Goal: Task Accomplishment & Management: Use online tool/utility

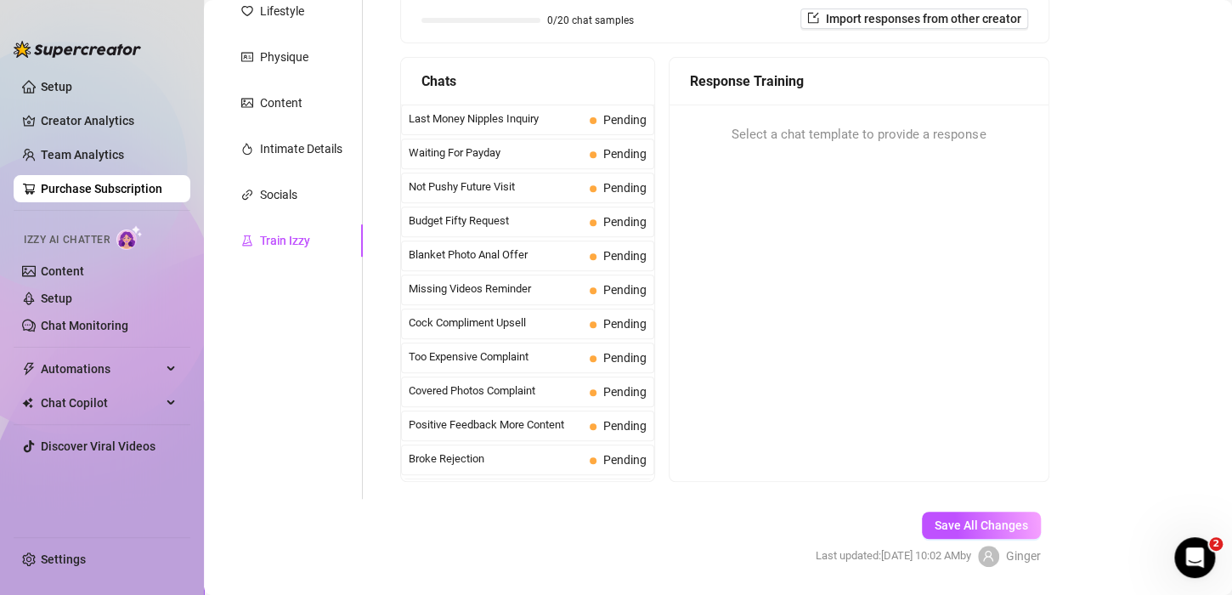
scroll to position [299, 0]
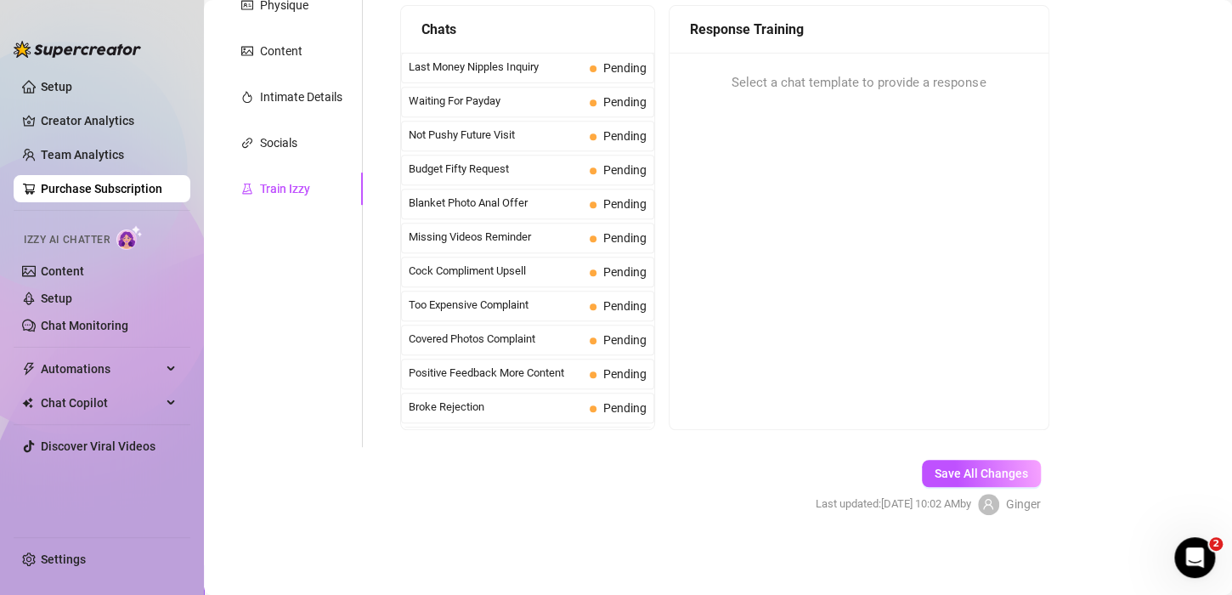
click at [981, 457] on div "Save All Changes Last updated: [DATE] 10:02 AM by [PERSON_NAME]" at bounding box center [928, 487] width 276 height 81
click at [935, 460] on button "Save All Changes" at bounding box center [981, 473] width 119 height 27
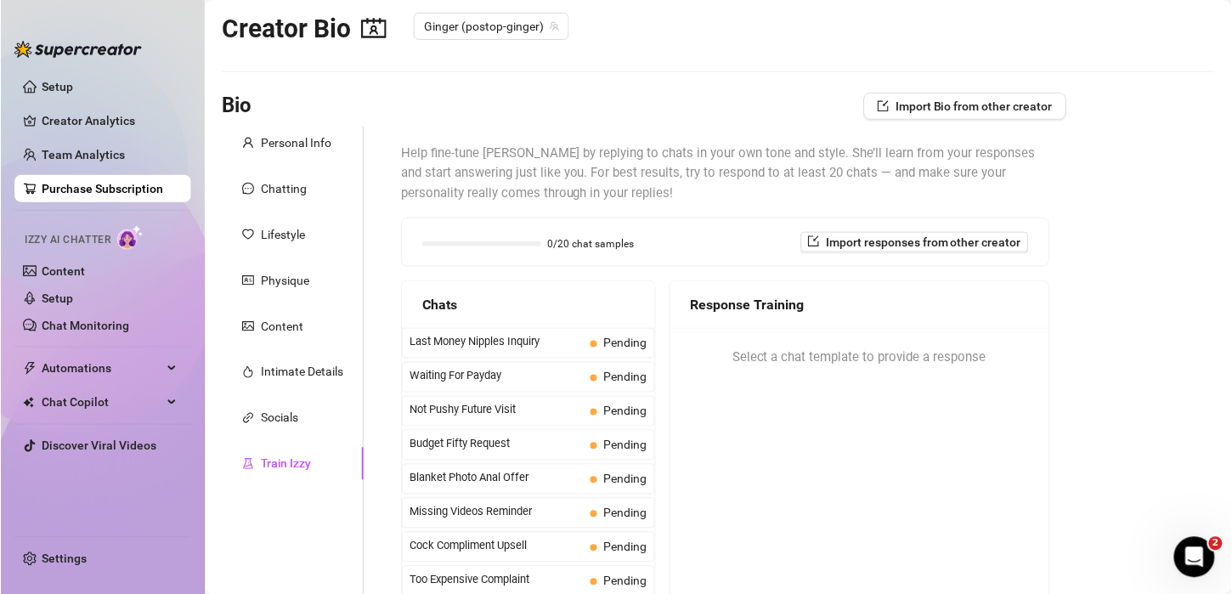
scroll to position [0, 0]
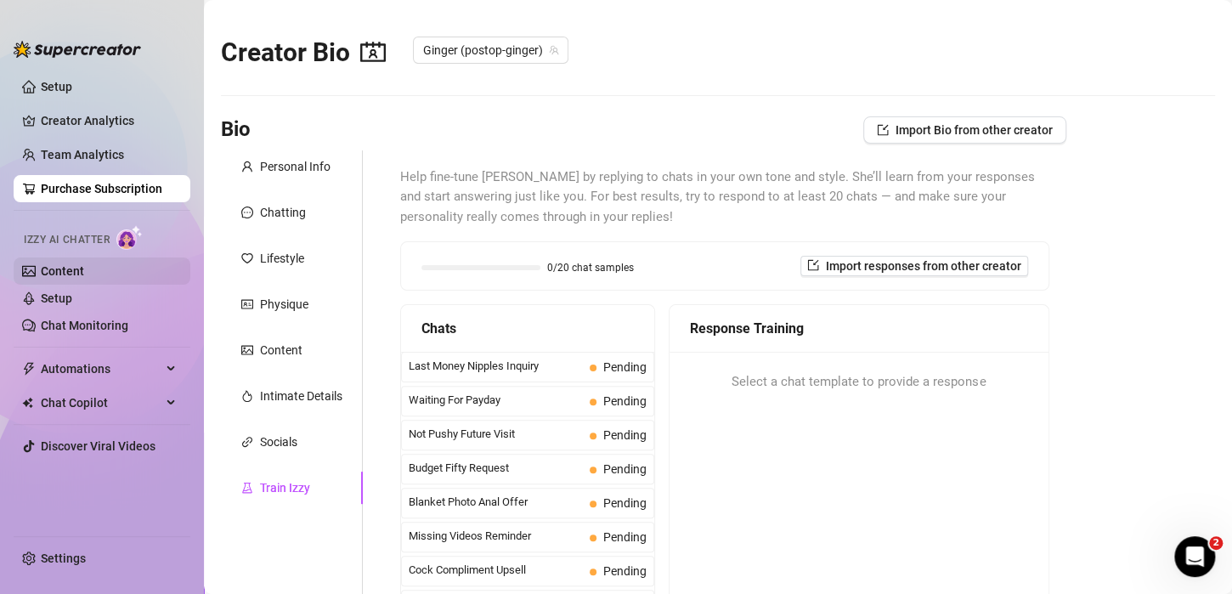
click at [63, 274] on link "Content" at bounding box center [62, 271] width 43 height 14
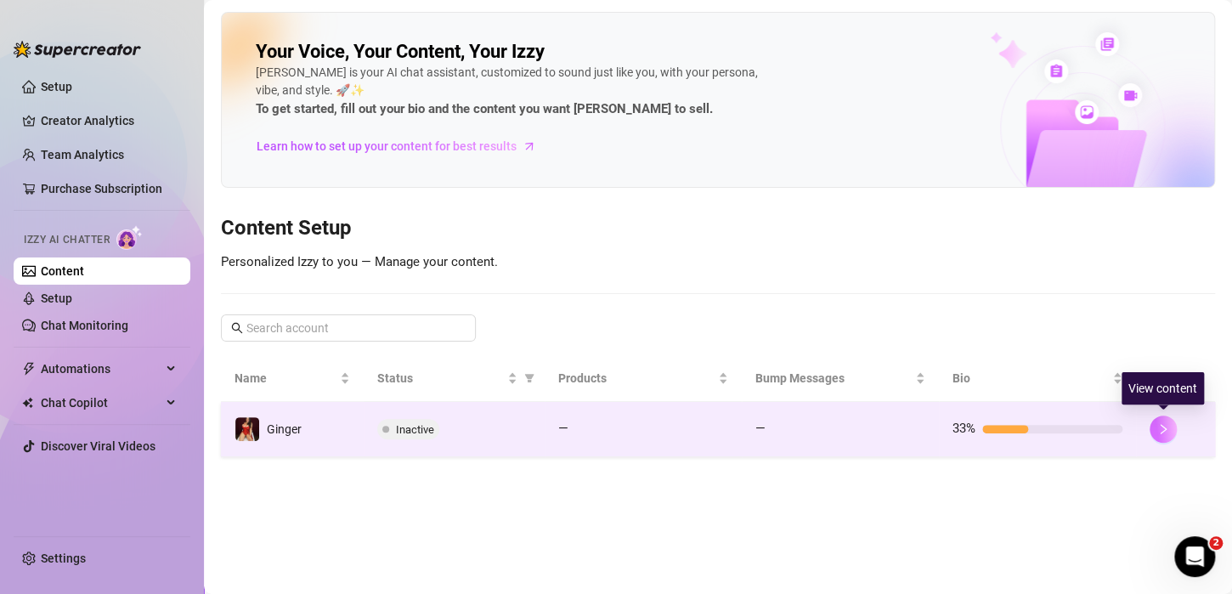
click at [1157, 426] on icon "right" at bounding box center [1163, 429] width 12 height 12
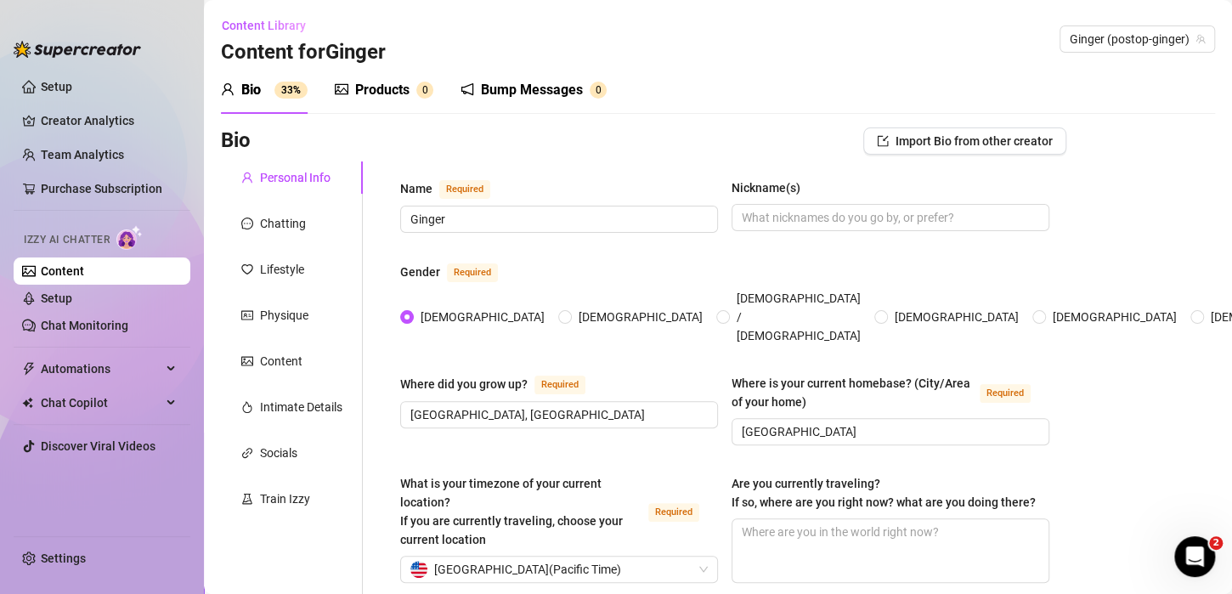
click at [358, 90] on div "Products" at bounding box center [382, 90] width 54 height 20
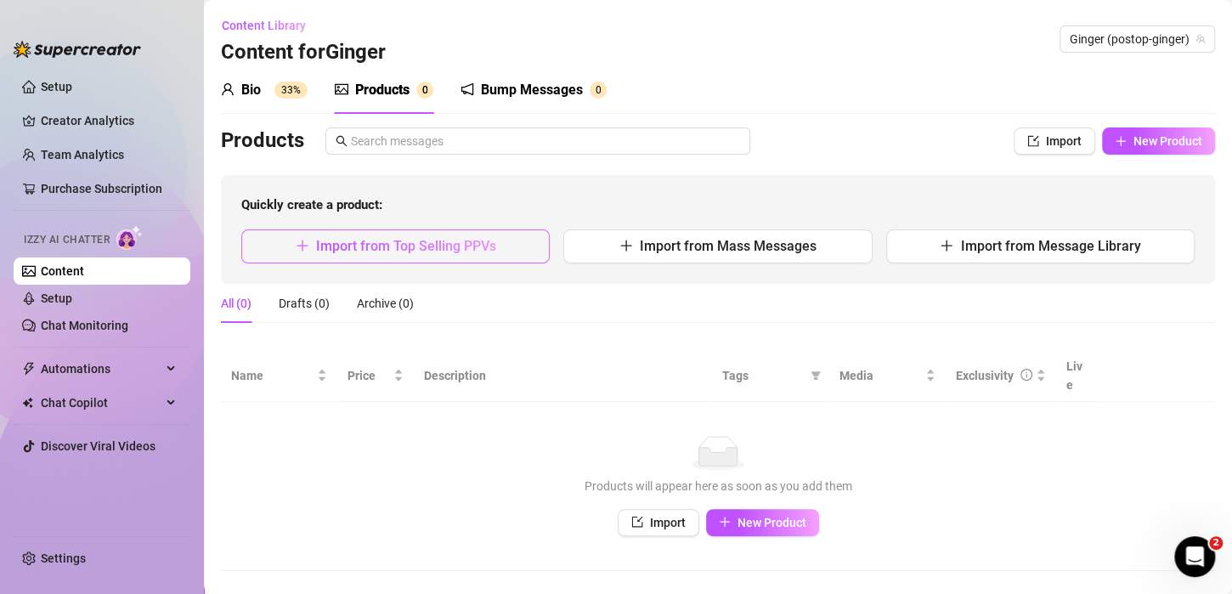
click at [385, 250] on span "Import from Top Selling PPVs" at bounding box center [406, 246] width 180 height 16
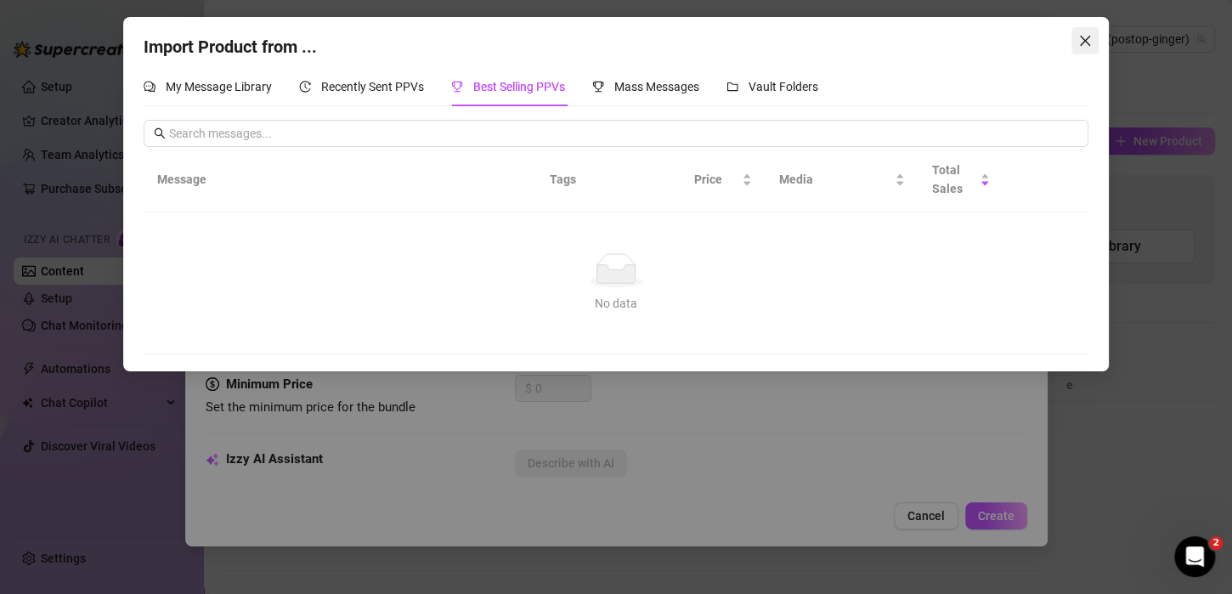
click at [1086, 37] on icon "close" at bounding box center [1085, 41] width 14 height 14
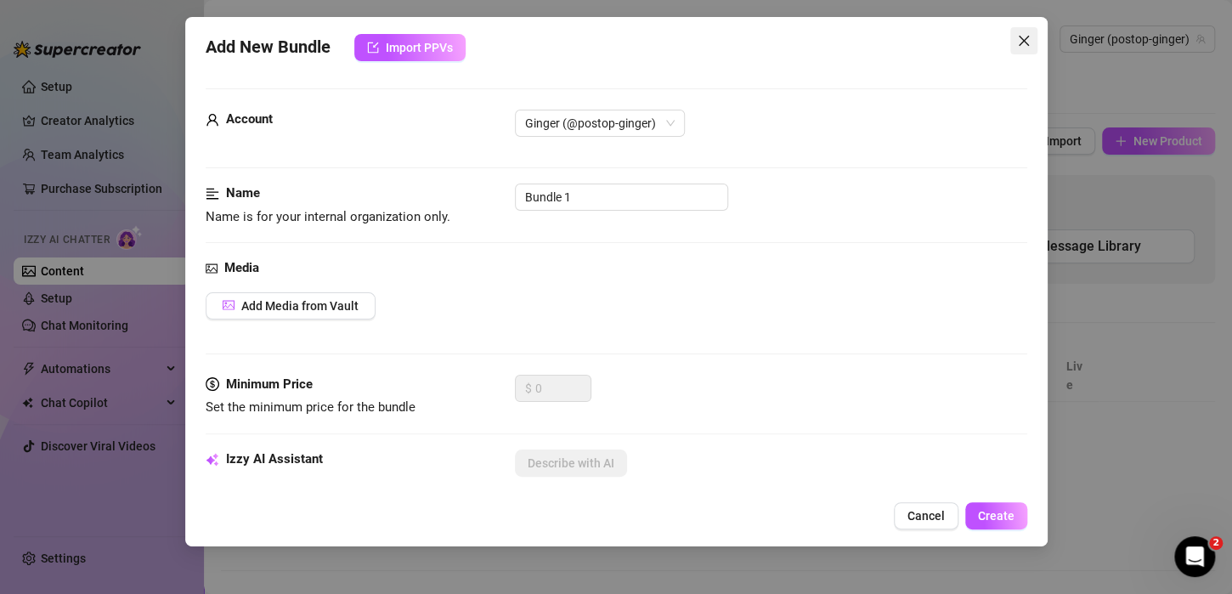
click at [1019, 44] on icon "close" at bounding box center [1023, 41] width 10 height 10
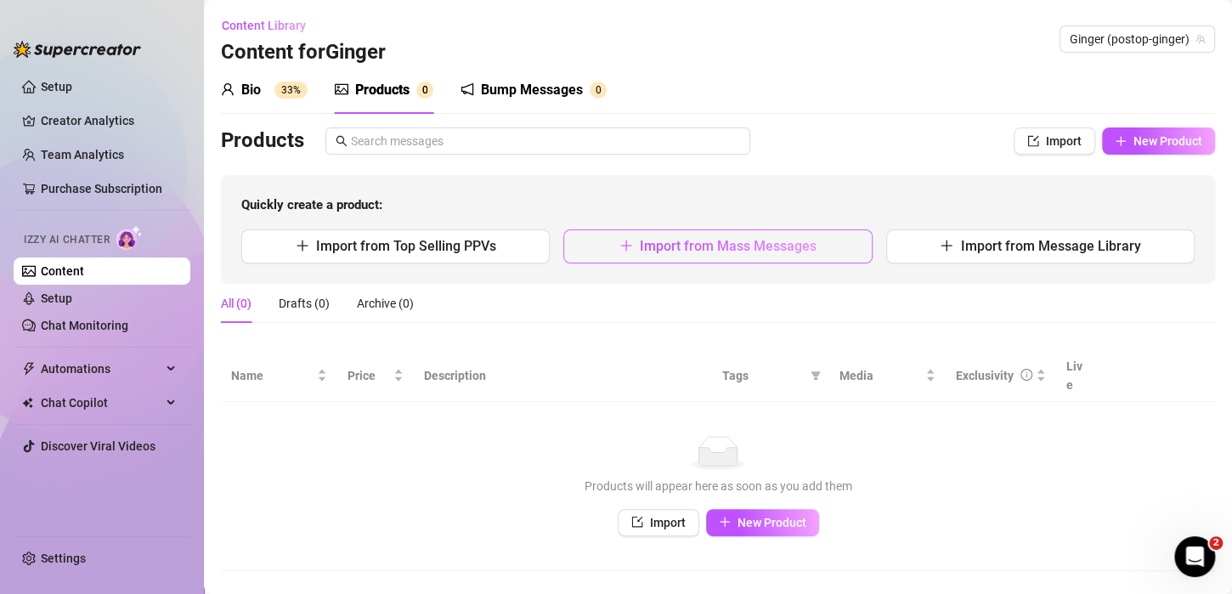
click at [767, 243] on span "Import from Mass Messages" at bounding box center [728, 246] width 177 height 16
type textarea "Type your message here..."
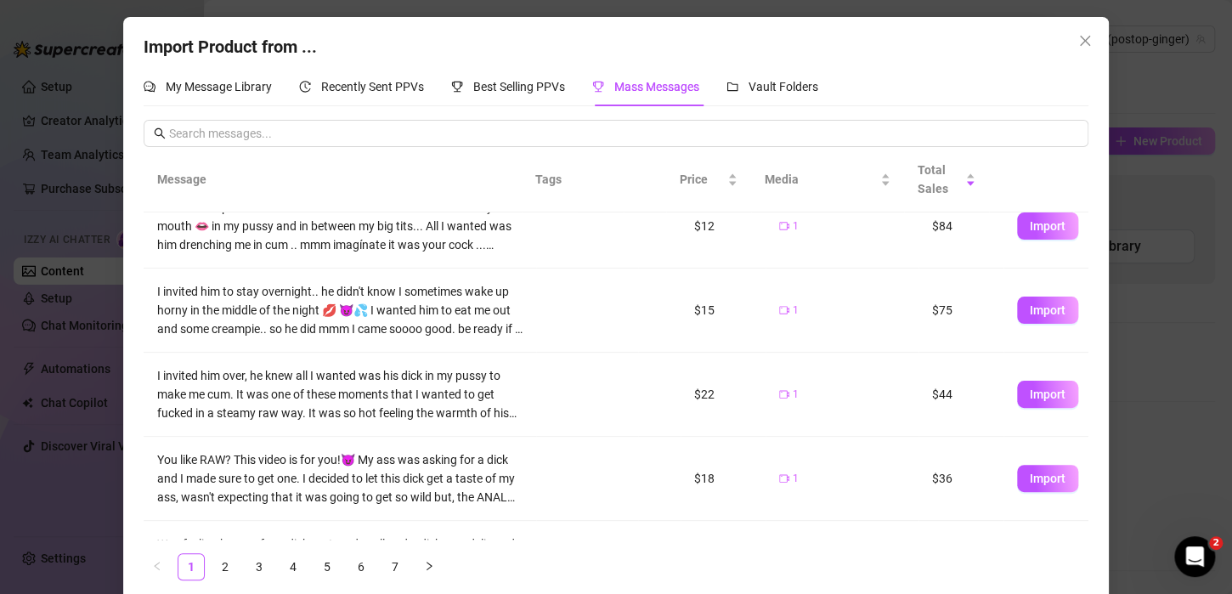
scroll to position [385, 0]
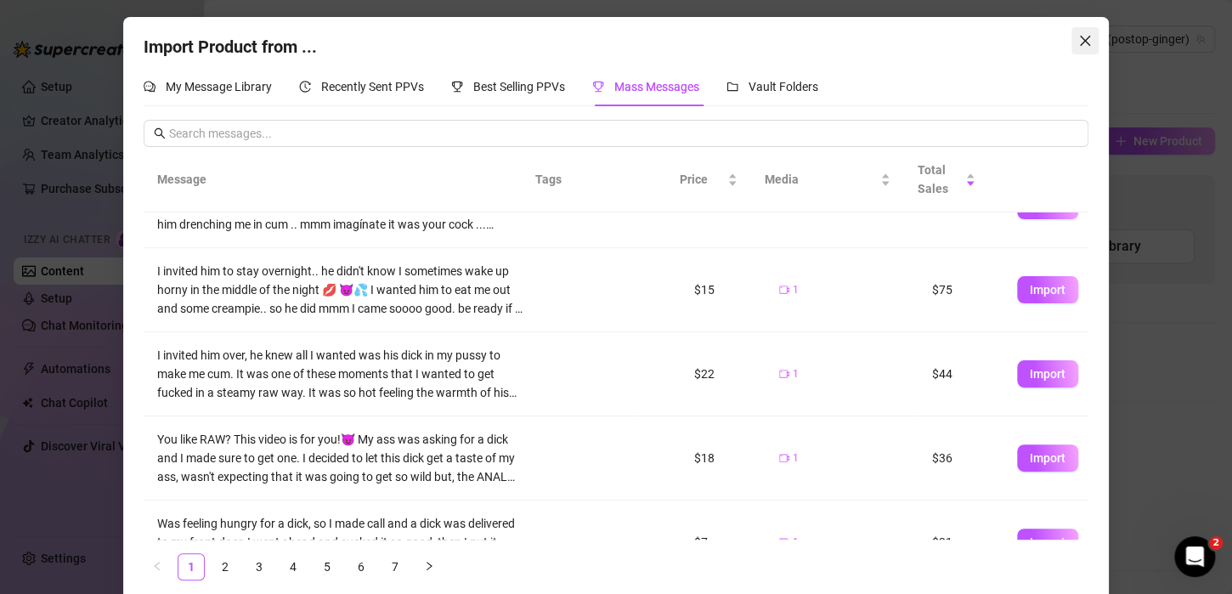
click at [1078, 40] on icon "close" at bounding box center [1085, 41] width 14 height 14
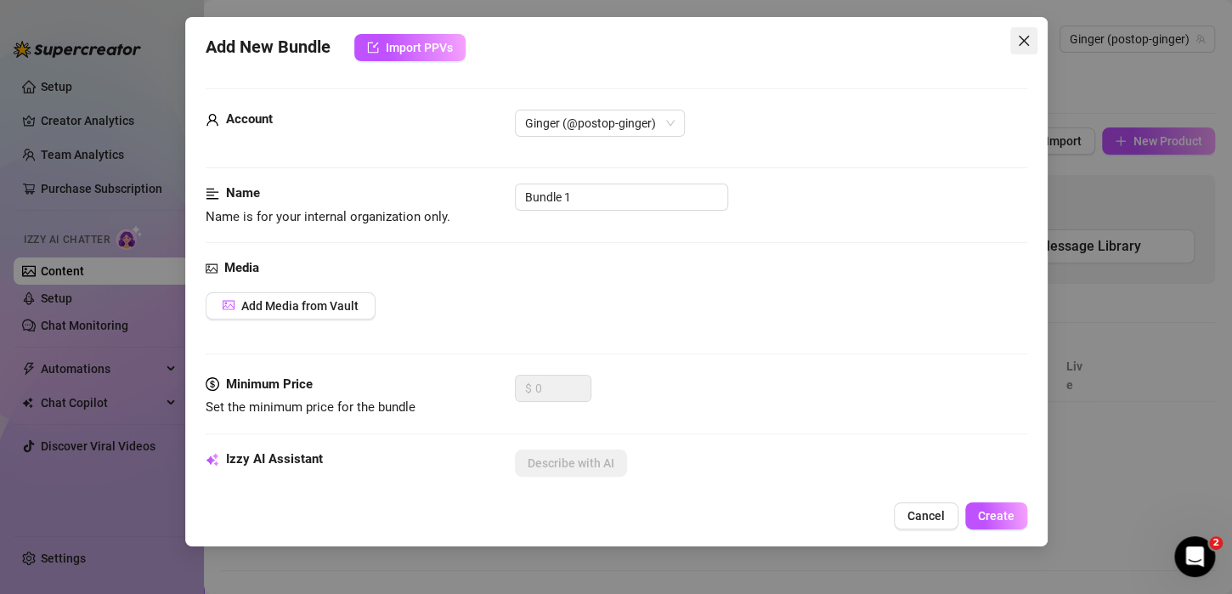
click at [1024, 42] on icon "close" at bounding box center [1024, 41] width 14 height 14
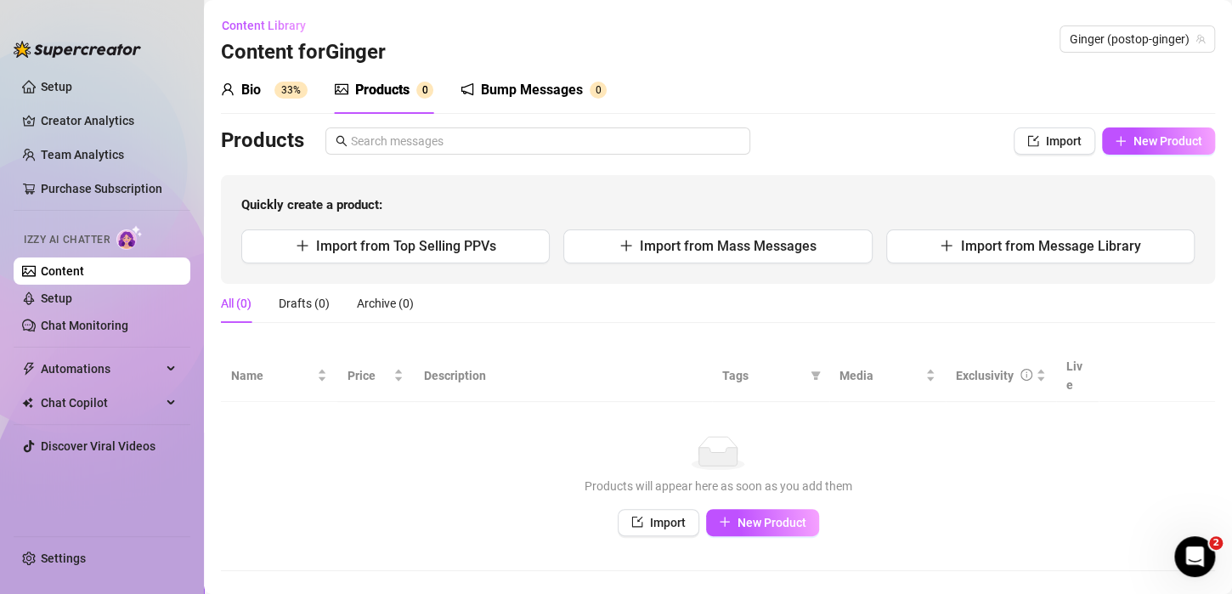
click at [259, 84] on div "Bio" at bounding box center [251, 90] width 20 height 20
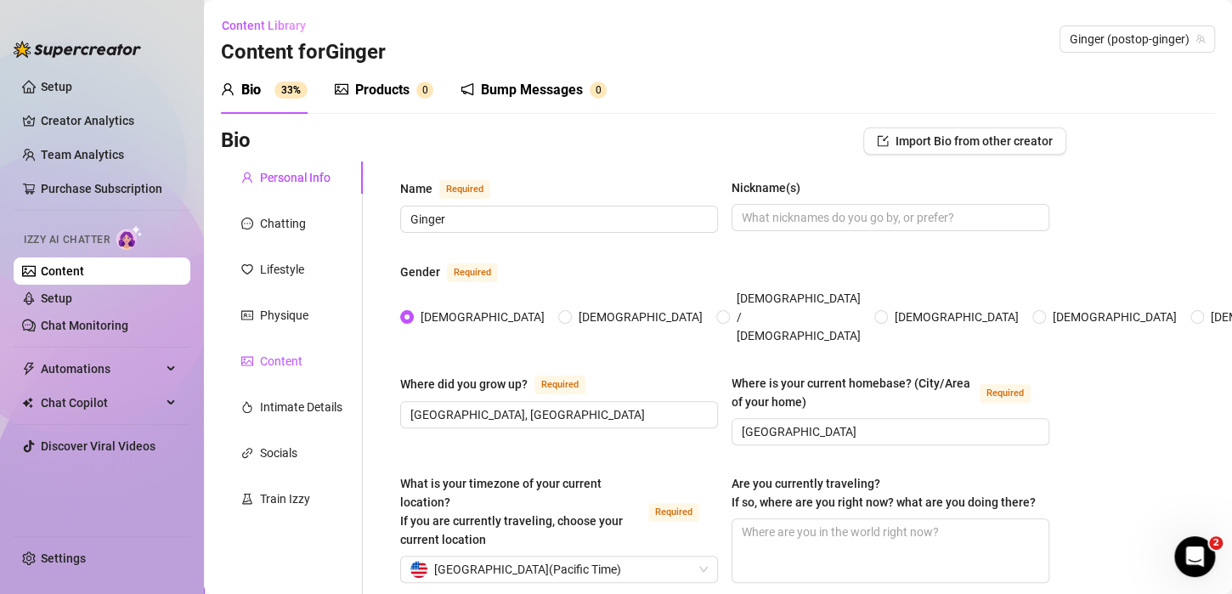
click at [274, 359] on div "Content" at bounding box center [281, 361] width 42 height 19
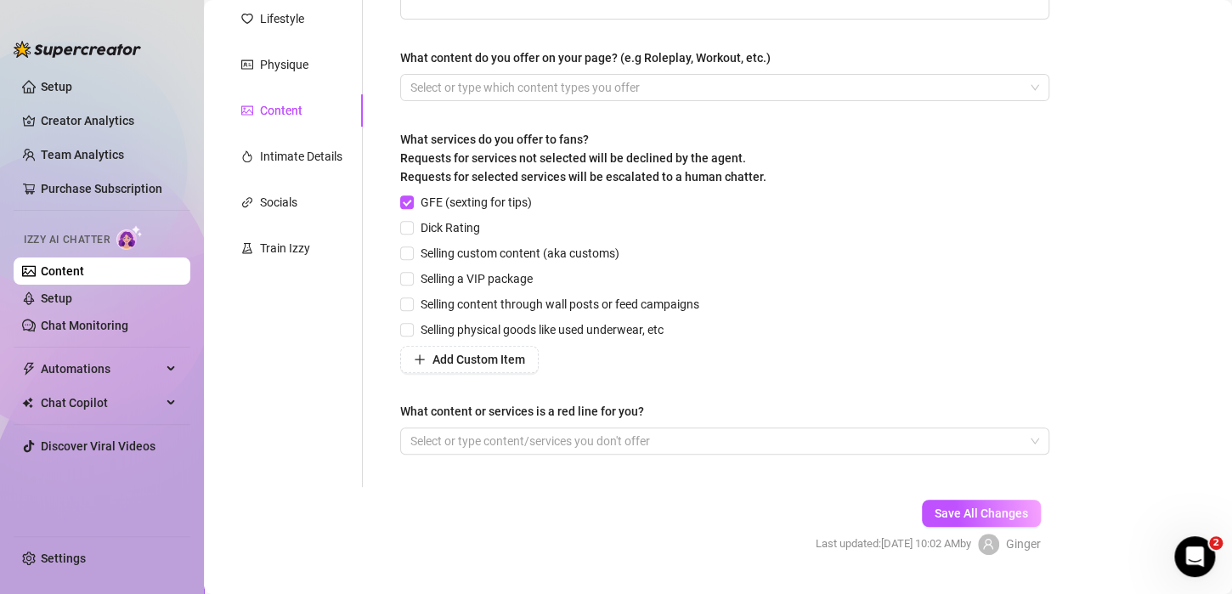
scroll to position [250, 0]
click at [405, 251] on input "Selling custom content (aka customs)" at bounding box center [406, 253] width 12 height 12
checkbox input "true"
click at [407, 273] on input "Selling a VIP package" at bounding box center [406, 279] width 12 height 12
checkbox input "true"
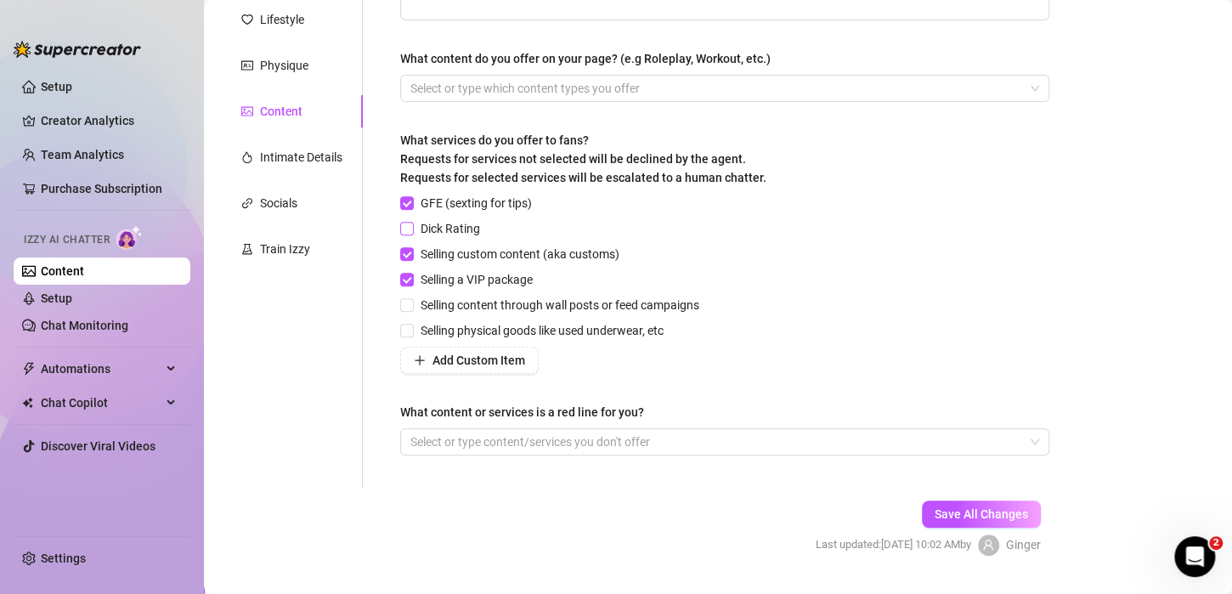
click at [403, 227] on input "Dick Rating" at bounding box center [406, 228] width 12 height 12
checkbox input "true"
click at [407, 305] on input "Selling content through wall posts or feed campaigns" at bounding box center [406, 304] width 12 height 12
checkbox input "true"
click at [410, 332] on input "Selling physical goods like used underwear, etc" at bounding box center [406, 330] width 12 height 12
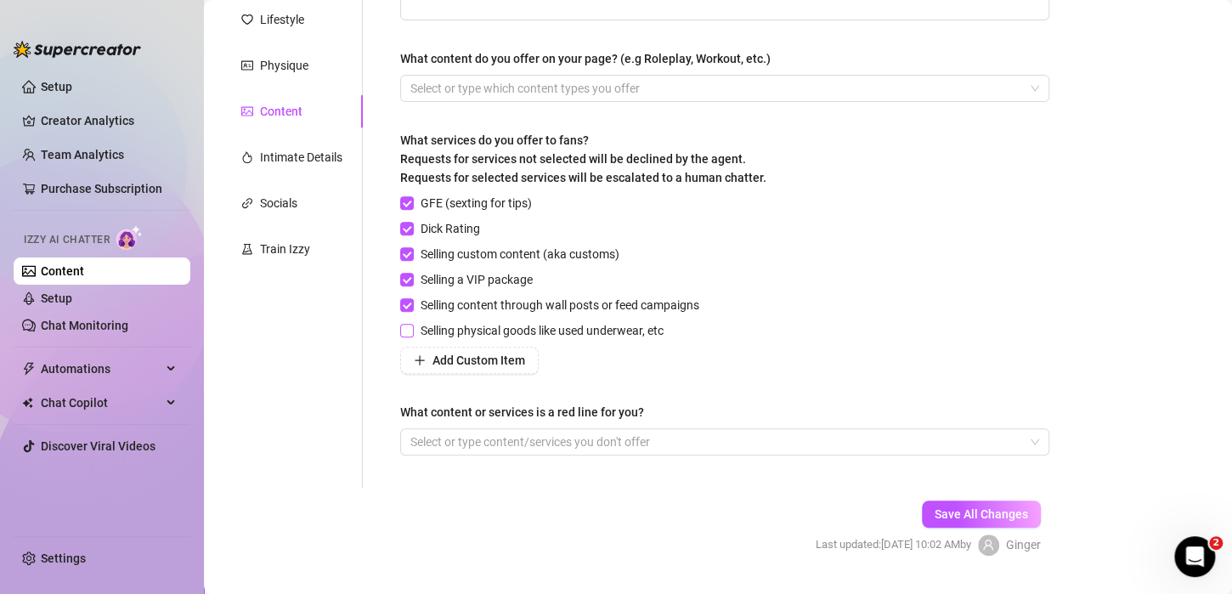
checkbox input "true"
click at [478, 91] on div at bounding box center [716, 88] width 624 height 24
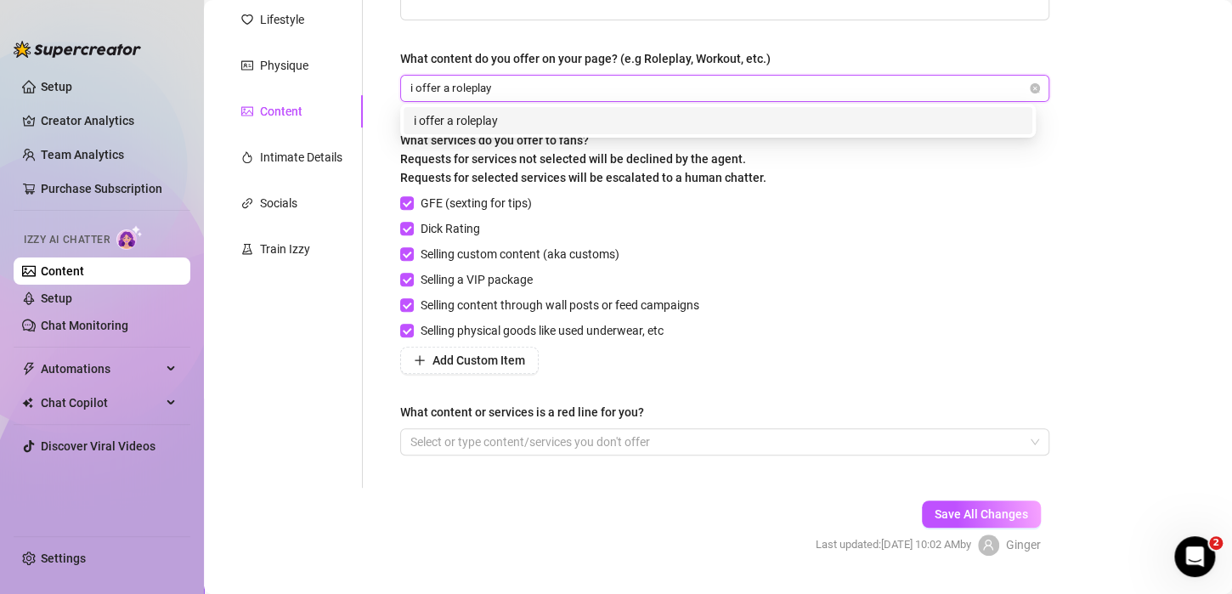
type input "i offer a roleplay"
type input "outdoor experiece and workout"
click at [551, 118] on div "outdoor experiece and workout" at bounding box center [718, 120] width 608 height 19
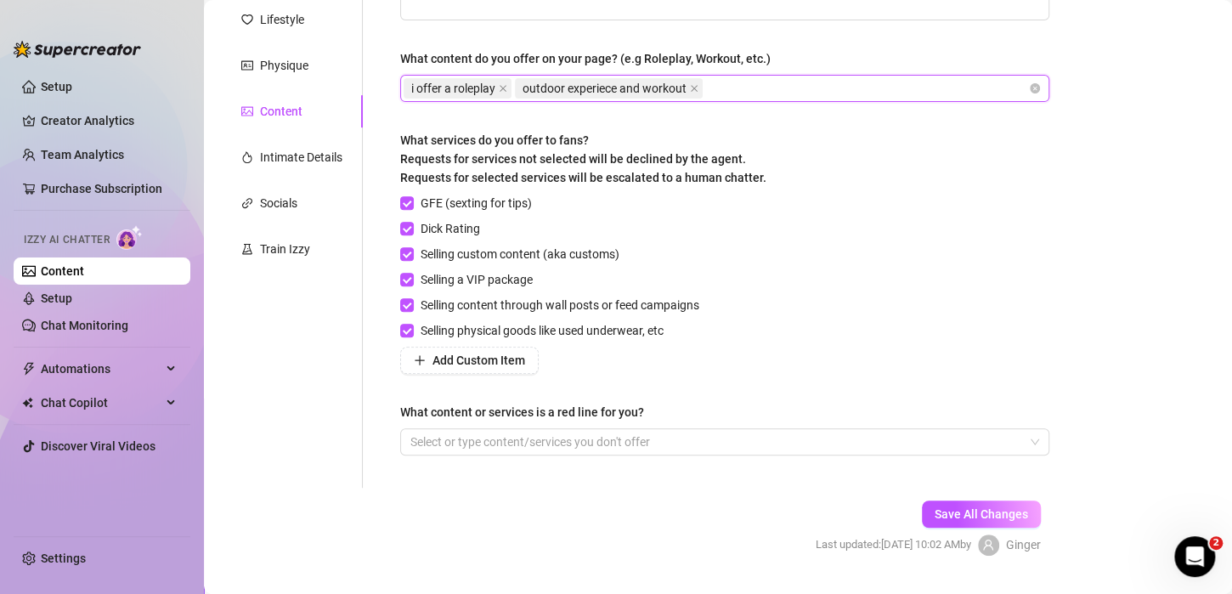
click at [739, 93] on div "i offer a roleplay outdoor experiece and workout" at bounding box center [716, 88] width 624 height 24
click at [968, 507] on span "Save All Changes" at bounding box center [981, 514] width 93 height 14
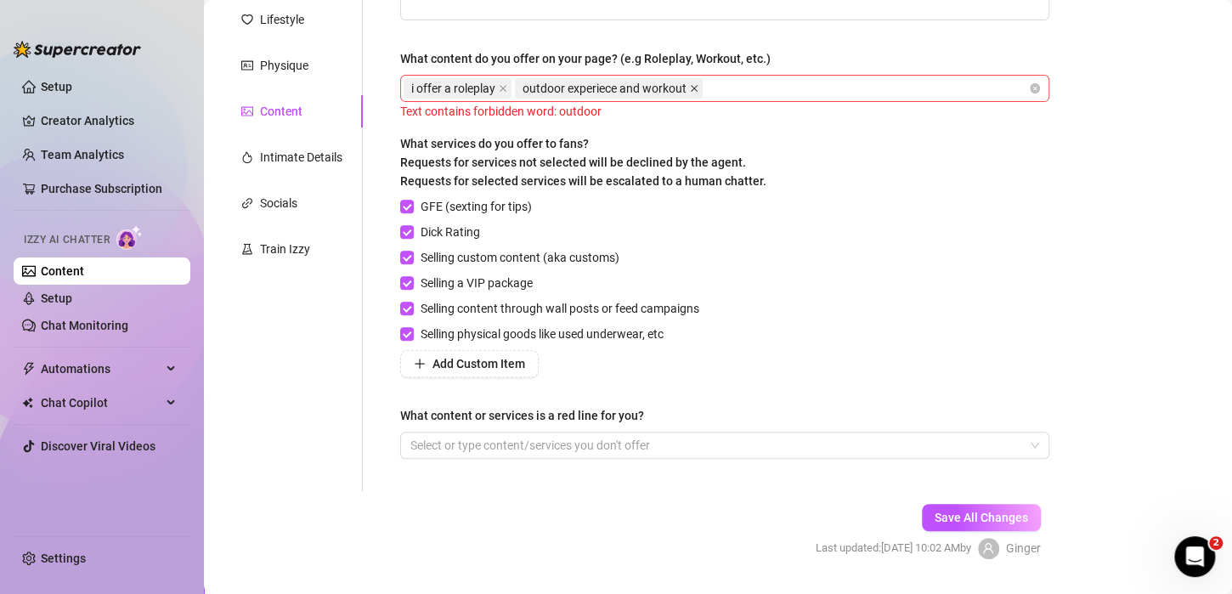
click at [698, 88] on icon "close" at bounding box center [694, 88] width 8 height 8
click at [500, 87] on icon "close" at bounding box center [503, 88] width 8 height 8
click at [551, 87] on div at bounding box center [716, 88] width 624 height 24
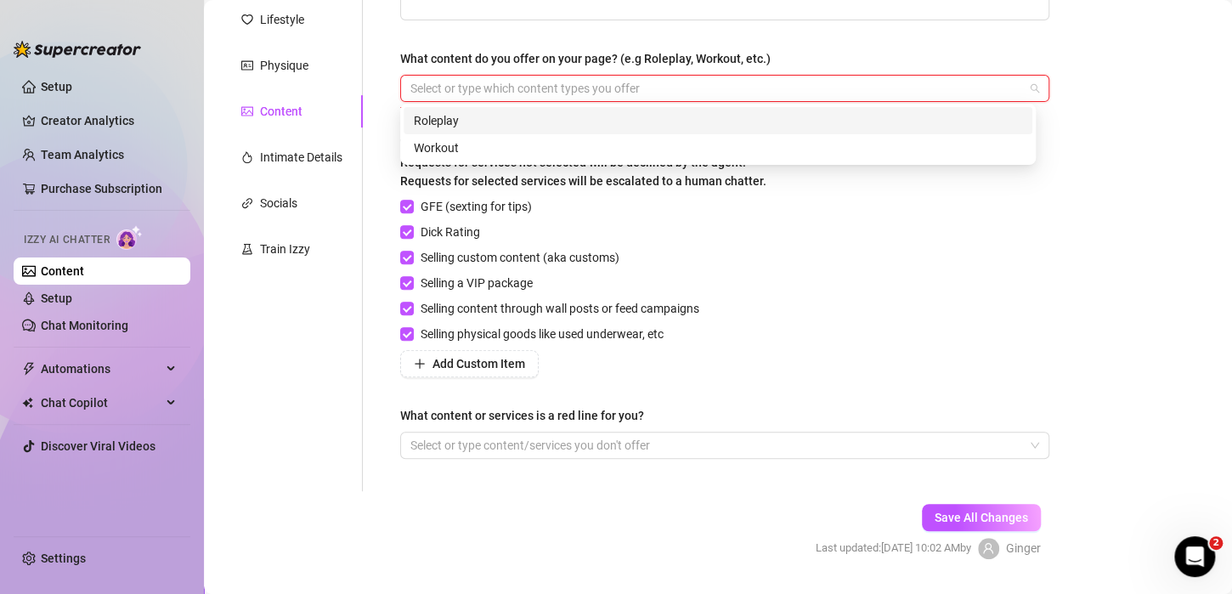
click at [514, 124] on div "Roleplay" at bounding box center [718, 120] width 608 height 19
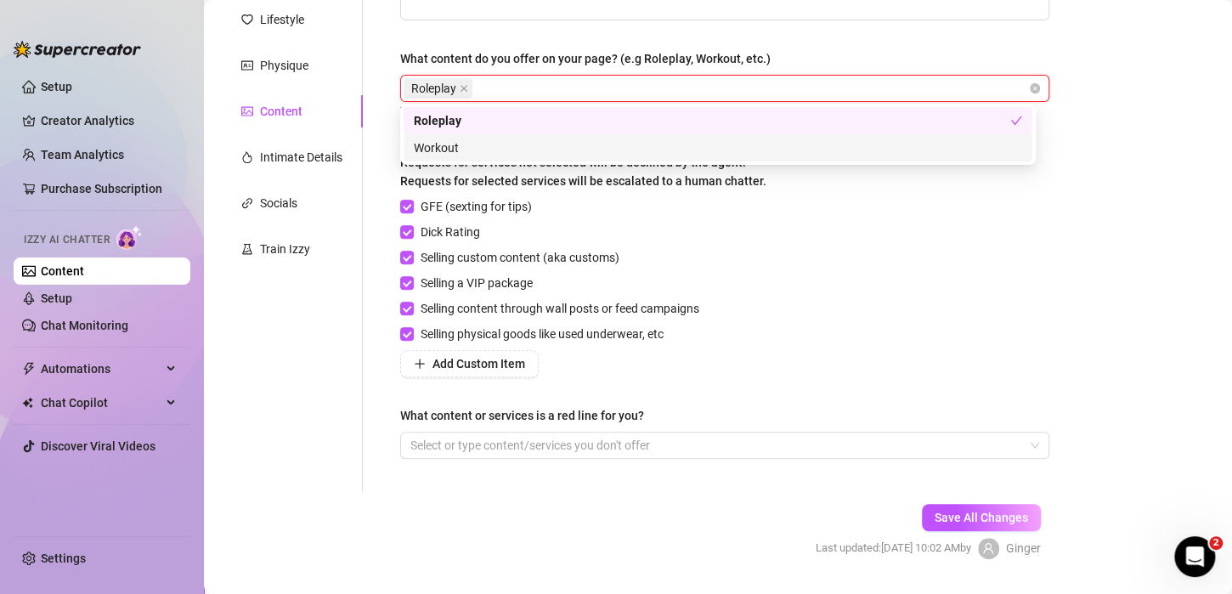
click at [487, 149] on div "Workout" at bounding box center [718, 147] width 608 height 19
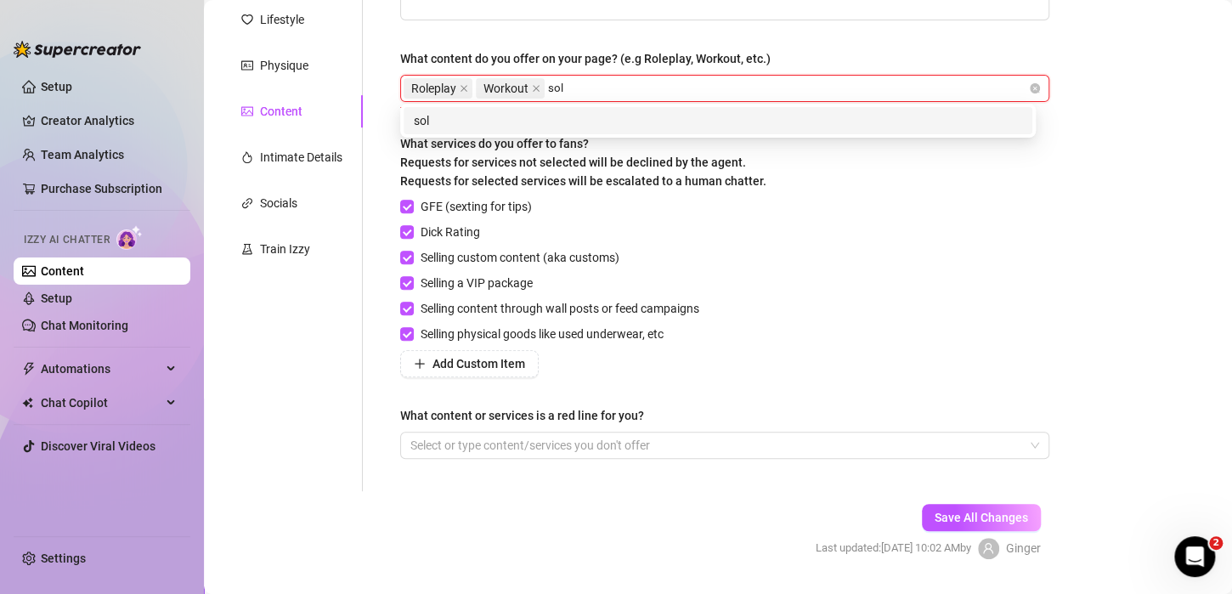
type input "solo"
click at [489, 124] on div "solo" at bounding box center [718, 120] width 608 height 19
type input "b/g"
click at [613, 120] on div "b/g" at bounding box center [718, 120] width 608 height 19
type input "pov"
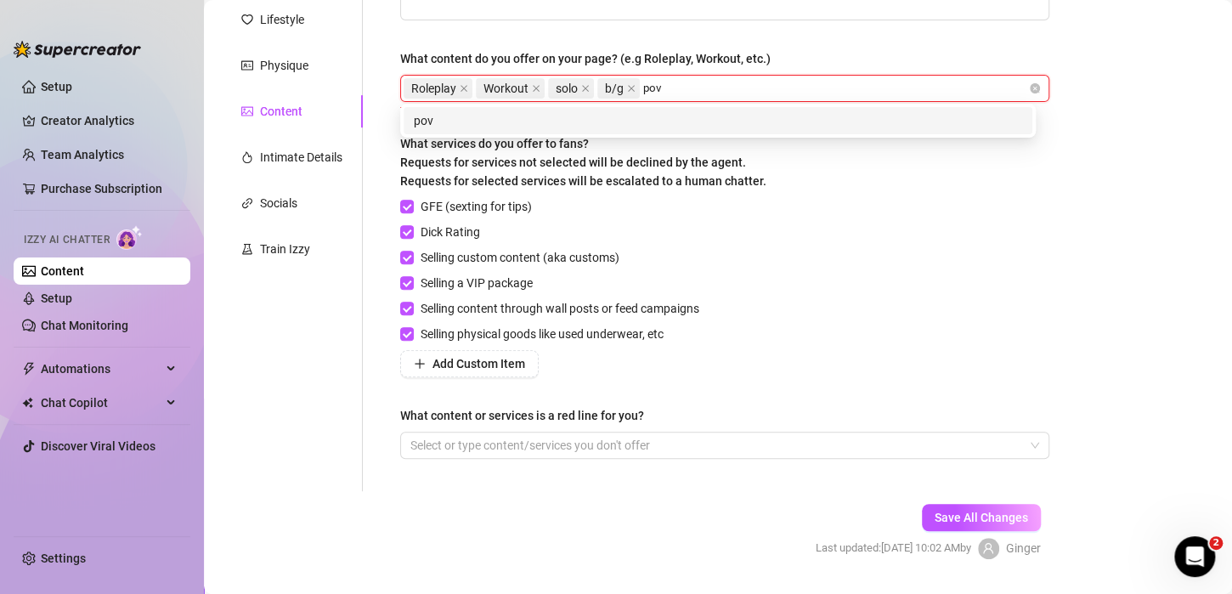
click at [672, 116] on div "pov" at bounding box center [718, 120] width 608 height 19
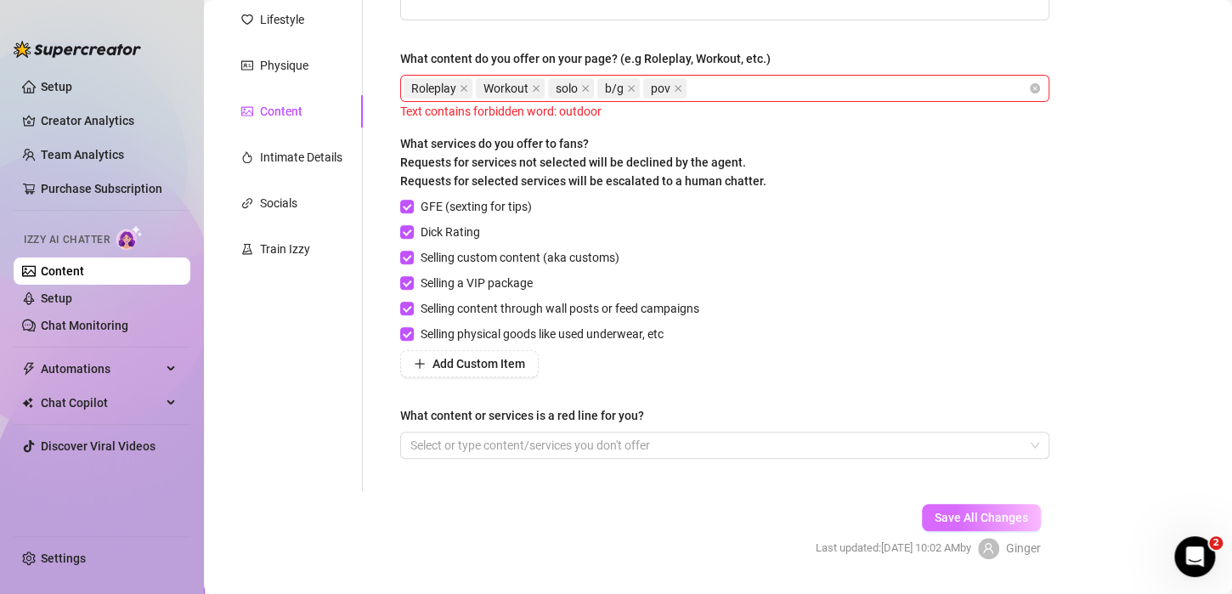
click at [929, 506] on button "Save All Changes" at bounding box center [981, 517] width 119 height 27
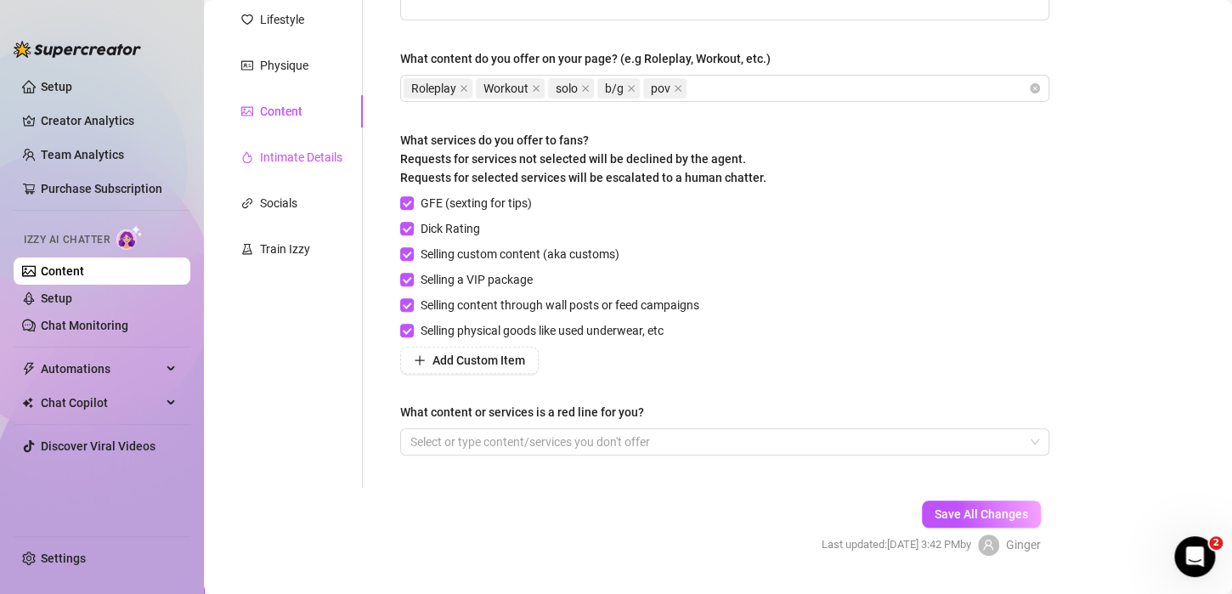
click at [304, 158] on div "Intimate Details" at bounding box center [301, 157] width 82 height 19
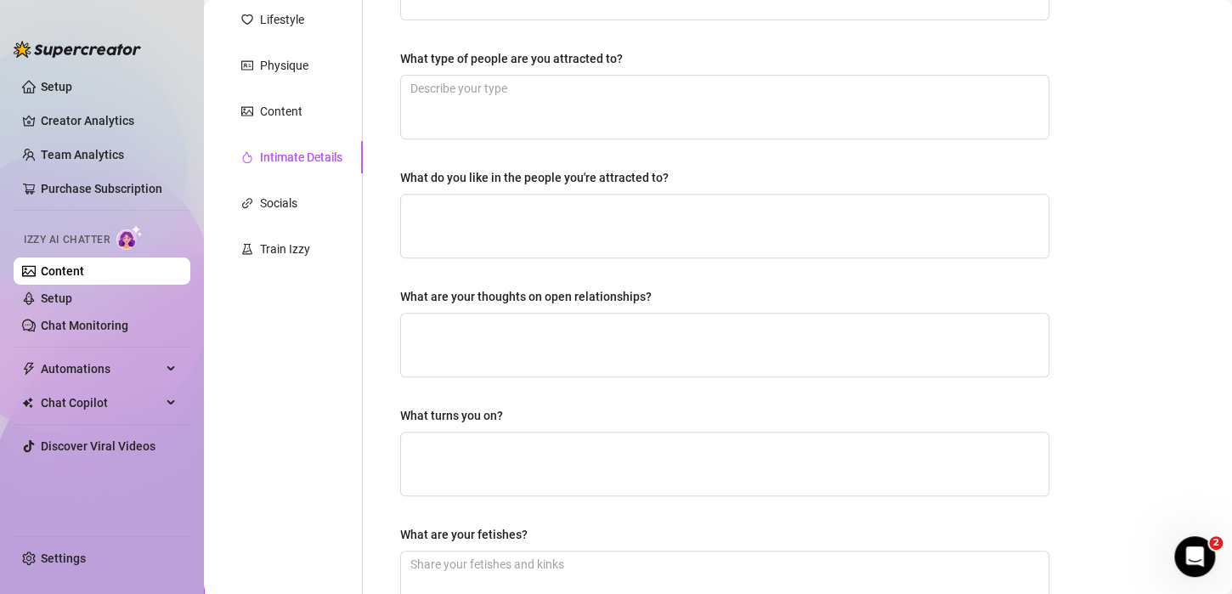
scroll to position [0, 0]
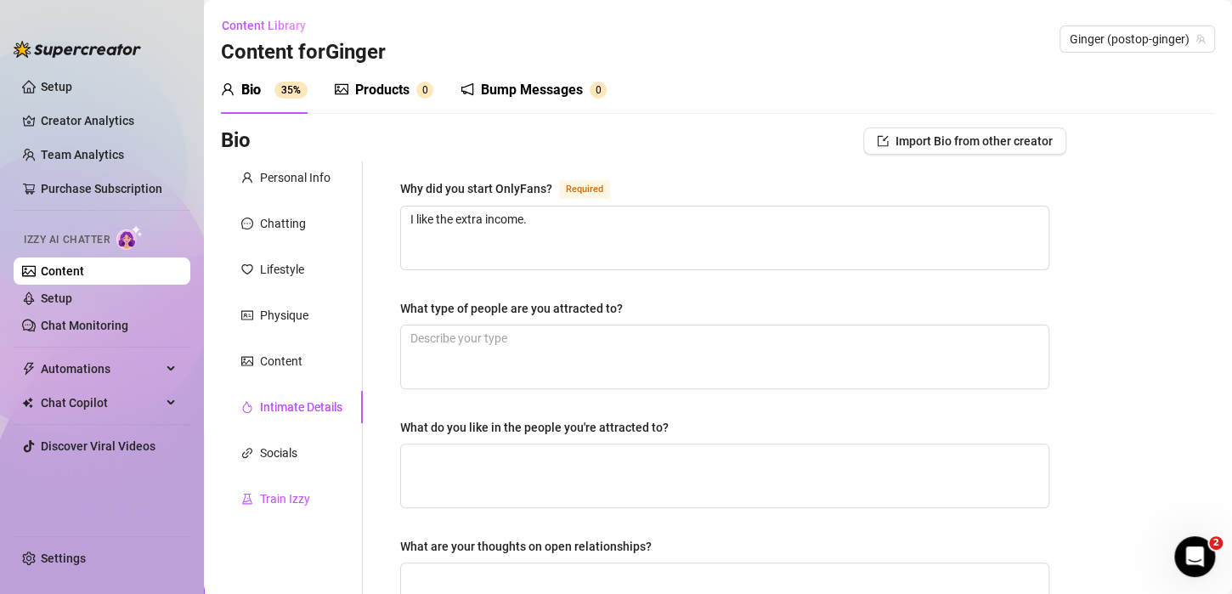
click at [286, 494] on div "Train Izzy" at bounding box center [285, 498] width 50 height 19
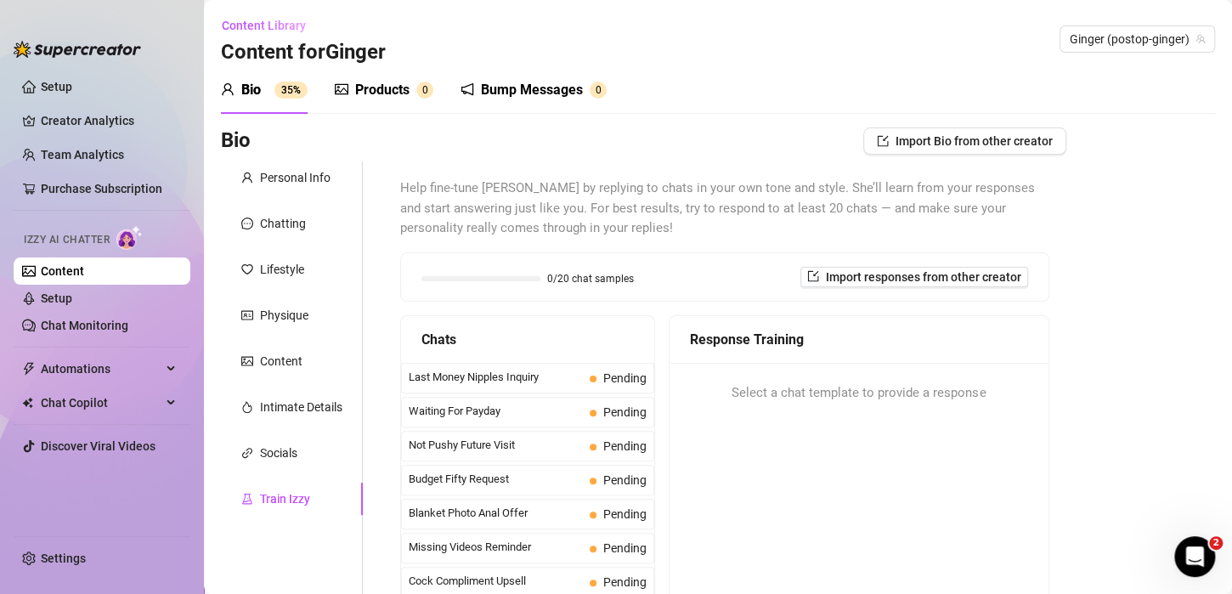
click at [67, 274] on link "Content" at bounding box center [62, 271] width 43 height 14
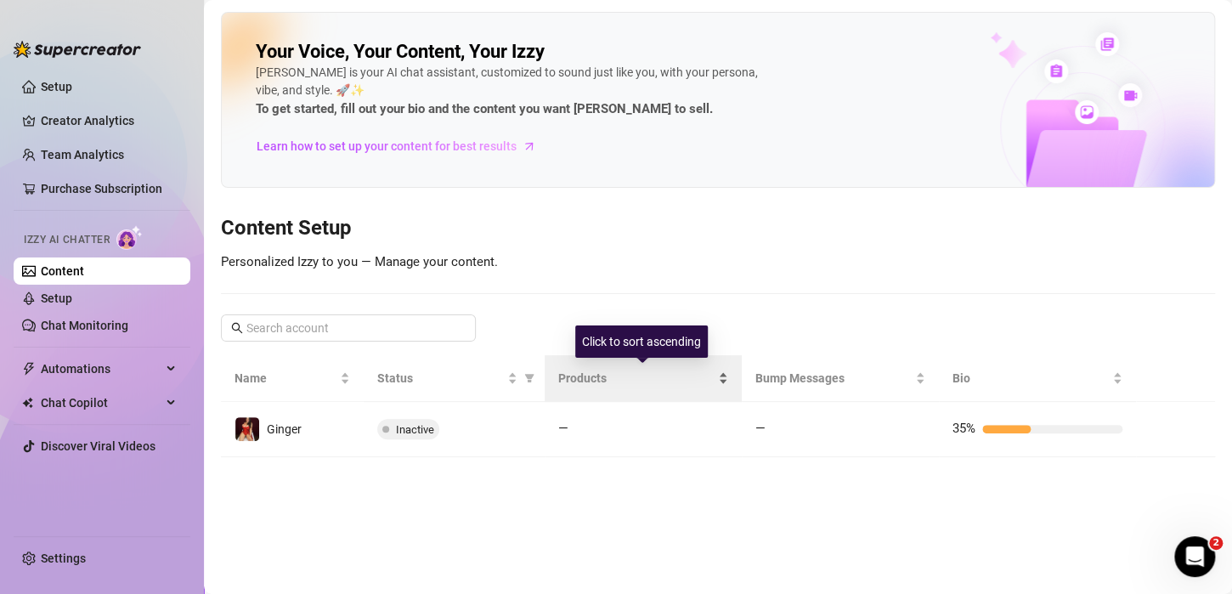
click at [579, 386] on span "Products" at bounding box center [636, 378] width 156 height 19
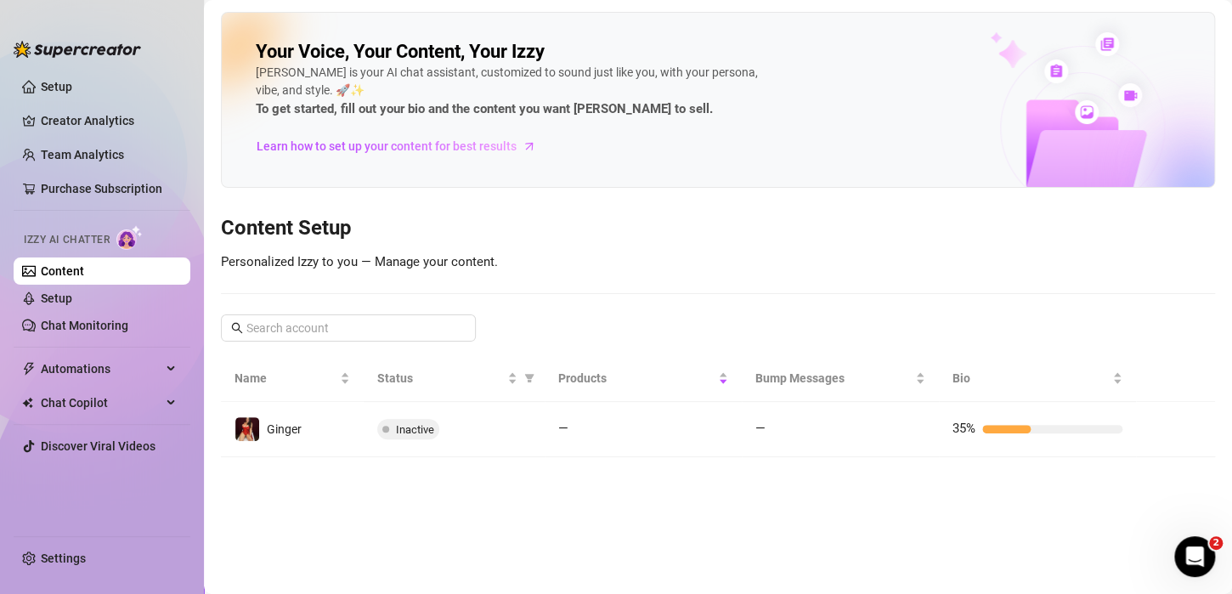
click at [81, 272] on link "Content" at bounding box center [62, 271] width 43 height 14
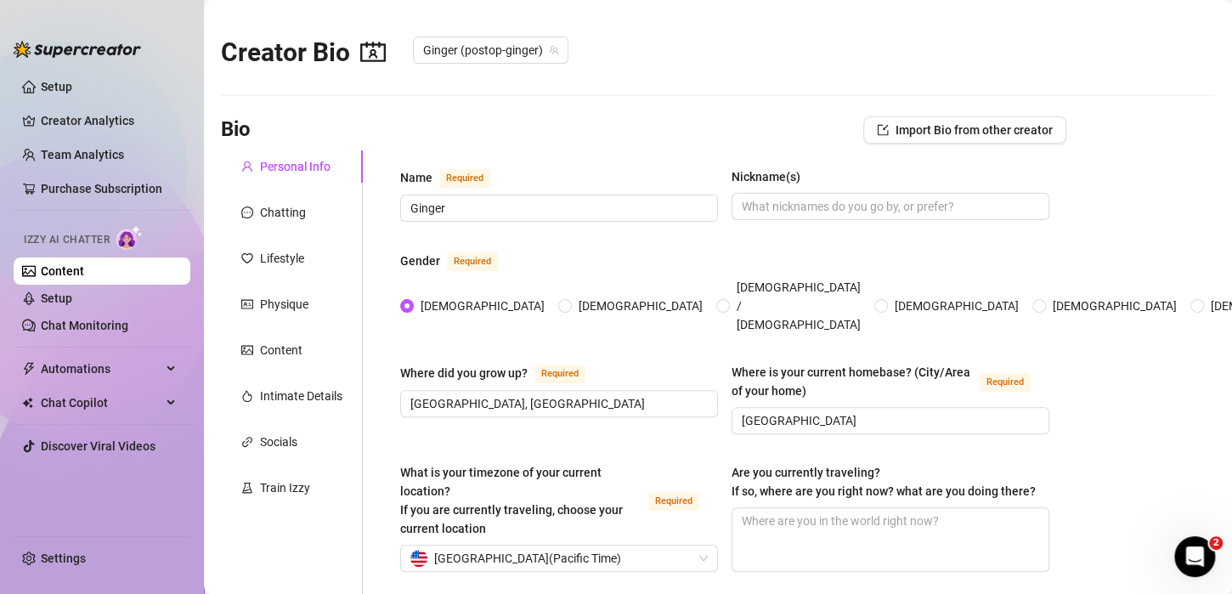
click at [55, 264] on link "Content" at bounding box center [62, 271] width 43 height 14
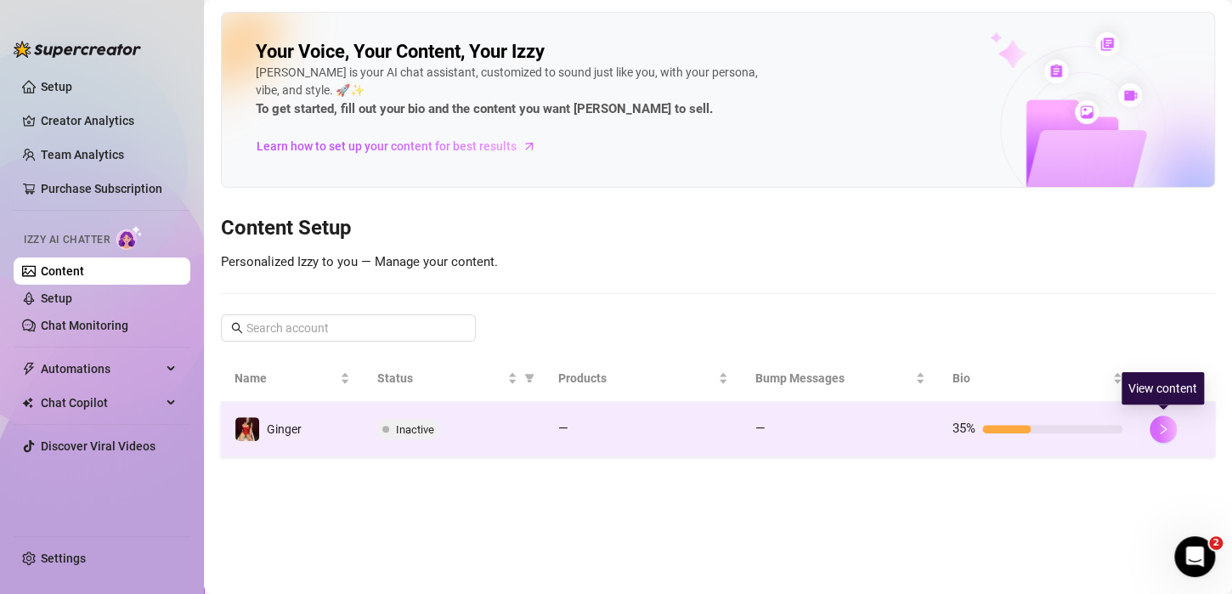
click at [1168, 428] on button "button" at bounding box center [1162, 428] width 27 height 27
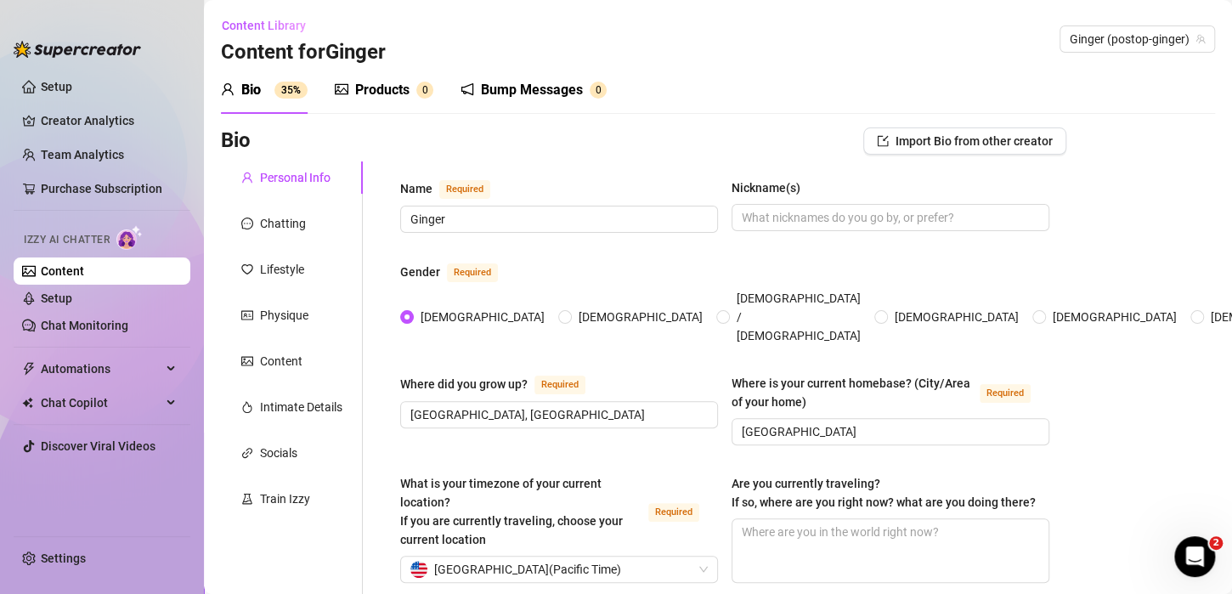
click at [378, 88] on div "Products" at bounding box center [382, 90] width 54 height 20
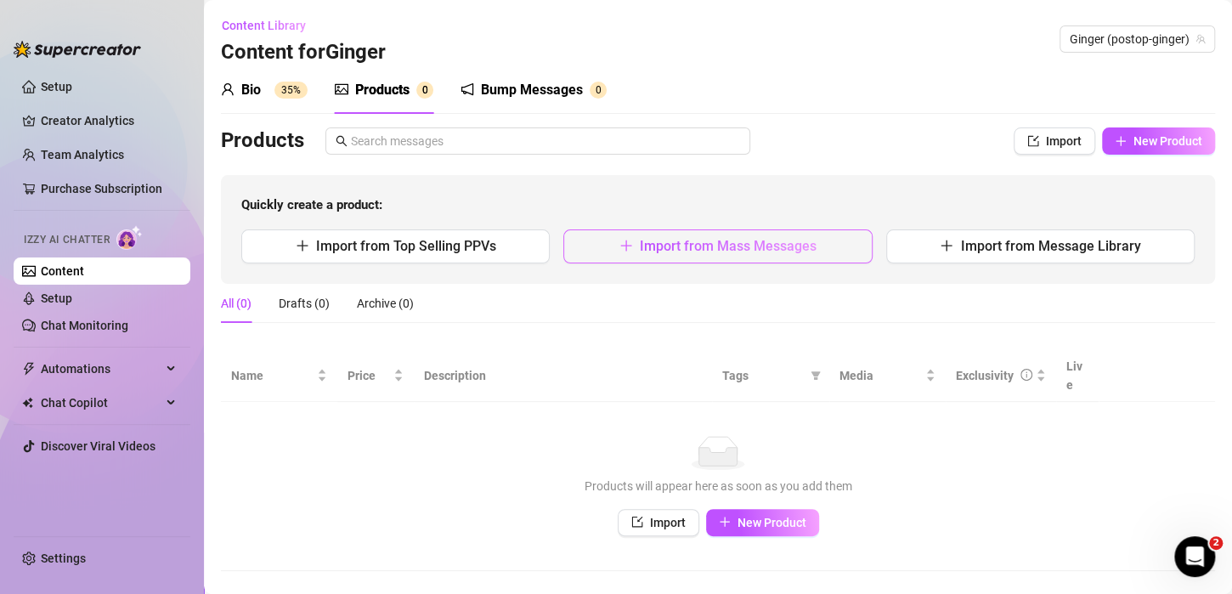
click at [778, 255] on button "Import from Mass Messages" at bounding box center [717, 246] width 308 height 34
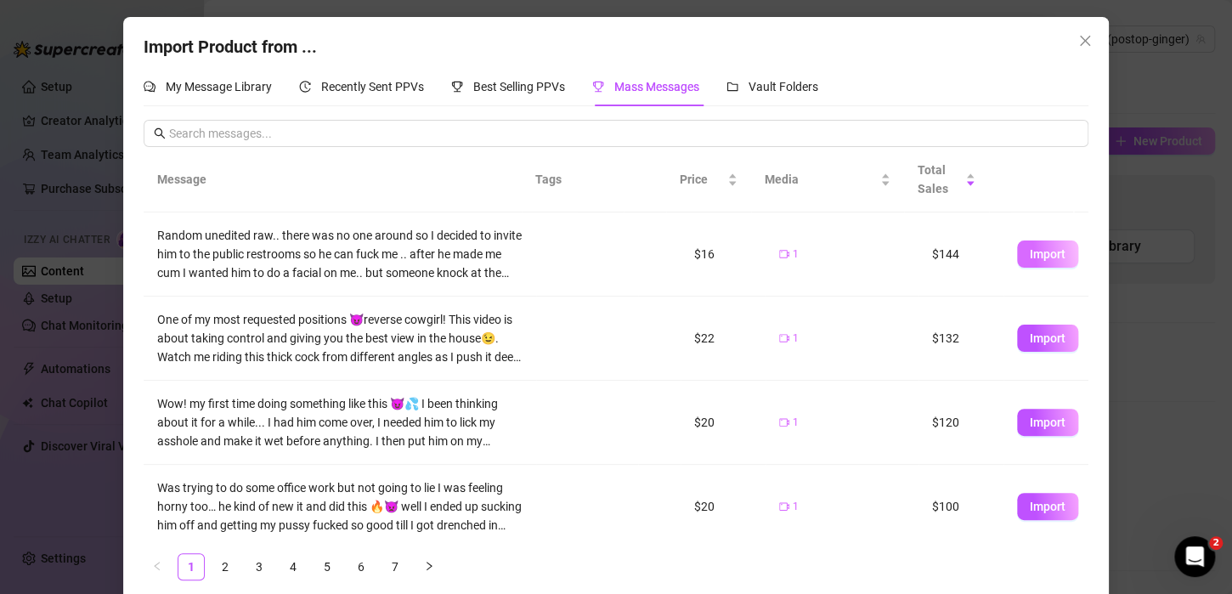
click at [1030, 253] on span "Import" at bounding box center [1048, 254] width 36 height 14
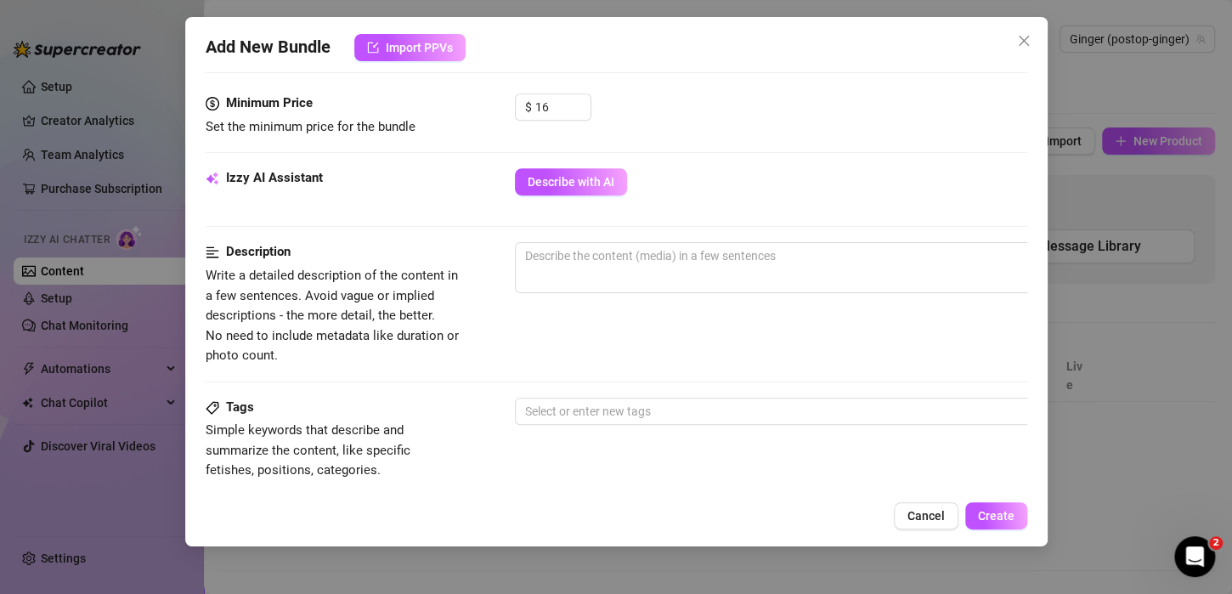
scroll to position [528, 0]
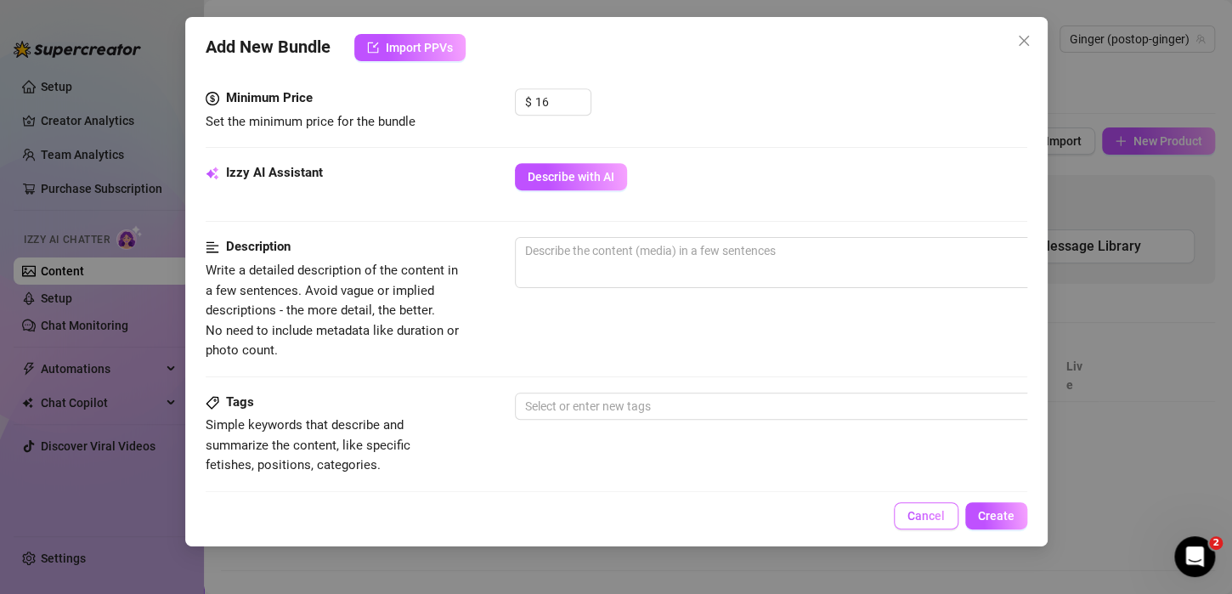
click at [925, 518] on span "Cancel" at bounding box center [925, 516] width 37 height 14
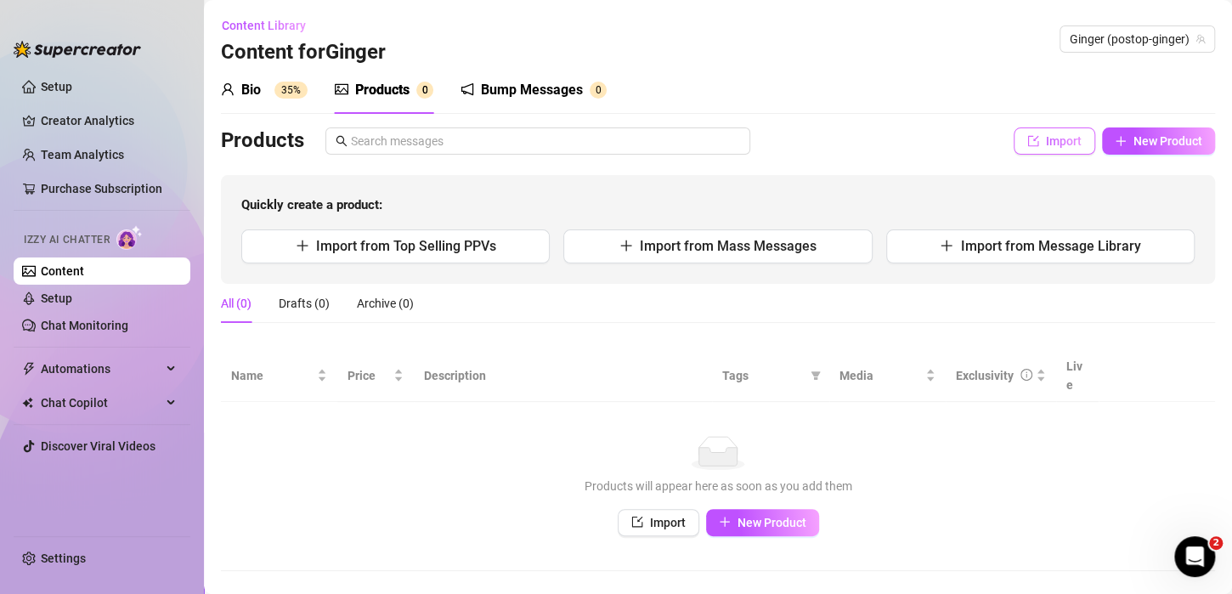
click at [1028, 150] on button "Import" at bounding box center [1055, 140] width 82 height 27
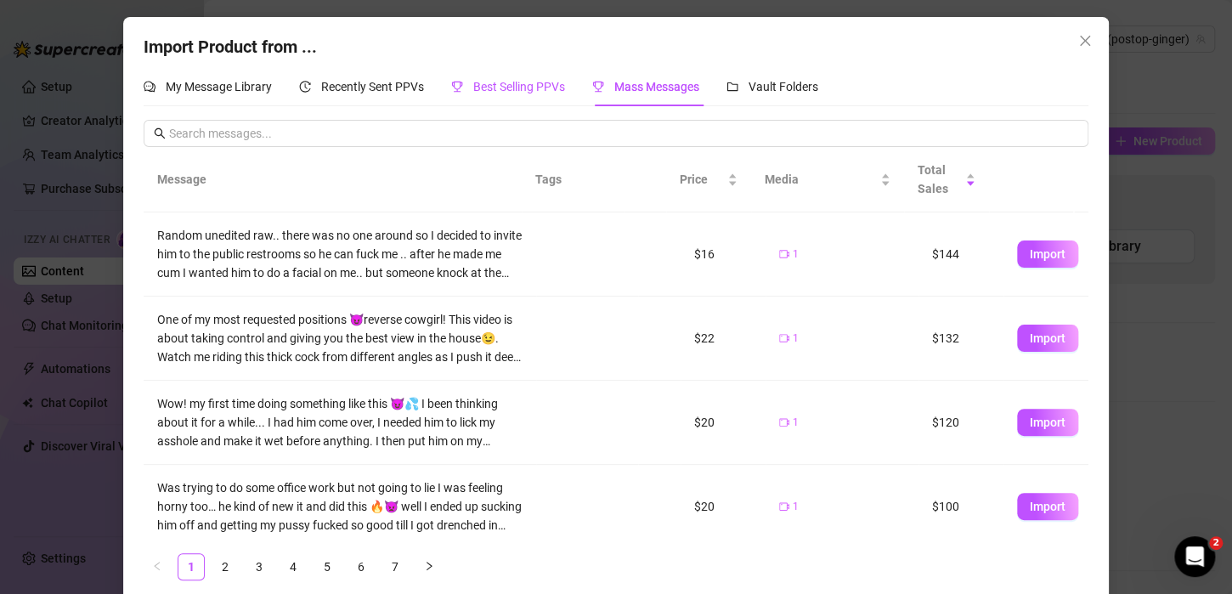
click at [533, 77] on div "Best Selling PPVs" at bounding box center [508, 86] width 114 height 19
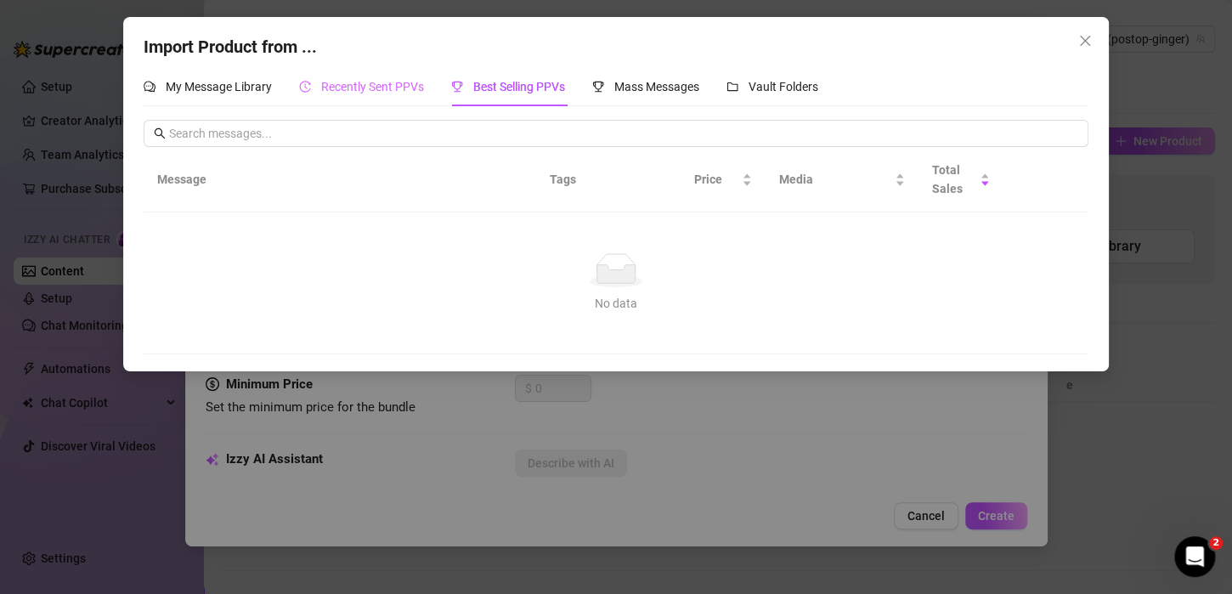
click at [417, 76] on div "Recently Sent PPVs" at bounding box center [361, 86] width 125 height 39
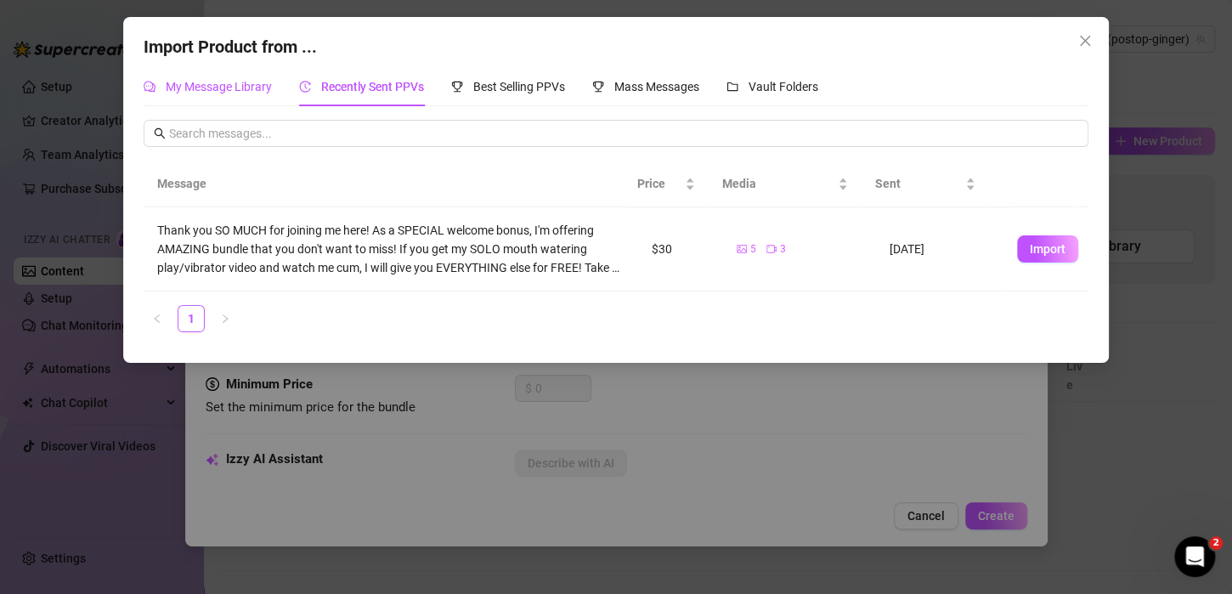
click at [217, 89] on span "My Message Library" at bounding box center [219, 87] width 106 height 14
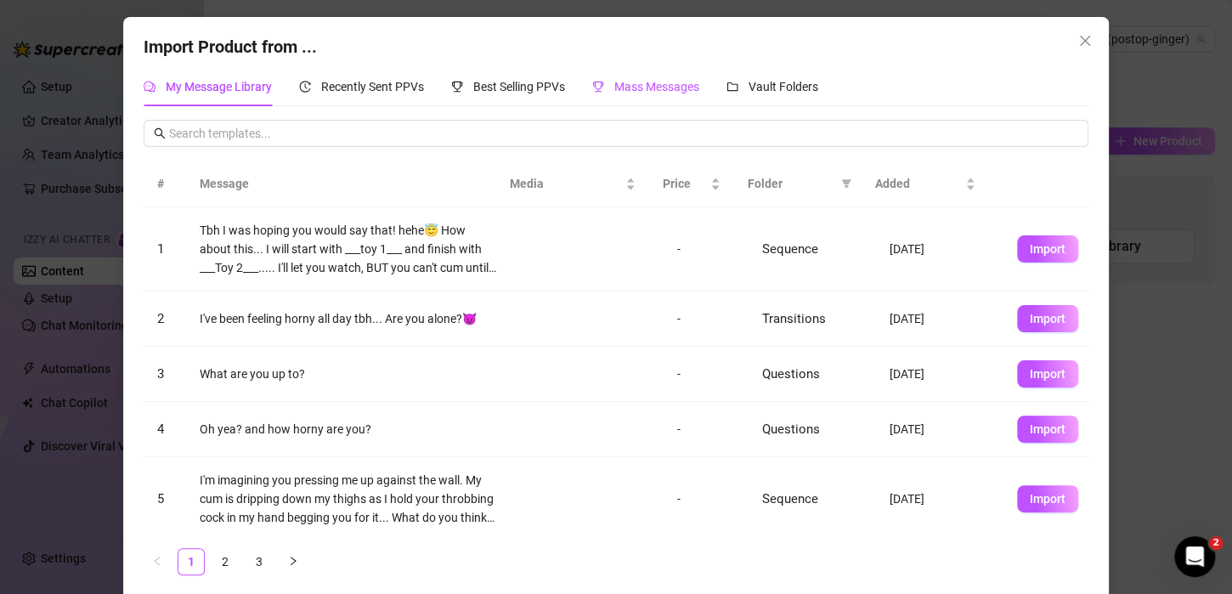
click at [631, 86] on span "Mass Messages" at bounding box center [656, 87] width 85 height 14
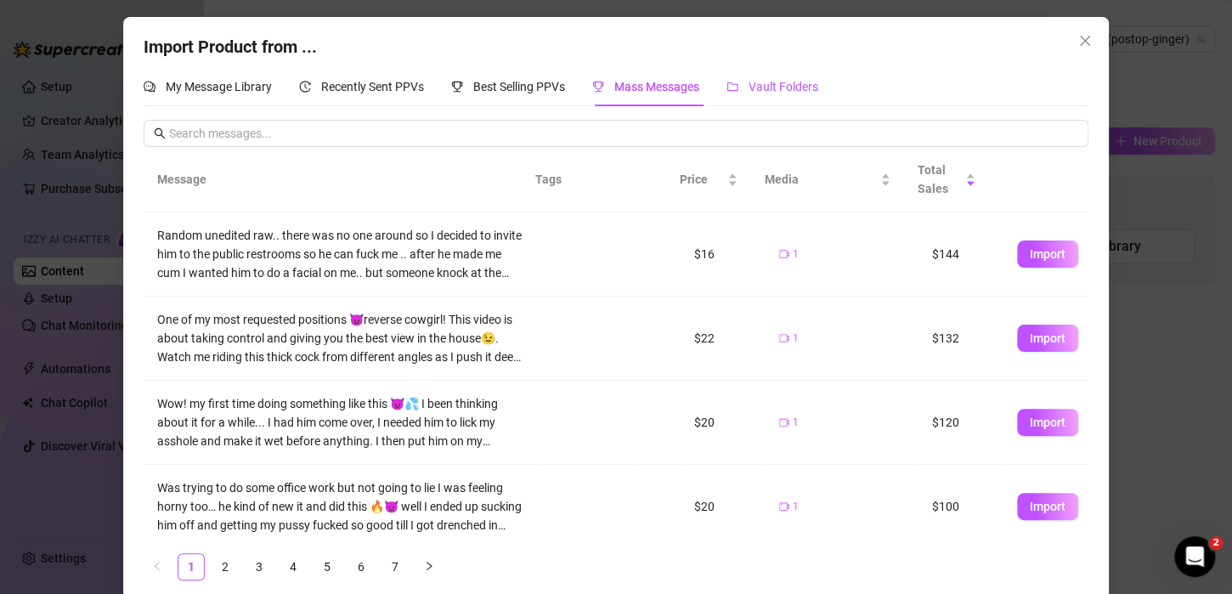
click at [762, 81] on span "Vault Folders" at bounding box center [783, 87] width 70 height 14
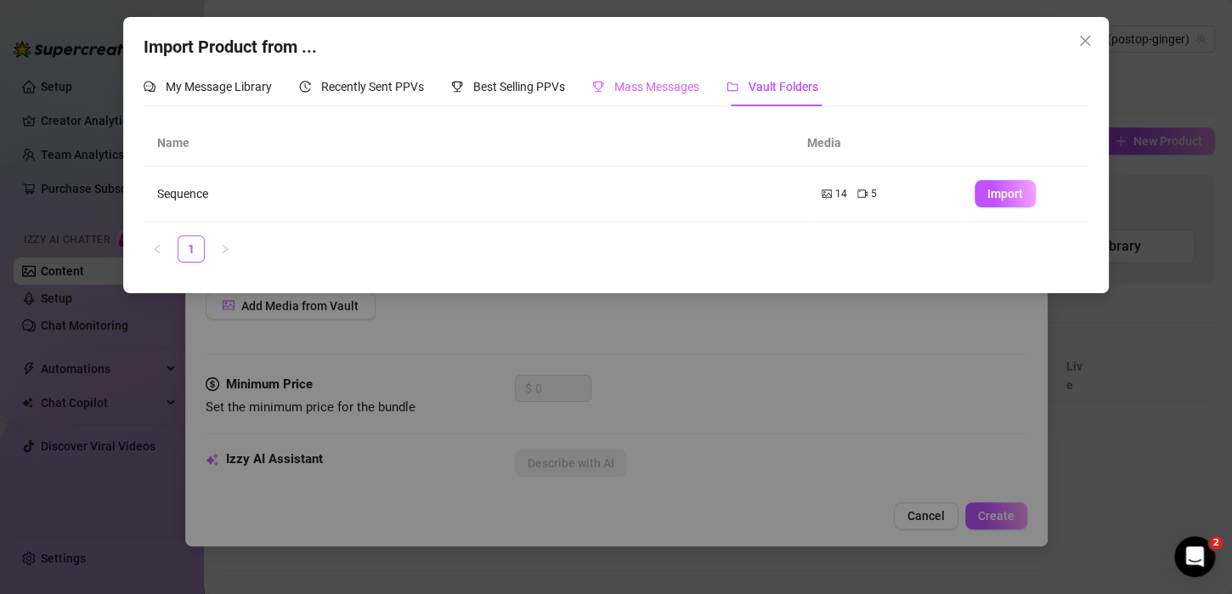
click at [665, 102] on div "Mass Messages" at bounding box center [645, 86] width 107 height 39
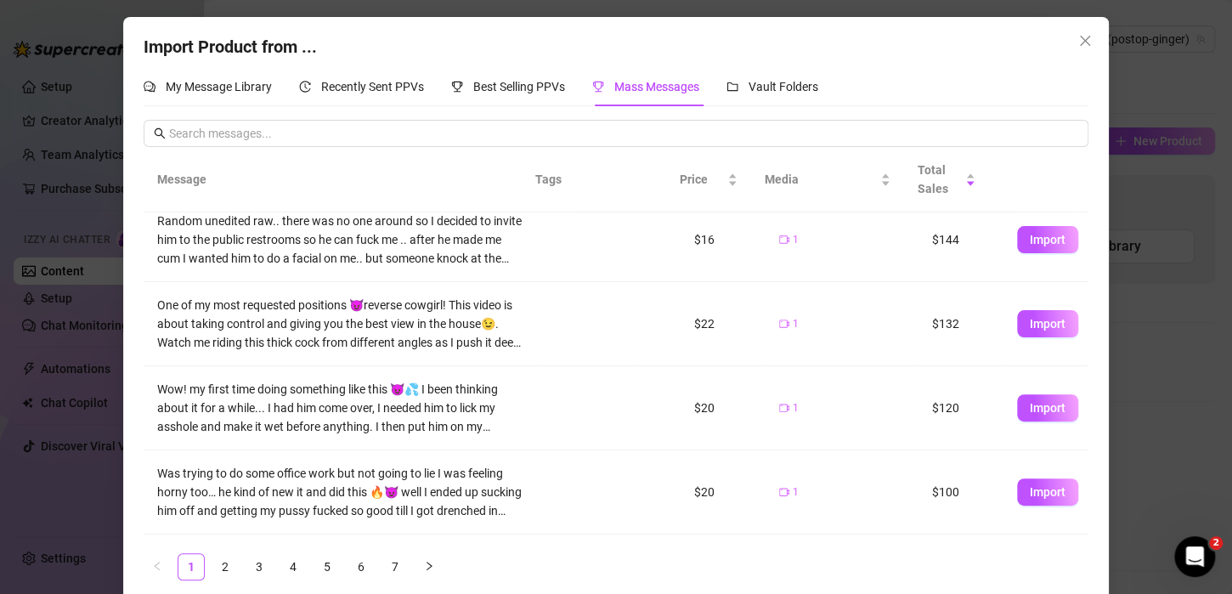
scroll to position [0, 0]
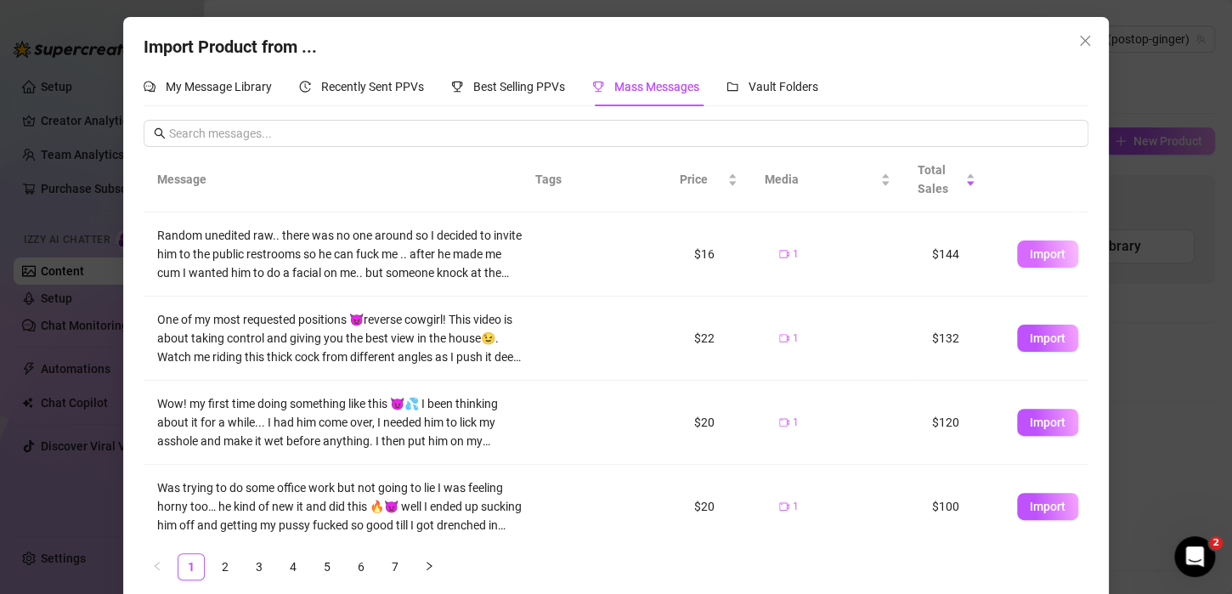
click at [1030, 257] on span "Import" at bounding box center [1048, 254] width 36 height 14
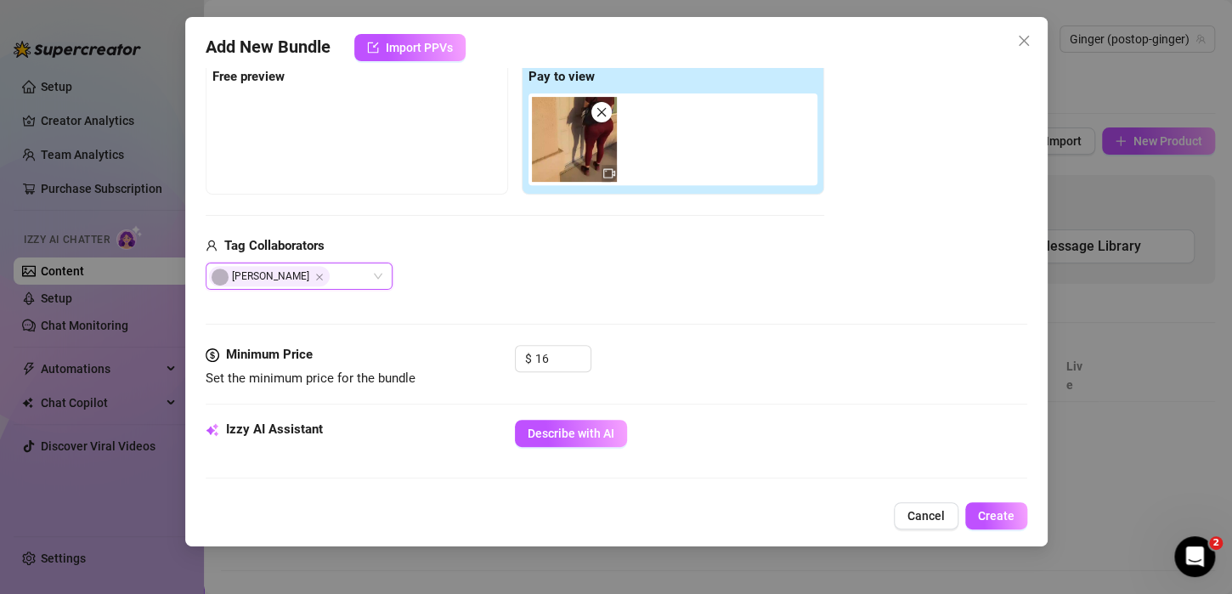
scroll to position [274, 0]
click at [689, 150] on div at bounding box center [676, 138] width 296 height 92
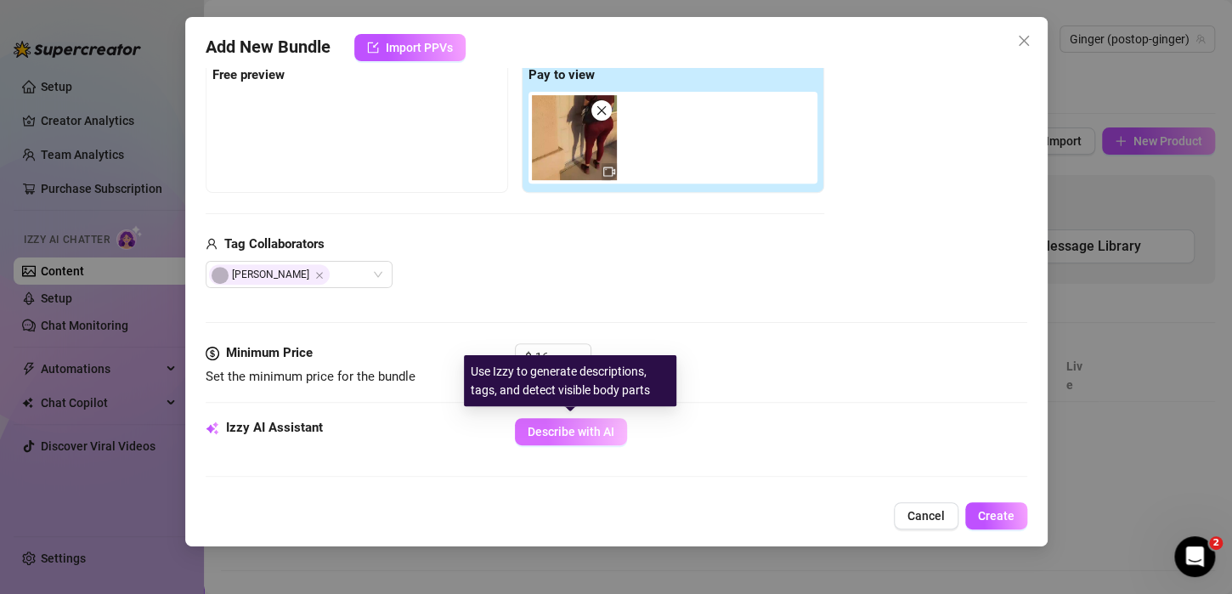
click at [562, 425] on span "Describe with AI" at bounding box center [571, 432] width 87 height 14
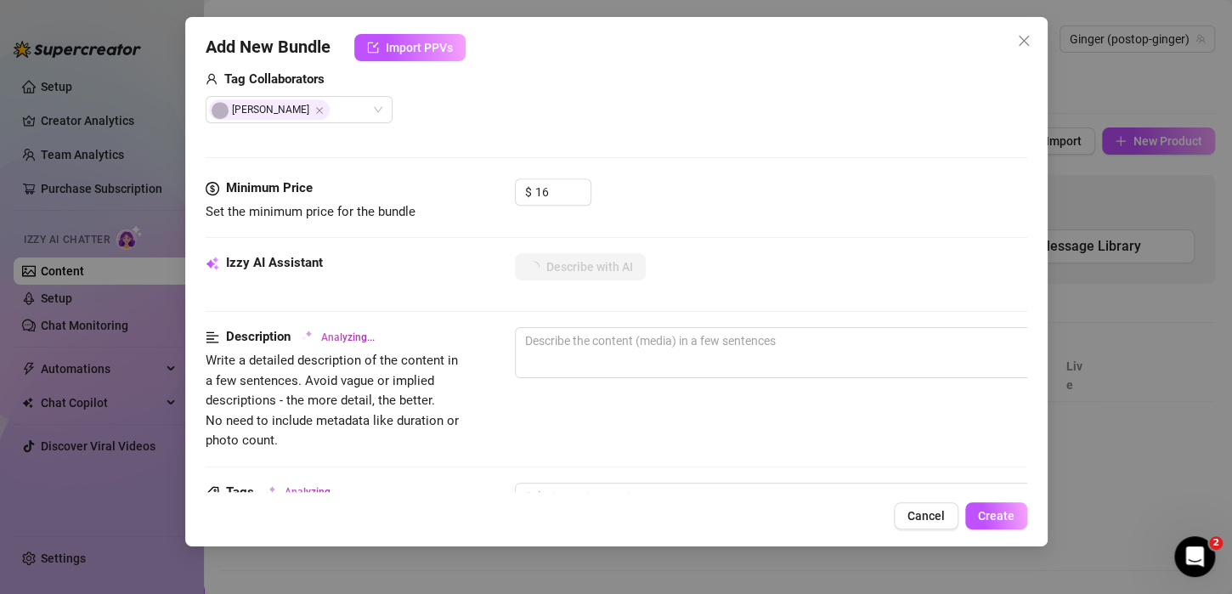
scroll to position [431, 0]
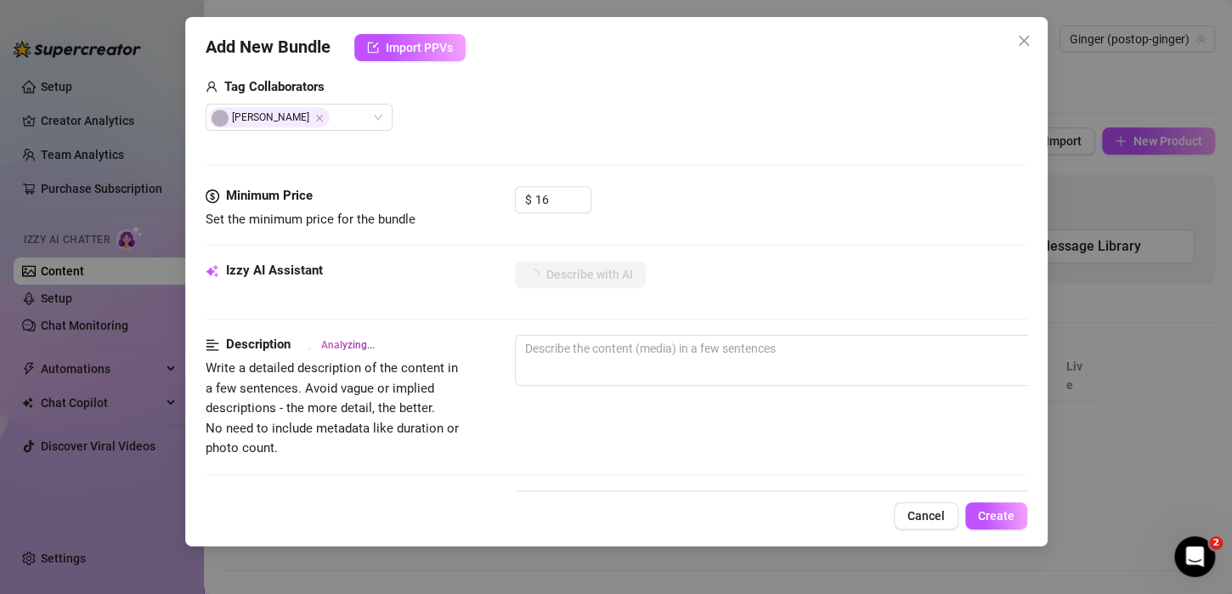
type textarea "Ginger"
type textarea "Ginger starts"
type textarea "Ginger starts in"
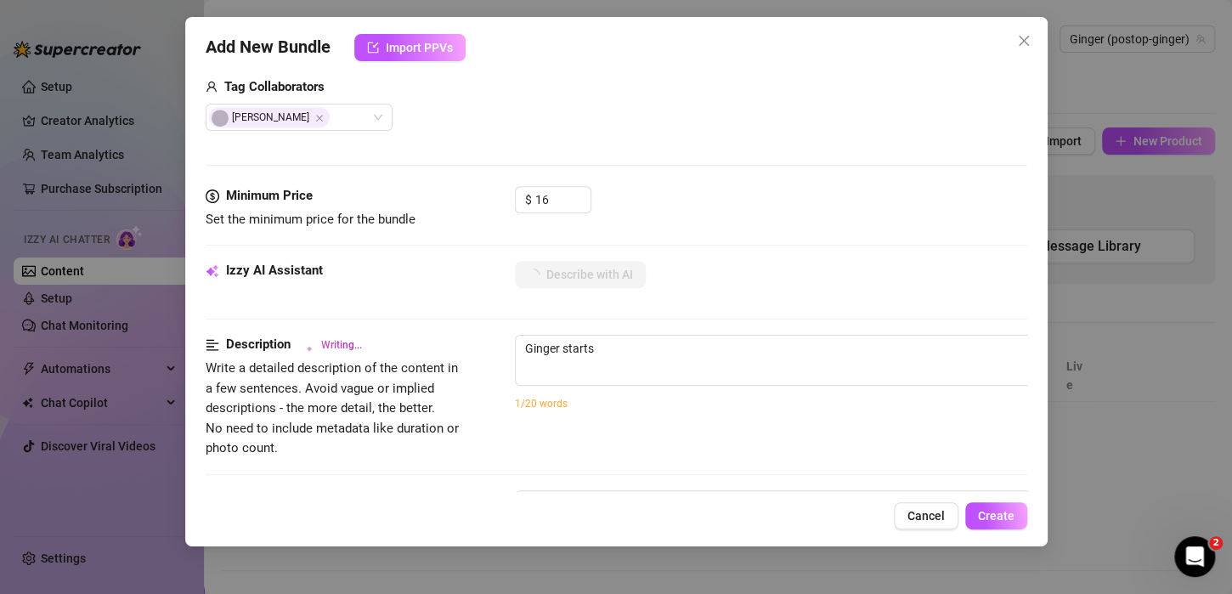
type textarea "Ginger starts in"
type textarea "[PERSON_NAME] starts in a"
type textarea "[PERSON_NAME] starts in a tight"
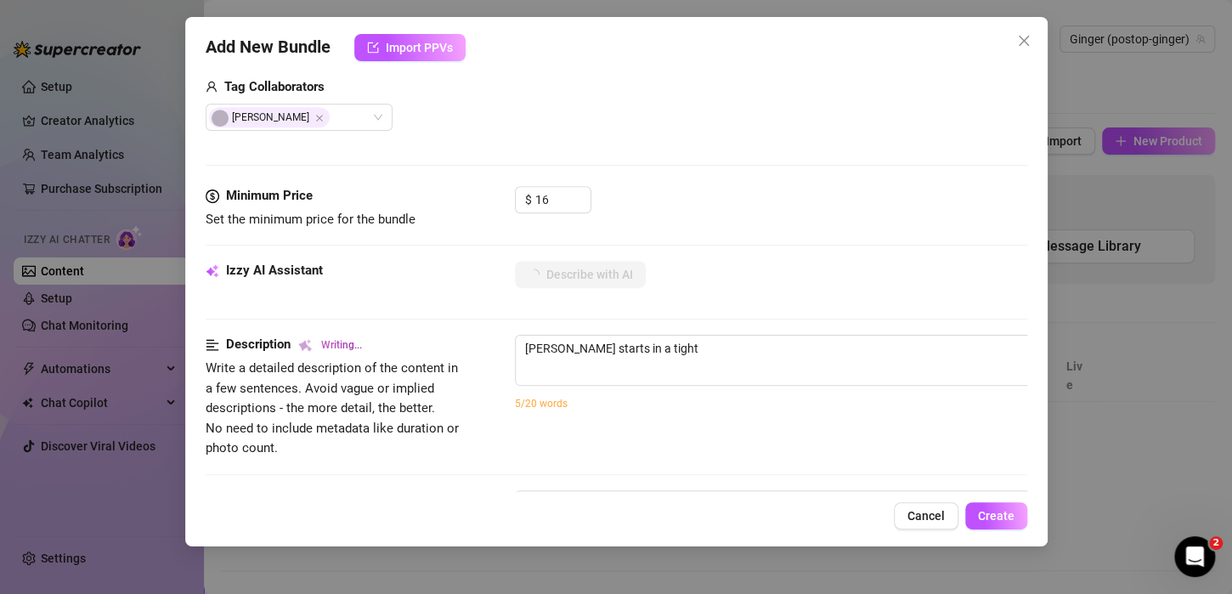
type textarea "[PERSON_NAME] starts in a tight maroon"
type textarea "[PERSON_NAME] starts in a tight maroon top"
type textarea "[PERSON_NAME] starts in a tight maroon top and"
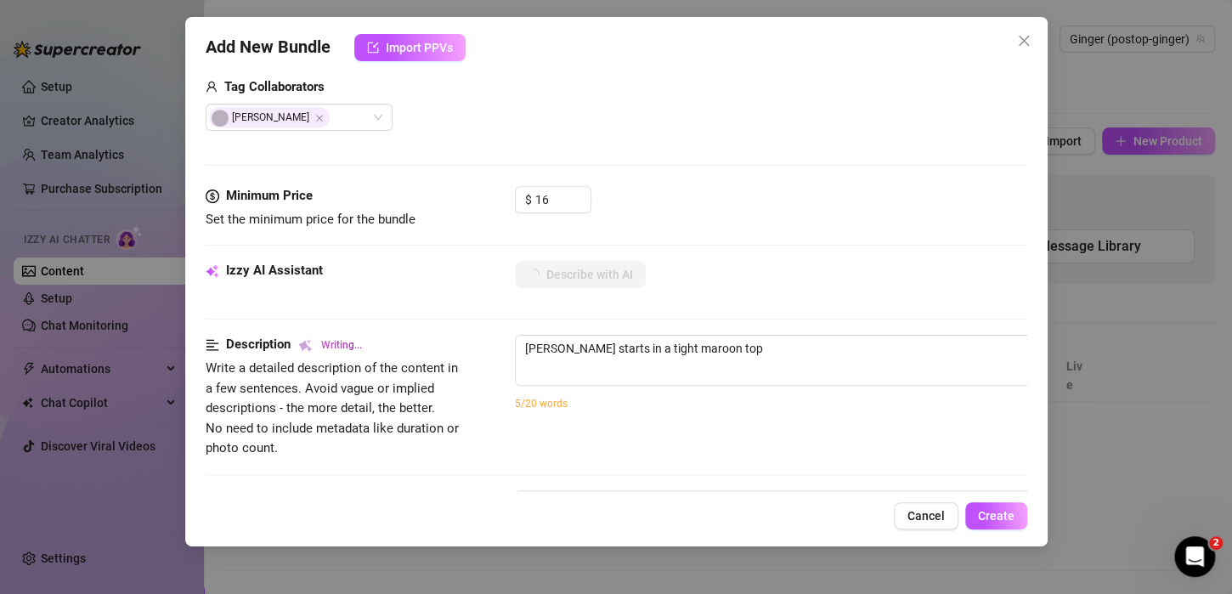
type textarea "[PERSON_NAME] starts in a tight maroon top and"
type textarea "[PERSON_NAME] starts in a tight maroon top and leggings,"
type textarea "[PERSON_NAME] starts in a tight maroon top and leggings, kneeling"
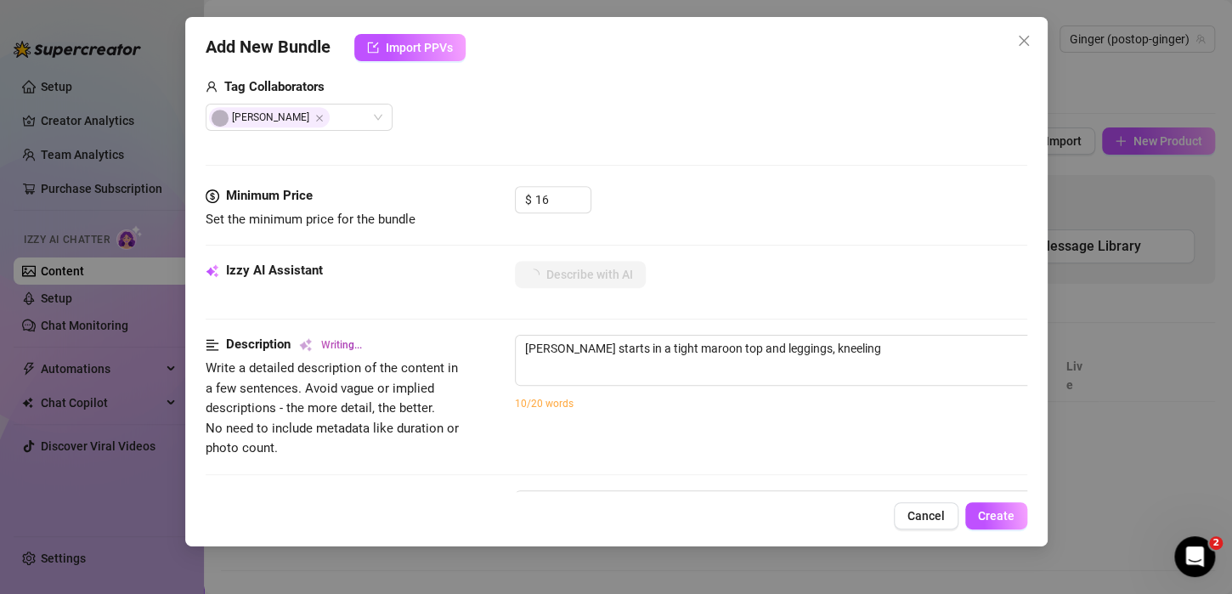
type textarea "[PERSON_NAME] starts in a tight maroon top and leggings, kneeling to"
type textarea "[PERSON_NAME] starts in a tight maroon top and leggings, kneeling to stroke"
type textarea "[PERSON_NAME] starts in a tight maroon top and leggings, kneeling to stroke and"
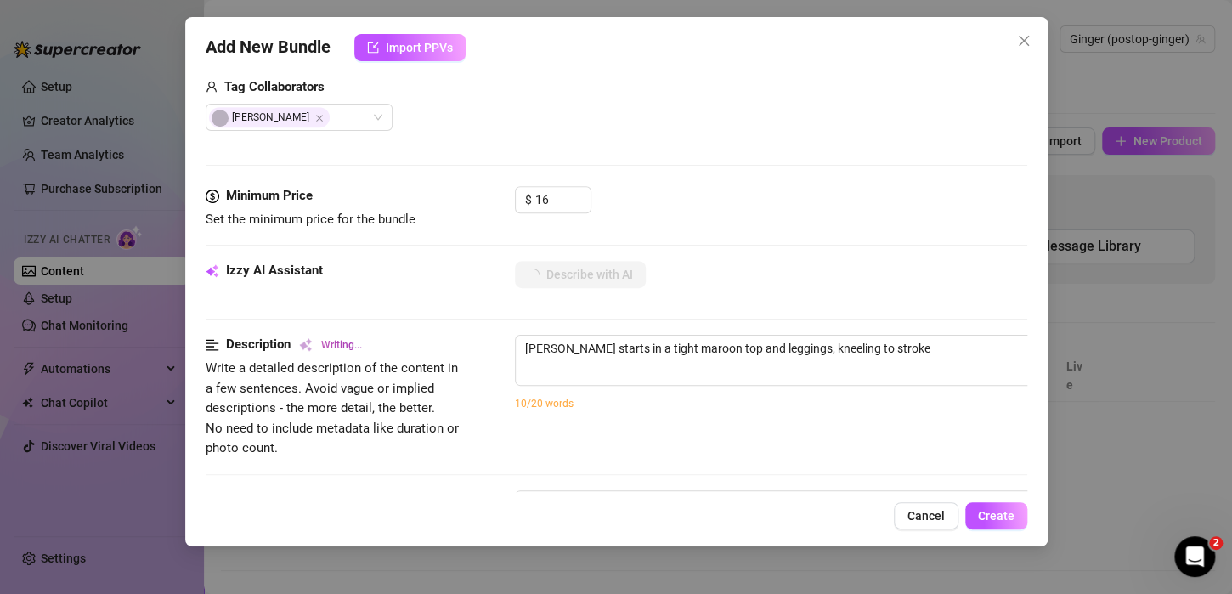
type textarea "[PERSON_NAME] starts in a tight maroon top and leggings, kneeling to stroke and"
type textarea "[PERSON_NAME] starts in a tight maroon top and leggings, kneeling to stroke and…"
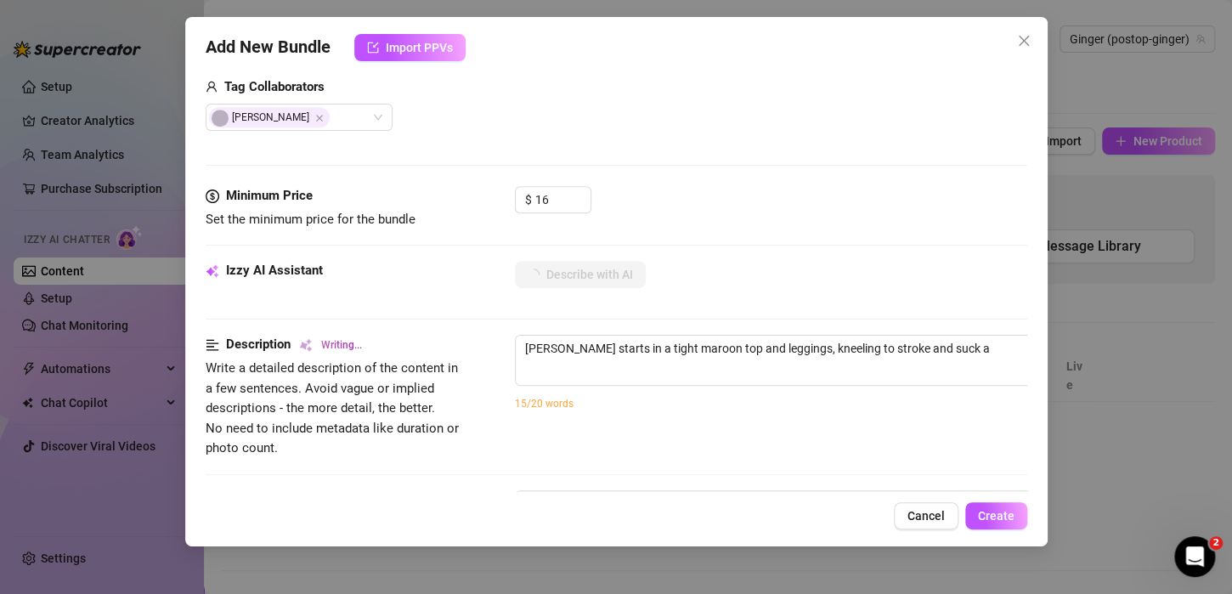
type textarea "[PERSON_NAME] starts in a tight maroon top and leggings, kneeling to stroke and…"
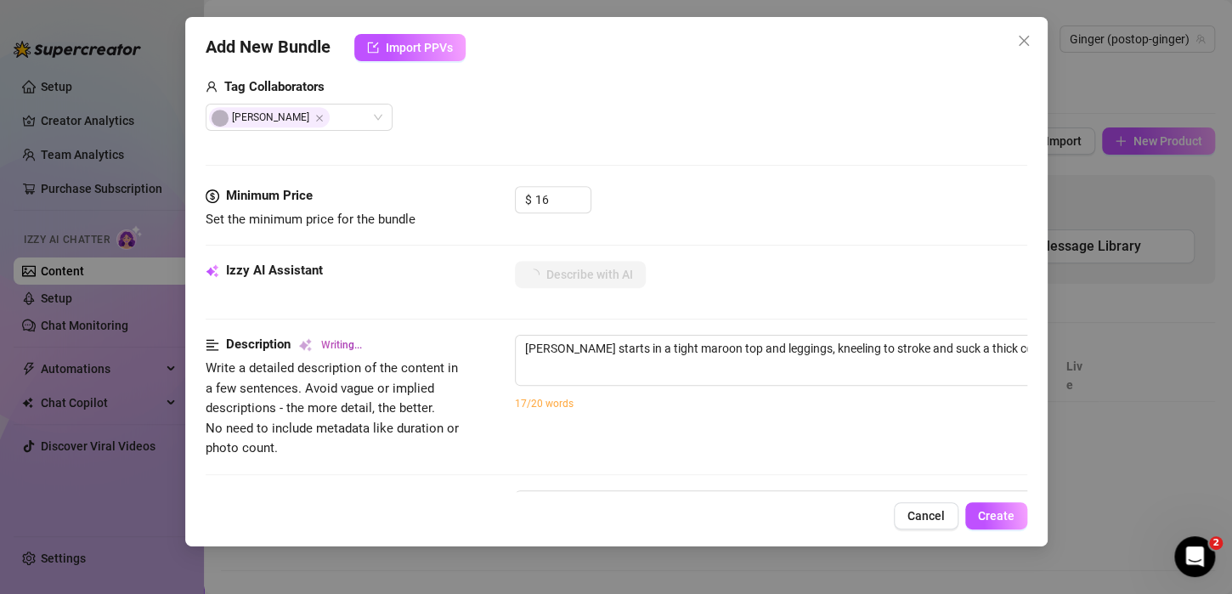
type textarea "[PERSON_NAME] starts in a tight maroon top and leggings, kneeling to stroke and…"
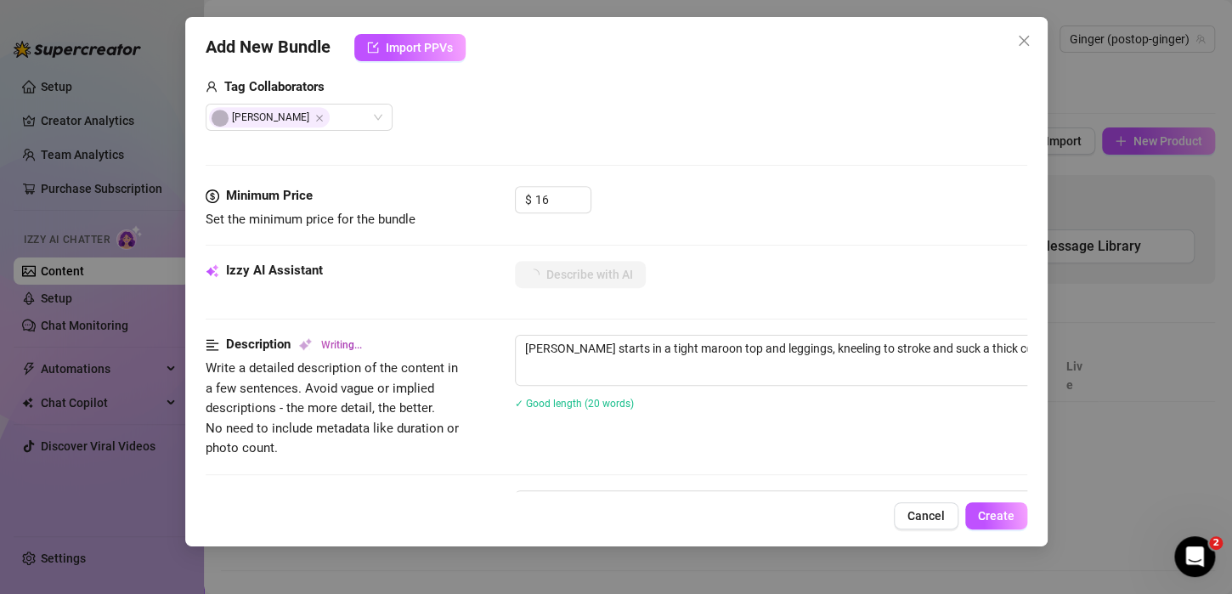
type textarea "[PERSON_NAME] starts in a tight maroon top and leggings, kneeling to stroke and…"
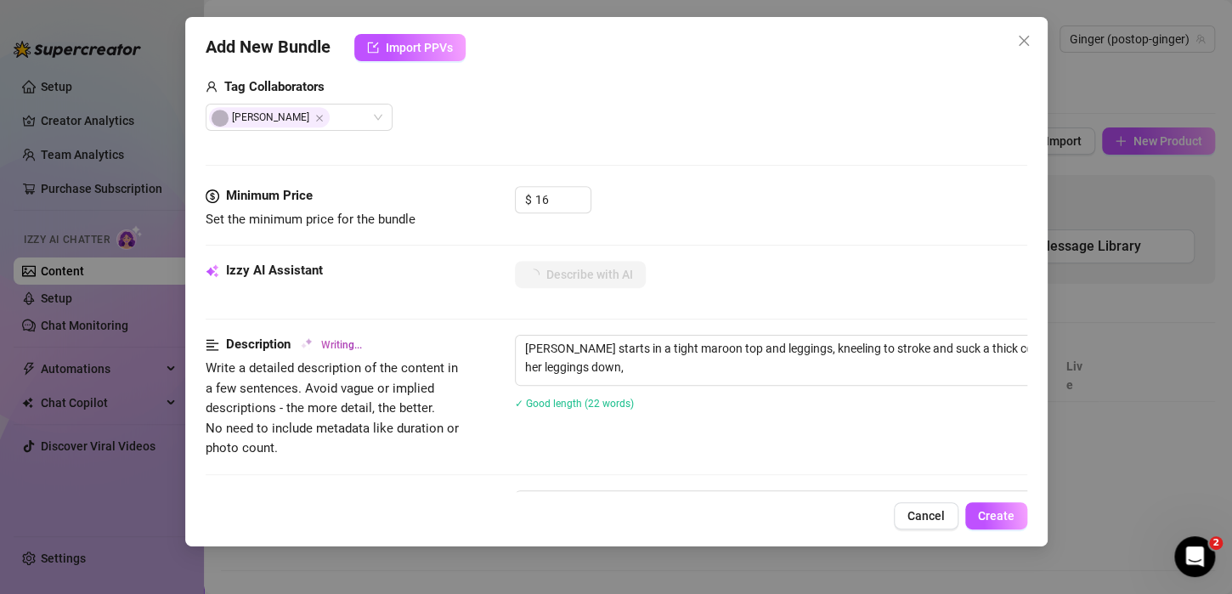
type textarea "[PERSON_NAME] starts in a tight maroon top and leggings, kneeling to stroke and…"
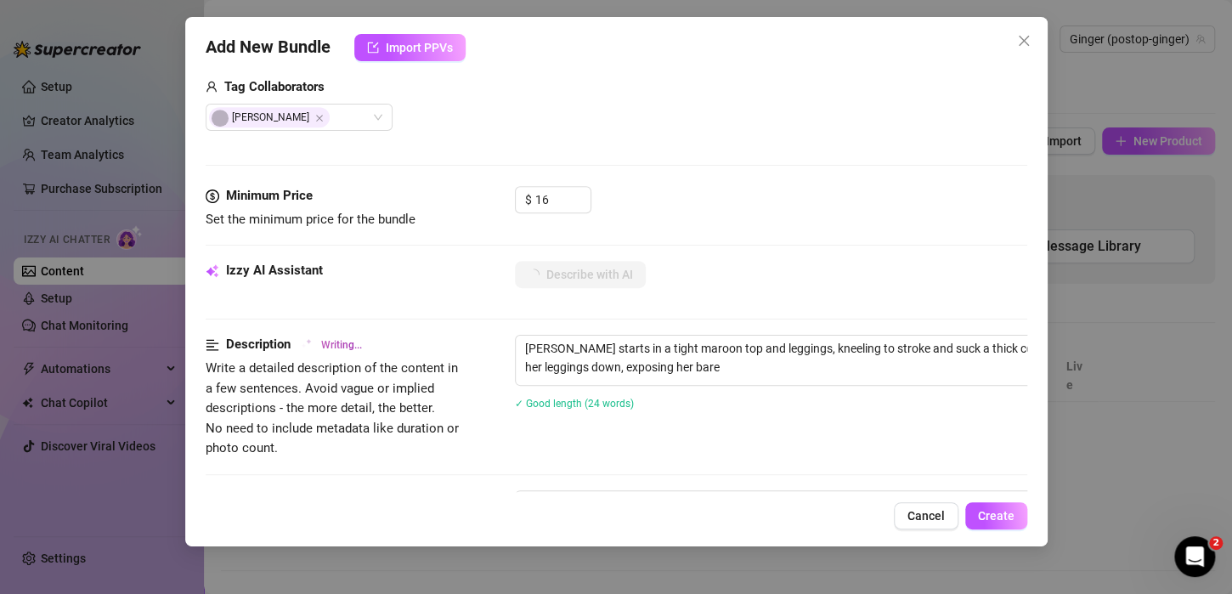
type textarea "[PERSON_NAME] starts in a tight maroon top and leggings, kneeling to stroke and…"
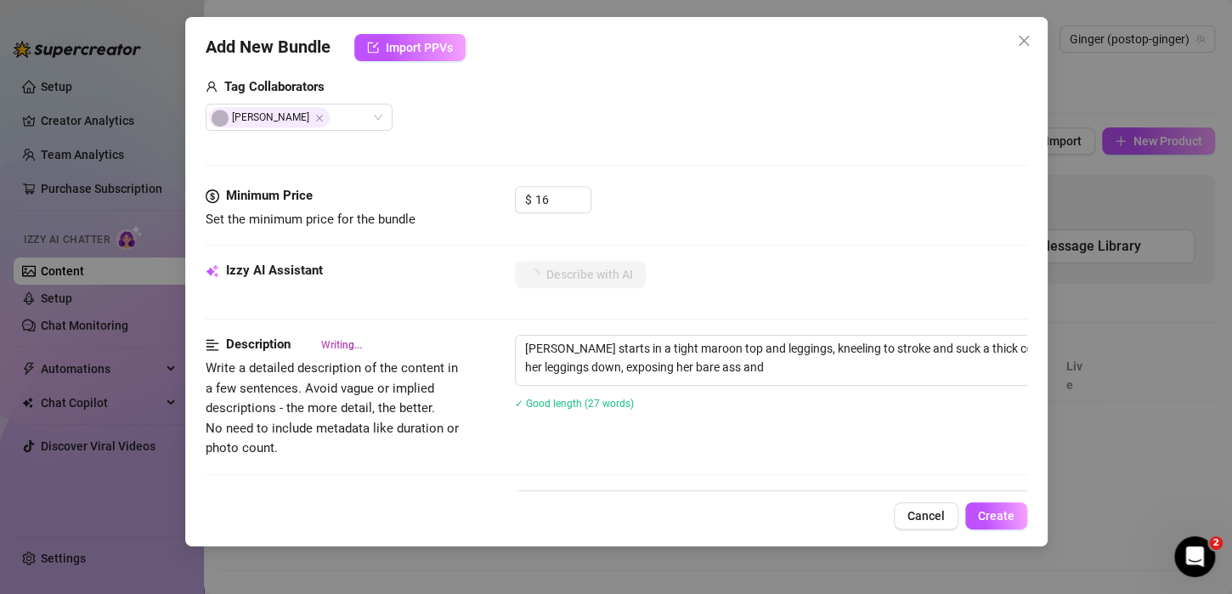
type textarea "[PERSON_NAME] starts in a tight maroon top and leggings, kneeling to stroke and…"
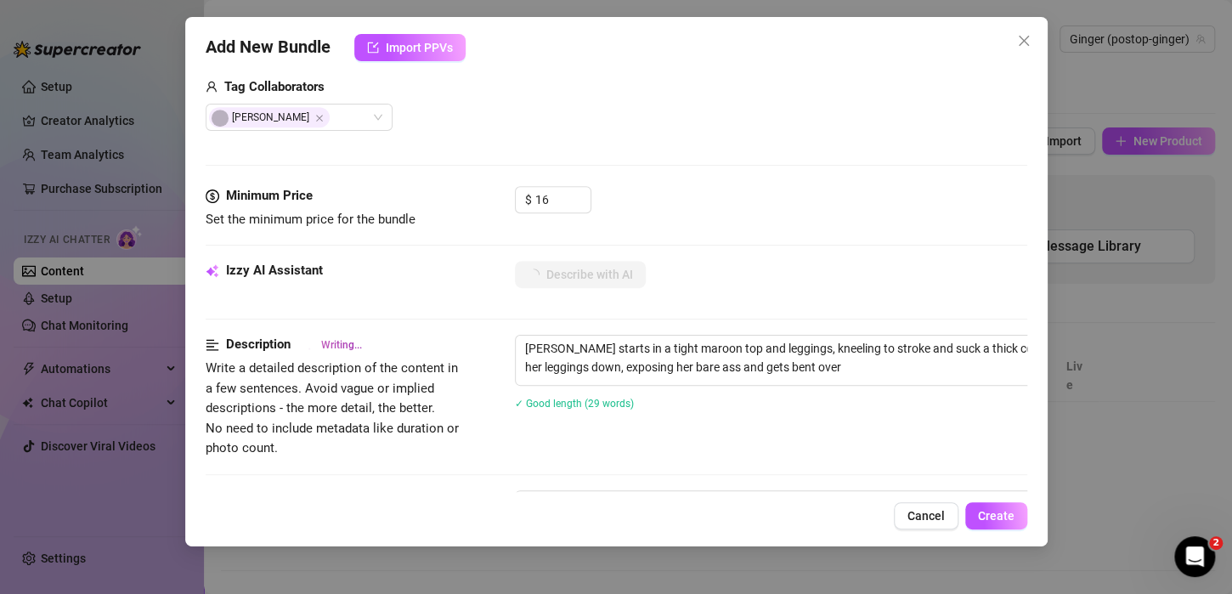
type textarea "[PERSON_NAME] starts in a tight maroon top and leggings, kneeling to stroke and…"
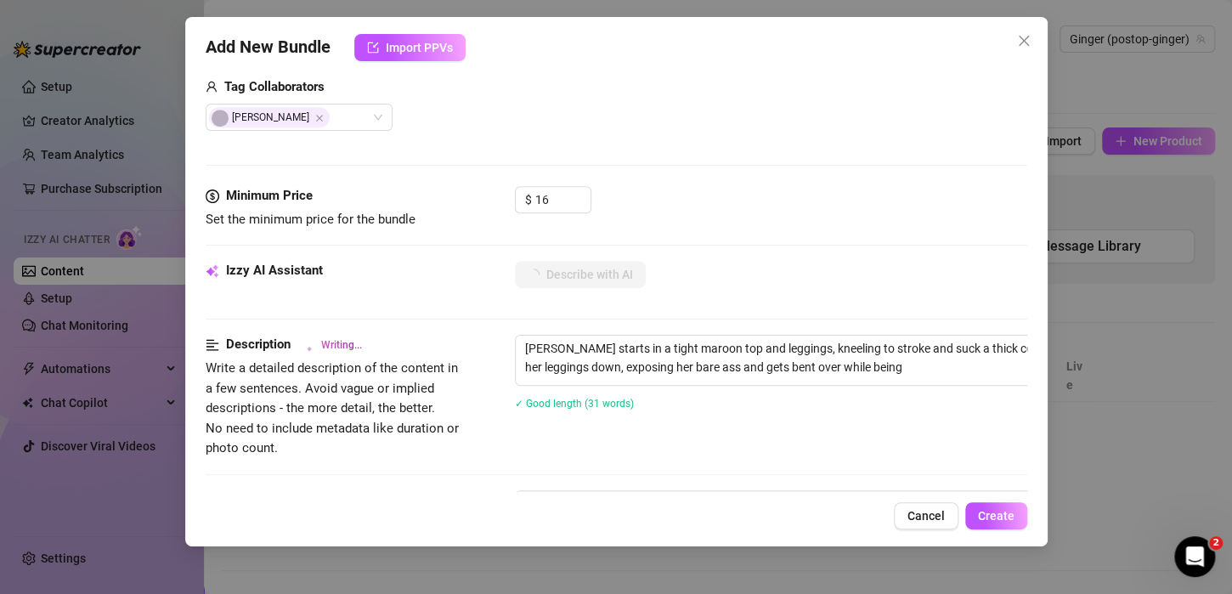
type textarea "[PERSON_NAME] starts in a tight maroon top and leggings, kneeling to stroke and…"
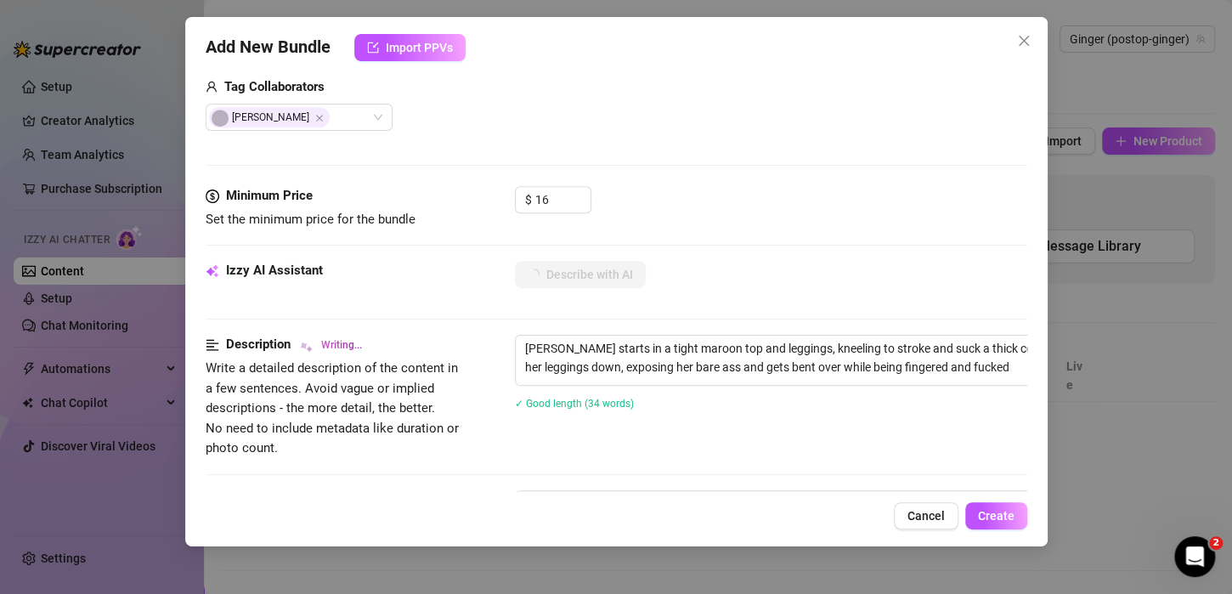
type textarea "[PERSON_NAME] starts in a tight maroon top and leggings, kneeling to stroke and…"
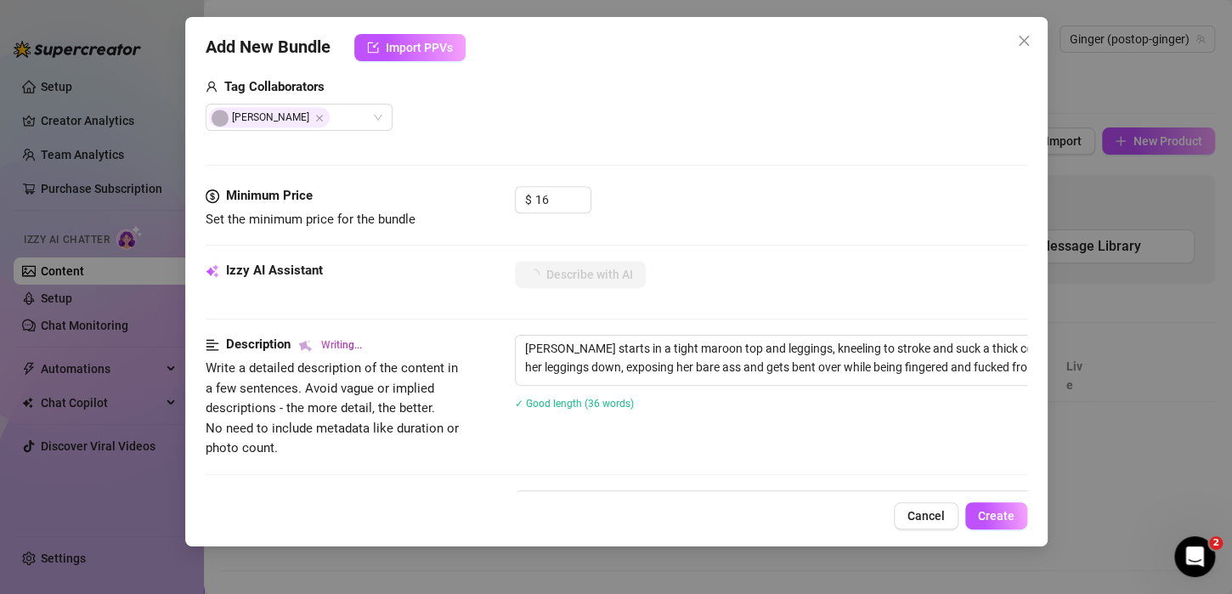
type textarea "[PERSON_NAME] starts in a tight maroon top and leggings, kneeling to stroke and…"
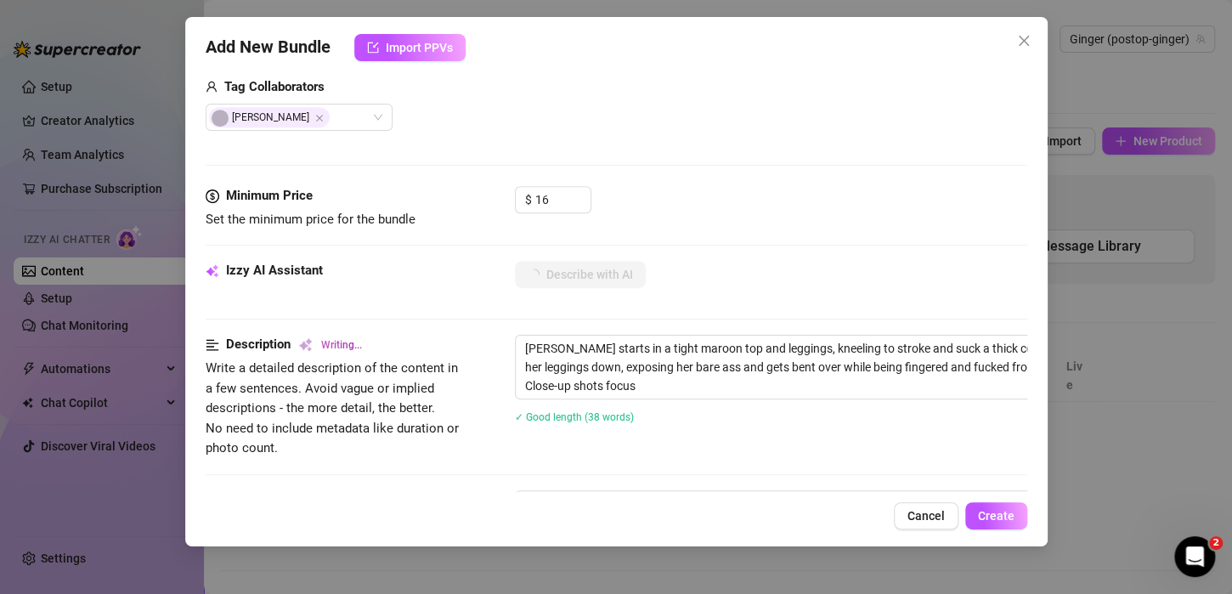
type textarea "[PERSON_NAME] starts in a tight maroon top and leggings, kneeling to stroke and…"
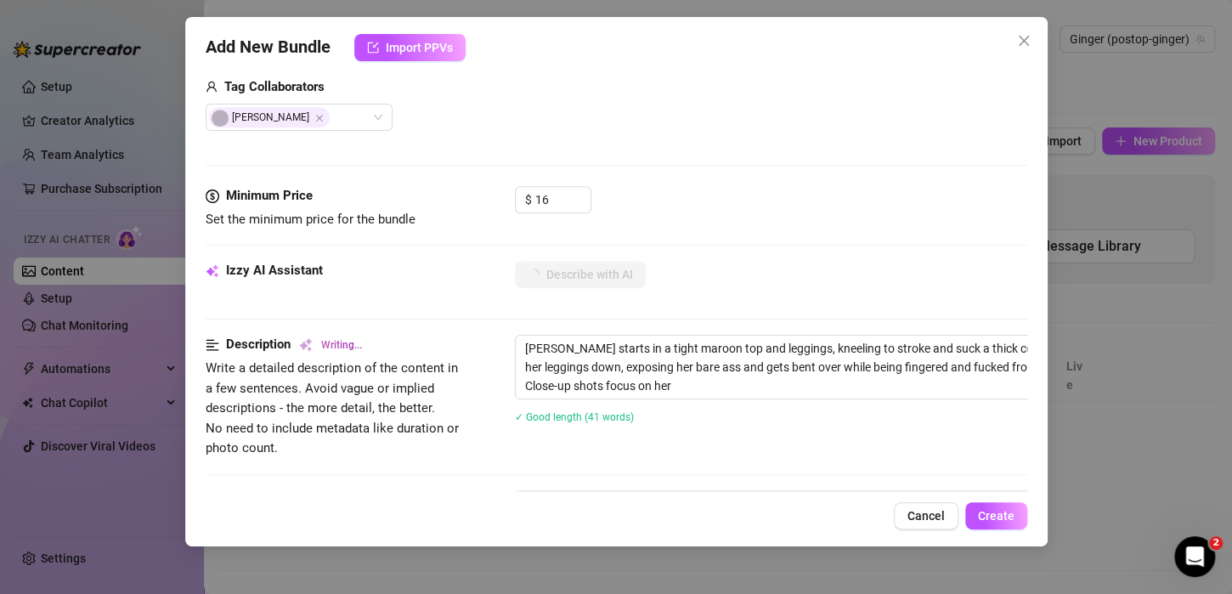
type textarea "[PERSON_NAME] starts in a tight maroon top and leggings, kneeling to stroke and…"
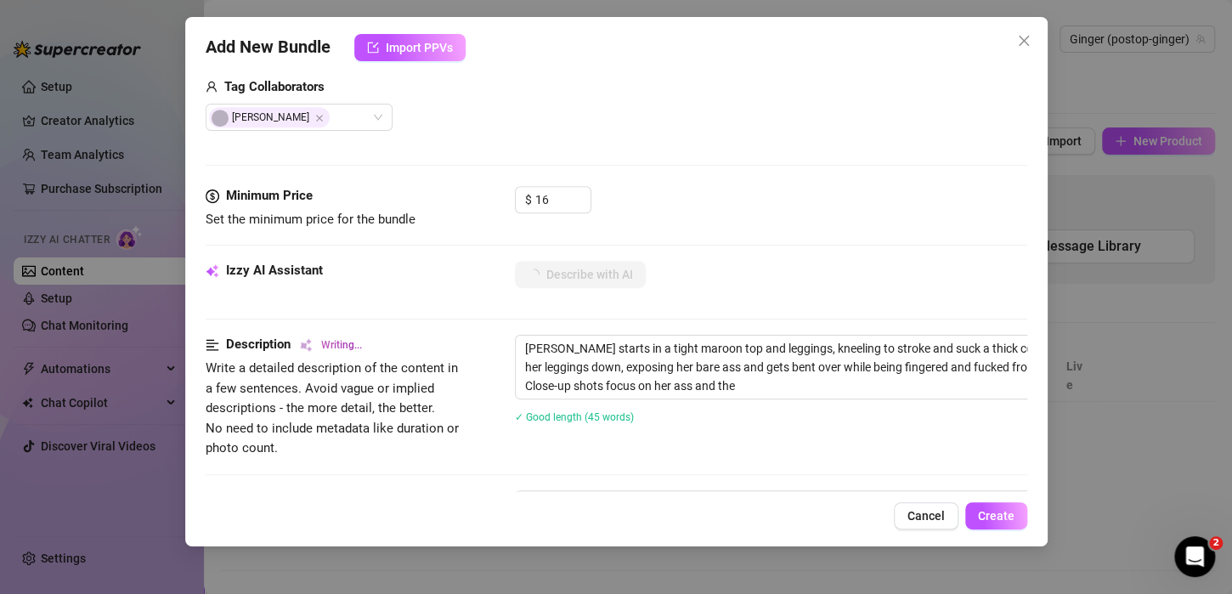
type textarea "[PERSON_NAME] starts in a tight maroon top and leggings, kneeling to stroke and…"
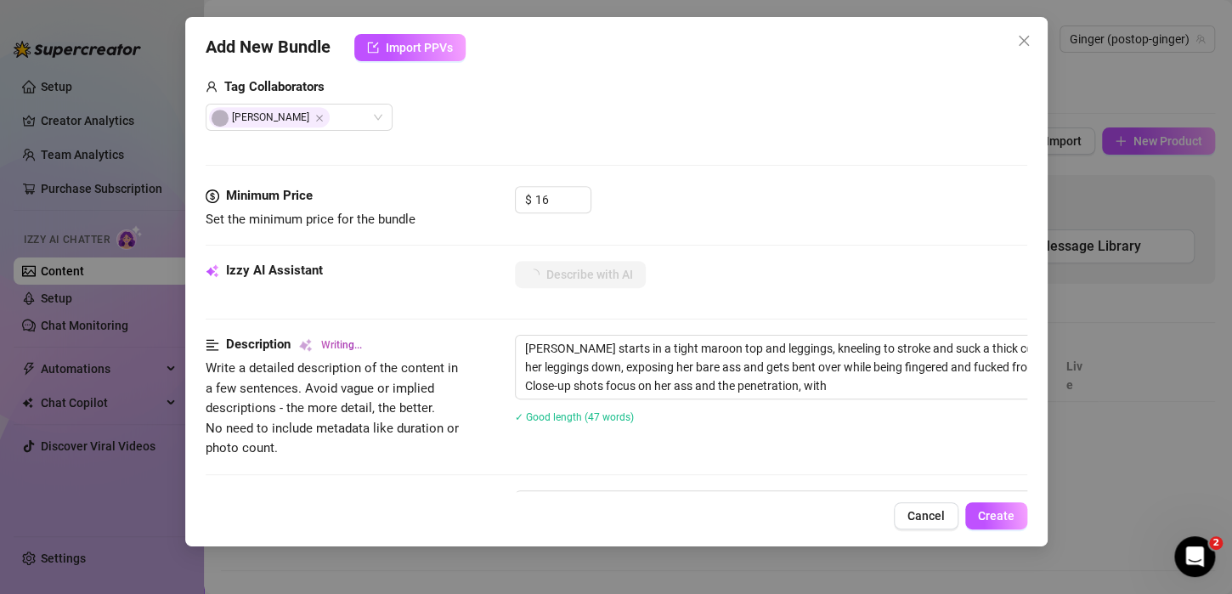
type textarea "[PERSON_NAME] starts in a tight maroon top and leggings, kneeling to stroke and…"
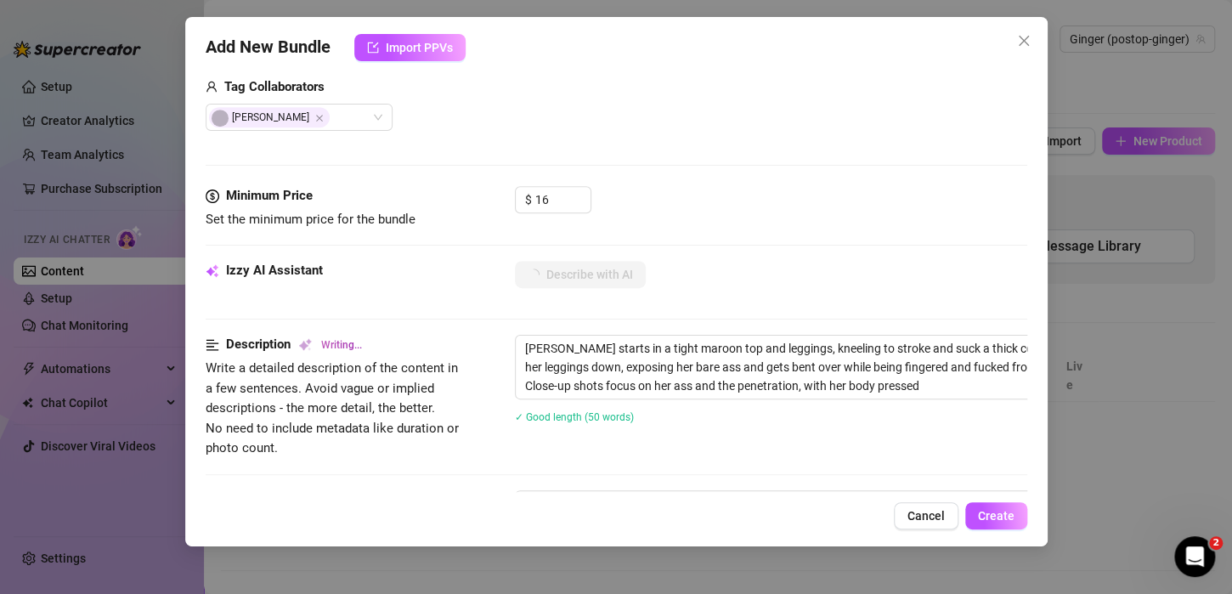
type textarea "[PERSON_NAME] starts in a tight maroon top and leggings, kneeling to stroke and…"
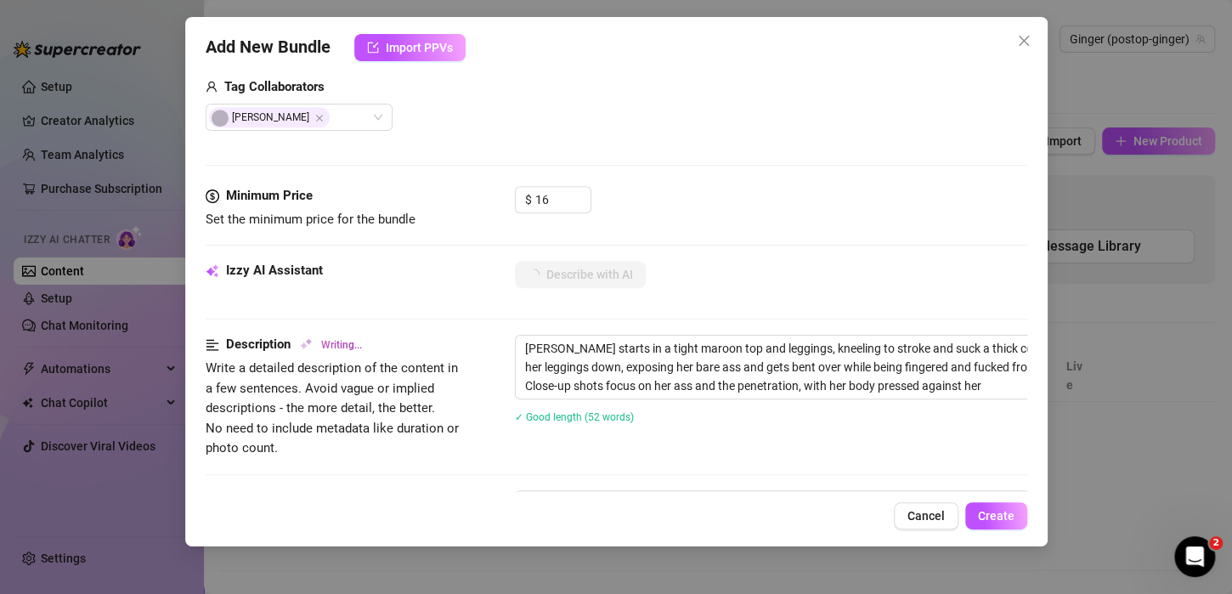
type textarea "[PERSON_NAME] starts in a tight maroon top and leggings, kneeling to stroke and…"
click at [982, 519] on span "Create" at bounding box center [996, 516] width 37 height 14
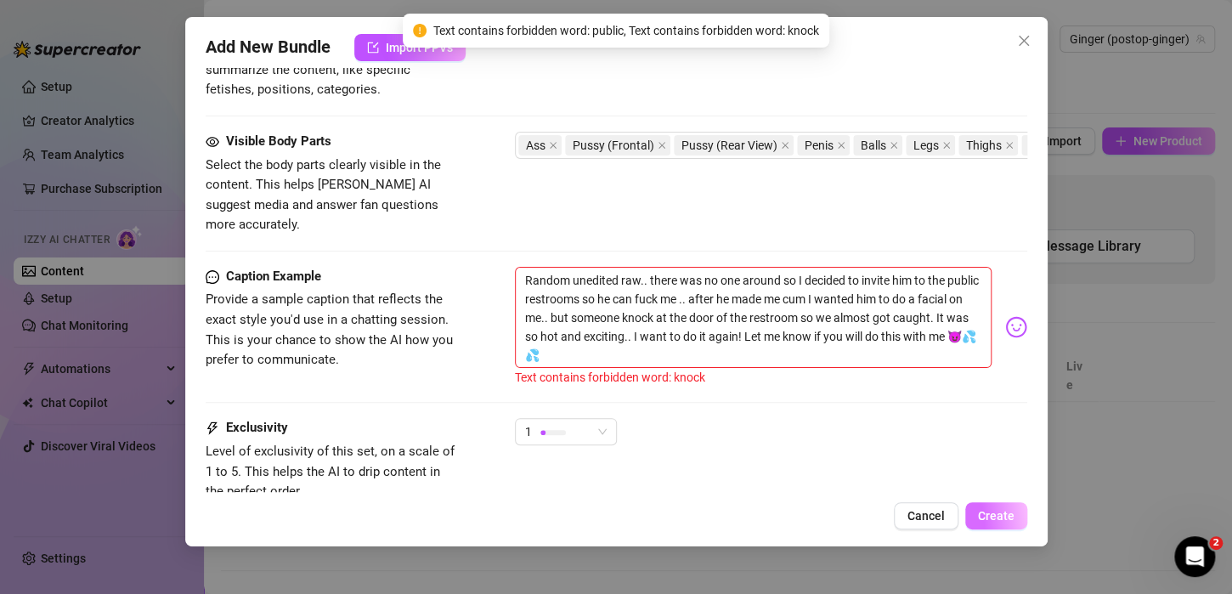
scroll to position [925, 0]
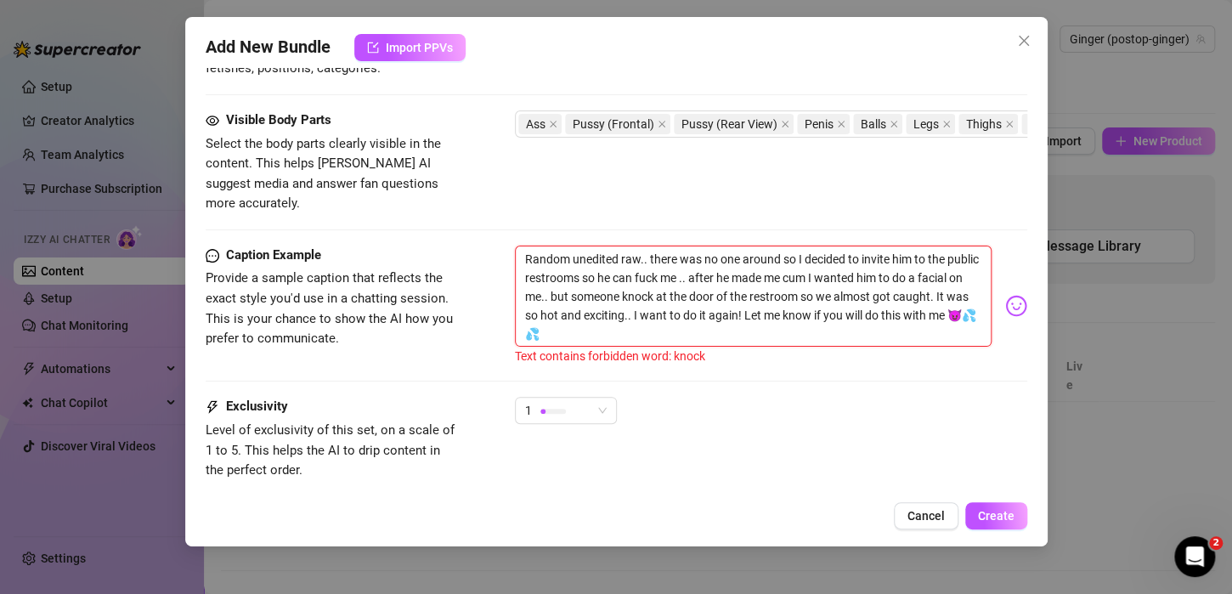
click at [701, 269] on textarea "Random unedited raw.. there was no one around so I decided to invite him to the…" at bounding box center [753, 297] width 477 height 102
type textarea "Random unedited raw.. there was no one around so I decided to invite him to the…"
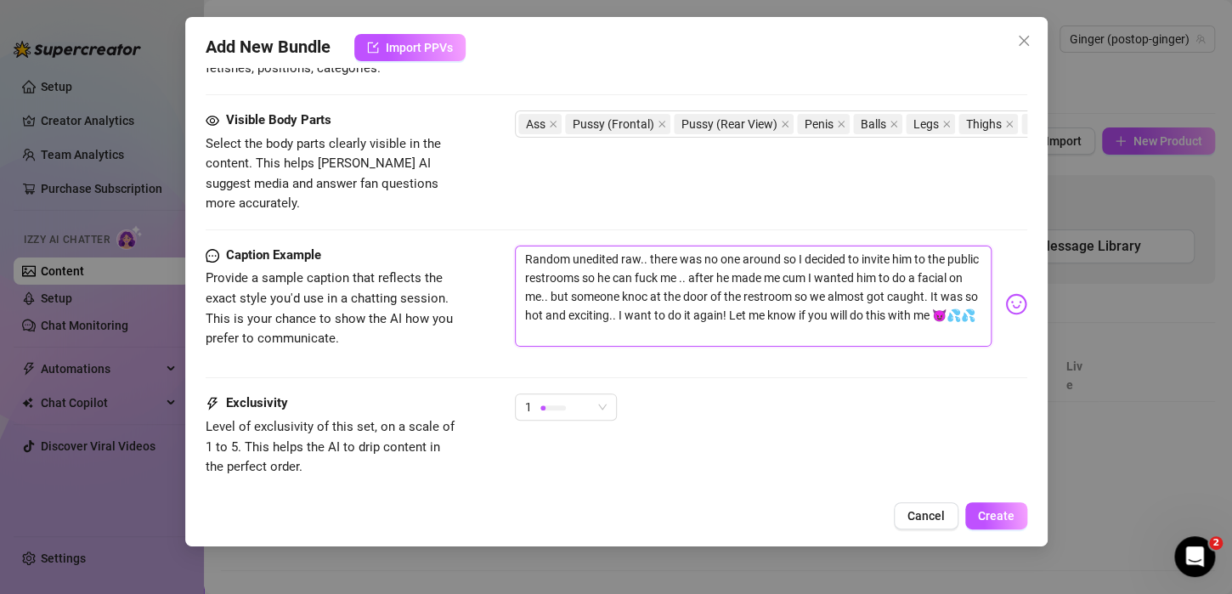
type textarea "Random unedited raw.. there was no one around so I decided to invite him to the…"
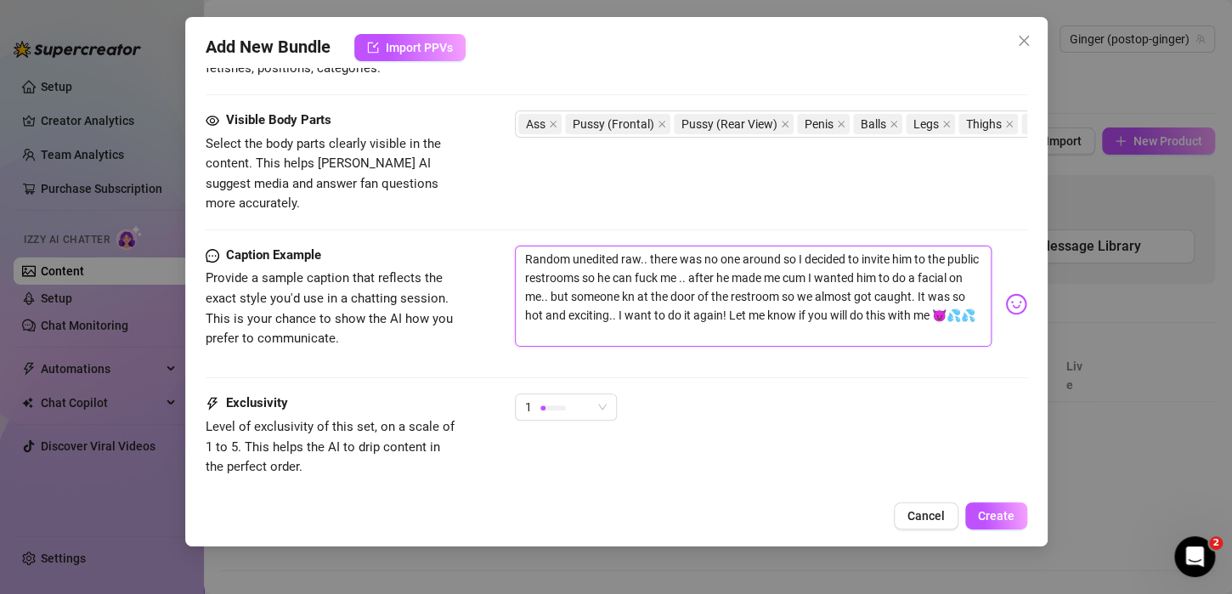
type textarea "Random unedited raw.. there was no one around so I decided to invite him to the…"
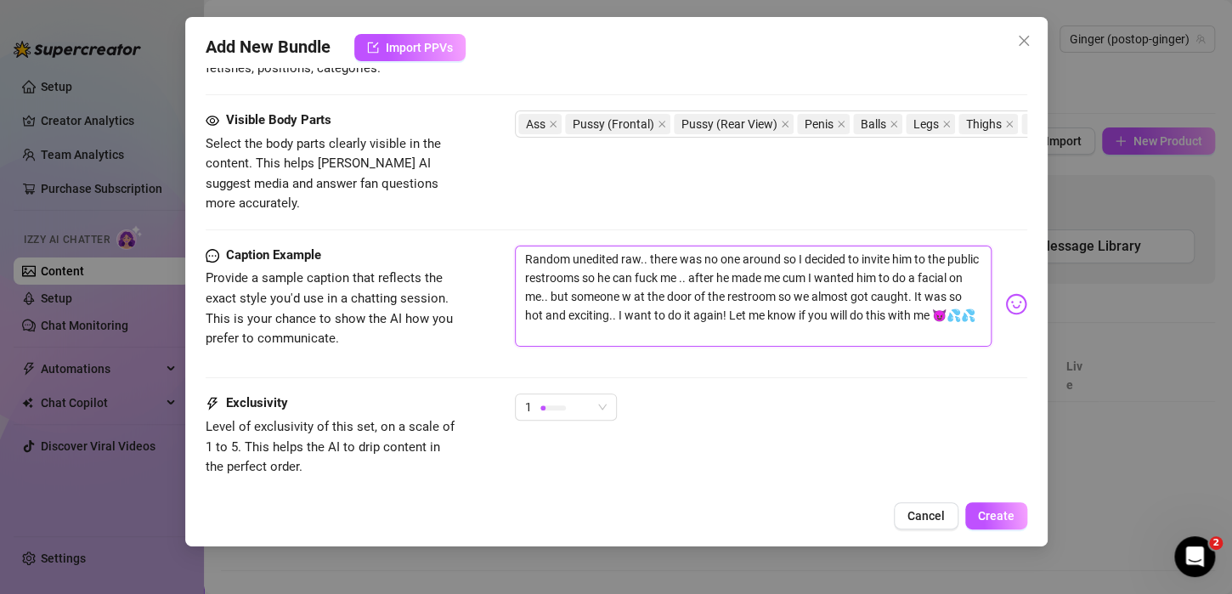
type textarea "Random unedited raw.. there was no one around so I decided to invite him to the…"
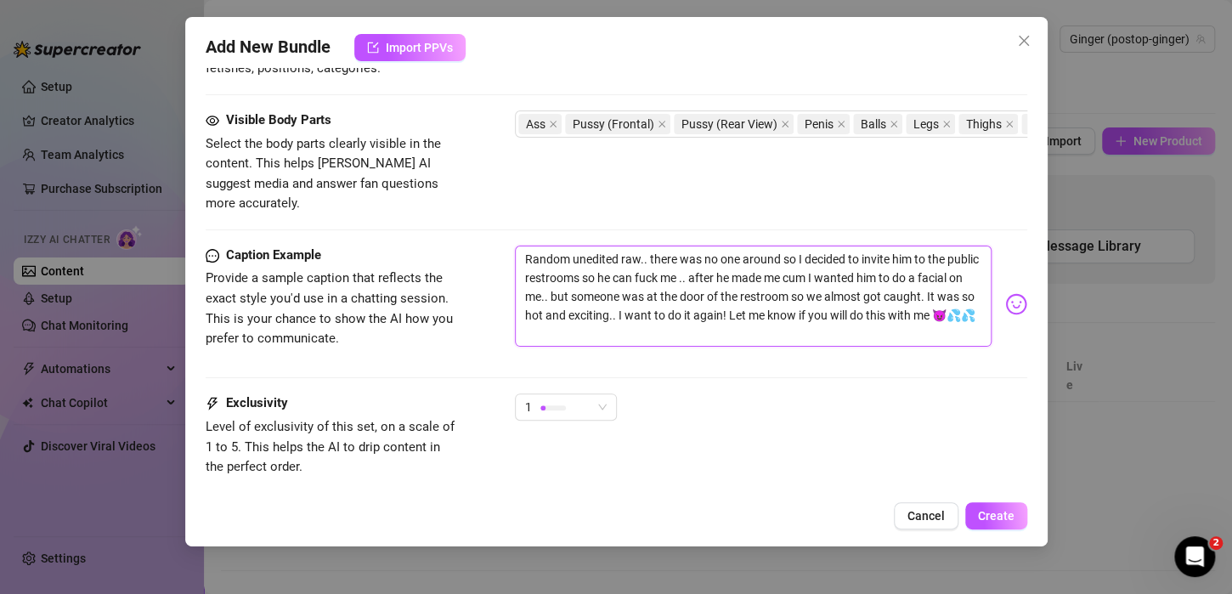
type textarea "Random unedited raw.. there was no one around so I decided to invite him to the…"
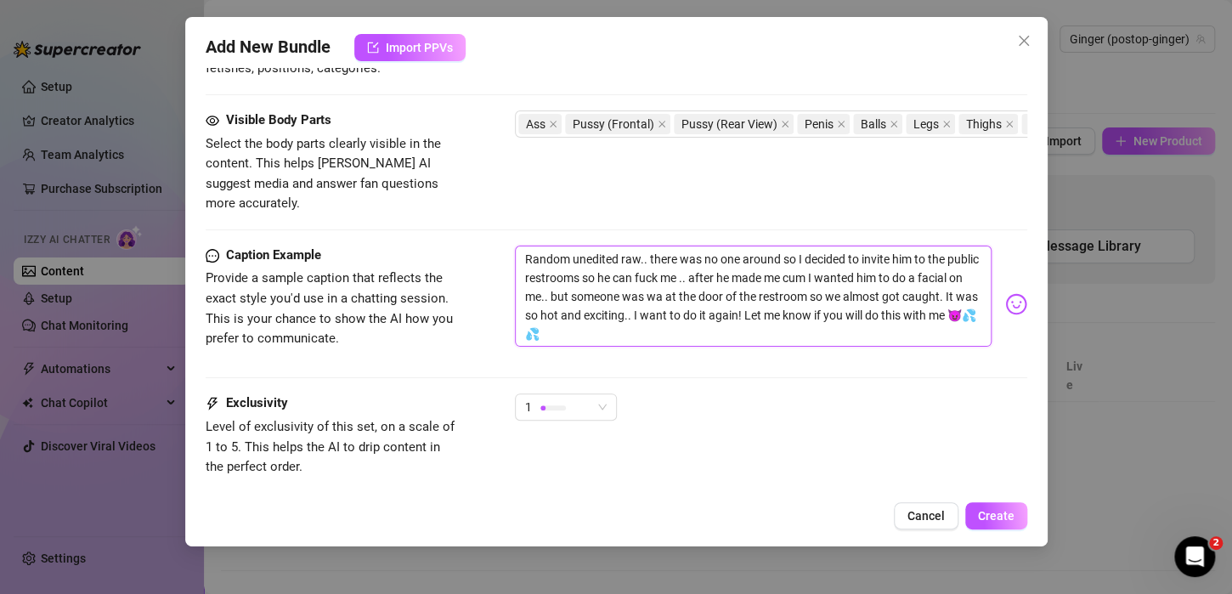
type textarea "Random unedited raw.. there was no one around so I decided to invite him to the…"
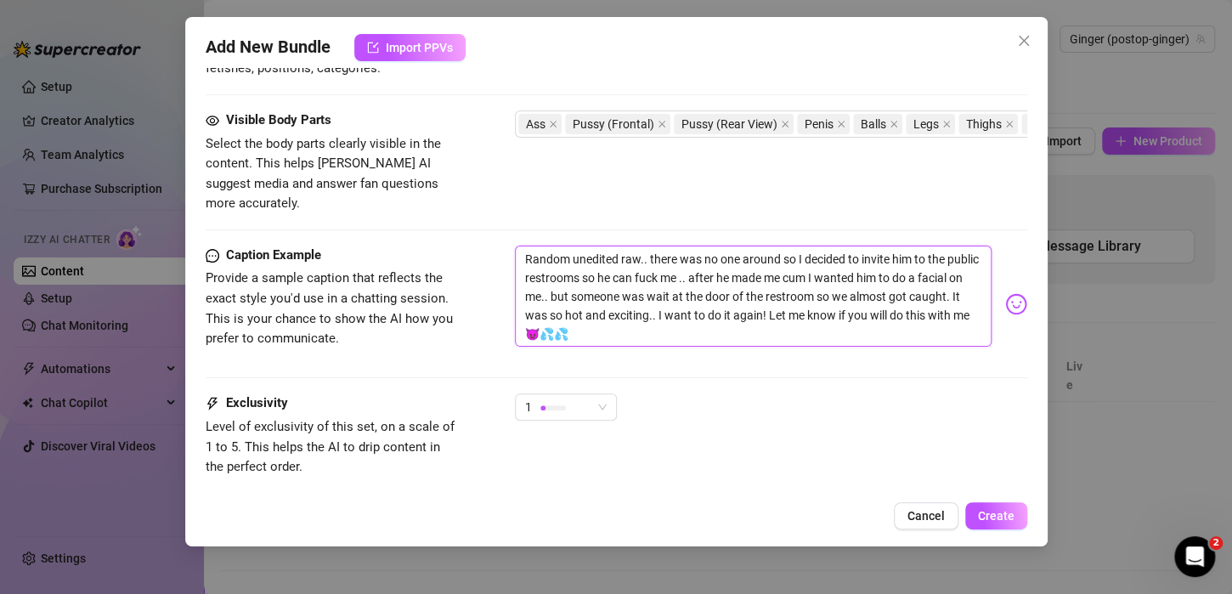
type textarea "Random unedited raw.. there was no one around so I decided to invite him to the…"
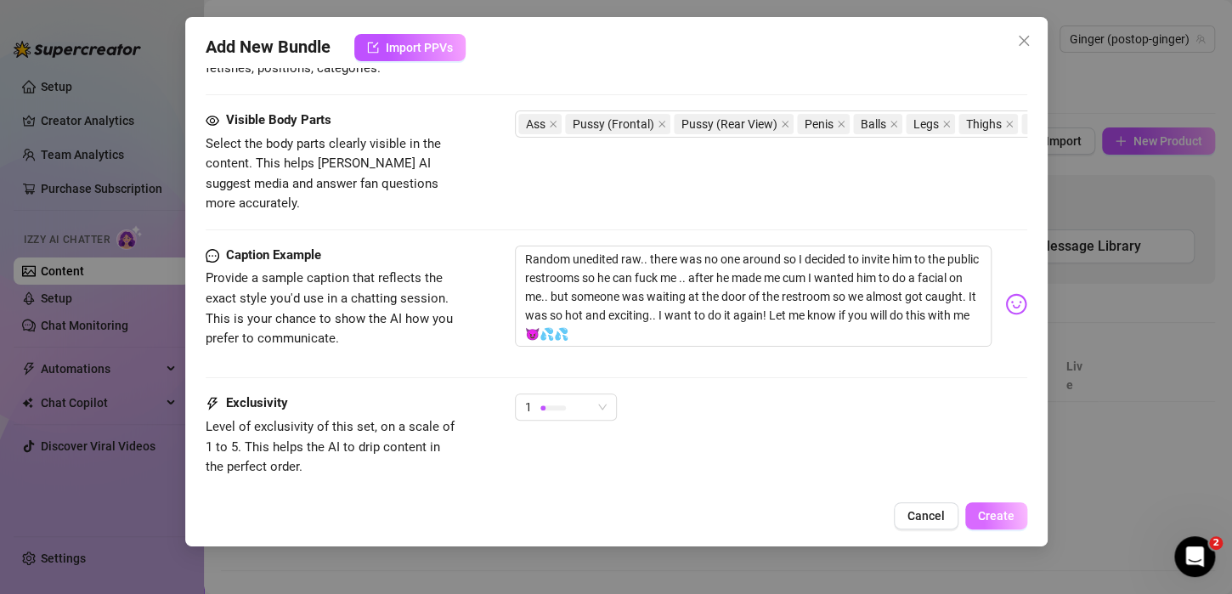
click at [1014, 513] on button "Create" at bounding box center [996, 515] width 62 height 27
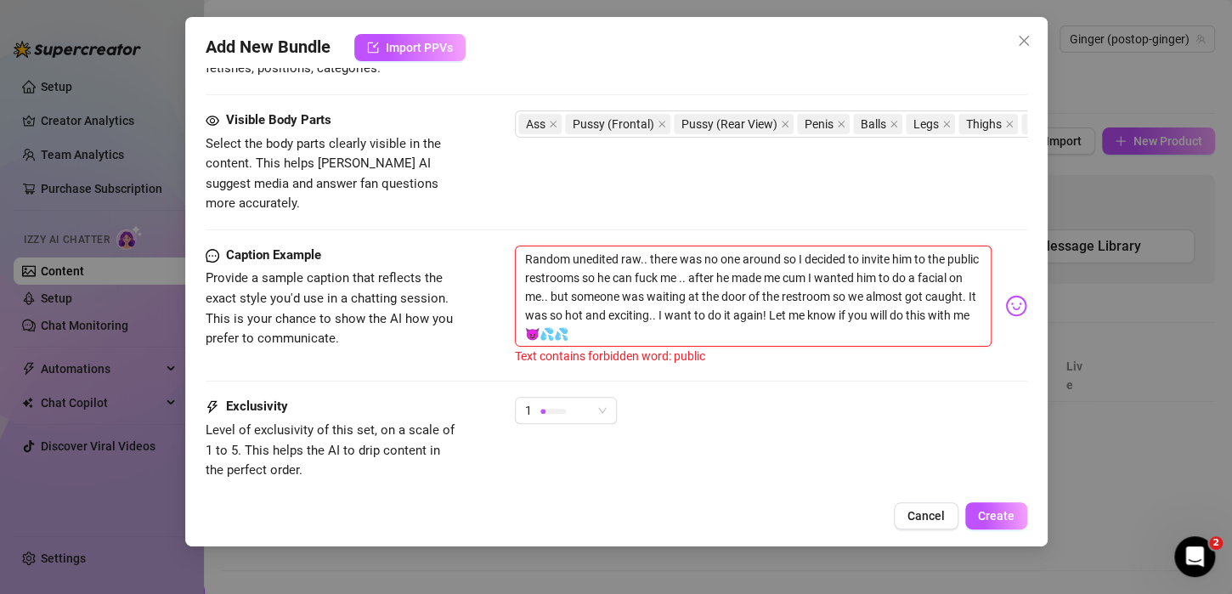
drag, startPoint x: 553, startPoint y: 256, endPoint x: 519, endPoint y: 253, distance: 34.1
click at [519, 253] on textarea "Random unedited raw.. there was no one around so I decided to invite him to the…" at bounding box center [753, 297] width 477 height 102
type textarea "Random unedited raw.. there was no one around so I decided to invite him to the…"
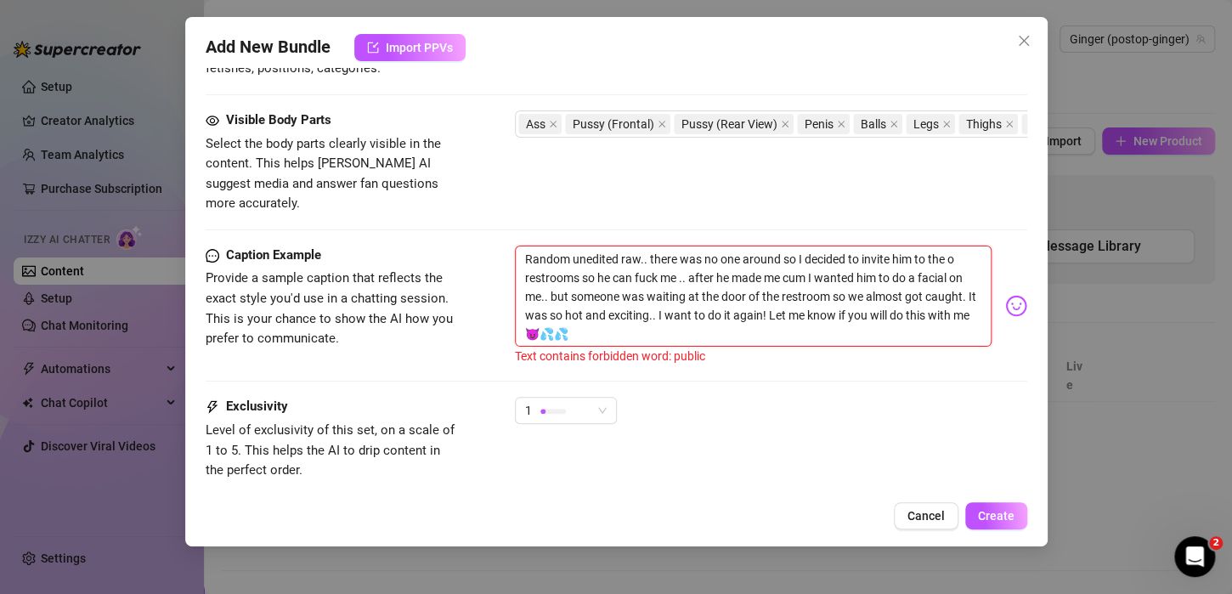
type textarea "Random unedited raw.. there was no one around so I decided to invite him to the…"
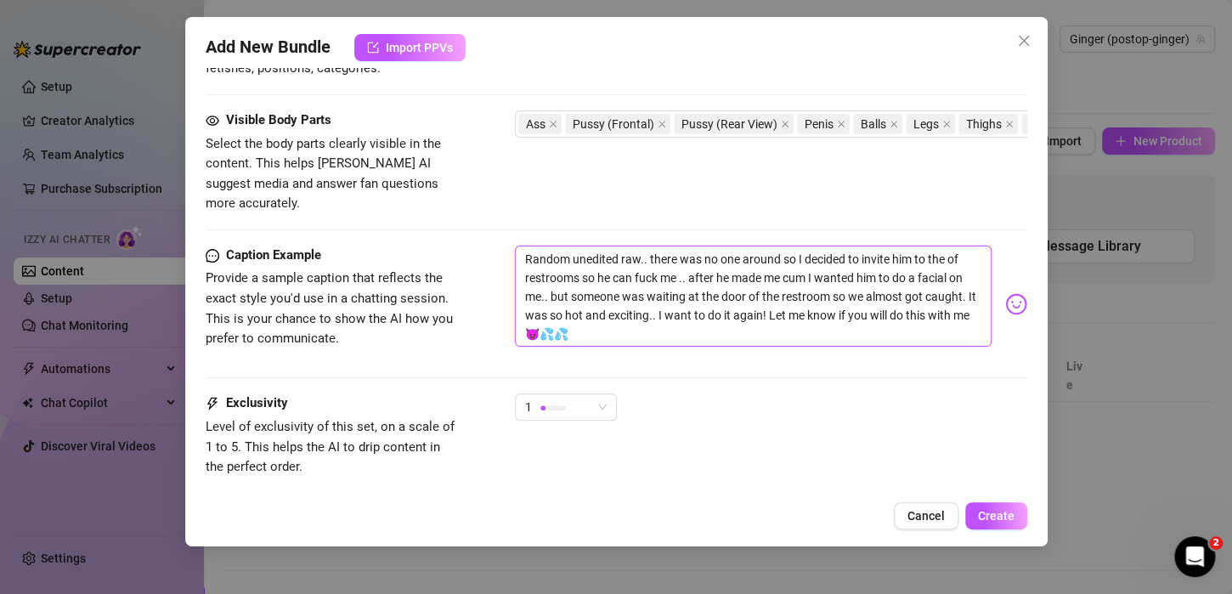
type textarea "Random unedited raw.. there was no one around so I decided to invite him to the…"
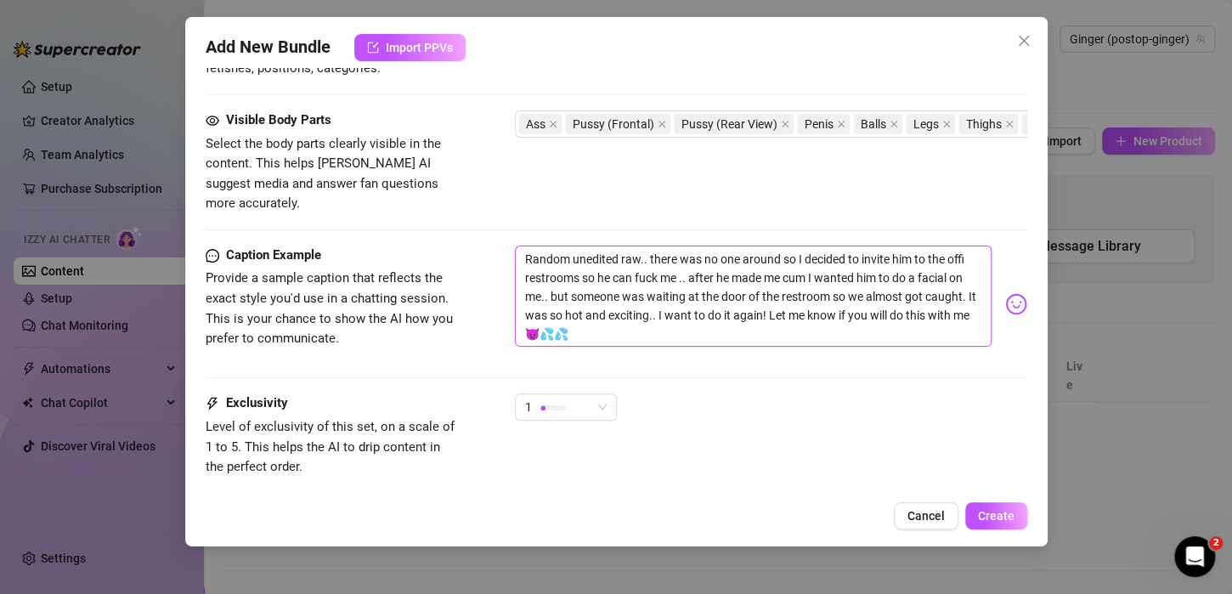
type textarea "Random unedited raw.. there was no one around so I decided to invite him to the…"
click at [1008, 511] on span "Create" at bounding box center [996, 516] width 37 height 14
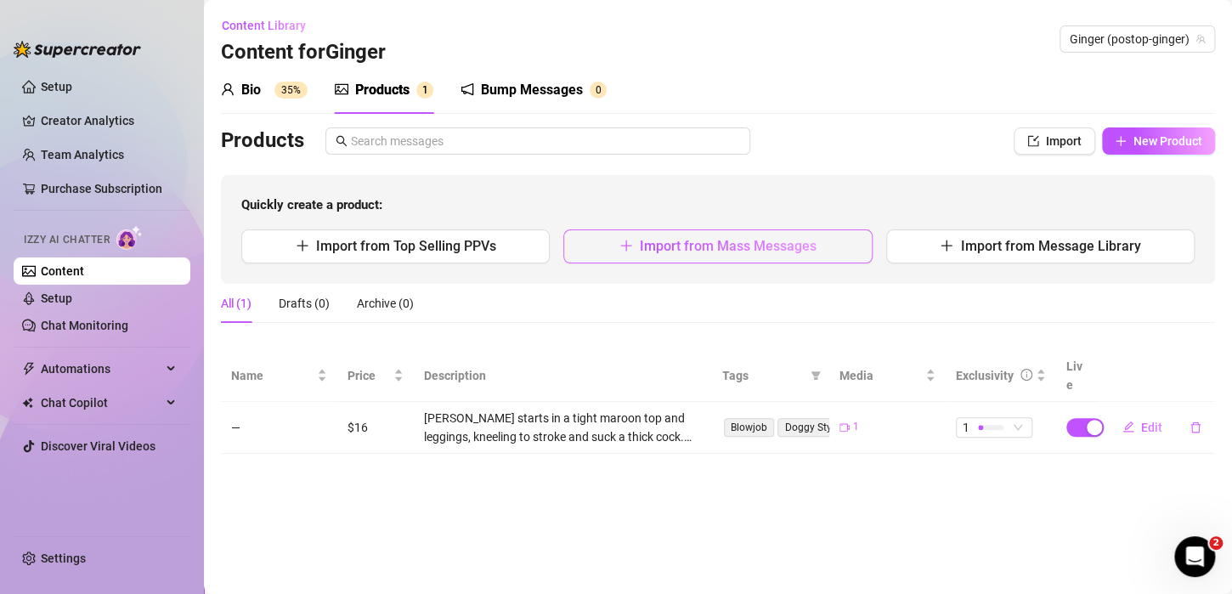
click at [733, 234] on button "Import from Mass Messages" at bounding box center [717, 246] width 308 height 34
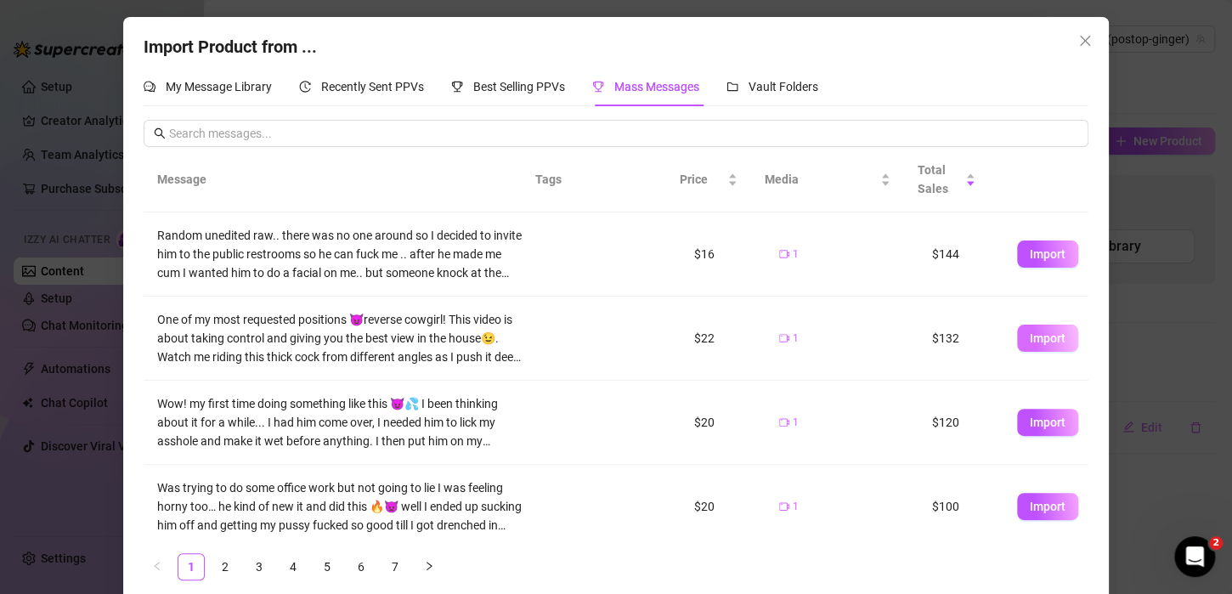
click at [1034, 333] on span "Import" at bounding box center [1048, 338] width 36 height 14
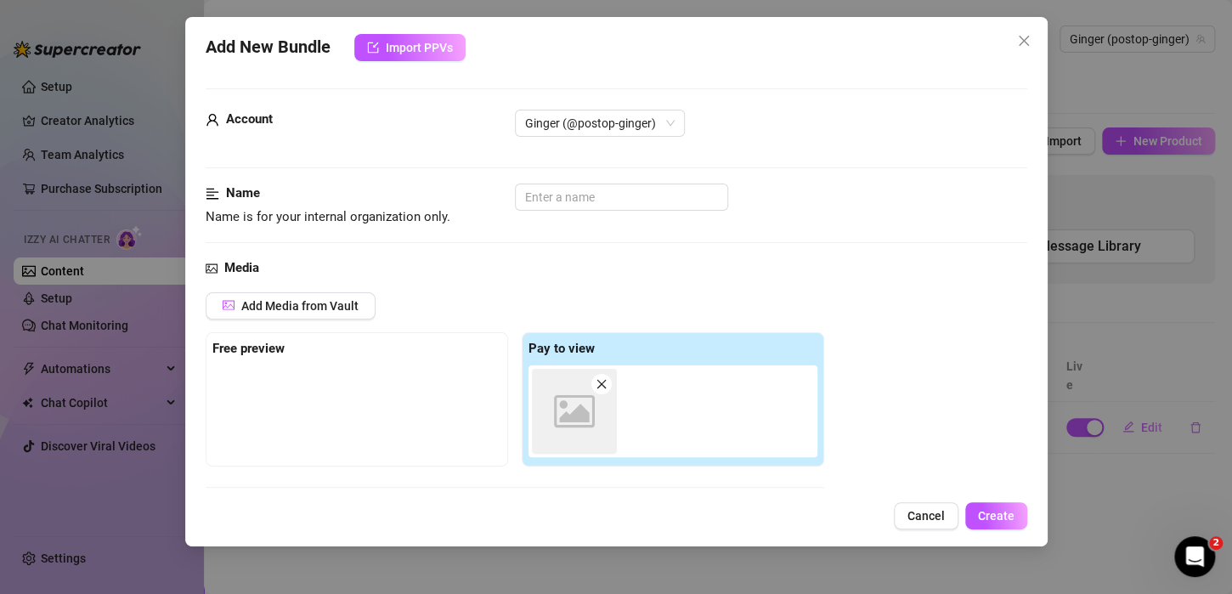
scroll to position [274, 0]
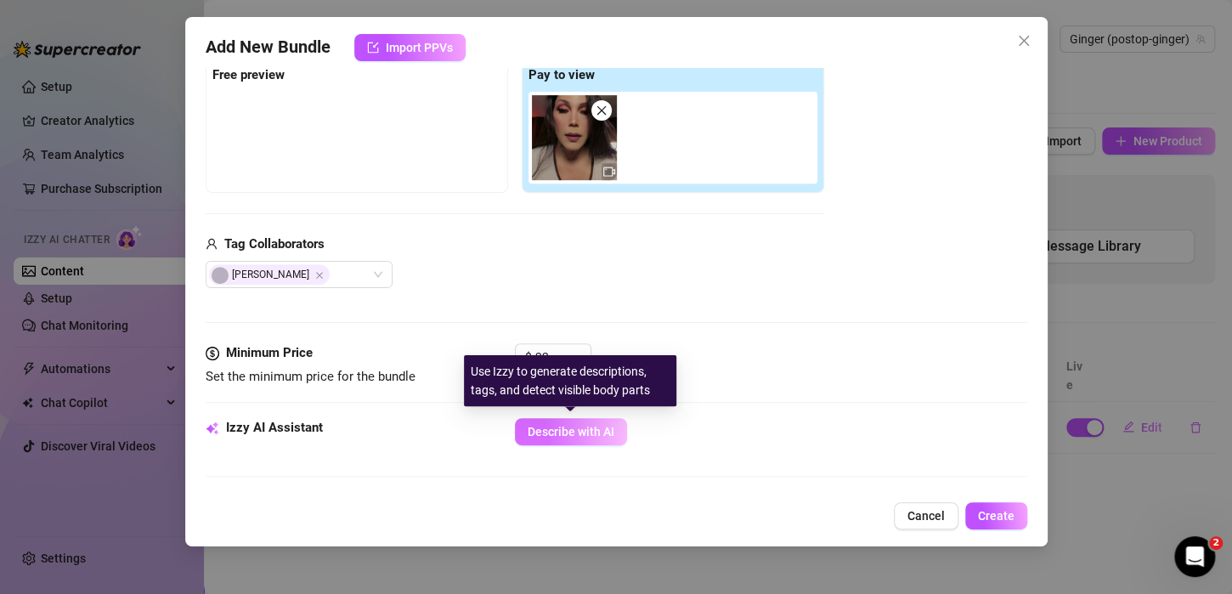
click at [586, 430] on span "Describe with AI" at bounding box center [571, 432] width 87 height 14
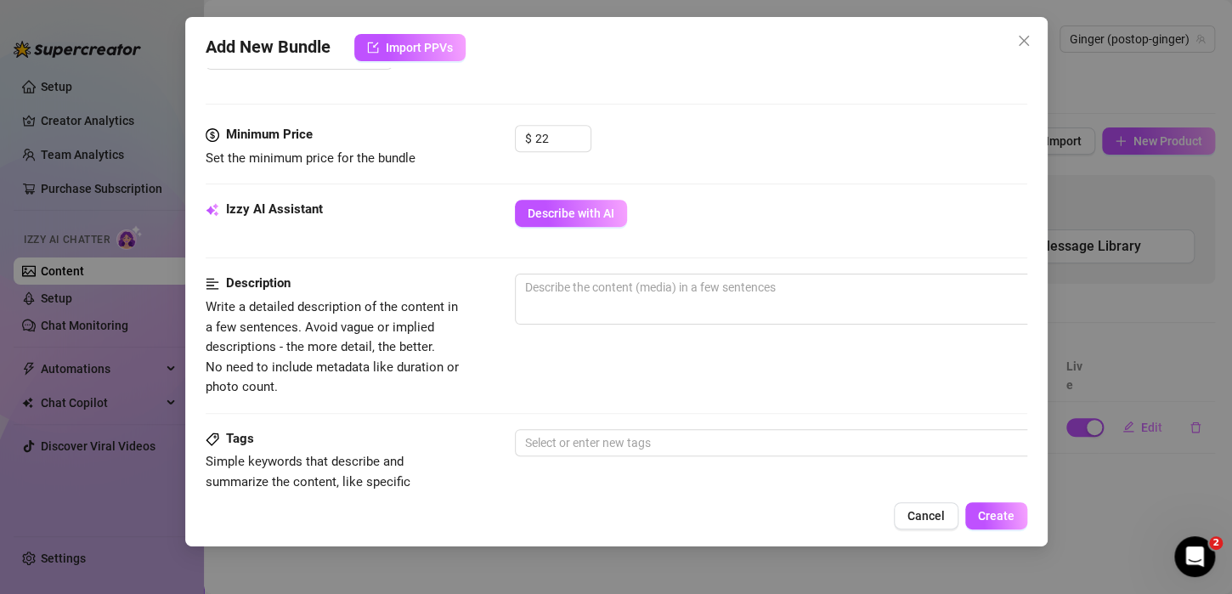
scroll to position [500, 0]
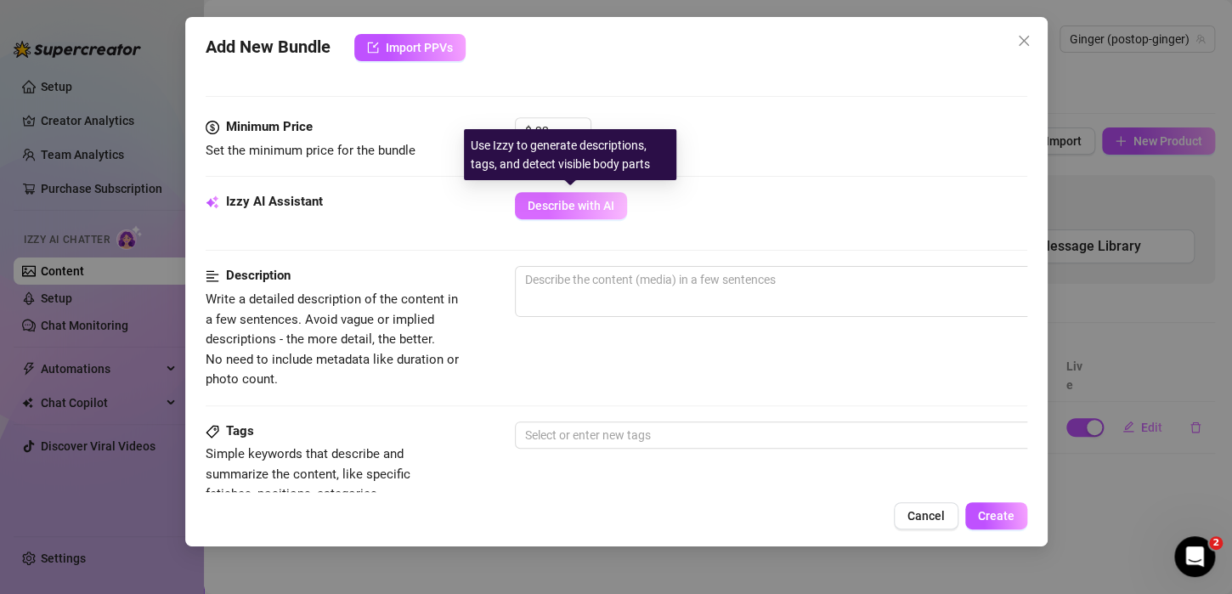
click at [528, 206] on span "Describe with AI" at bounding box center [571, 206] width 87 height 14
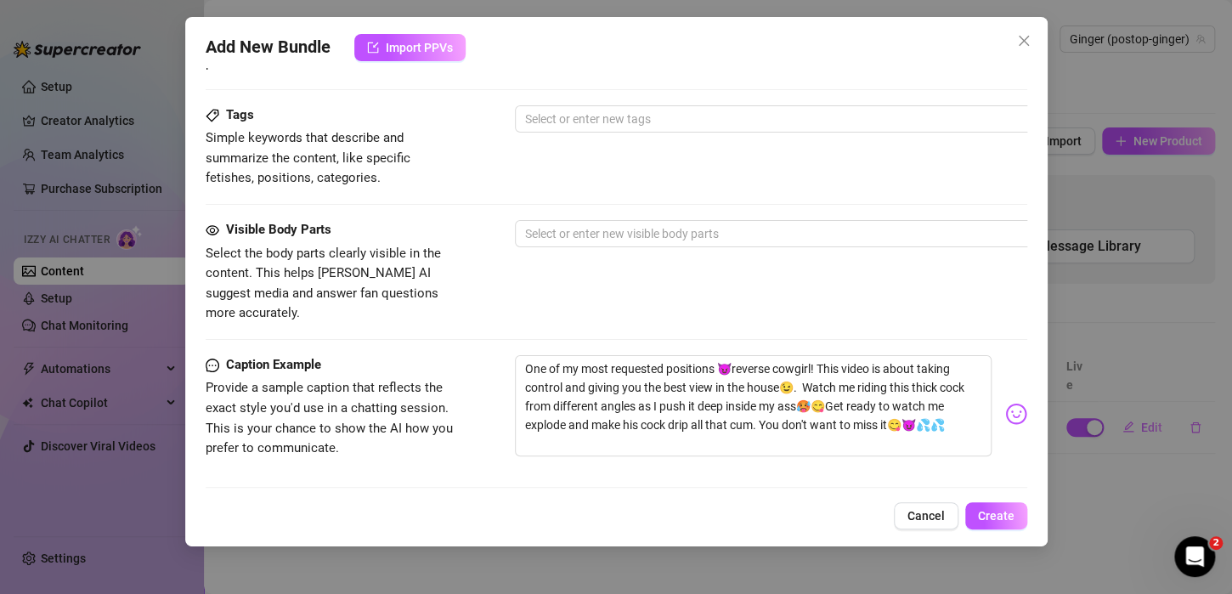
scroll to position [1028, 0]
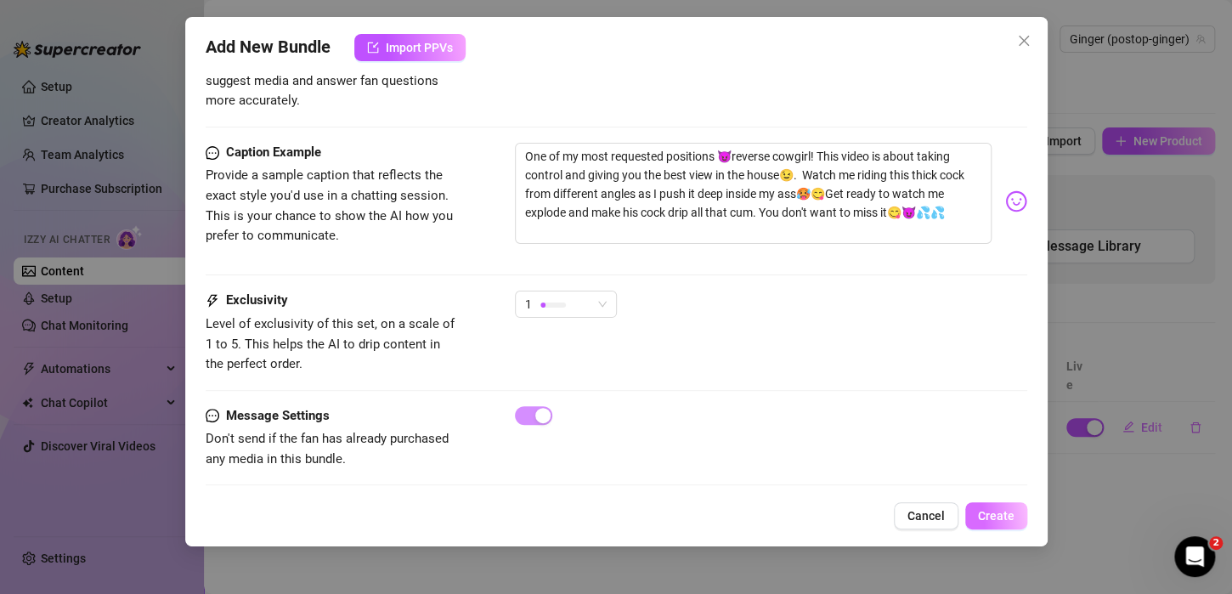
click at [997, 515] on span "Create" at bounding box center [996, 516] width 37 height 14
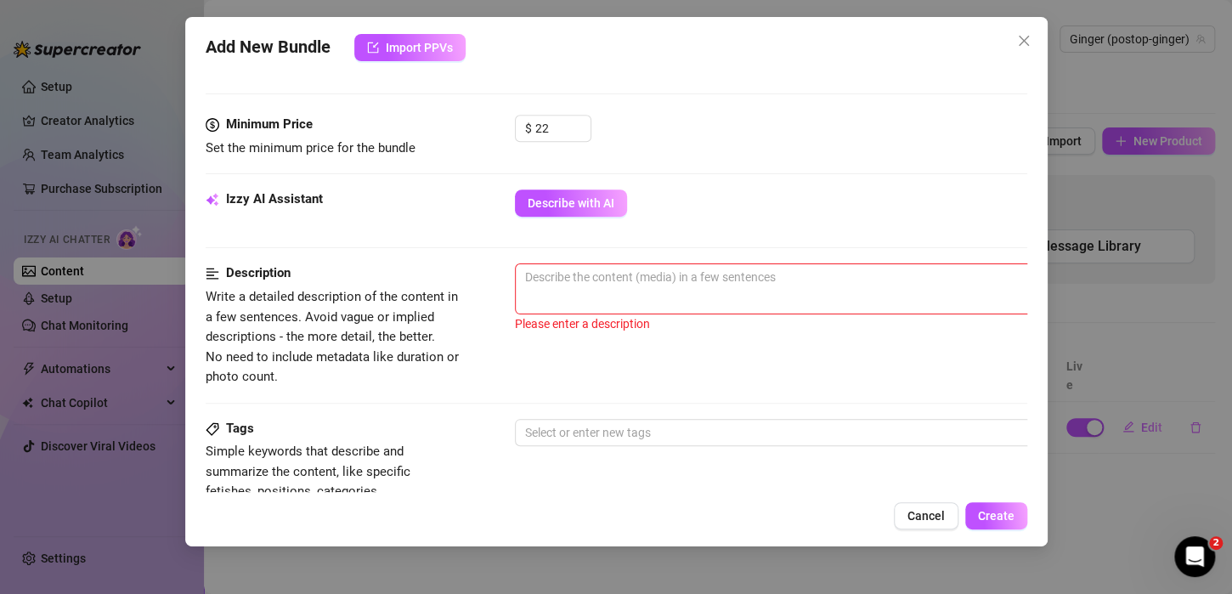
scroll to position [497, 0]
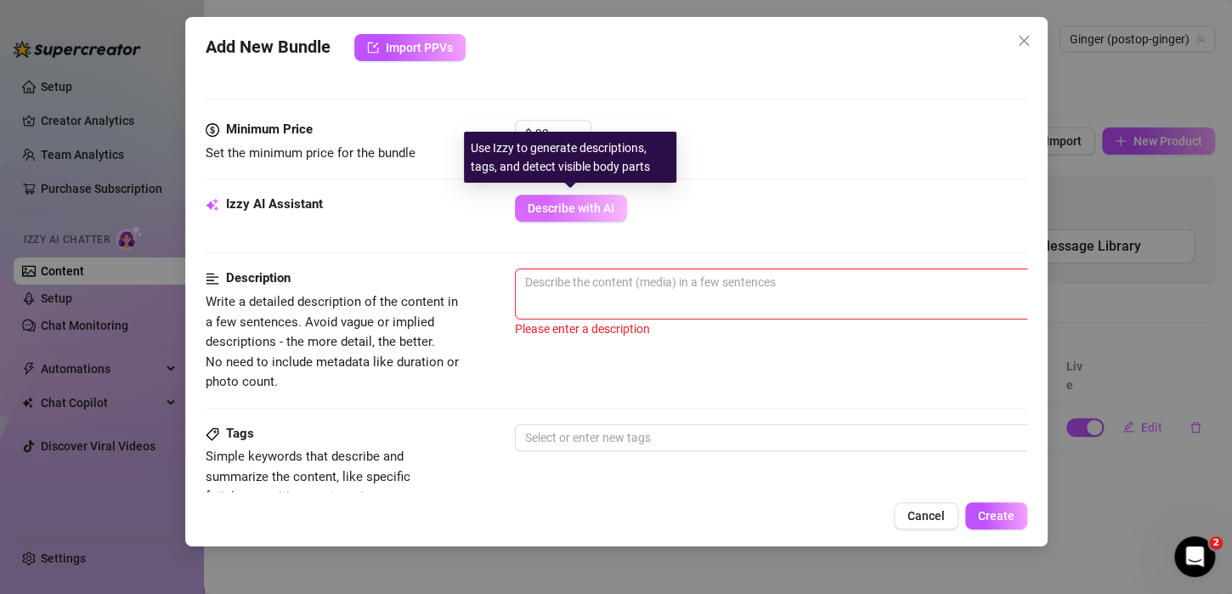
click at [564, 212] on span "Describe with AI" at bounding box center [571, 208] width 87 height 14
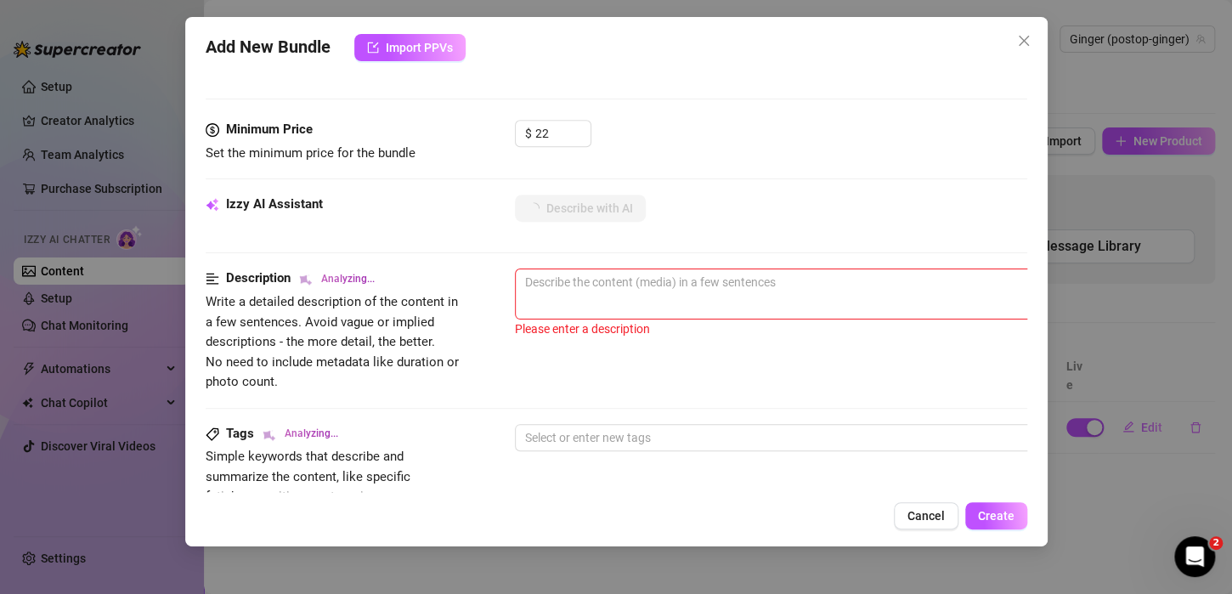
type textarea "Ginger"
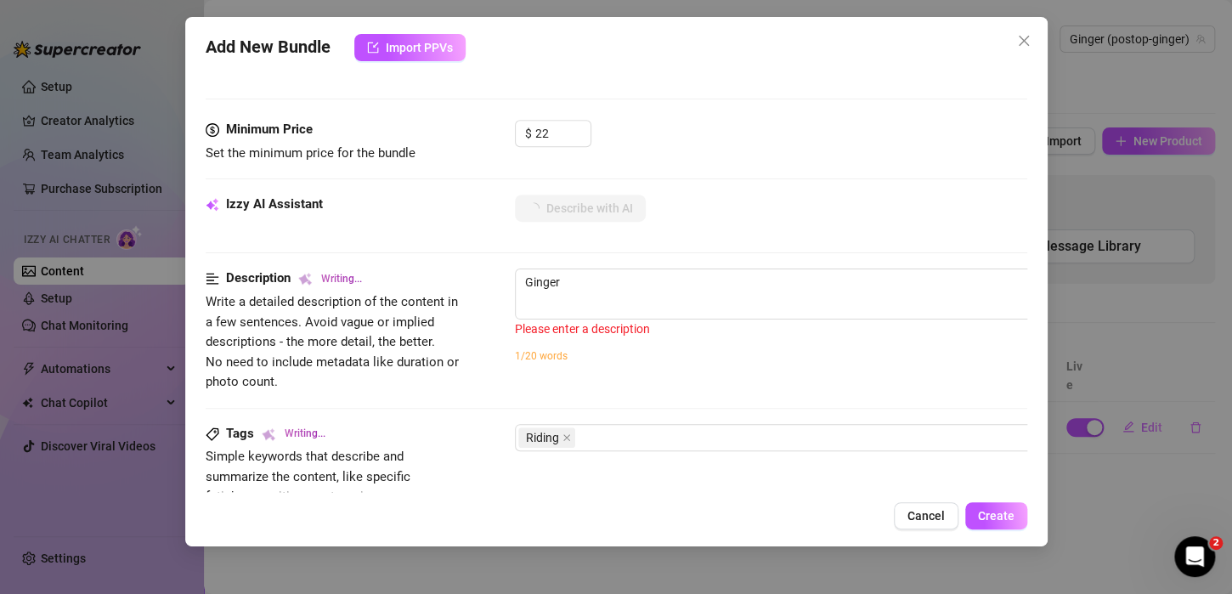
type textarea "Ginger rides"
type textarea "Ginger rides a"
type textarea "Ginger rides a hard"
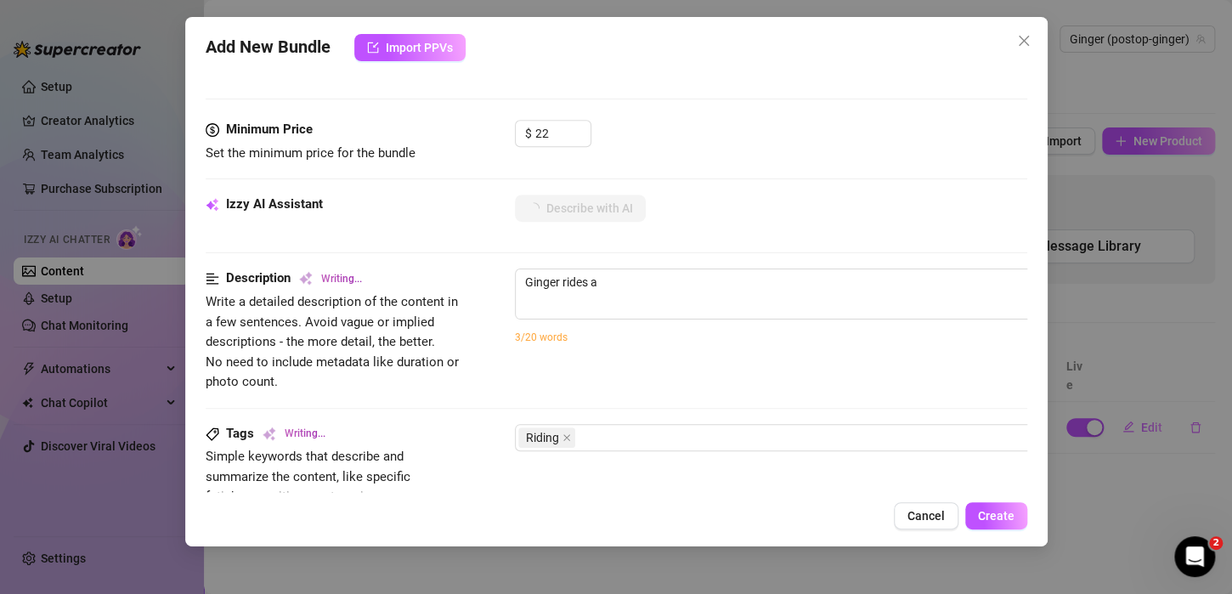
type textarea "Ginger rides a hard"
type textarea "[PERSON_NAME] rides a hard cock"
type textarea "[PERSON_NAME] rides a hard cock in"
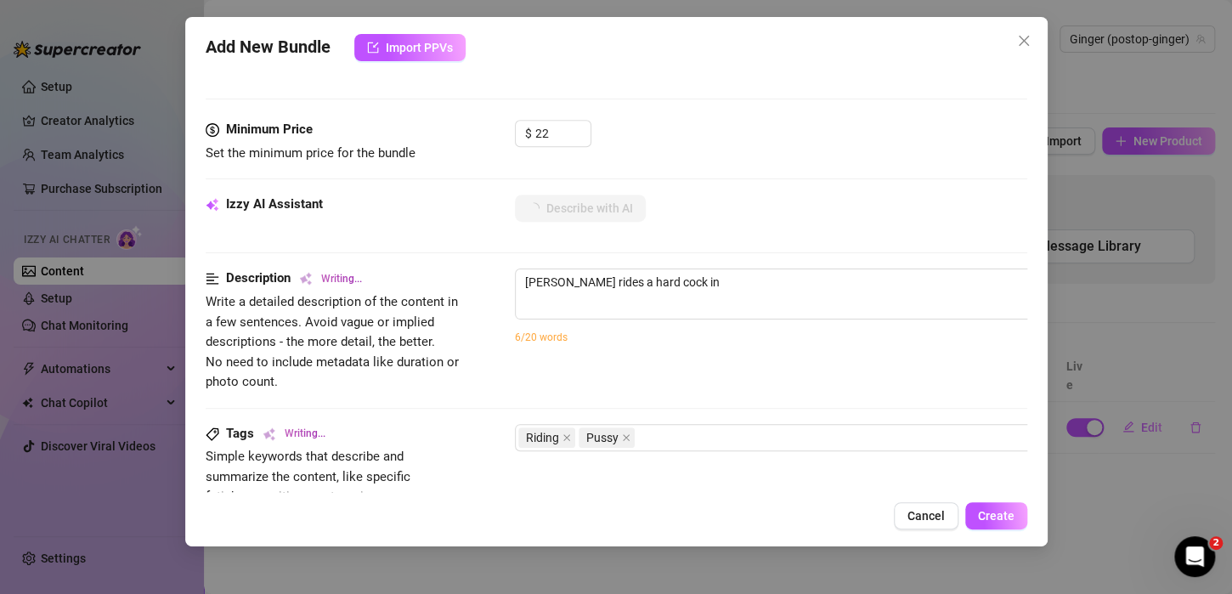
type textarea "[PERSON_NAME] rides a hard cock in multiple"
type textarea "[PERSON_NAME] rides a hard cock in multiple positions,"
type textarea "[PERSON_NAME] rides a hard cock in multiple positions, starting"
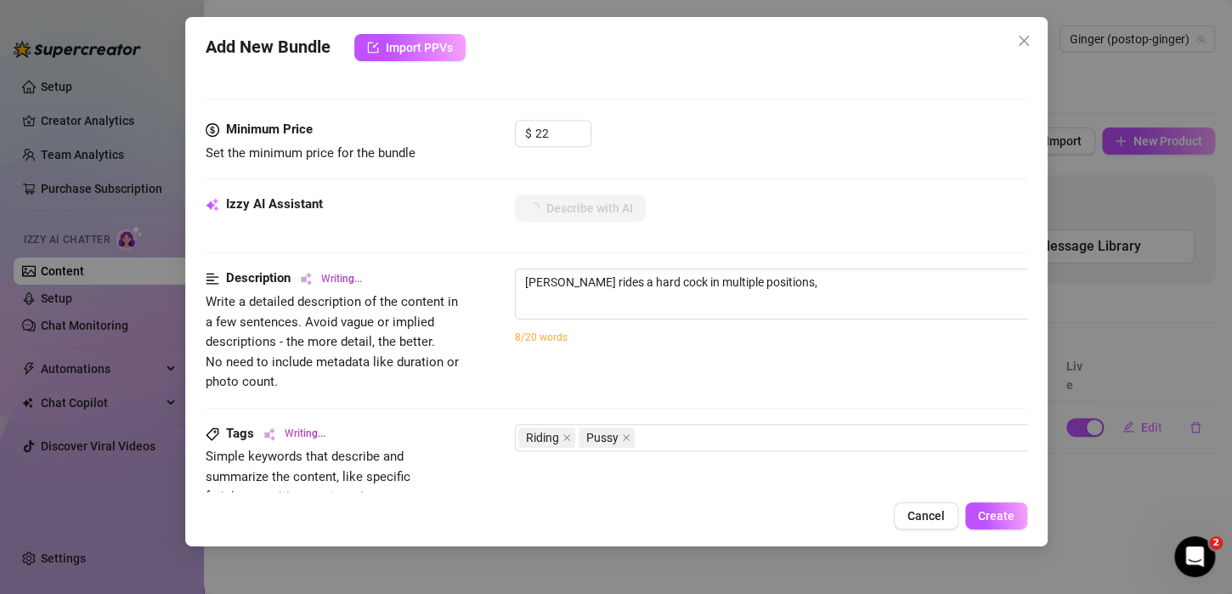
type textarea "[PERSON_NAME] rides a hard cock in multiple positions, starting"
type textarea "[PERSON_NAME] rides a hard cock in multiple positions, starting in"
type textarea "[PERSON_NAME] rides a hard cock in multiple positions, starting in tight"
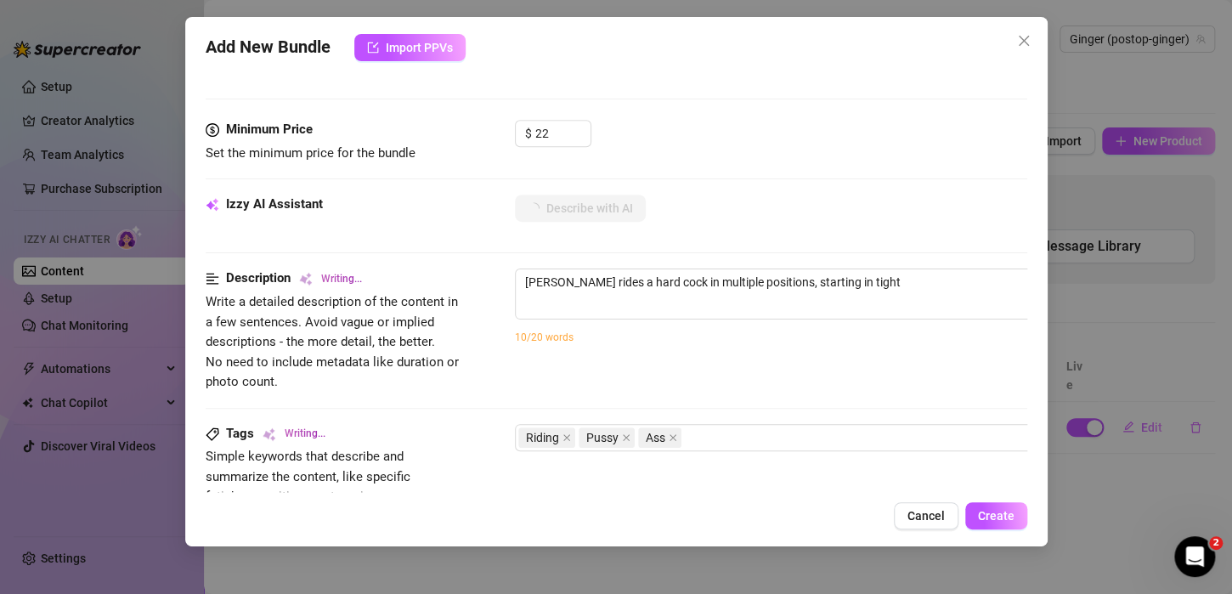
type textarea "[PERSON_NAME] rides a hard cock in multiple positions, starting in tight blue"
type textarea "[PERSON_NAME] rides a hard cock in multiple positions, starting in tight blue l…"
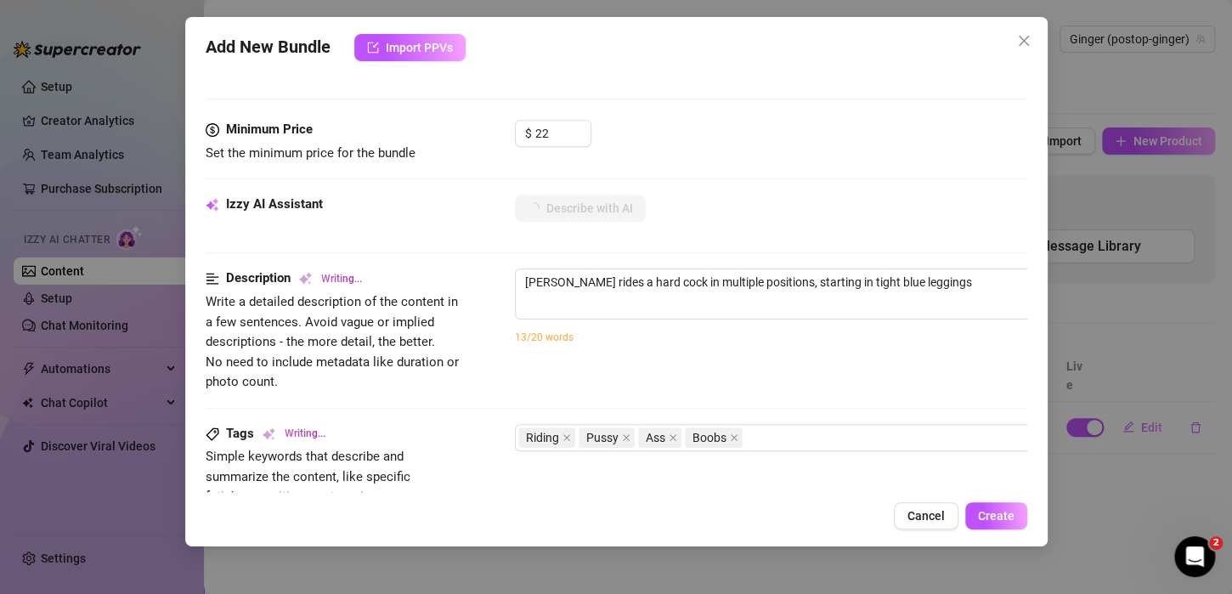
type textarea "[PERSON_NAME] rides a hard cock in multiple positions, starting in tight blue l…"
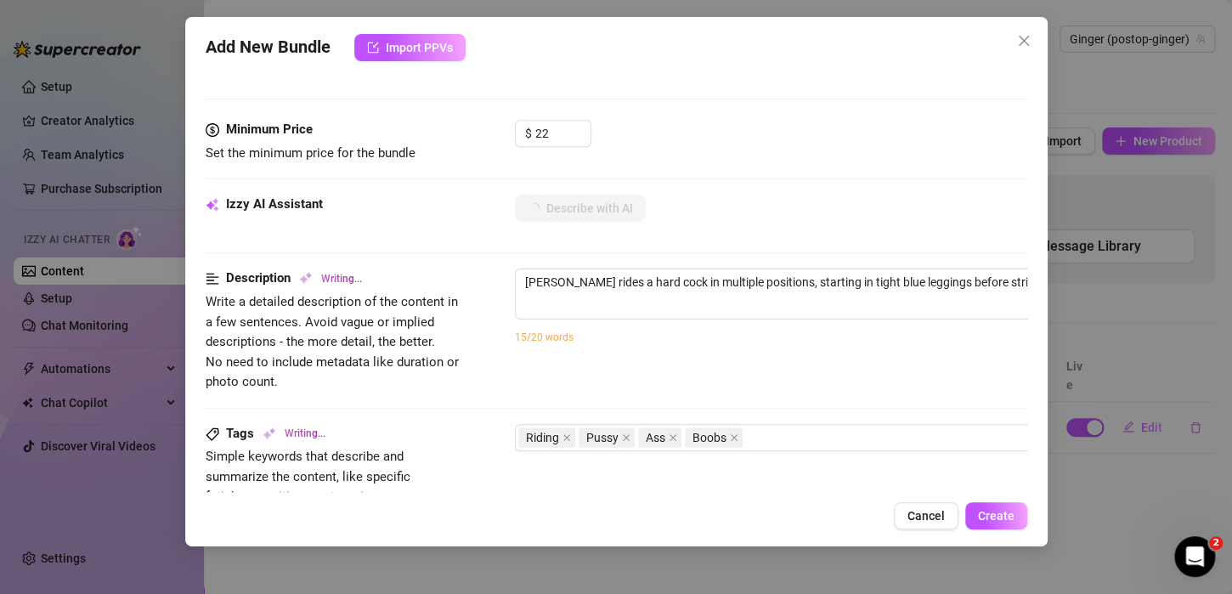
type textarea "[PERSON_NAME] rides a hard cock in multiple positions, starting in tight blue l…"
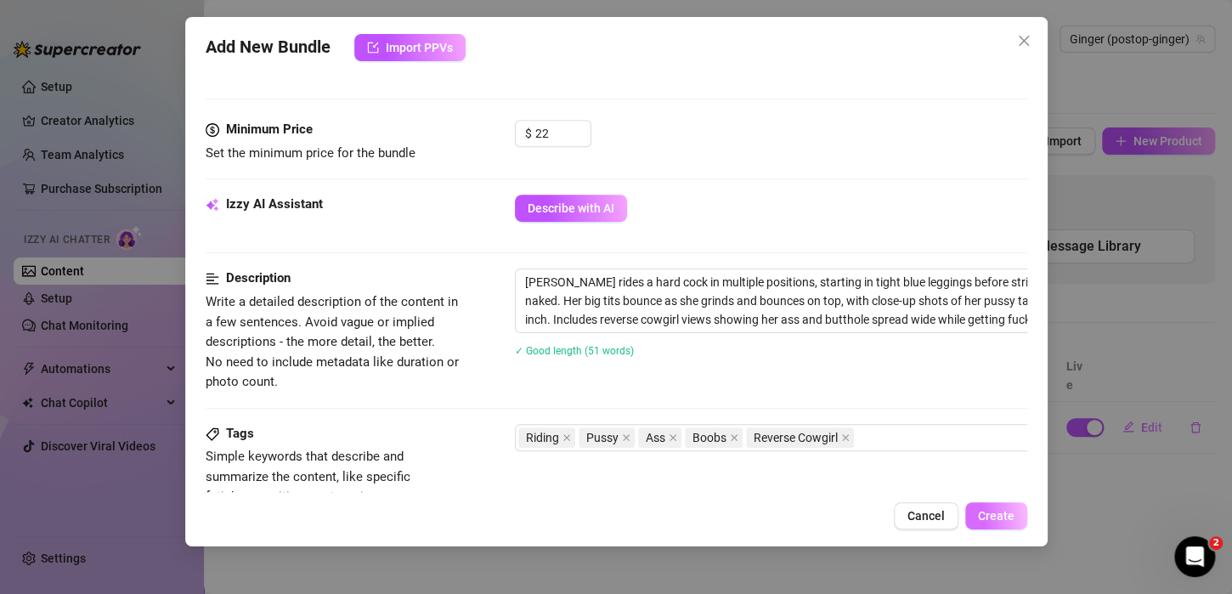
click at [978, 513] on span "Create" at bounding box center [996, 516] width 37 height 14
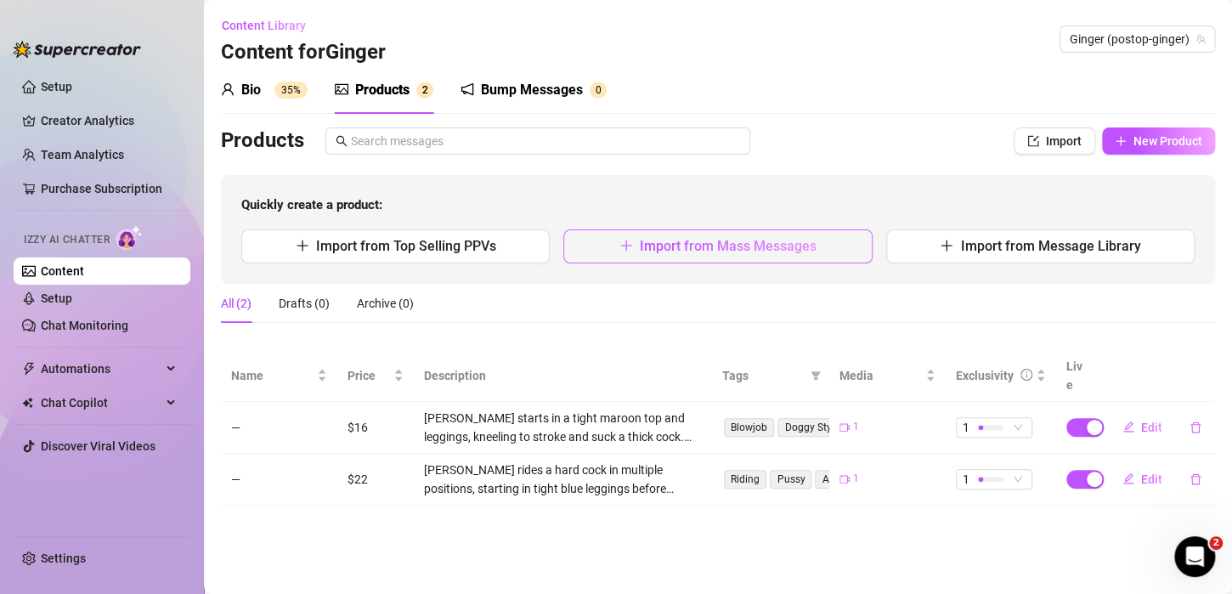
click at [738, 249] on span "Import from Mass Messages" at bounding box center [728, 246] width 177 height 16
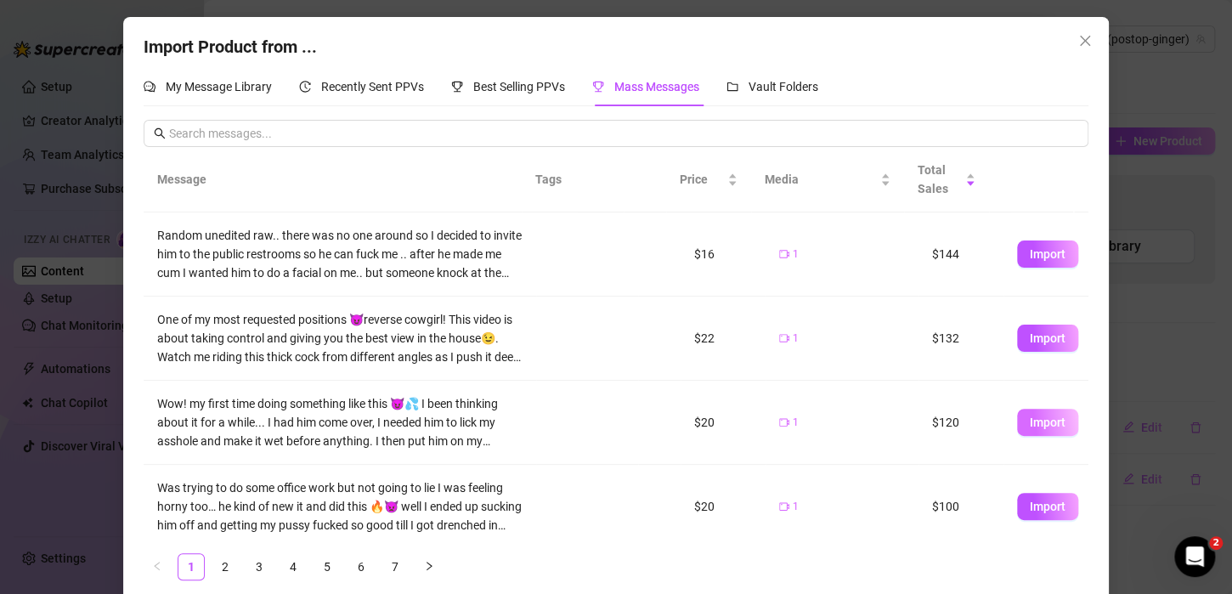
click at [1019, 430] on button "Import" at bounding box center [1047, 422] width 61 height 27
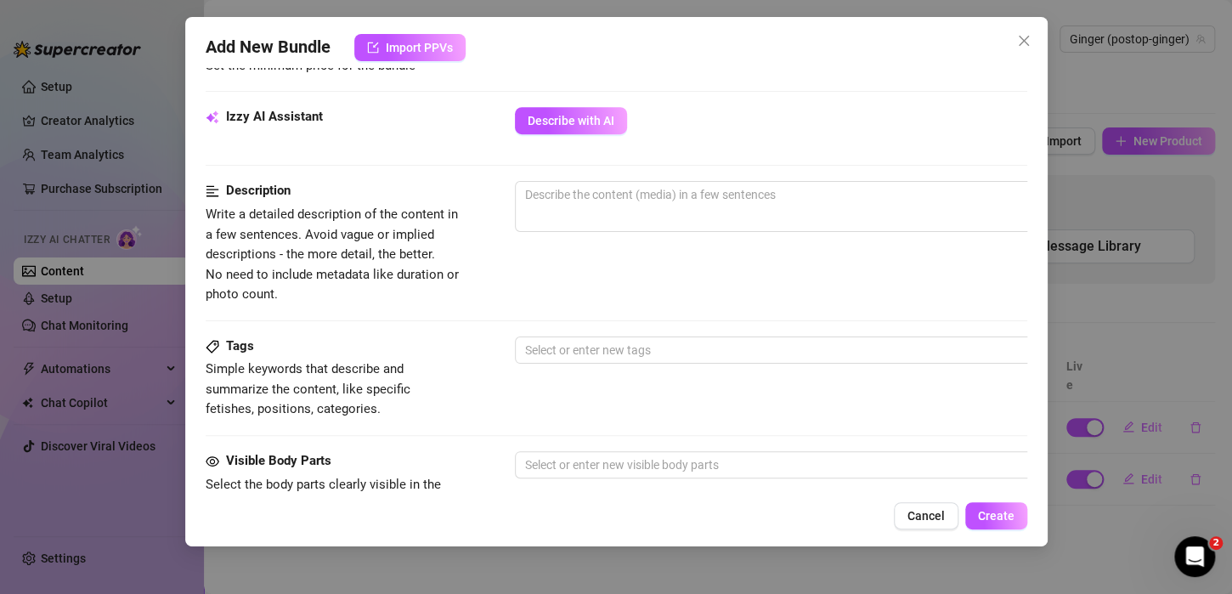
scroll to position [586, 0]
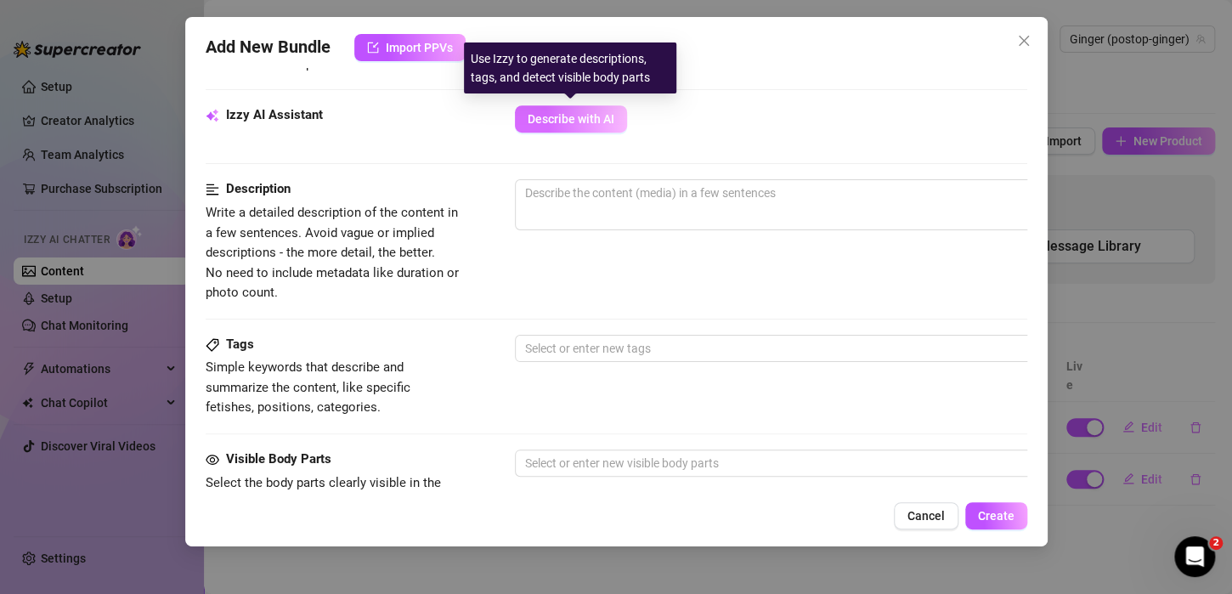
click at [546, 108] on button "Describe with AI" at bounding box center [571, 118] width 112 height 27
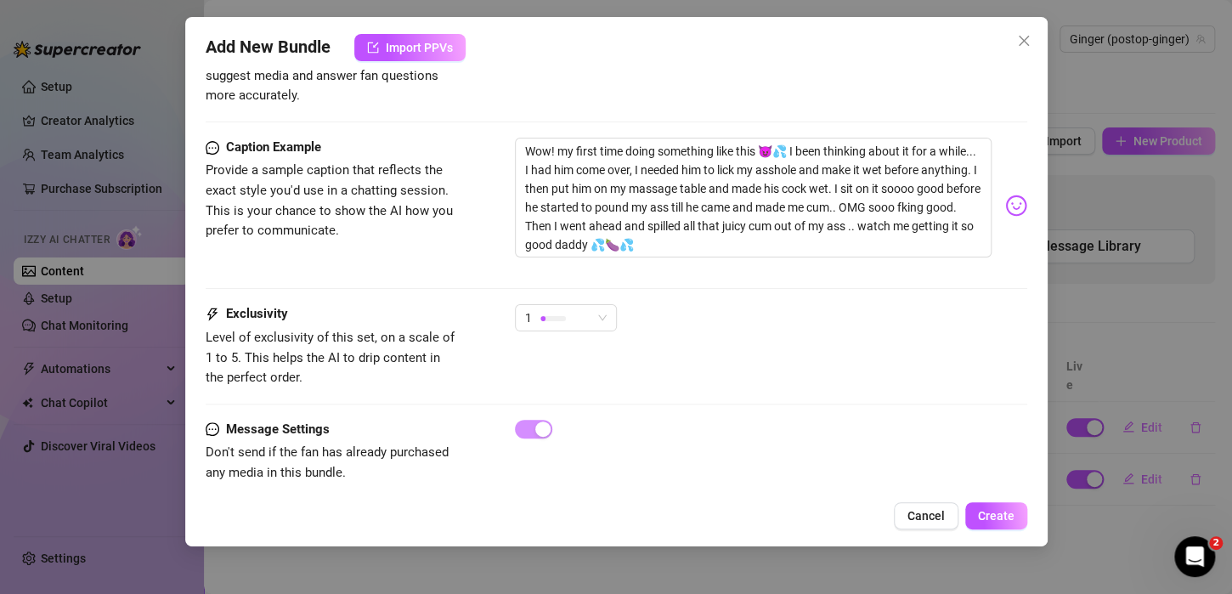
scroll to position [1047, 0]
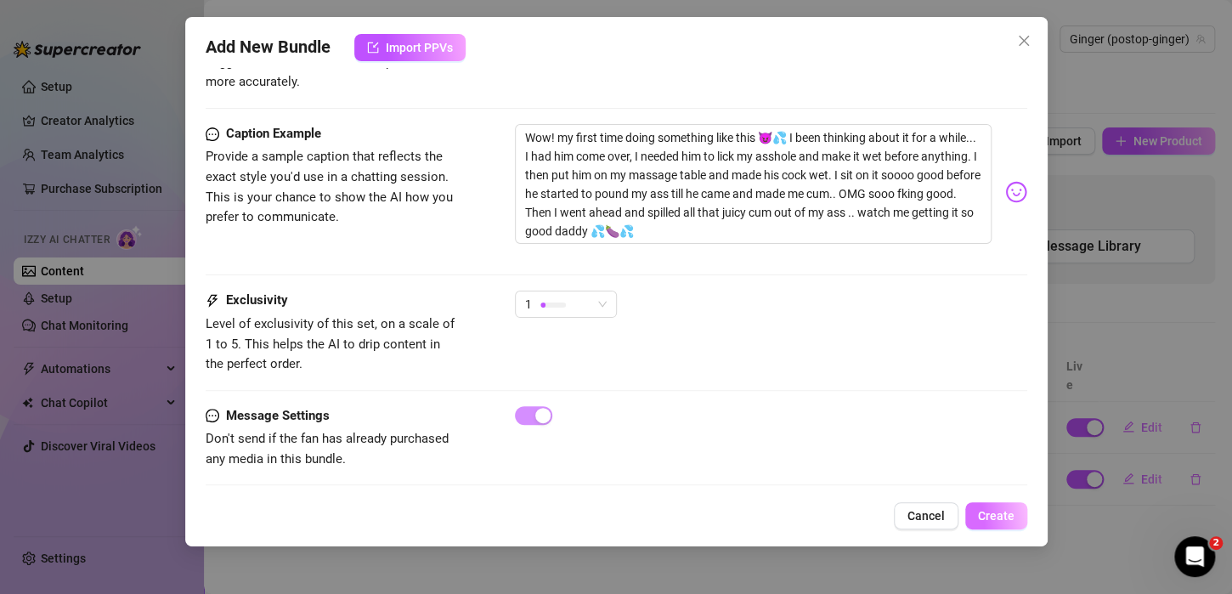
click at [987, 518] on span "Create" at bounding box center [996, 516] width 37 height 14
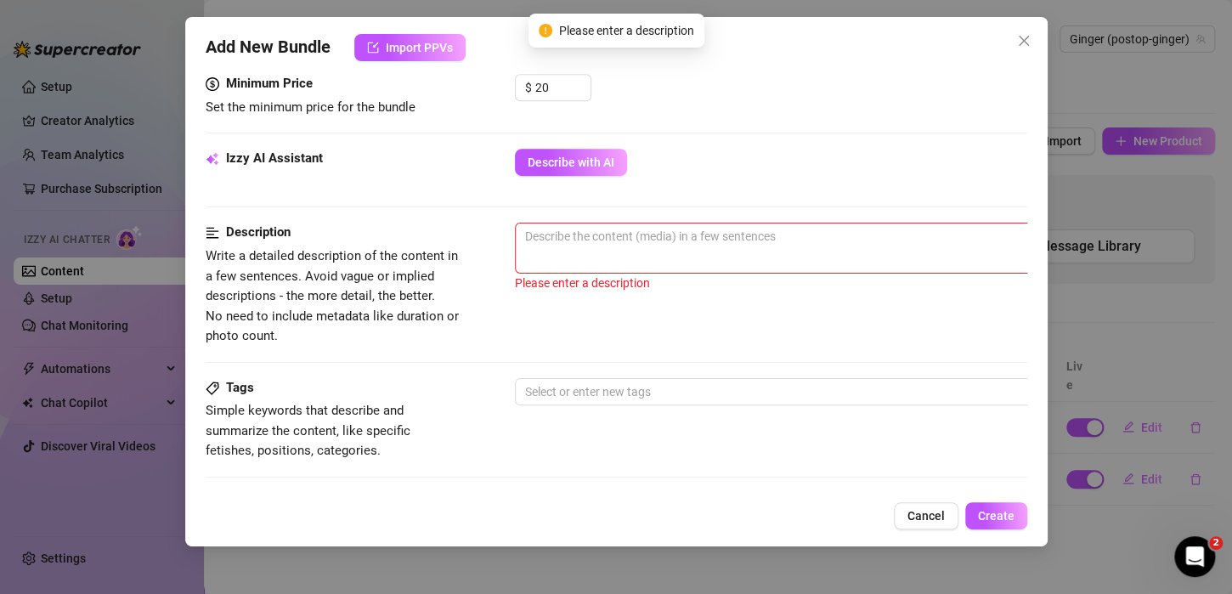
scroll to position [513, 0]
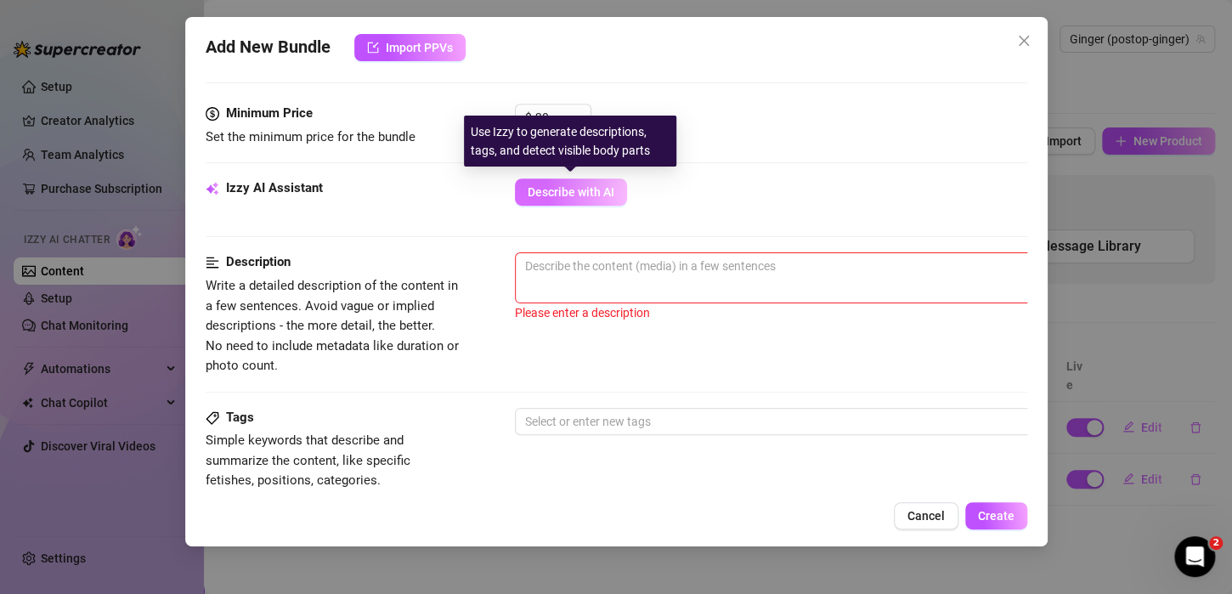
click at [585, 189] on span "Describe with AI" at bounding box center [571, 192] width 87 height 14
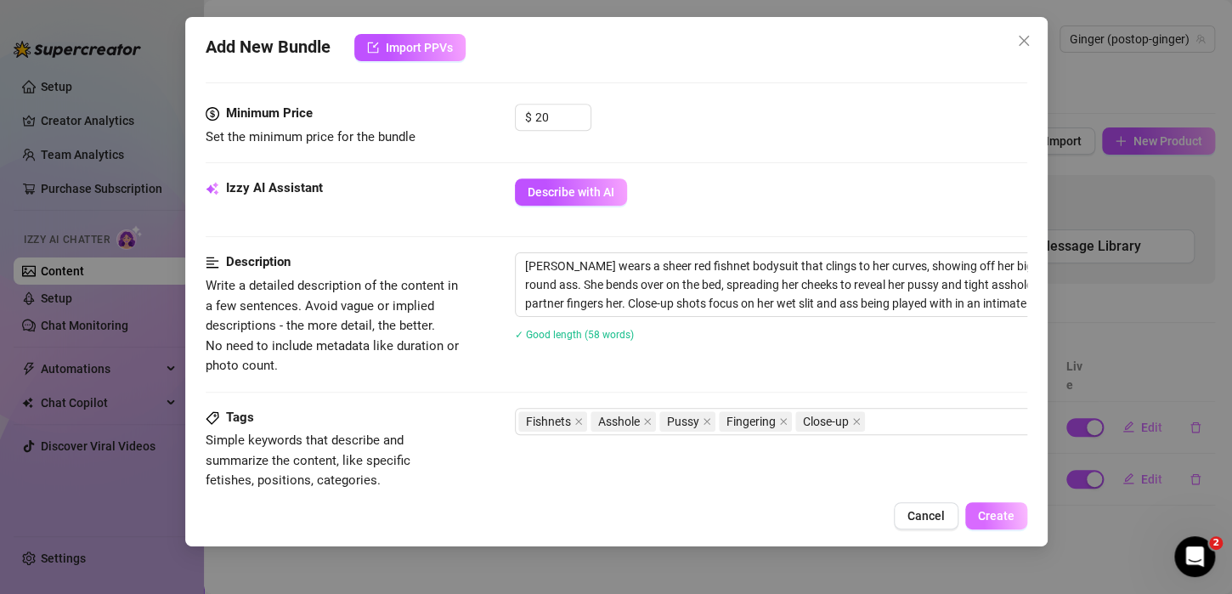
click at [981, 509] on span "Create" at bounding box center [996, 516] width 37 height 14
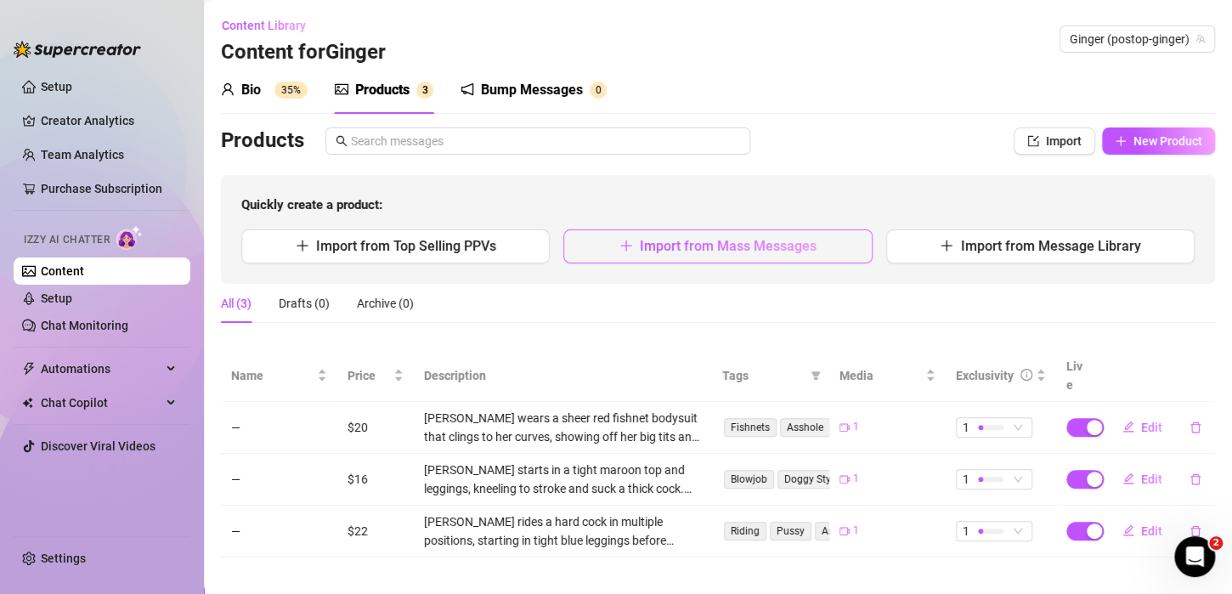
click at [764, 243] on span "Import from Mass Messages" at bounding box center [728, 246] width 177 height 16
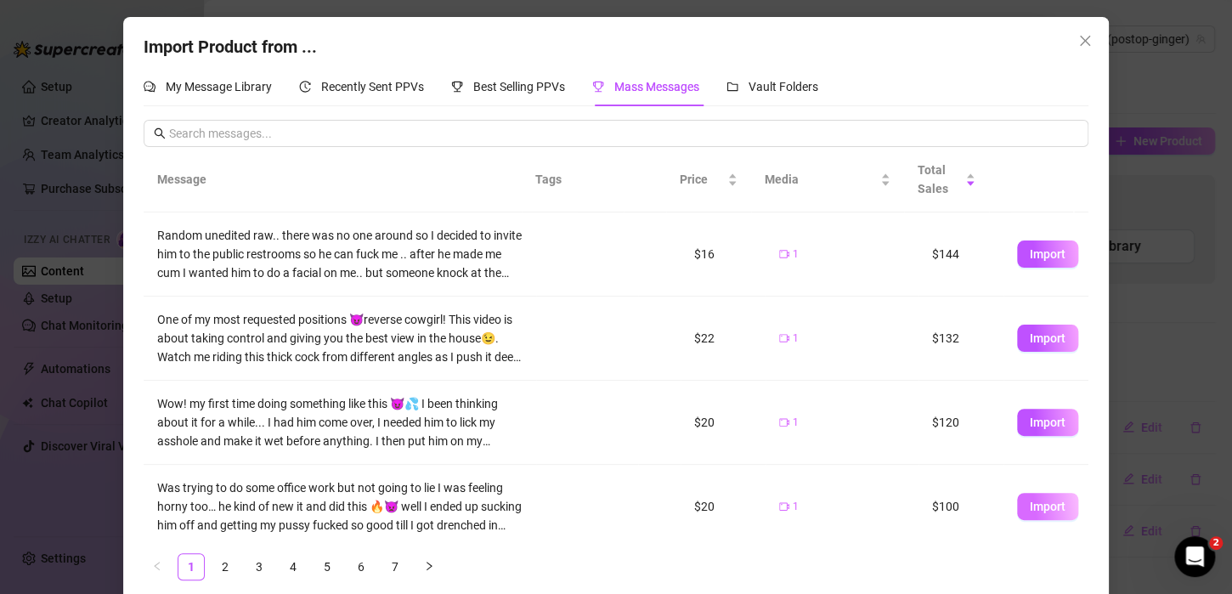
click at [1025, 498] on button "Import" at bounding box center [1047, 506] width 61 height 27
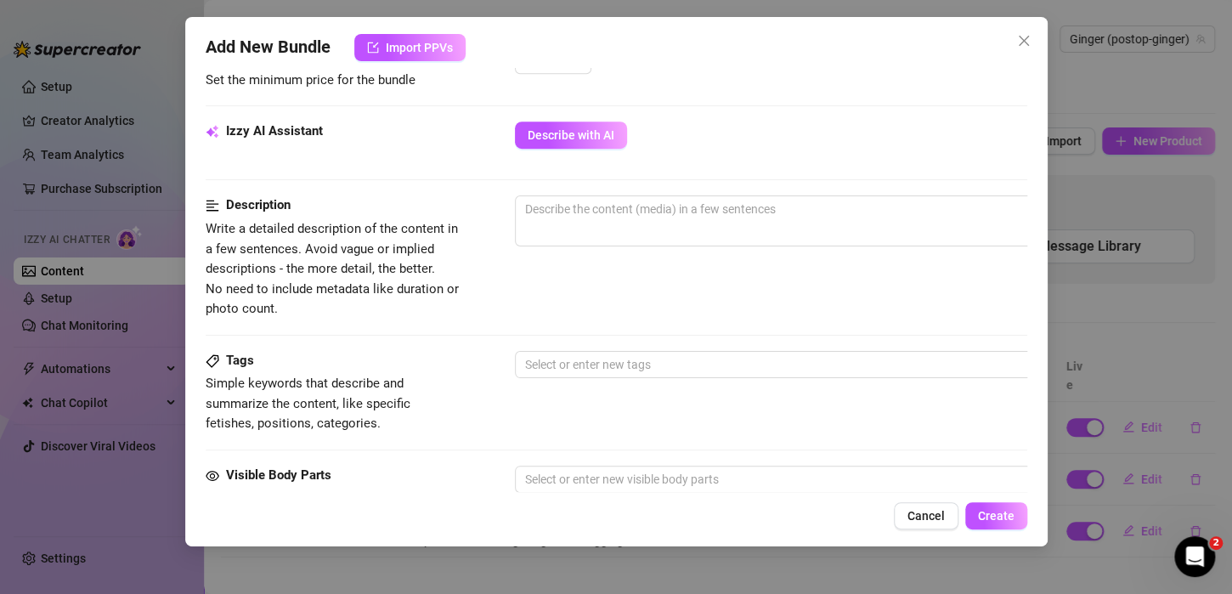
scroll to position [573, 0]
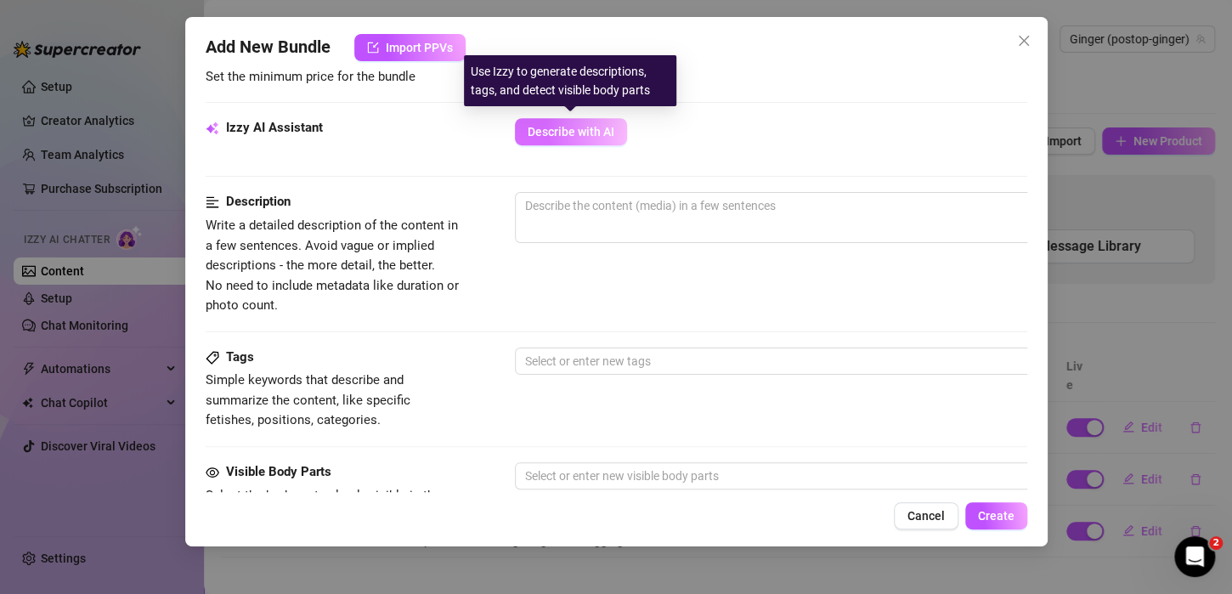
click at [585, 119] on button "Describe with AI" at bounding box center [571, 131] width 112 height 27
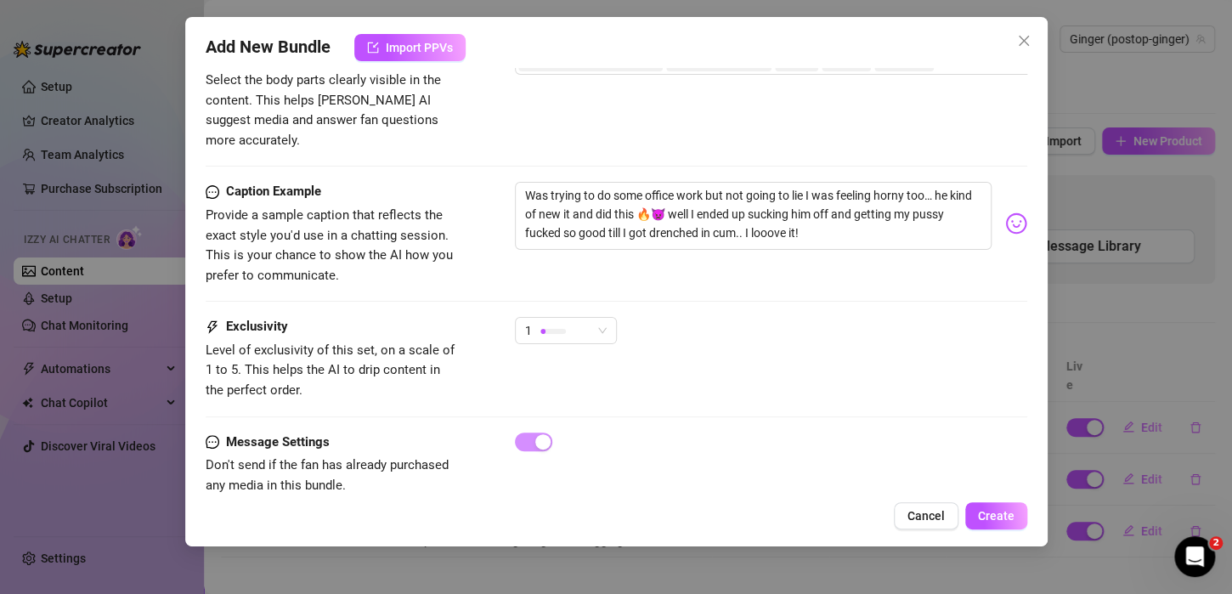
scroll to position [1020, 0]
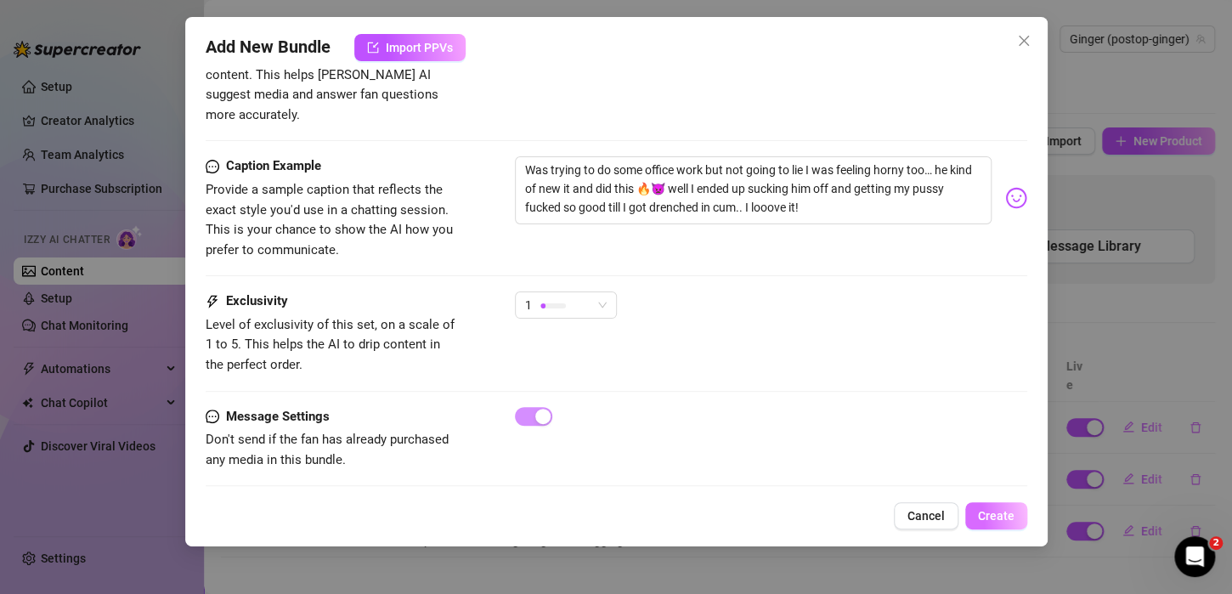
click at [991, 514] on span "Create" at bounding box center [996, 516] width 37 height 14
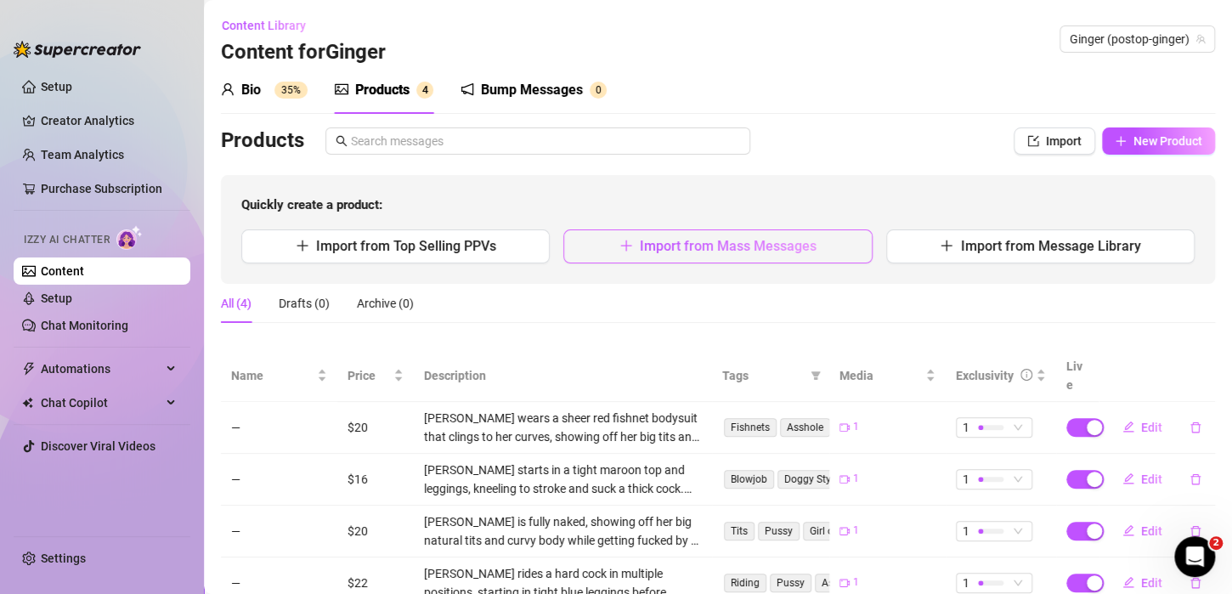
click at [733, 257] on button "Import from Mass Messages" at bounding box center [717, 246] width 308 height 34
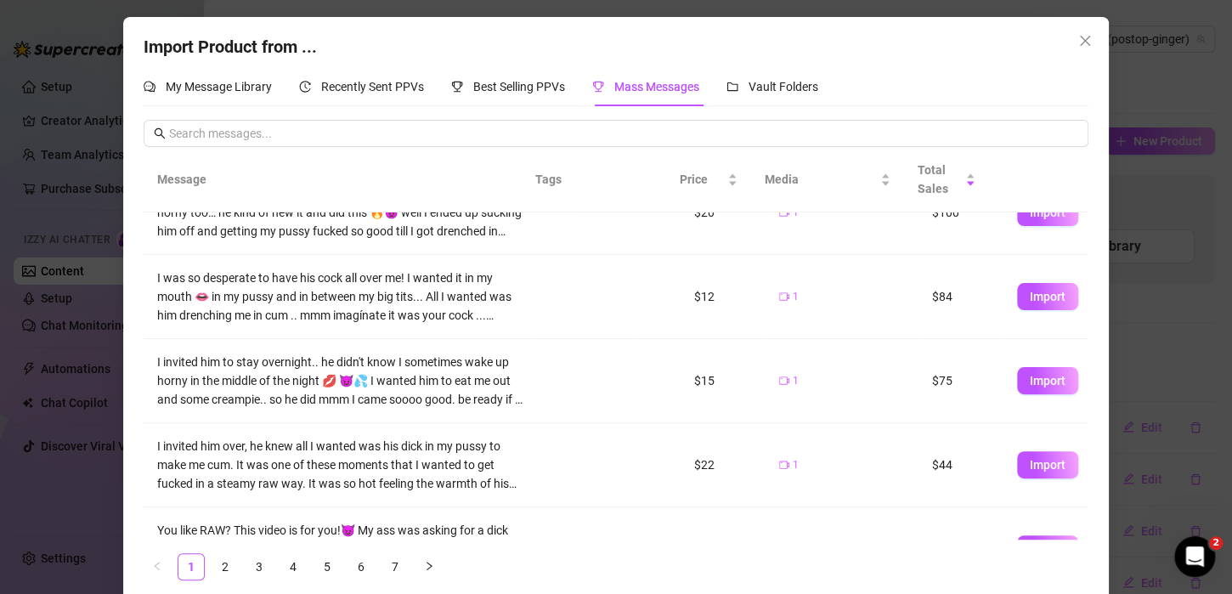
scroll to position [306, 0]
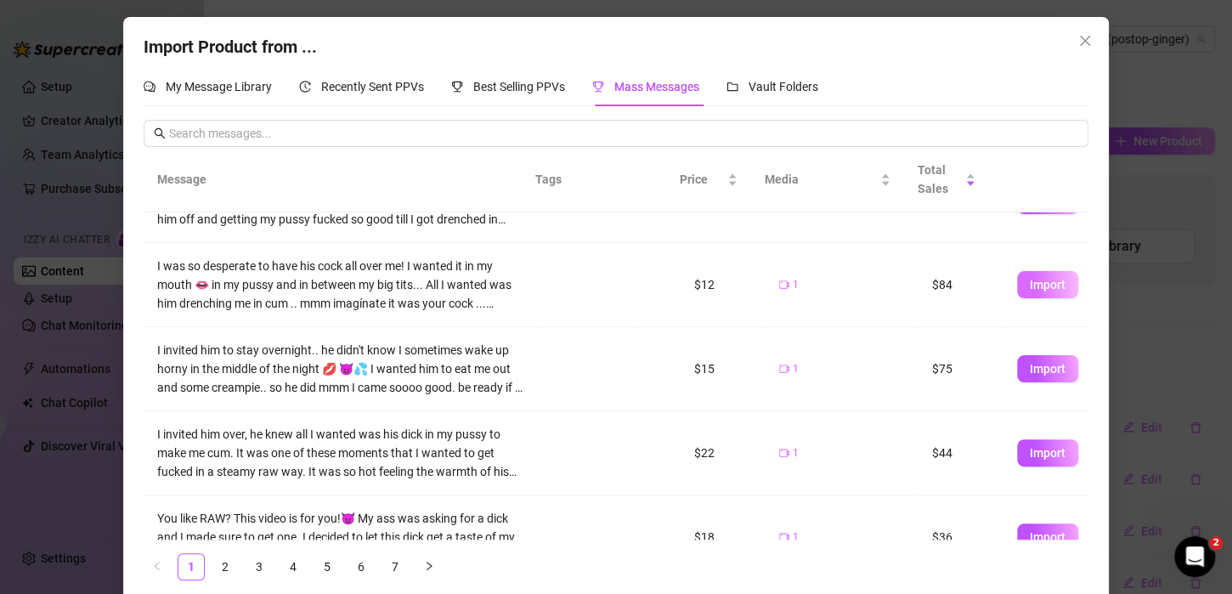
click at [1030, 278] on span "Import" at bounding box center [1048, 285] width 36 height 14
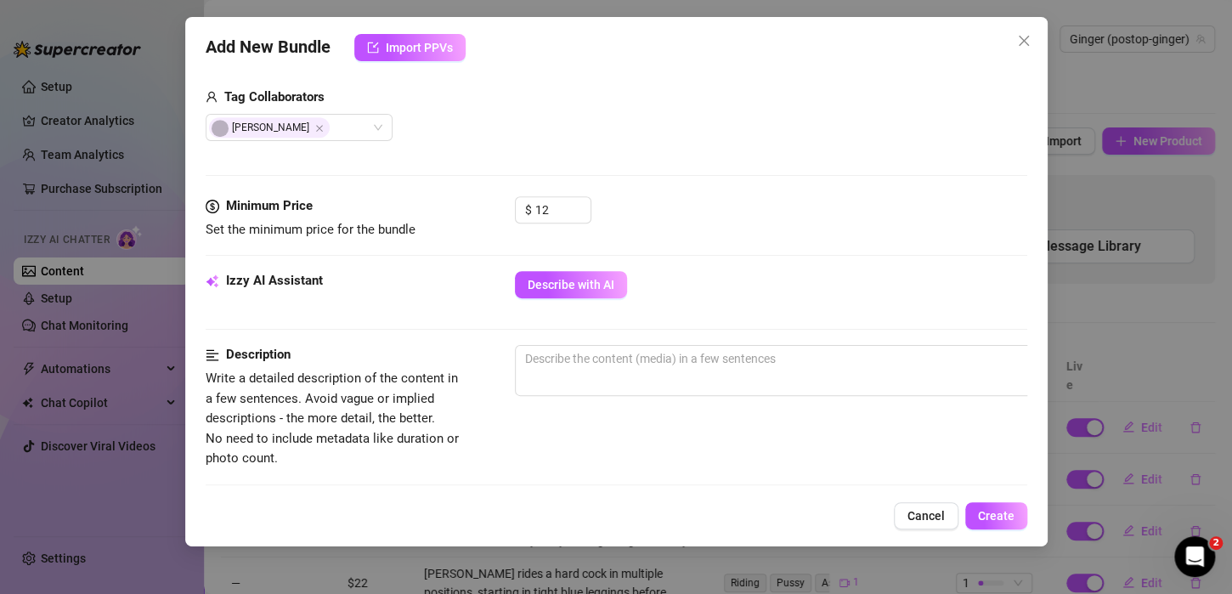
scroll to position [415, 0]
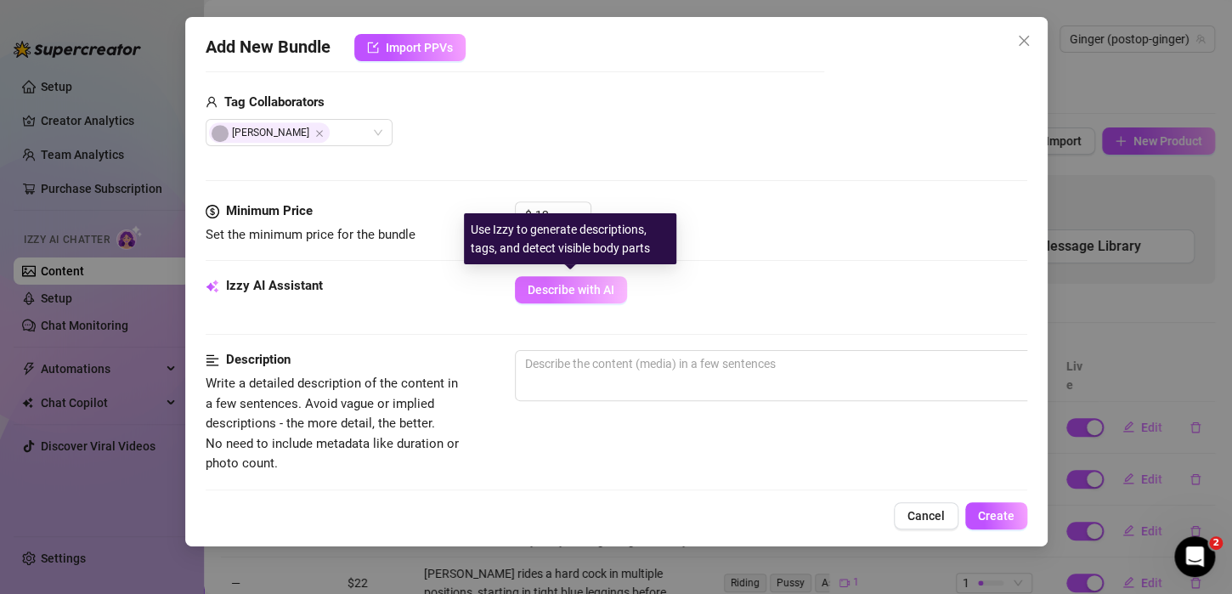
click at [568, 291] on span "Describe with AI" at bounding box center [571, 290] width 87 height 14
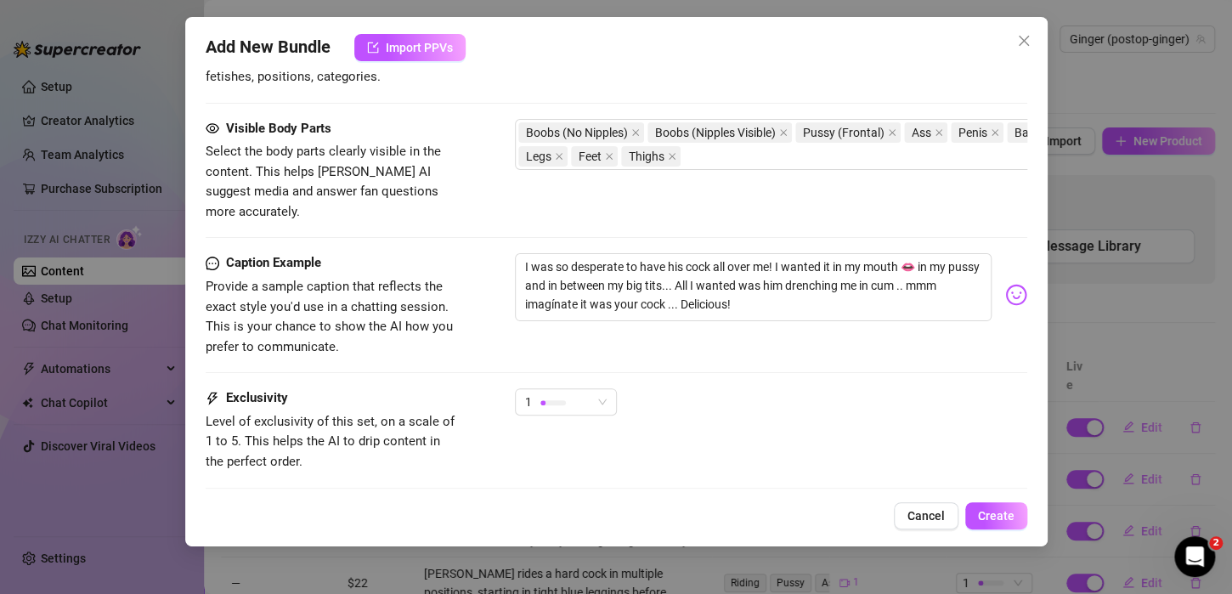
scroll to position [1020, 0]
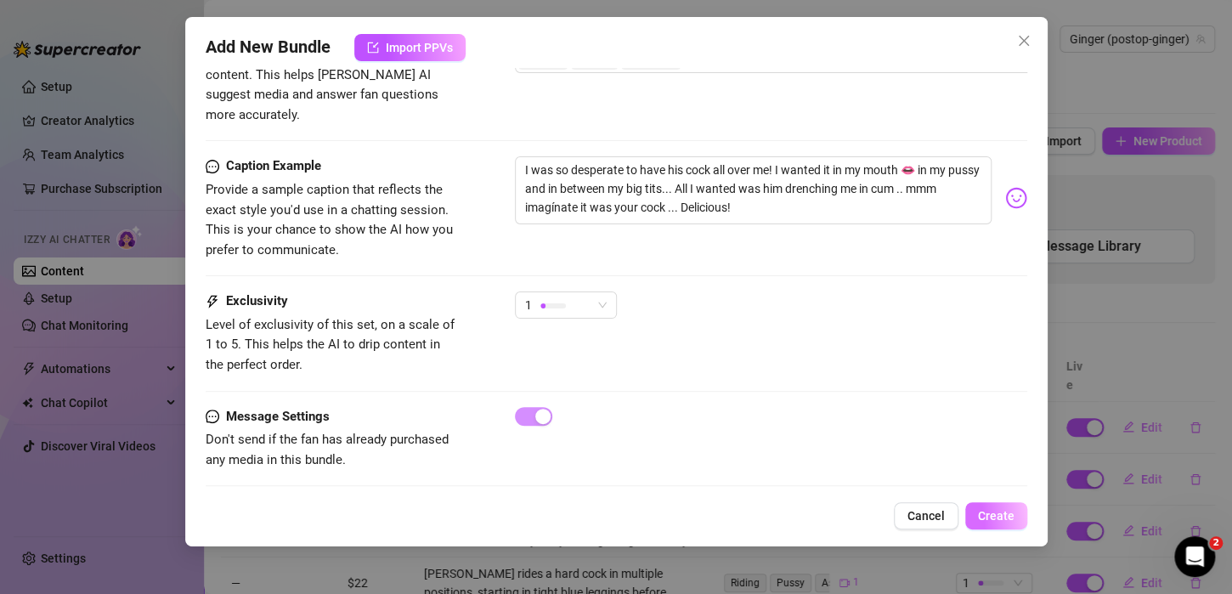
click at [998, 515] on span "Create" at bounding box center [996, 516] width 37 height 14
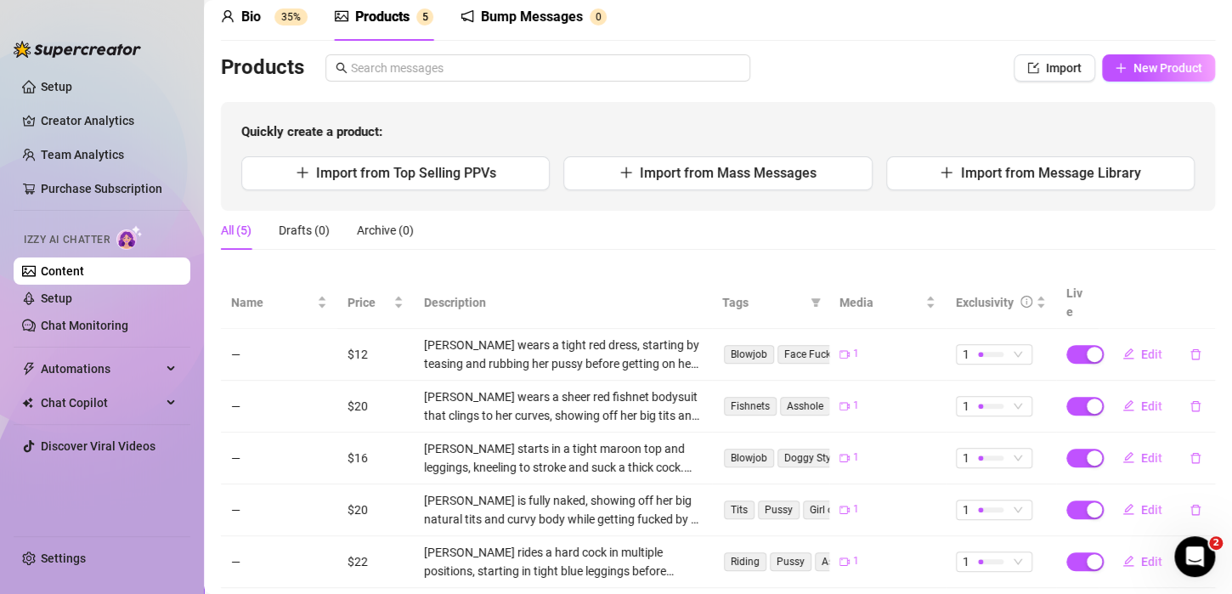
scroll to position [91, 0]
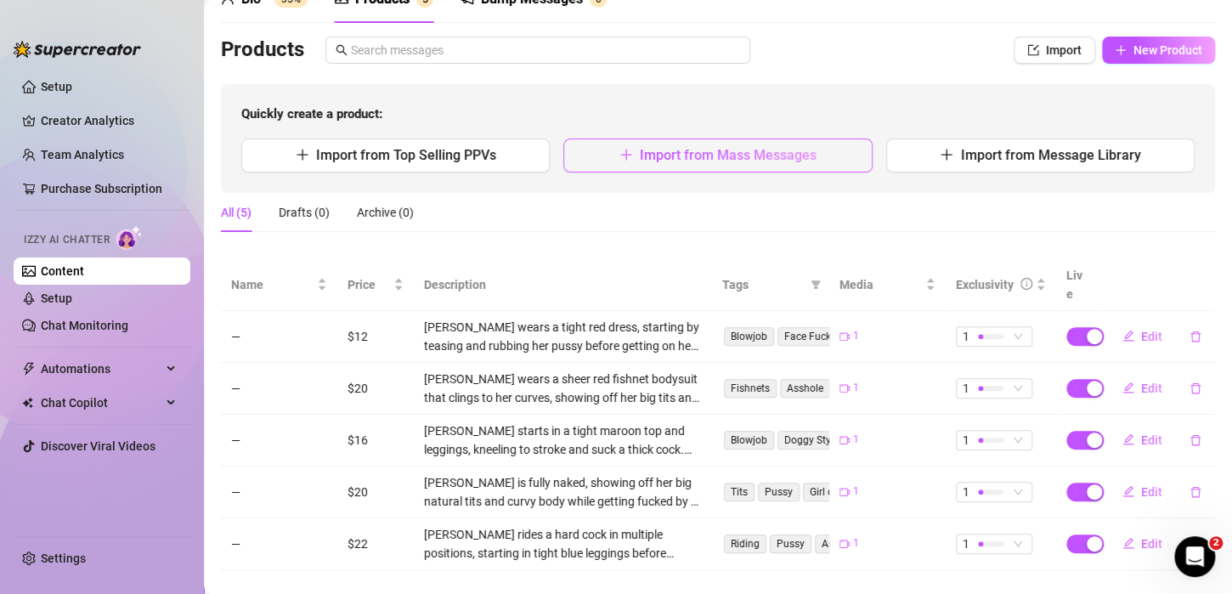
click at [730, 147] on span "Import from Mass Messages" at bounding box center [728, 155] width 177 height 16
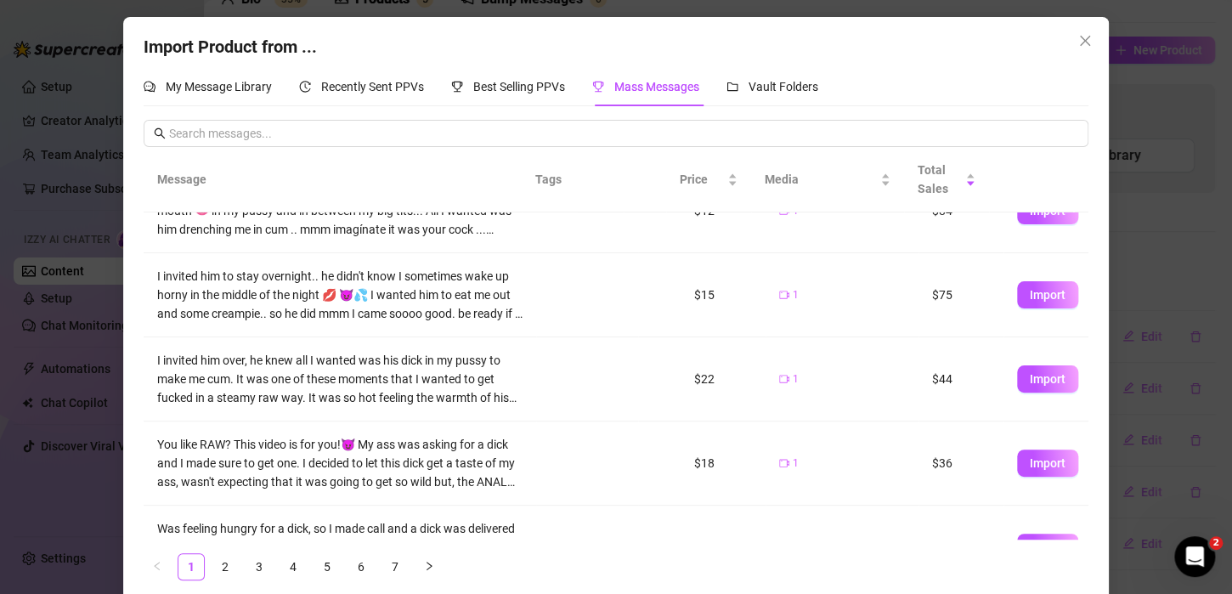
scroll to position [384, 0]
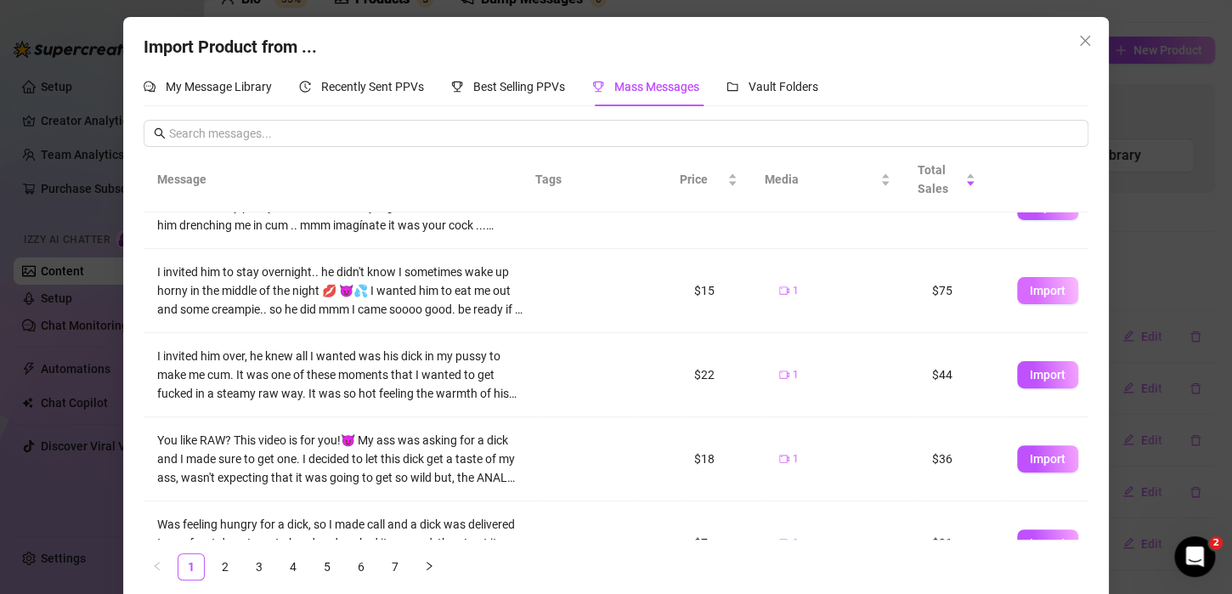
click at [1030, 292] on span "Import" at bounding box center [1048, 291] width 36 height 14
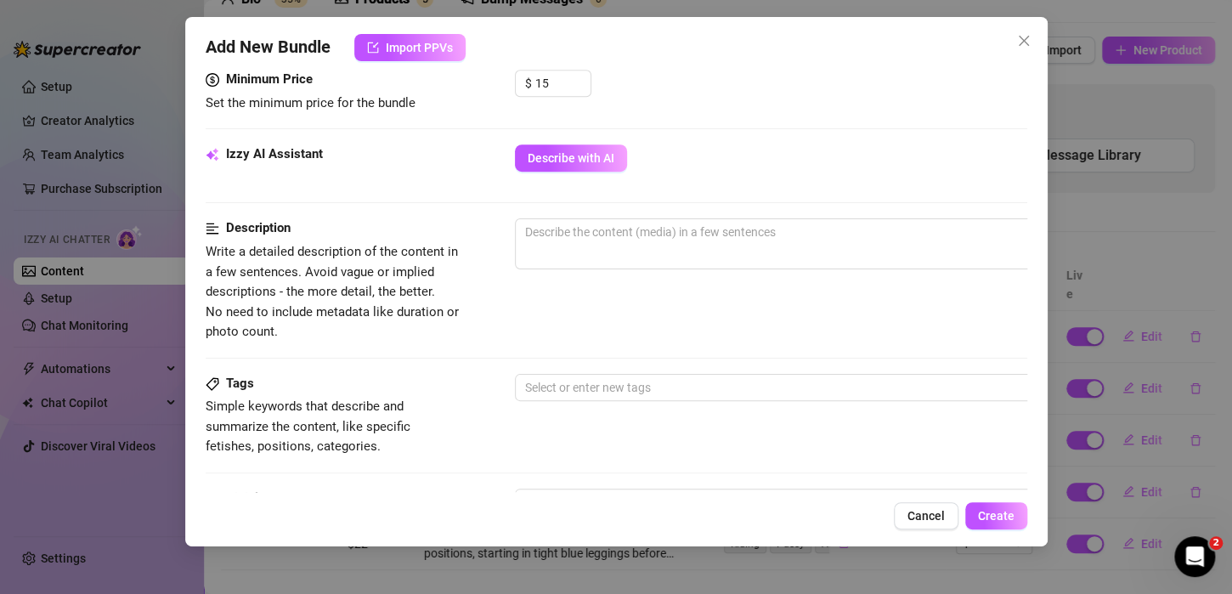
scroll to position [551, 0]
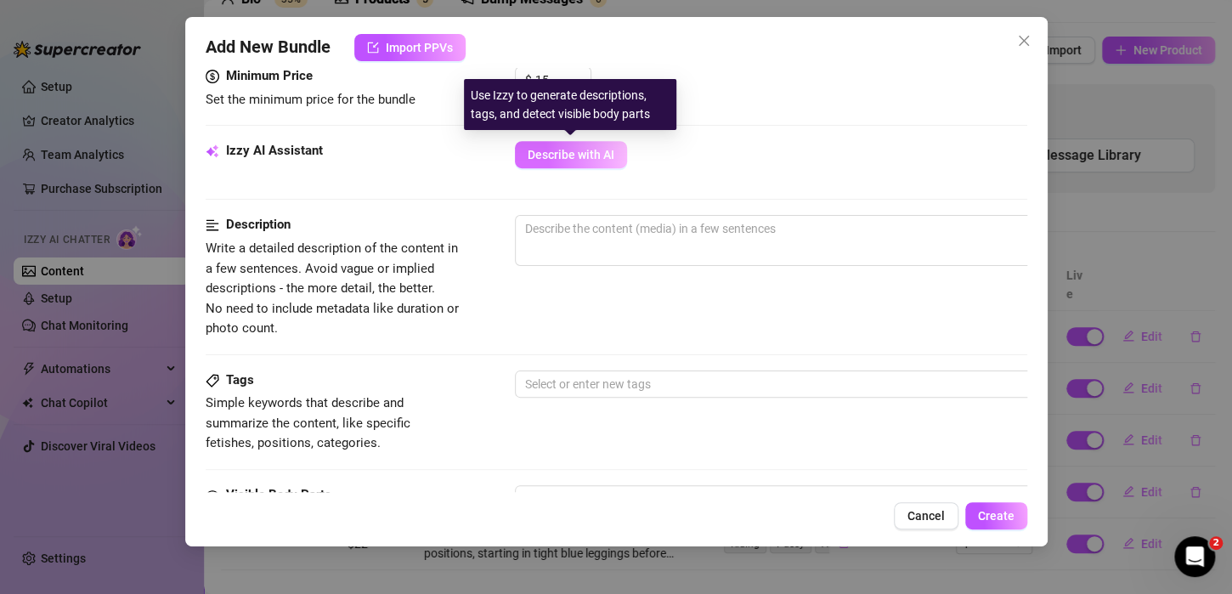
click at [587, 152] on span "Describe with AI" at bounding box center [571, 155] width 87 height 14
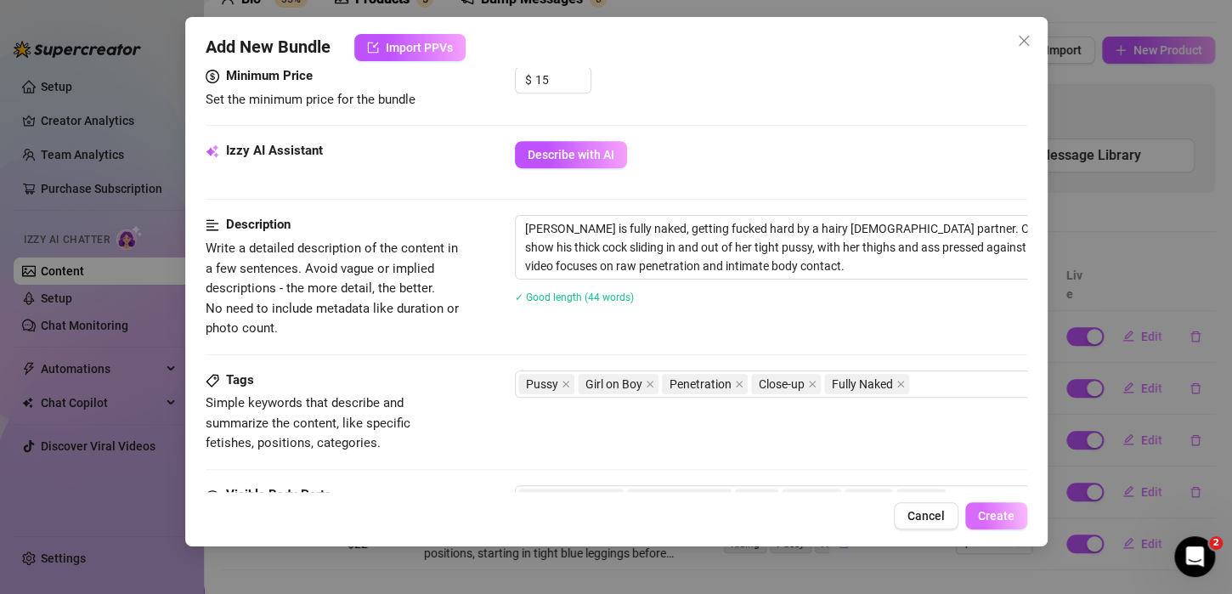
click at [1008, 515] on span "Create" at bounding box center [996, 516] width 37 height 14
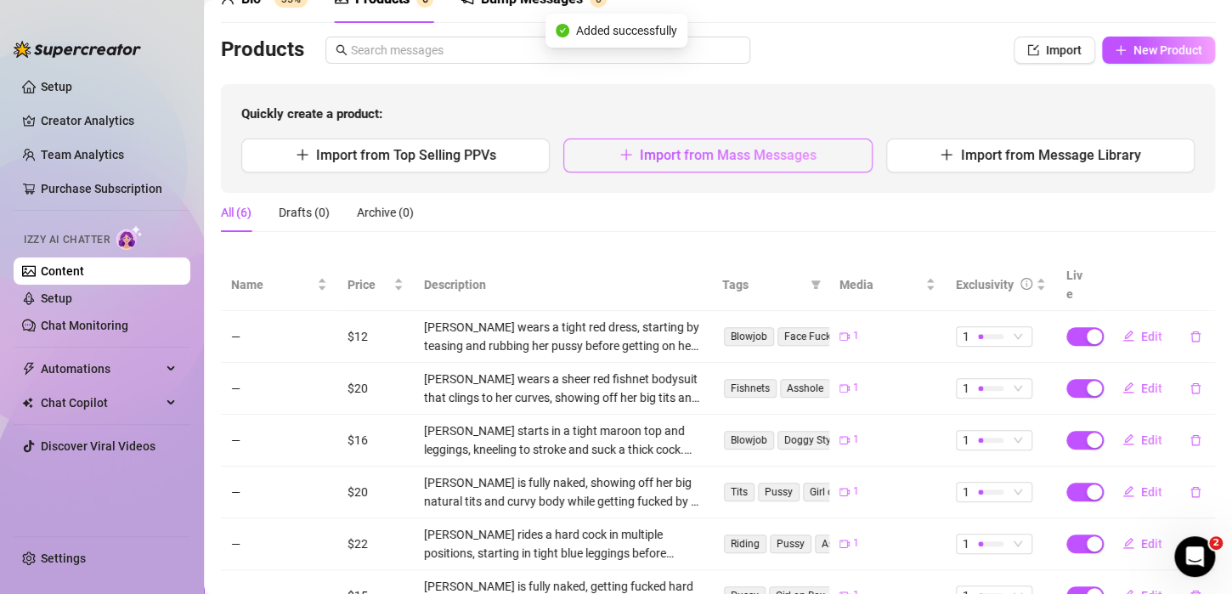
click at [750, 138] on button "Import from Mass Messages" at bounding box center [717, 155] width 308 height 34
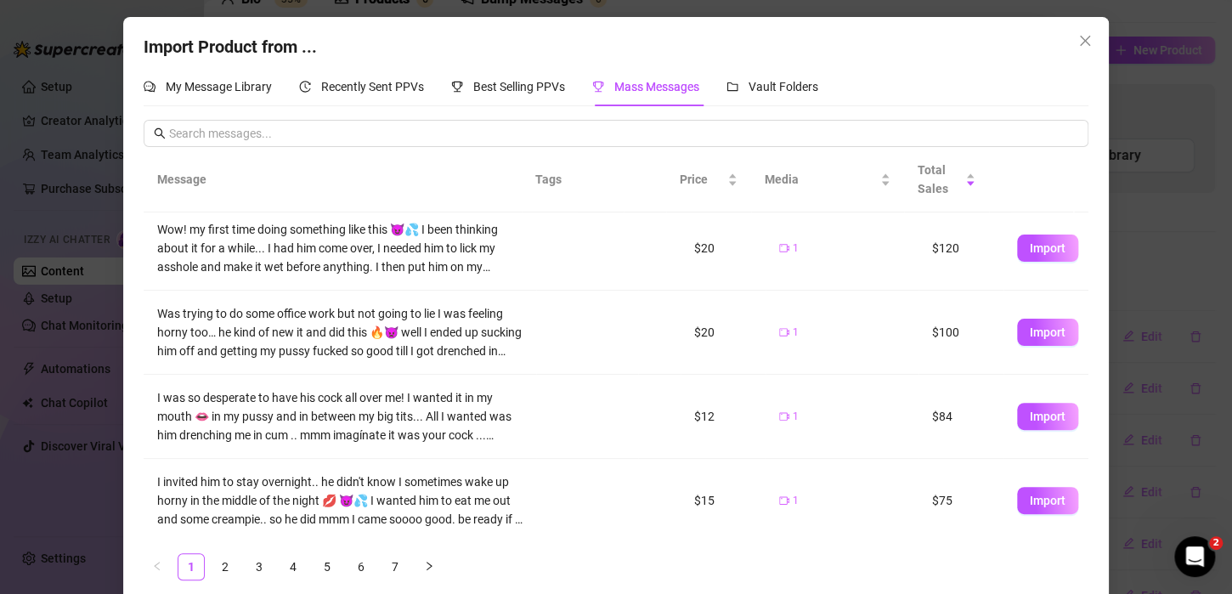
scroll to position [258, 0]
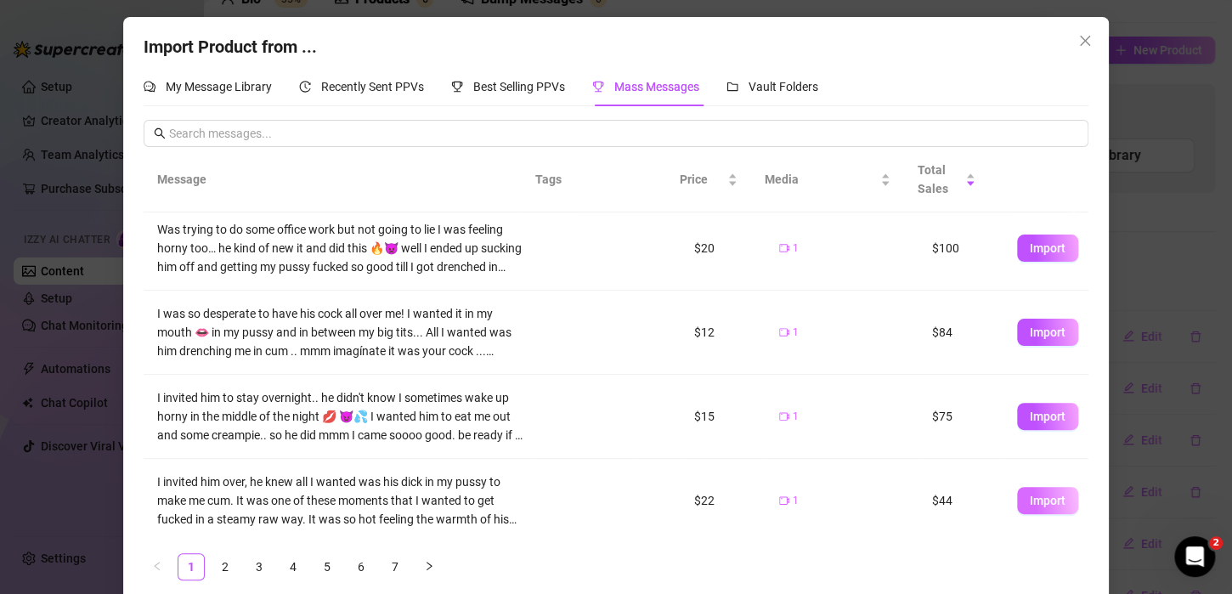
click at [1030, 494] on span "Import" at bounding box center [1048, 501] width 36 height 14
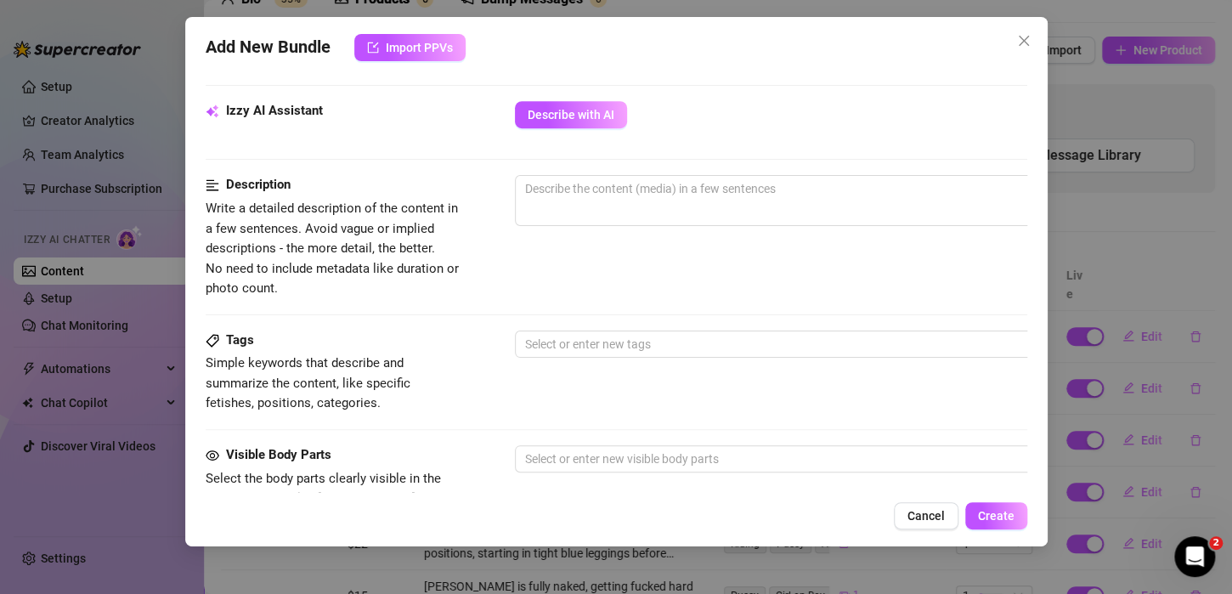
scroll to position [594, 0]
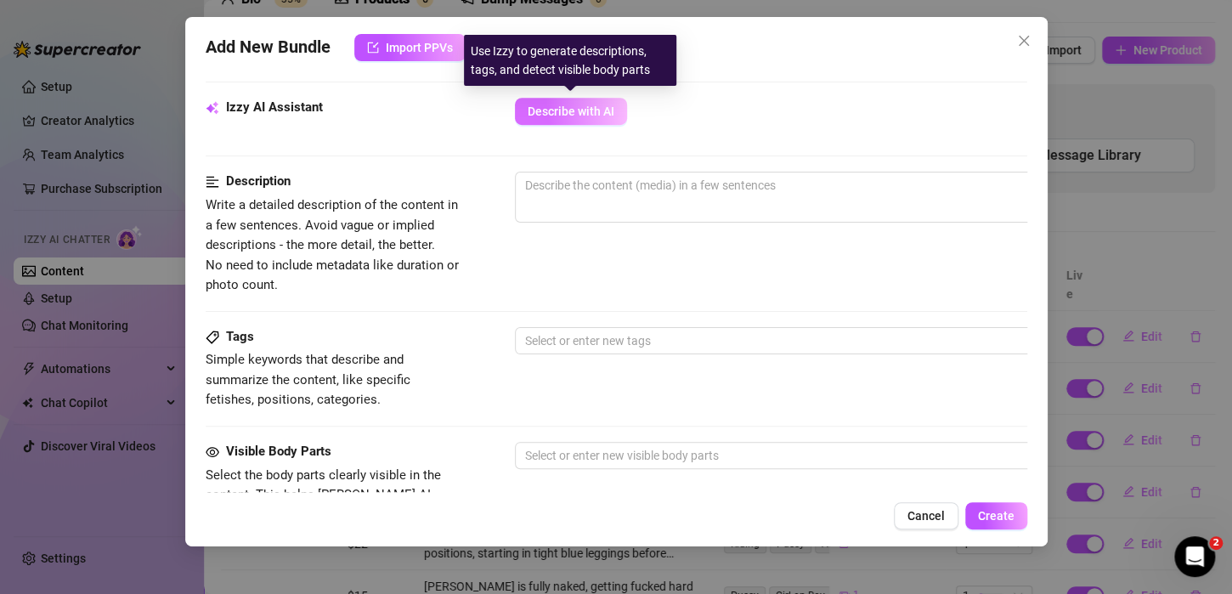
click at [594, 115] on span "Describe with AI" at bounding box center [571, 111] width 87 height 14
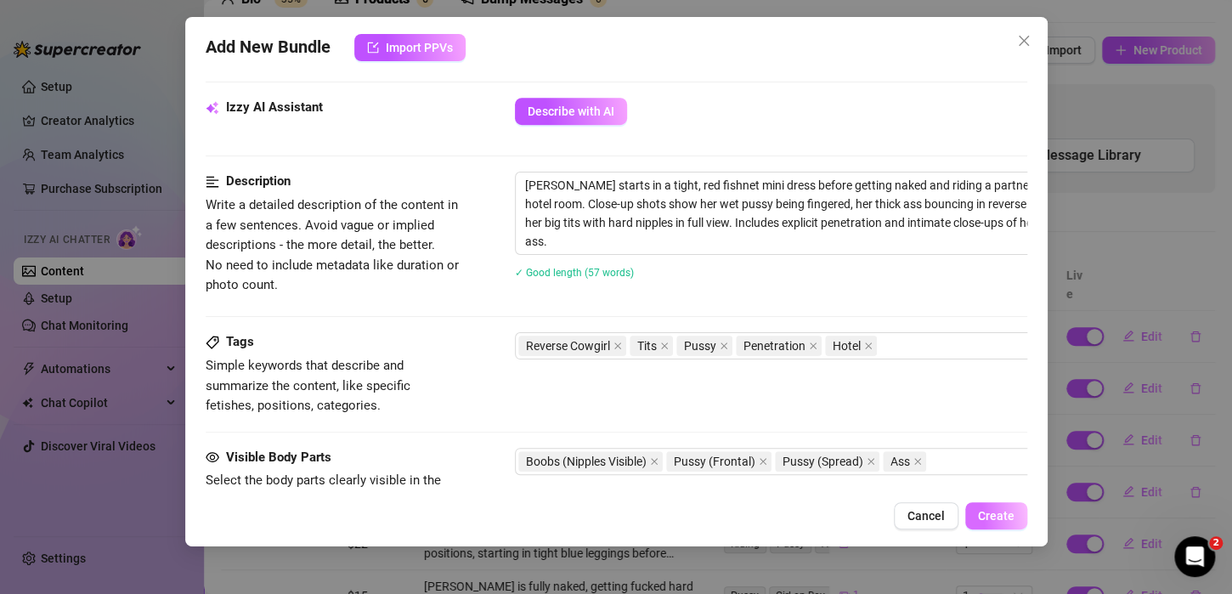
click at [997, 525] on button "Create" at bounding box center [996, 515] width 62 height 27
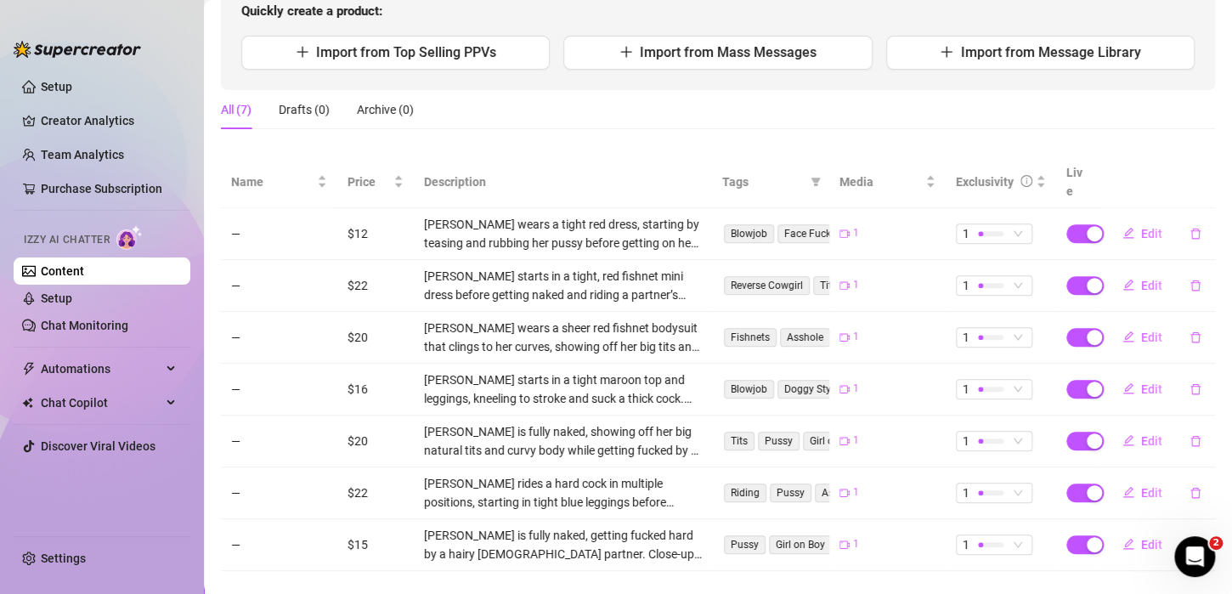
scroll to position [201, 0]
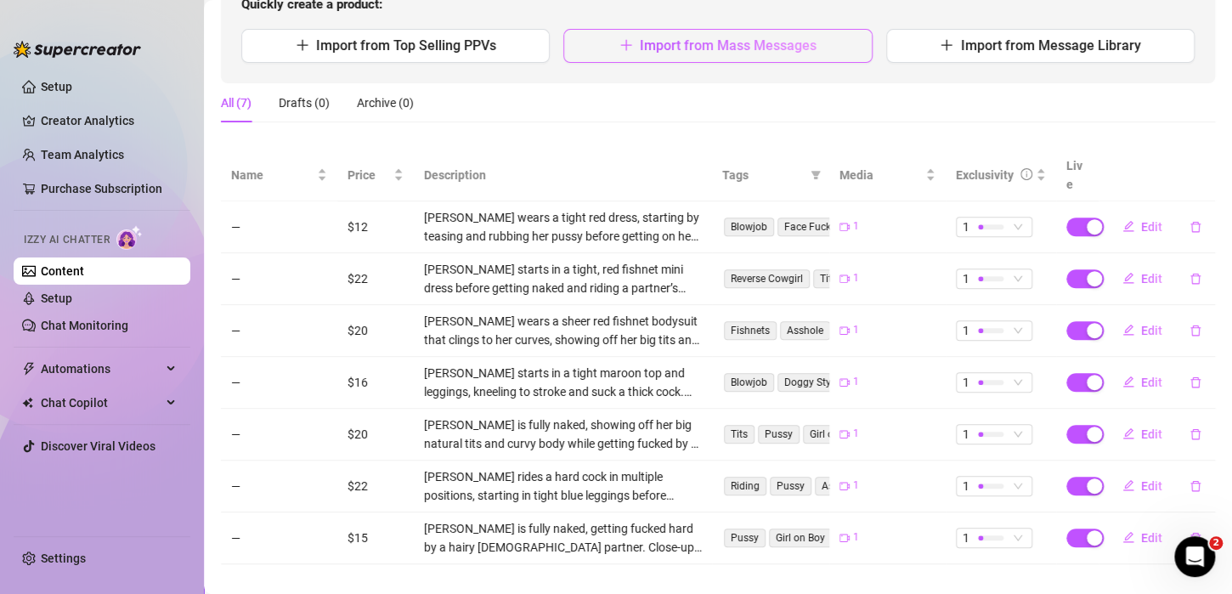
click at [788, 42] on span "Import from Mass Messages" at bounding box center [728, 45] width 177 height 16
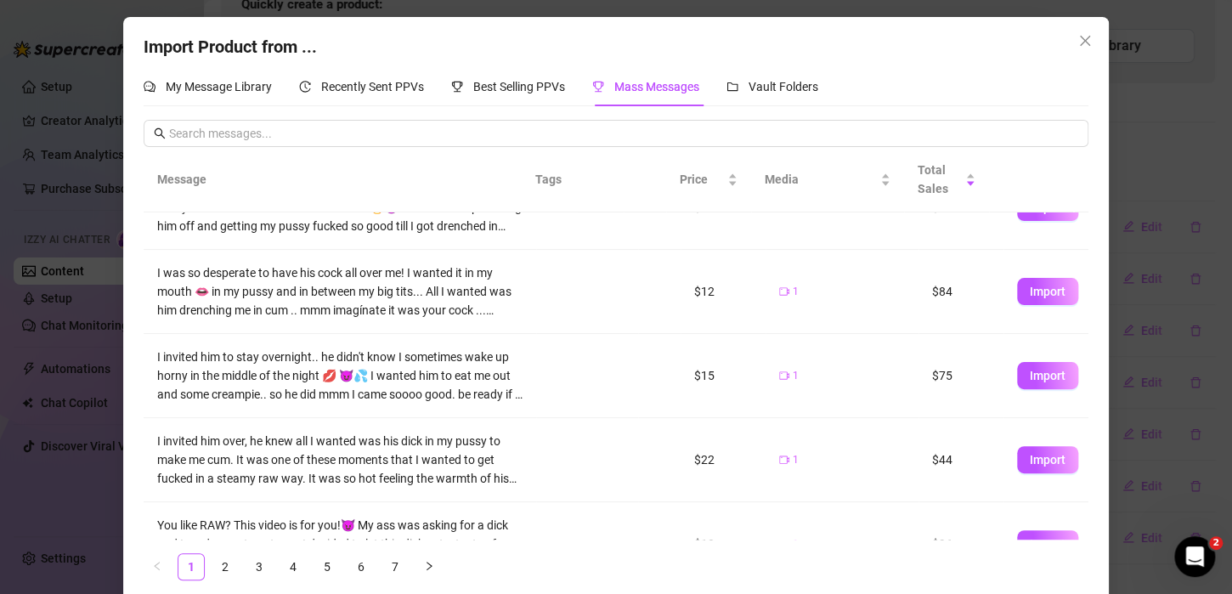
scroll to position [310, 0]
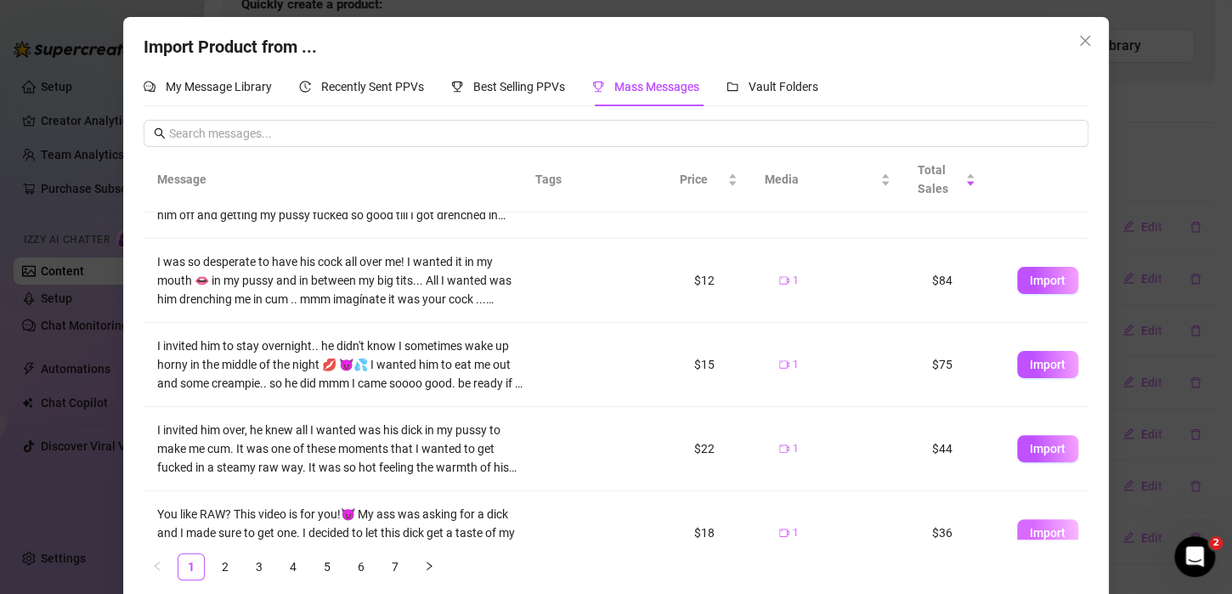
click at [1040, 527] on span "Import" at bounding box center [1048, 533] width 36 height 14
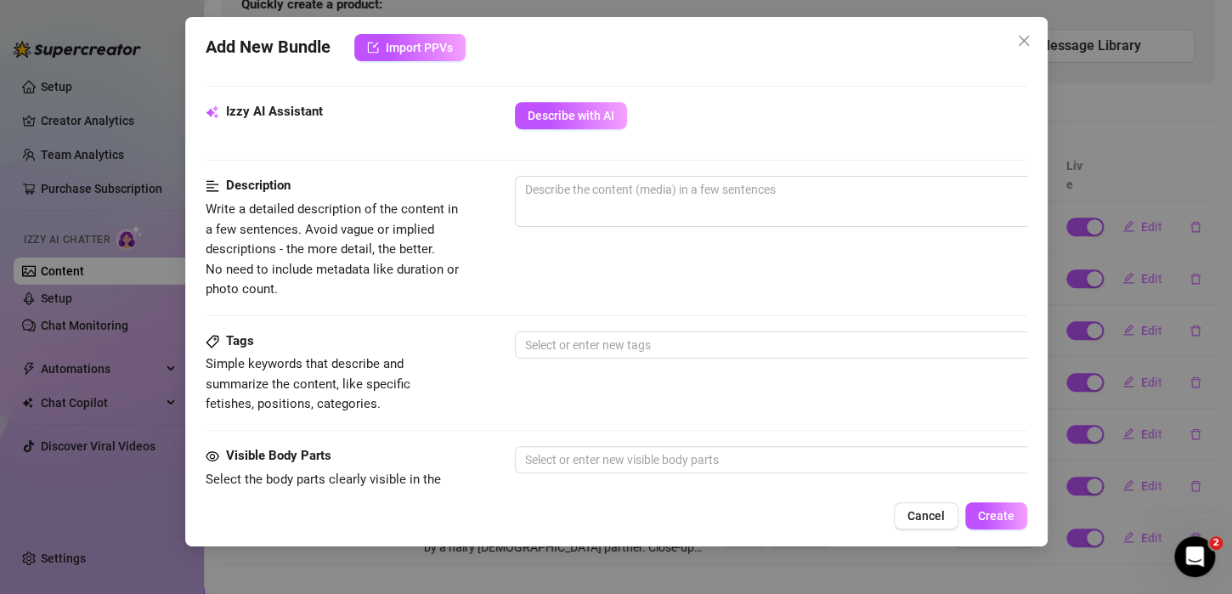
scroll to position [590, 0]
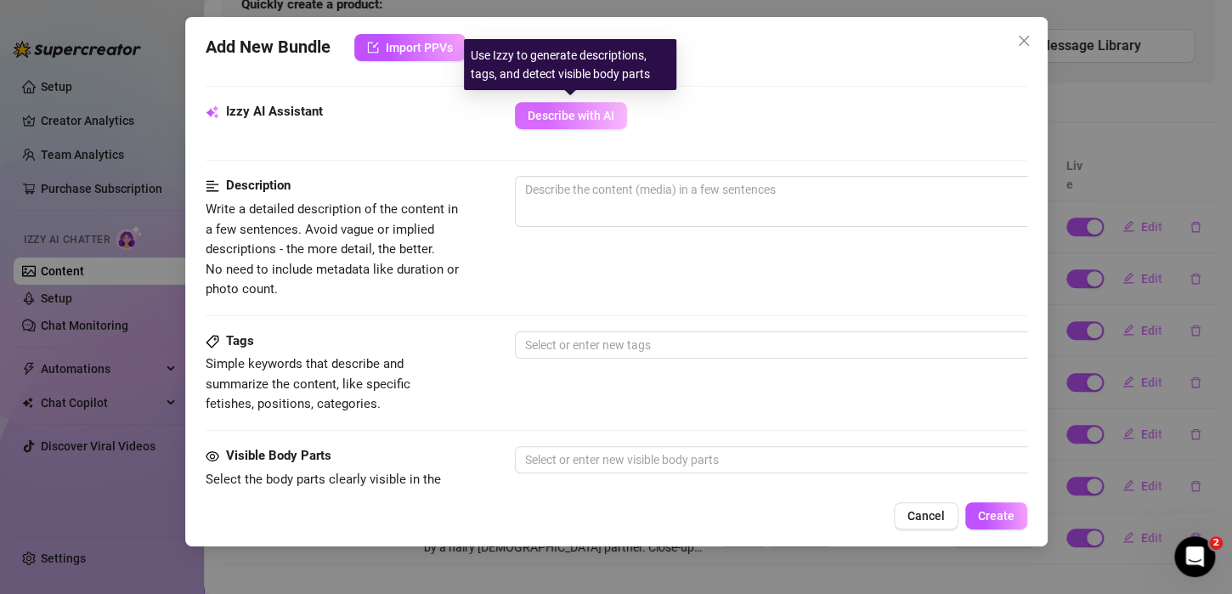
click at [543, 121] on button "Describe with AI" at bounding box center [571, 115] width 112 height 27
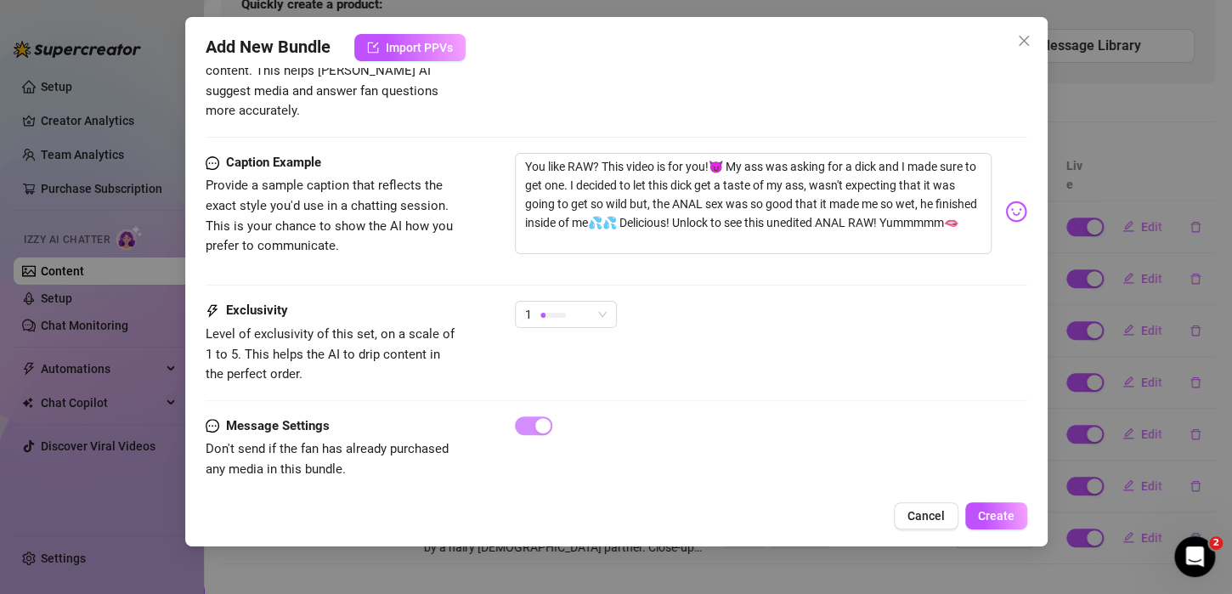
scroll to position [1028, 0]
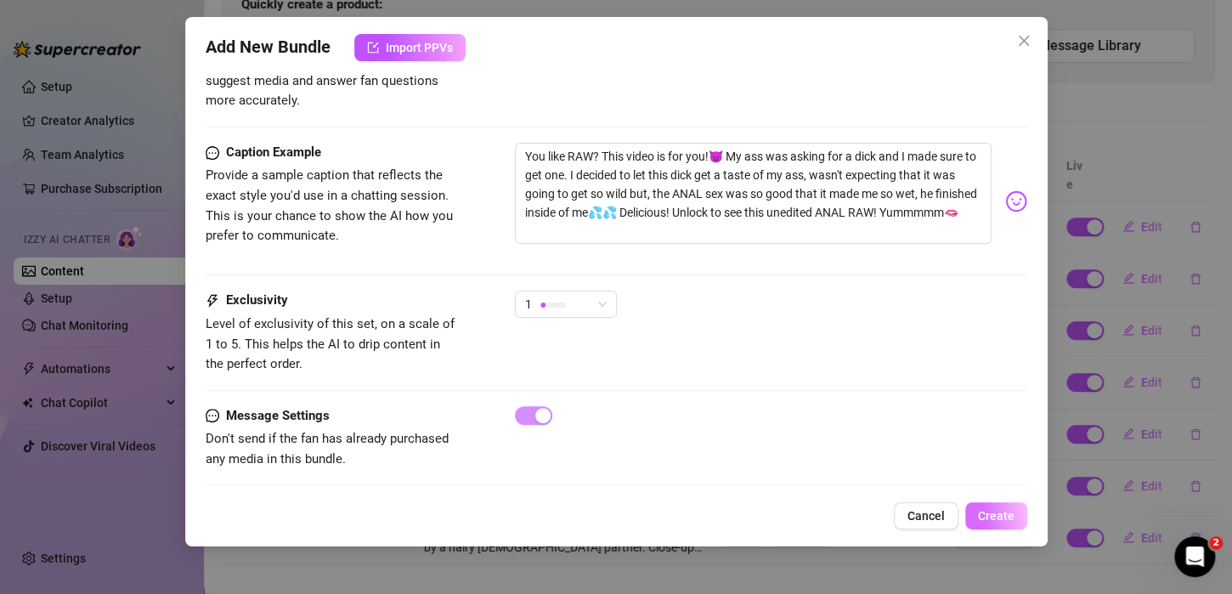
click at [1018, 515] on button "Create" at bounding box center [996, 515] width 62 height 27
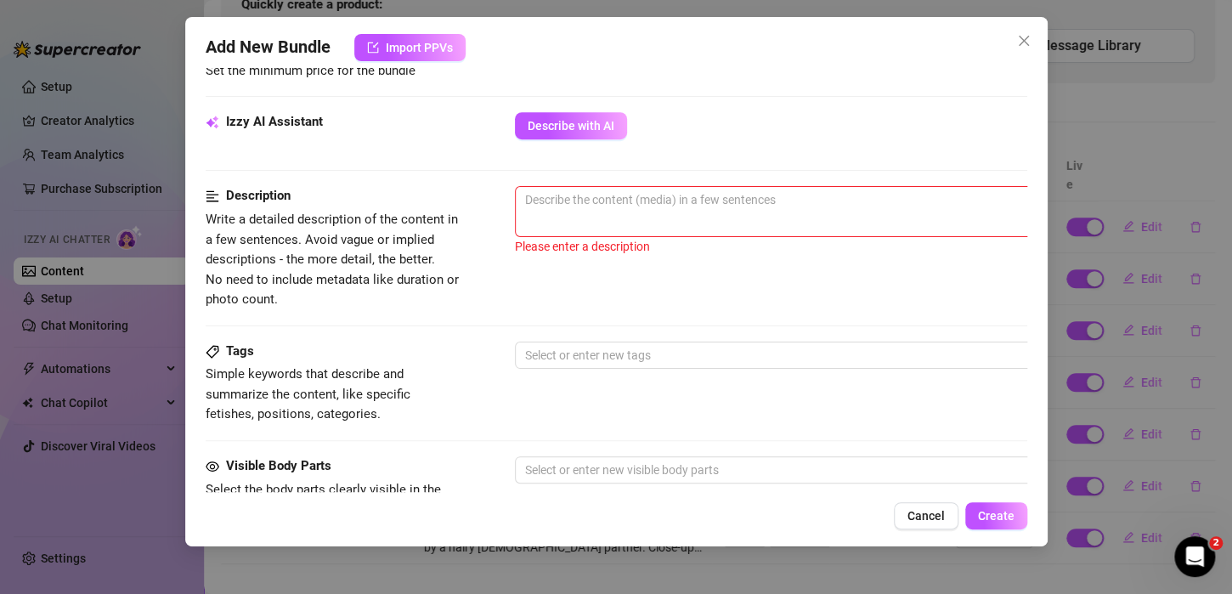
scroll to position [568, 0]
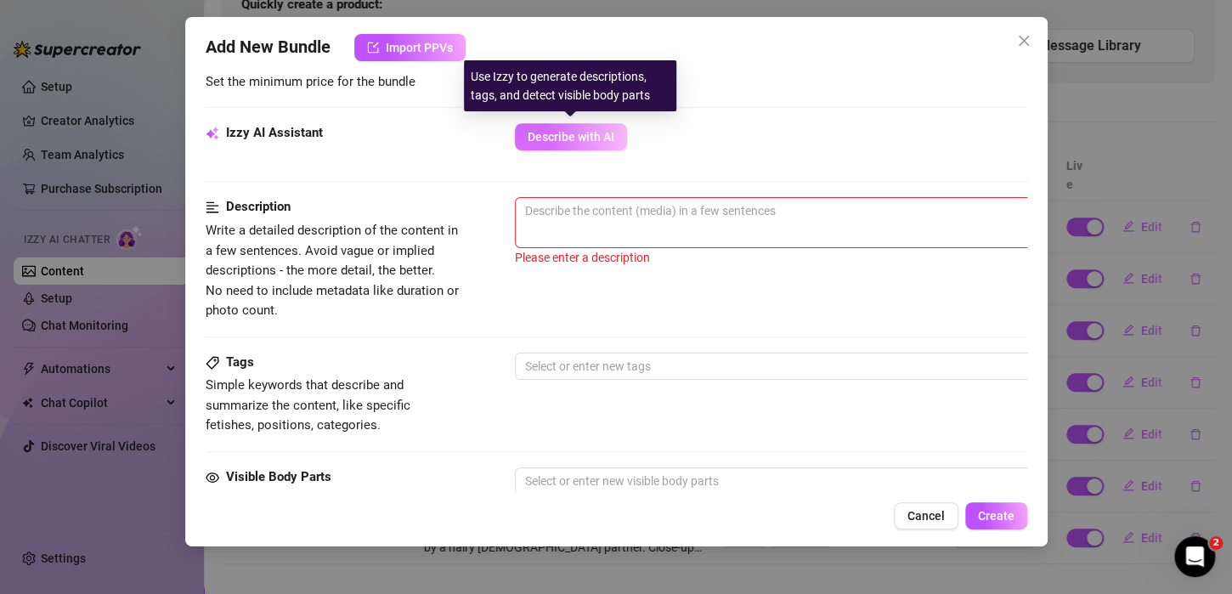
click at [548, 125] on button "Describe with AI" at bounding box center [571, 136] width 112 height 27
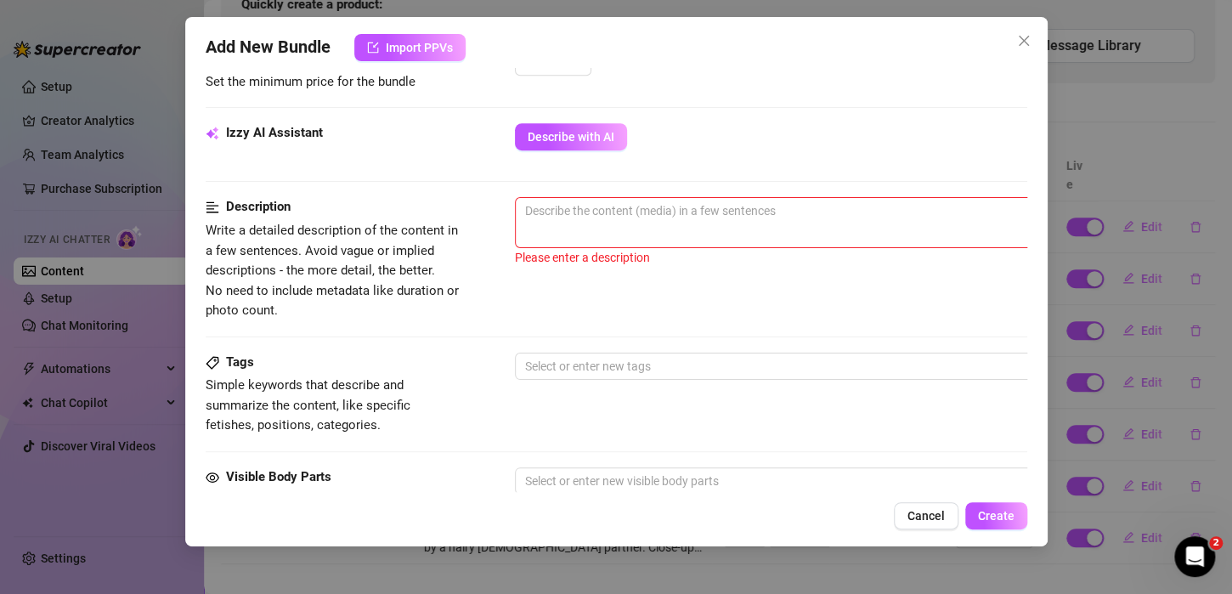
click at [580, 267] on div "0 / 1000 Please enter a description" at bounding box center [812, 255] width 595 height 116
click at [580, 236] on span "0 / 1000" at bounding box center [812, 222] width 595 height 51
click at [581, 223] on span "0 / 1000" at bounding box center [812, 222] width 595 height 51
click at [581, 212] on textarea at bounding box center [812, 210] width 593 height 25
click at [669, 170] on div "Izzy AI Assistant Describe with AI" at bounding box center [617, 160] width 822 height 74
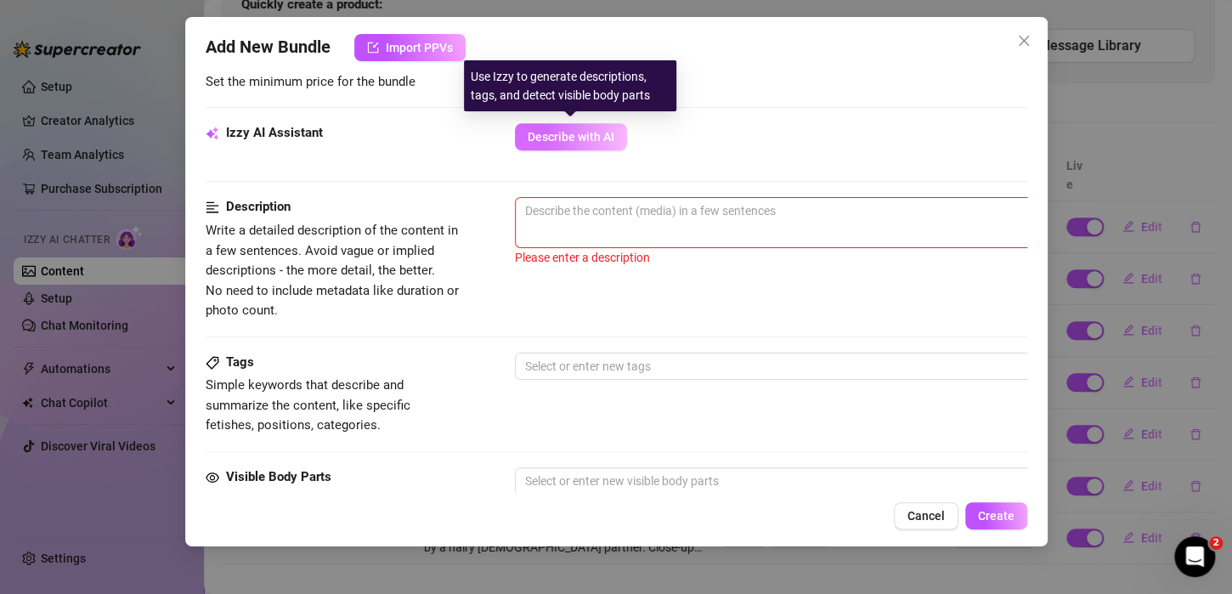
click at [577, 131] on span "Describe with AI" at bounding box center [571, 137] width 87 height 14
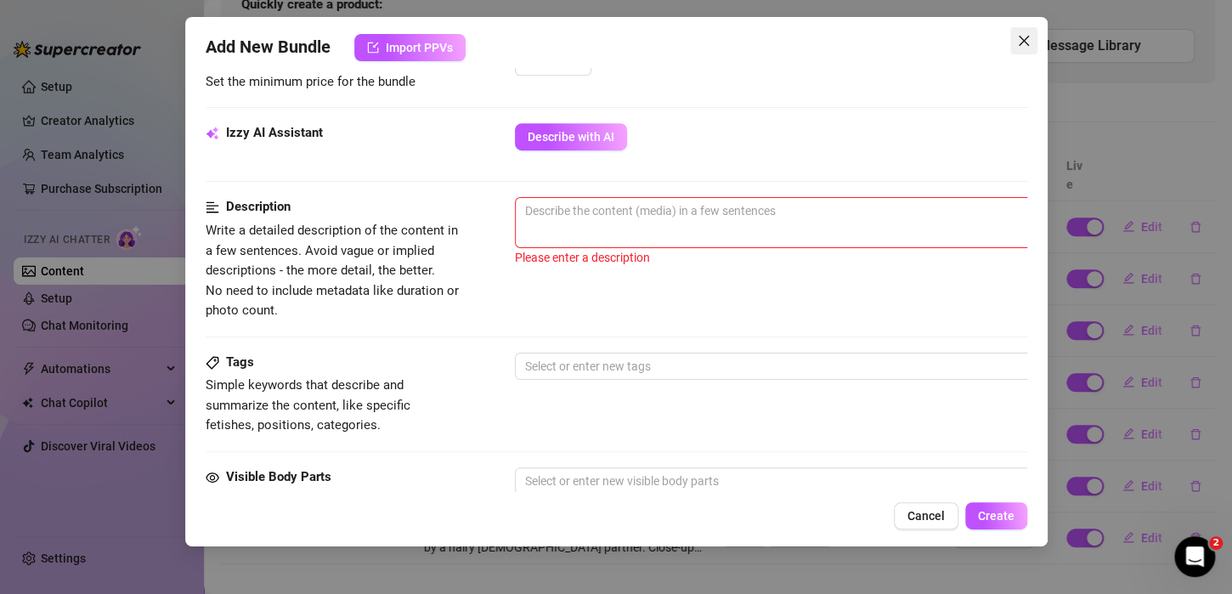
click at [1022, 44] on icon "close" at bounding box center [1024, 41] width 14 height 14
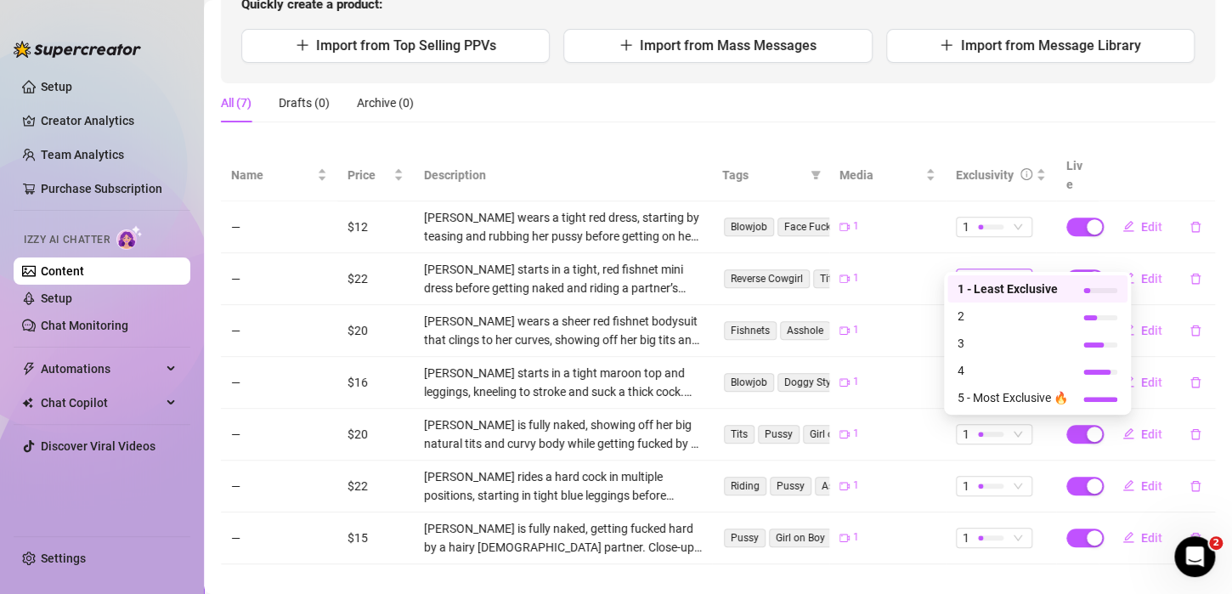
click at [1004, 269] on span "1" at bounding box center [994, 278] width 63 height 19
click at [998, 330] on div "3" at bounding box center [1037, 343] width 180 height 27
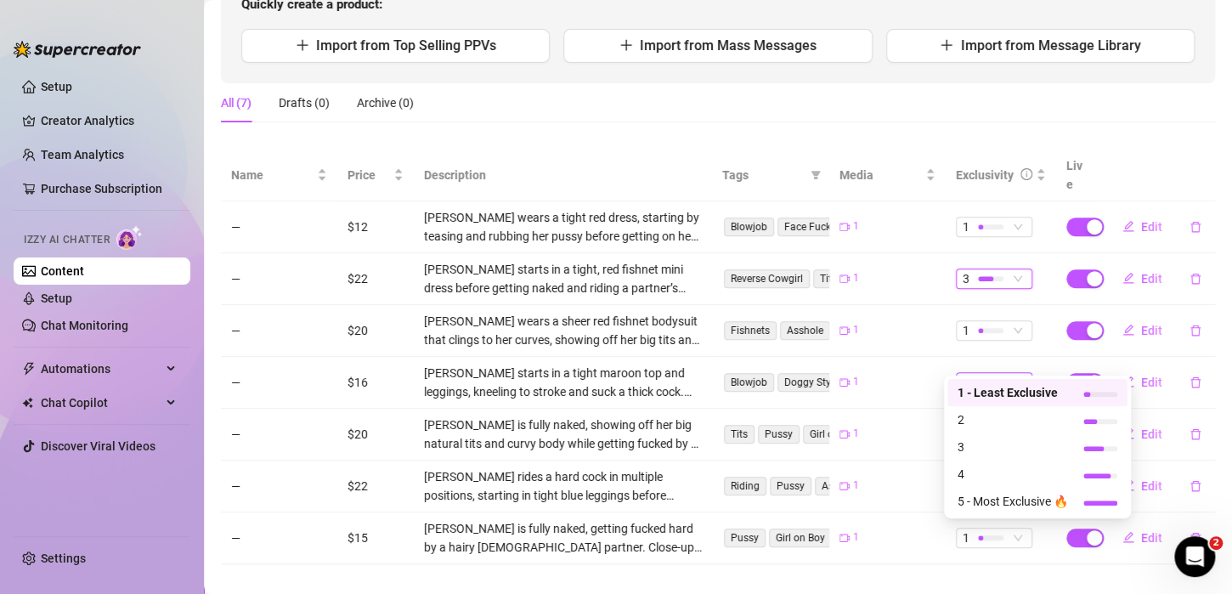
click at [1006, 373] on span "1" at bounding box center [994, 382] width 63 height 19
click at [1003, 501] on span "5 - Most Exclusive 🔥" at bounding box center [1012, 501] width 110 height 19
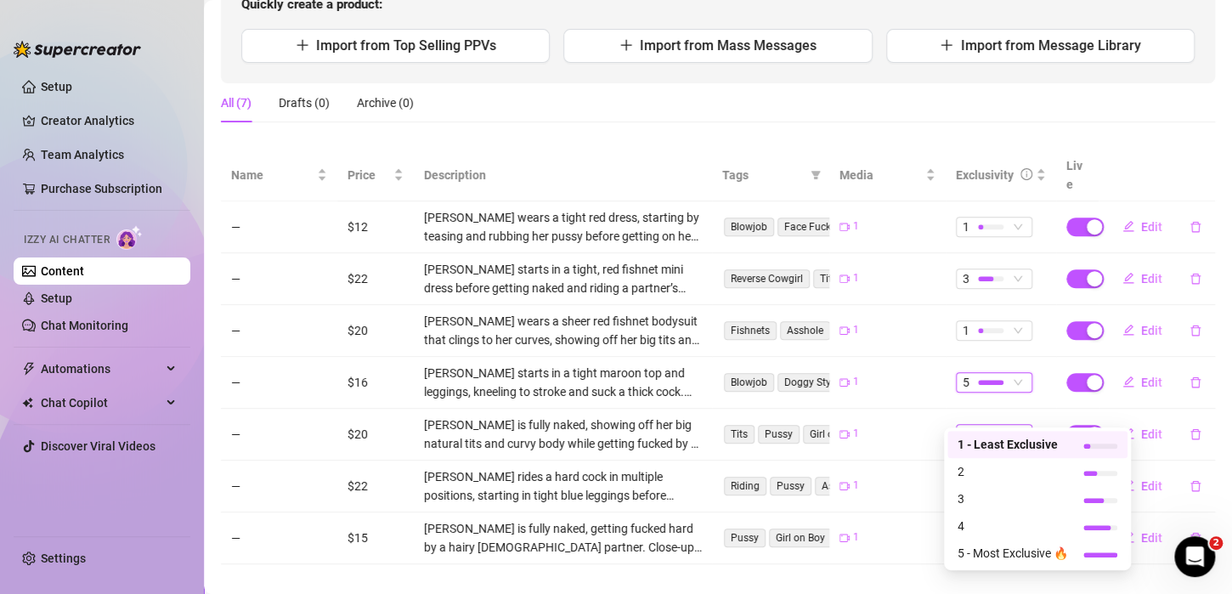
click at [979, 432] on div at bounding box center [990, 434] width 25 height 5
click at [982, 515] on div "4" at bounding box center [1037, 525] width 180 height 27
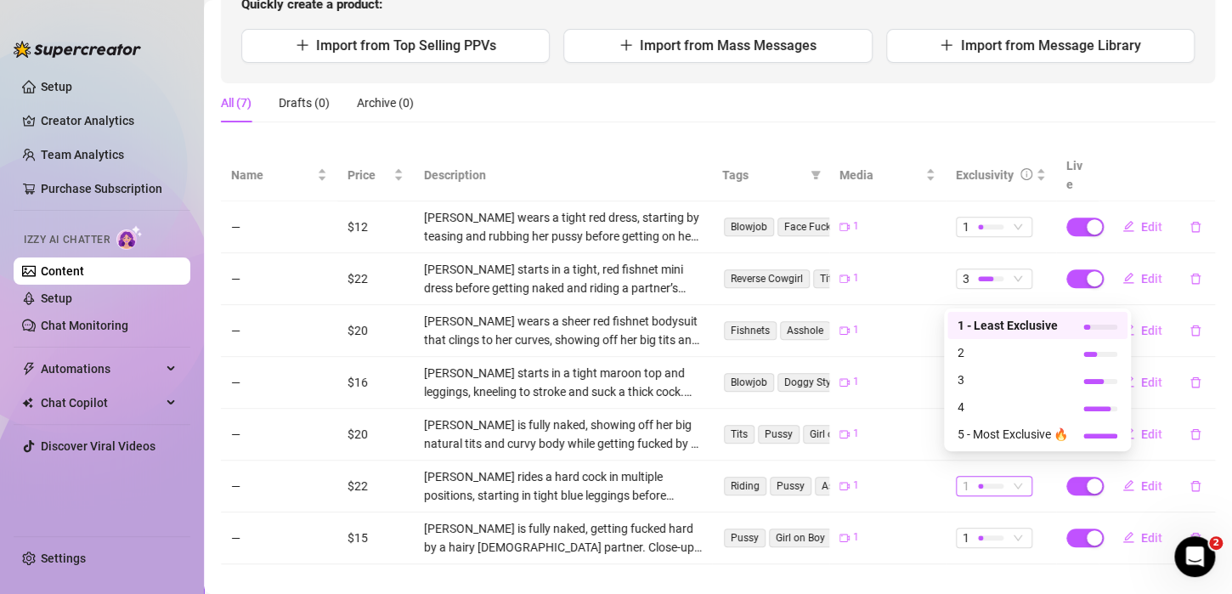
click at [993, 477] on div "1" at bounding box center [985, 486] width 45 height 19
click at [993, 437] on span "5 - Most Exclusive 🔥" at bounding box center [1012, 434] width 110 height 19
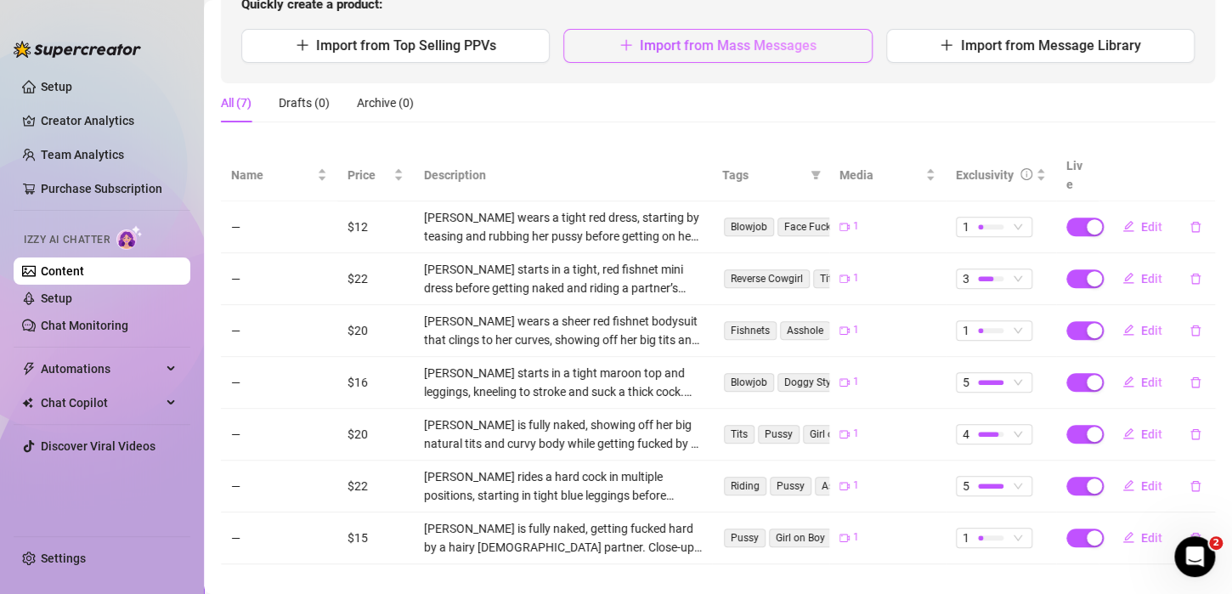
drag, startPoint x: 788, startPoint y: 23, endPoint x: 788, endPoint y: 40, distance: 17.0
click at [788, 40] on div "Quickly create a product: Import from Top Selling PPVs Import from Mass Message…" at bounding box center [718, 29] width 994 height 109
click at [788, 40] on span "Import from Mass Messages" at bounding box center [728, 45] width 177 height 16
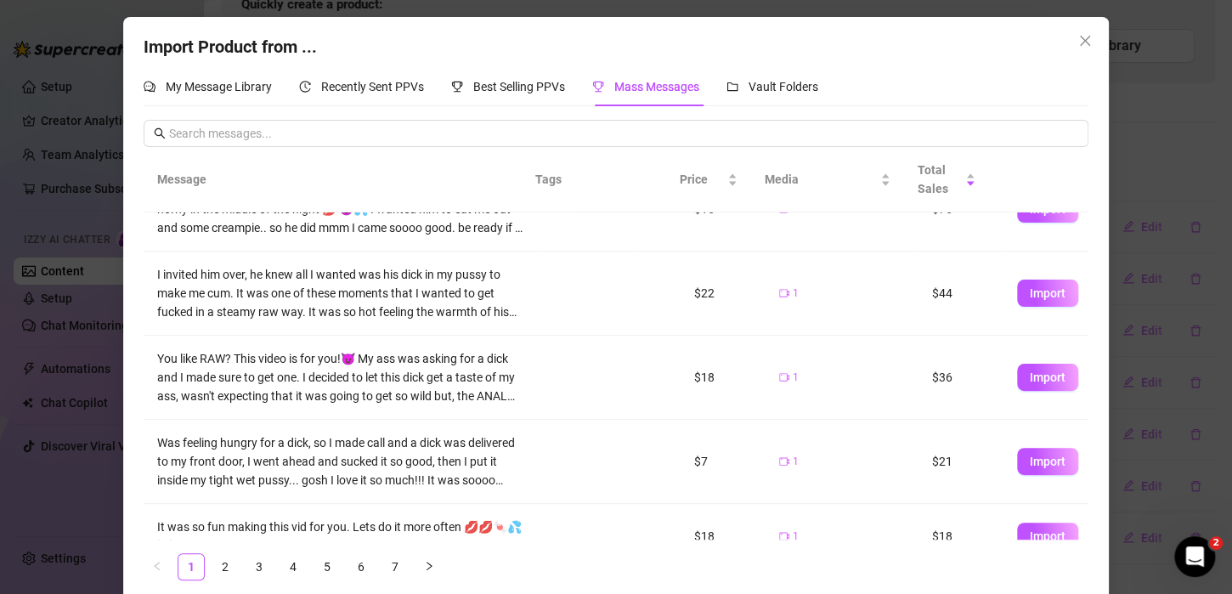
scroll to position [473, 0]
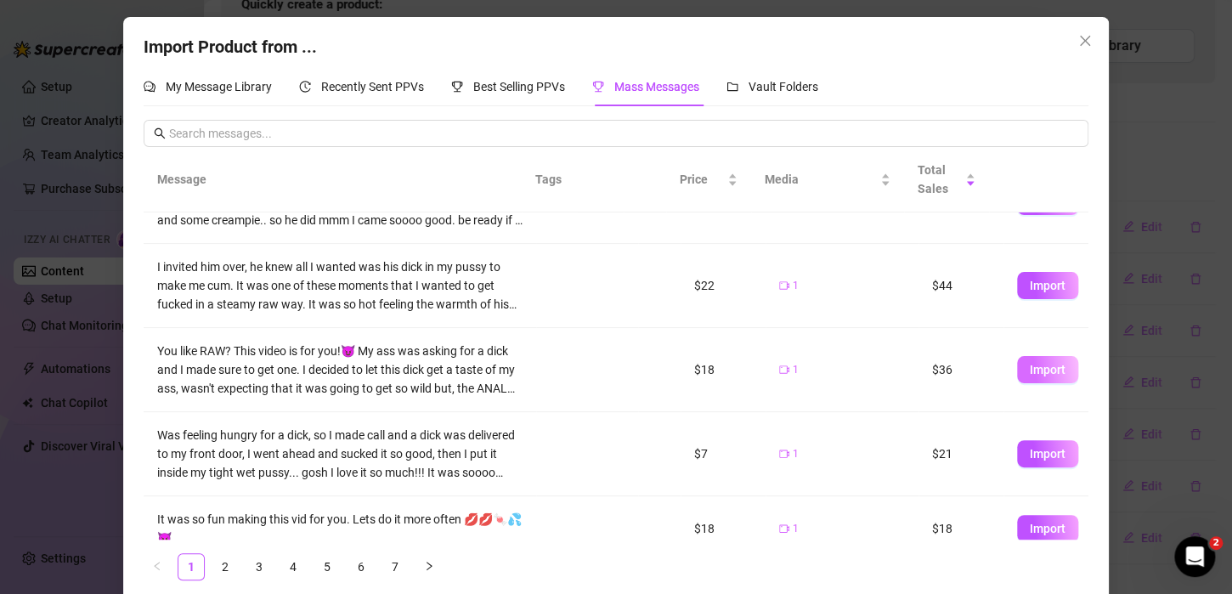
click at [1030, 369] on span "Import" at bounding box center [1048, 370] width 36 height 14
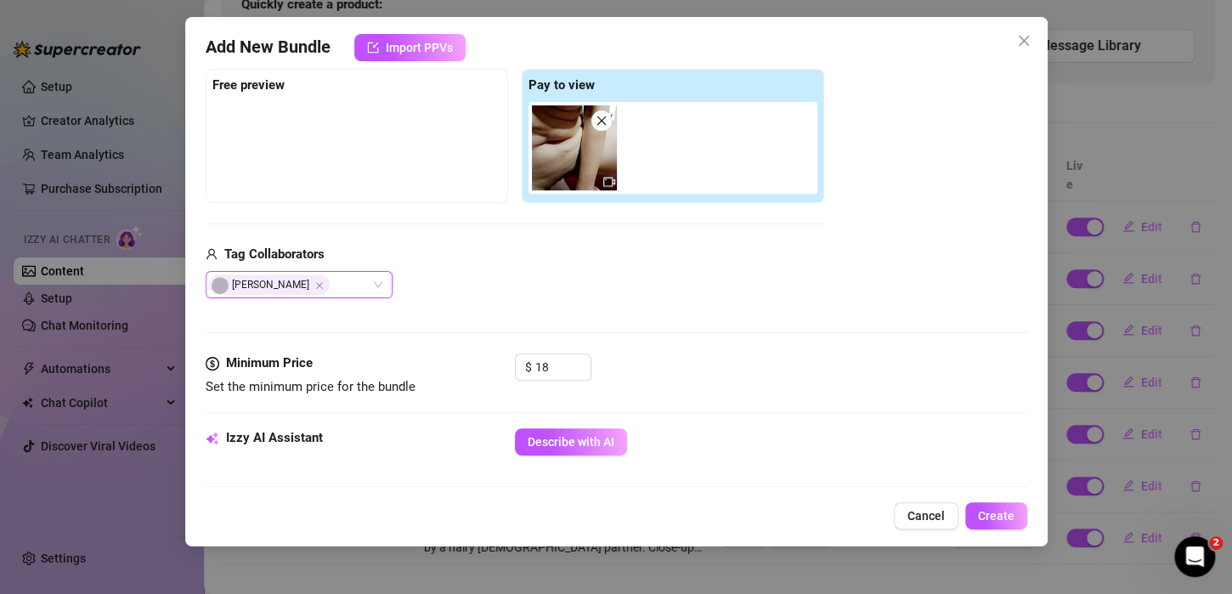
scroll to position [274, 0]
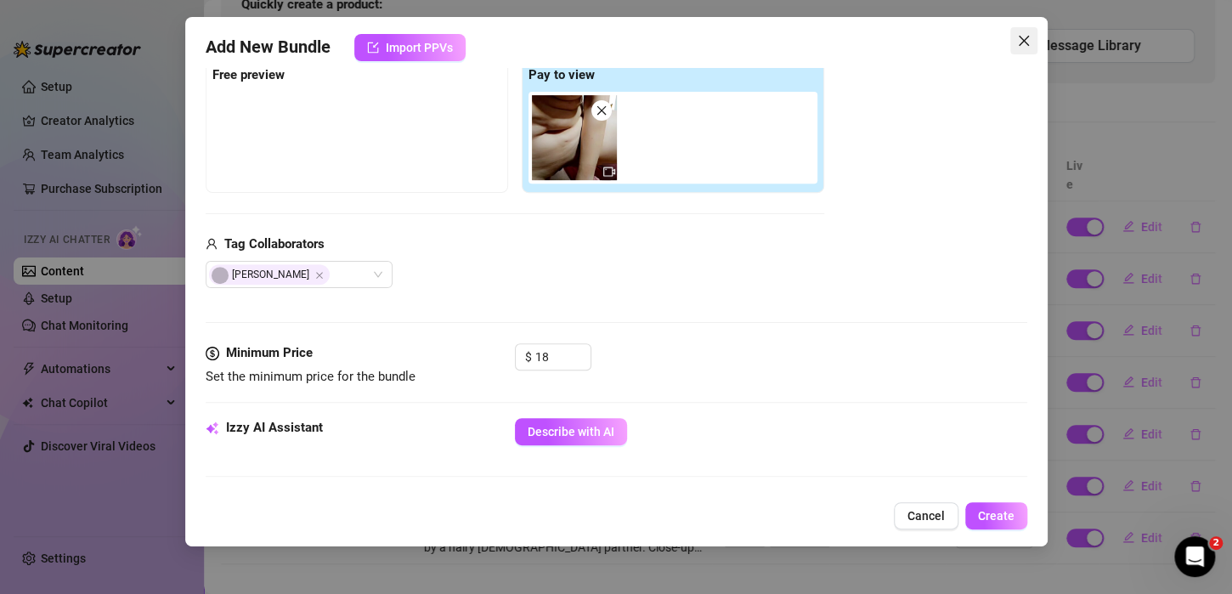
click at [1022, 39] on icon "close" at bounding box center [1024, 41] width 14 height 14
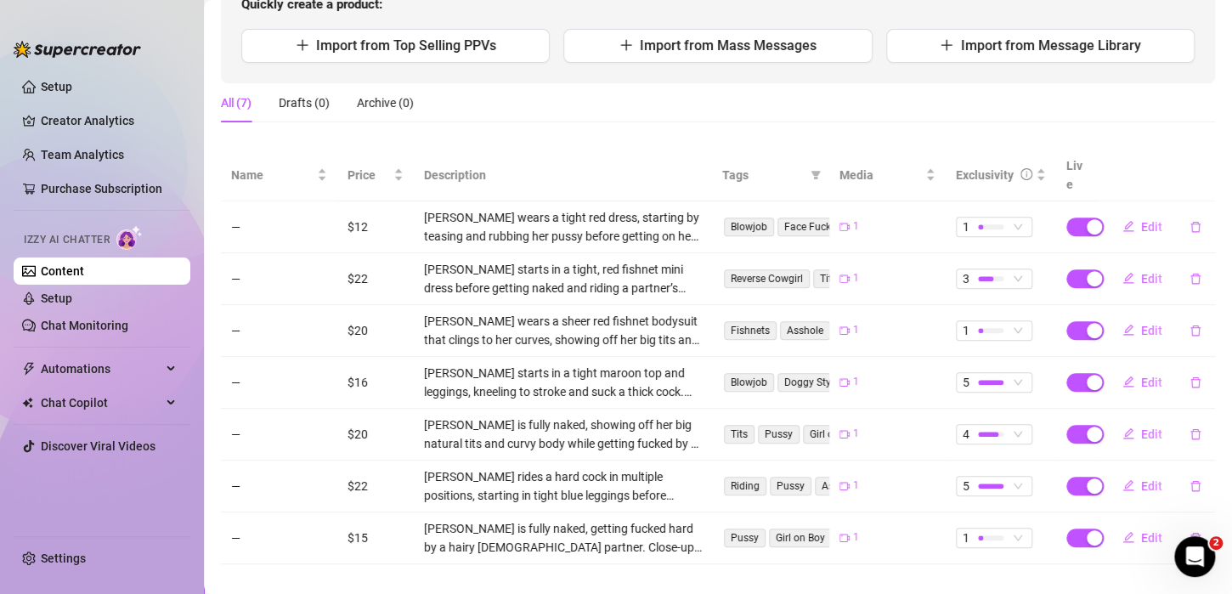
click at [682, 65] on div "Quickly create a product: Import from Top Selling PPVs Import from Mass Message…" at bounding box center [718, 29] width 994 height 109
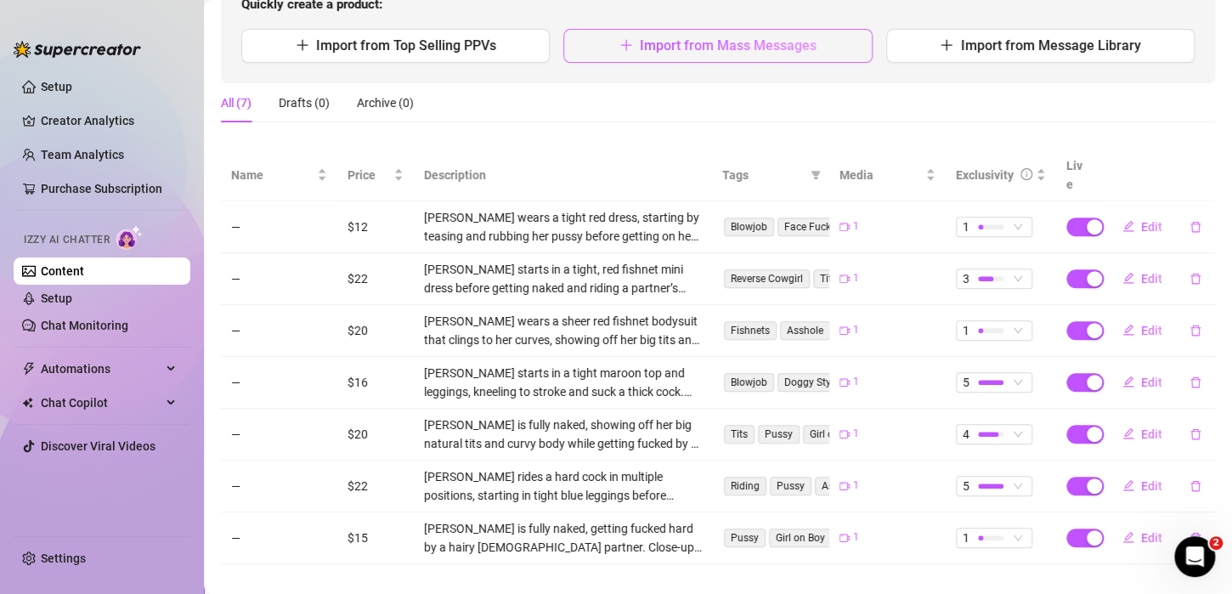
click at [682, 44] on span "Import from Mass Messages" at bounding box center [728, 45] width 177 height 16
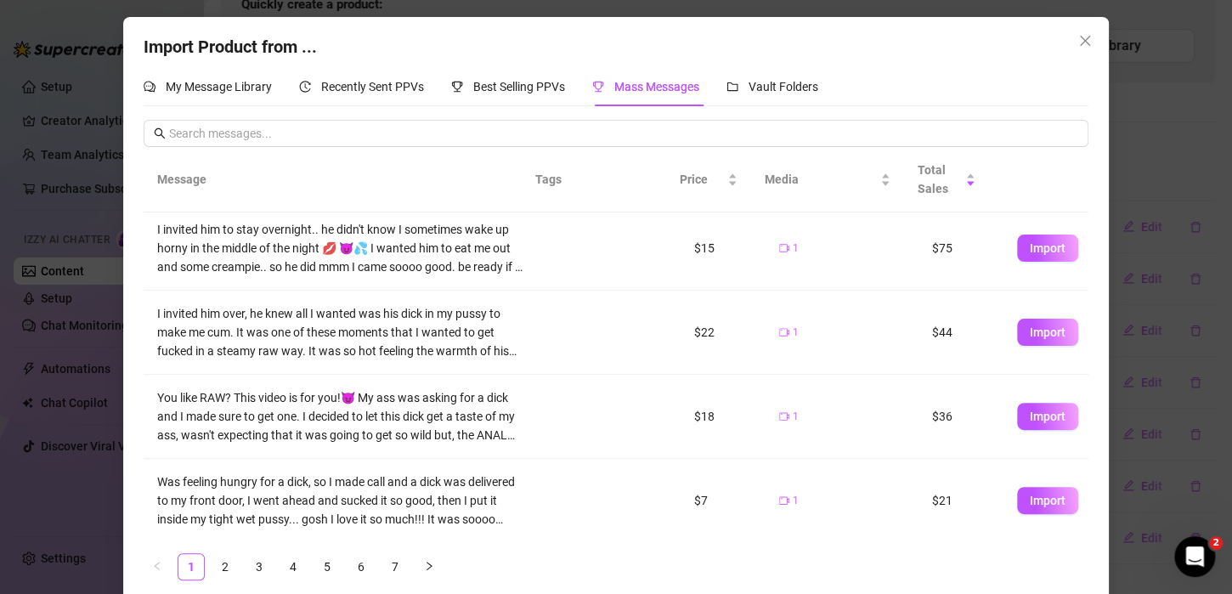
scroll to position [445, 0]
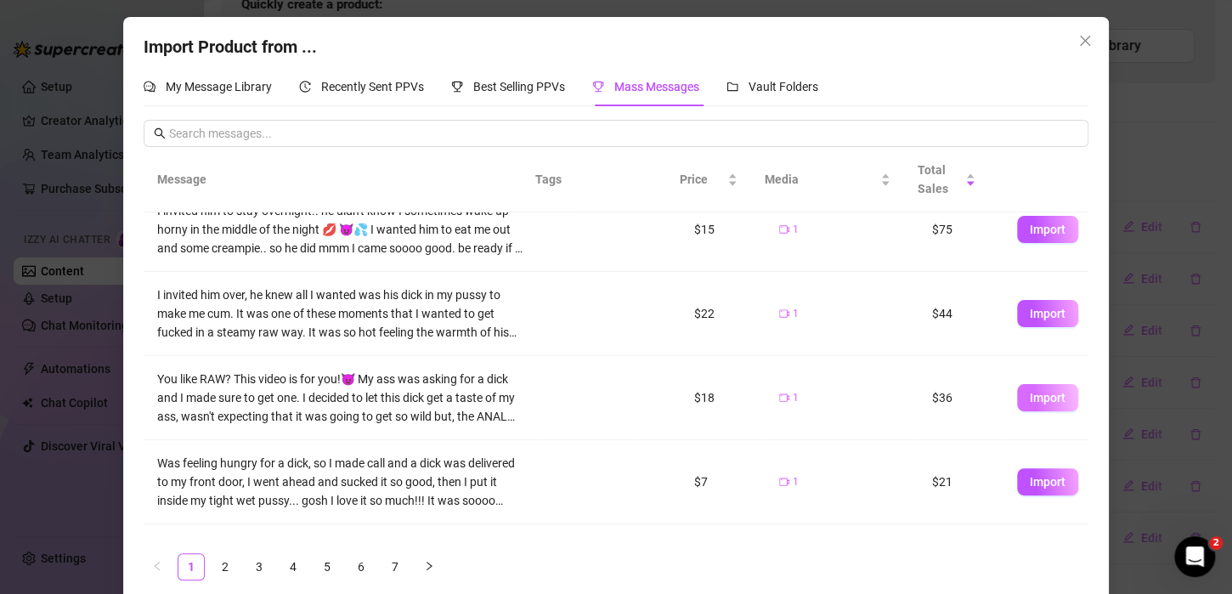
click at [1041, 398] on span "Import" at bounding box center [1048, 398] width 36 height 14
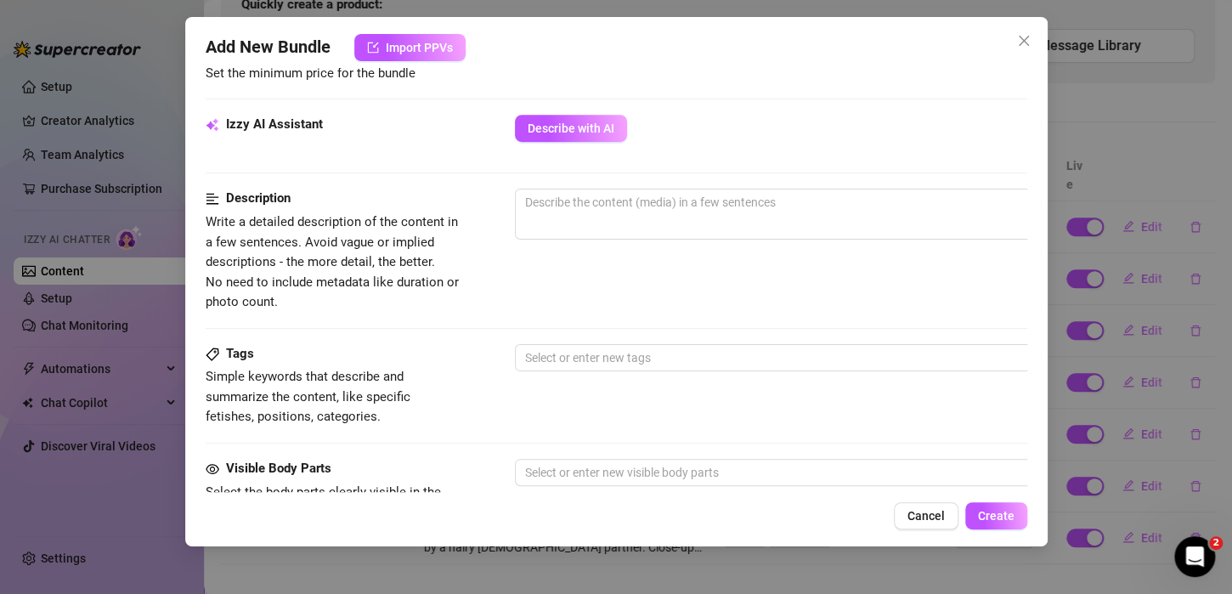
scroll to position [574, 0]
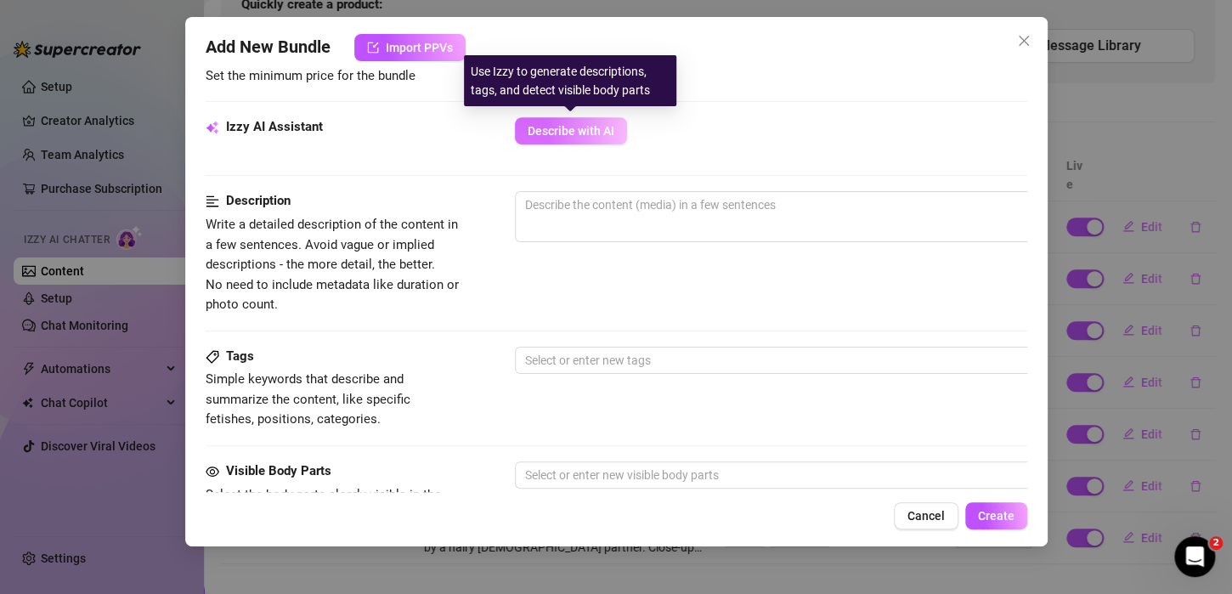
click at [563, 132] on span "Describe with AI" at bounding box center [571, 131] width 87 height 14
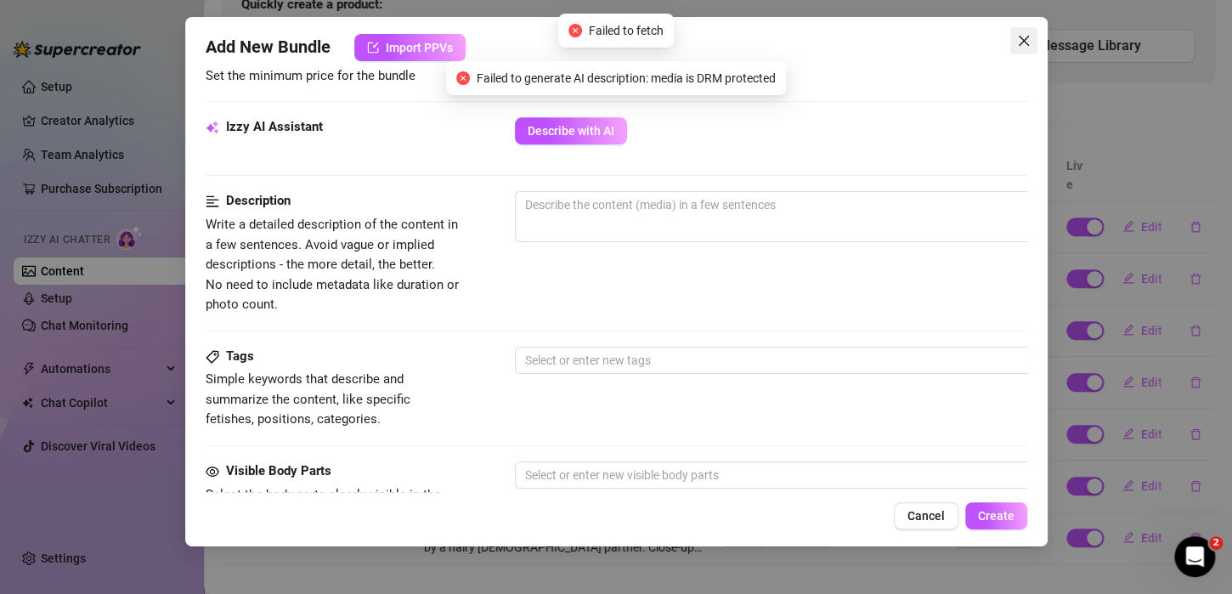
click at [1031, 42] on span "Close" at bounding box center [1023, 41] width 27 height 14
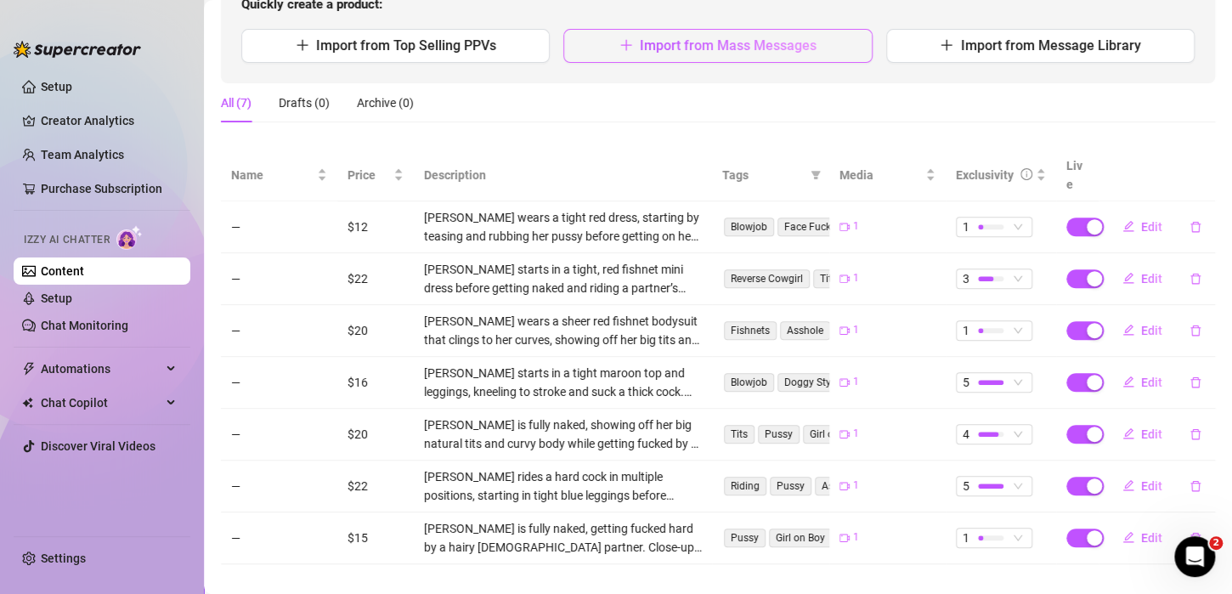
click at [810, 42] on button "Import from Mass Messages" at bounding box center [717, 46] width 308 height 34
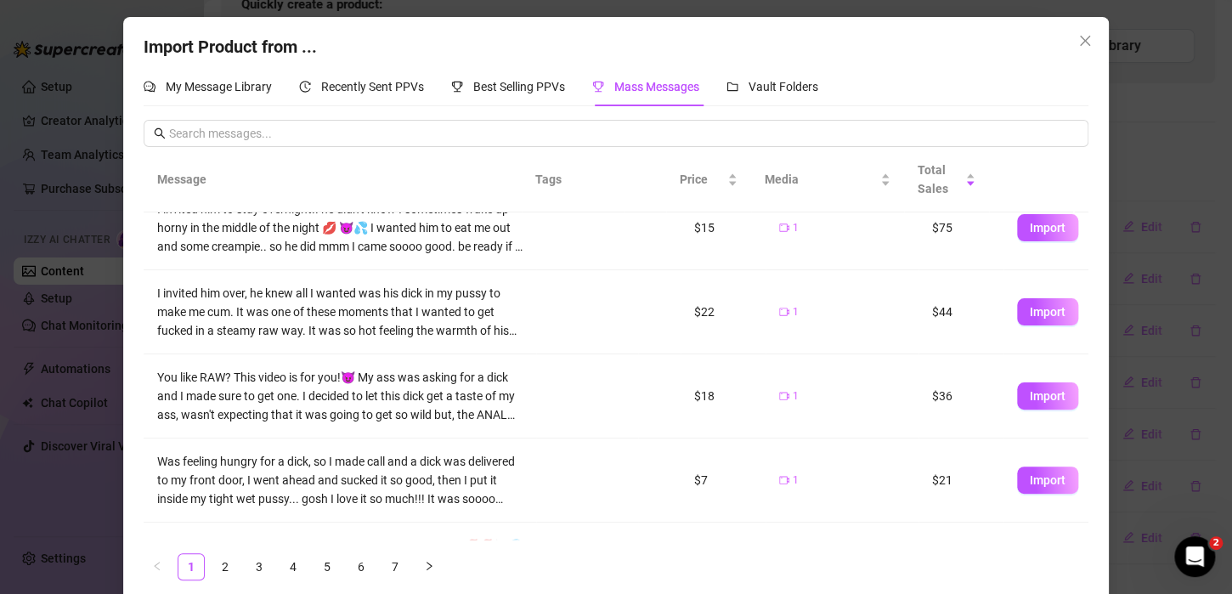
scroll to position [453, 0]
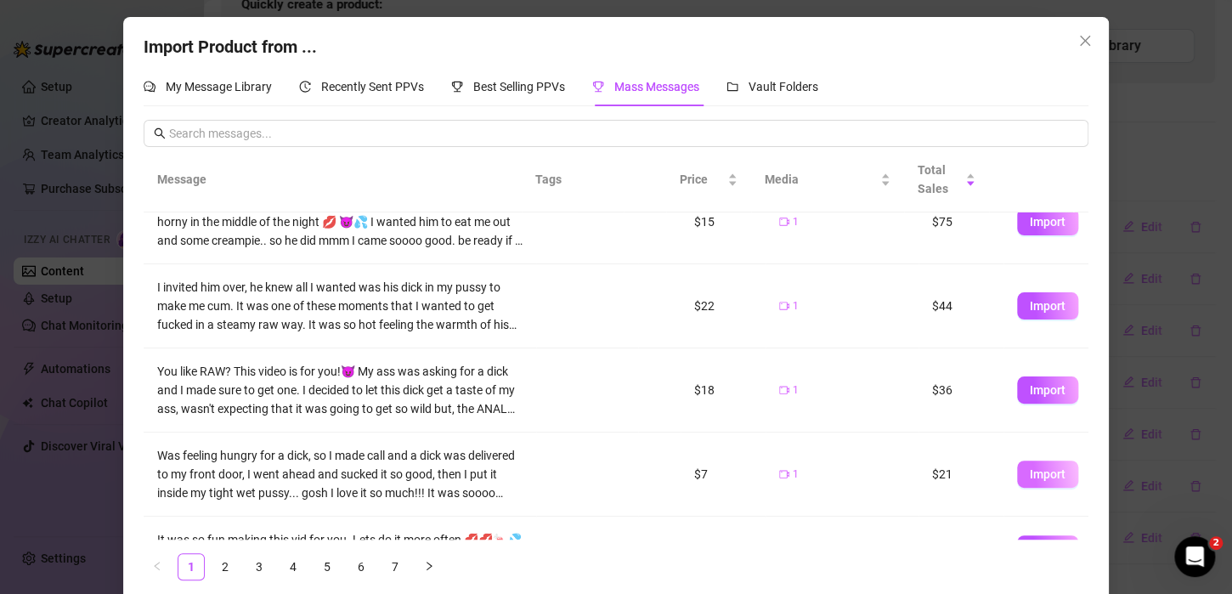
click at [1043, 482] on button "Import" at bounding box center [1047, 473] width 61 height 27
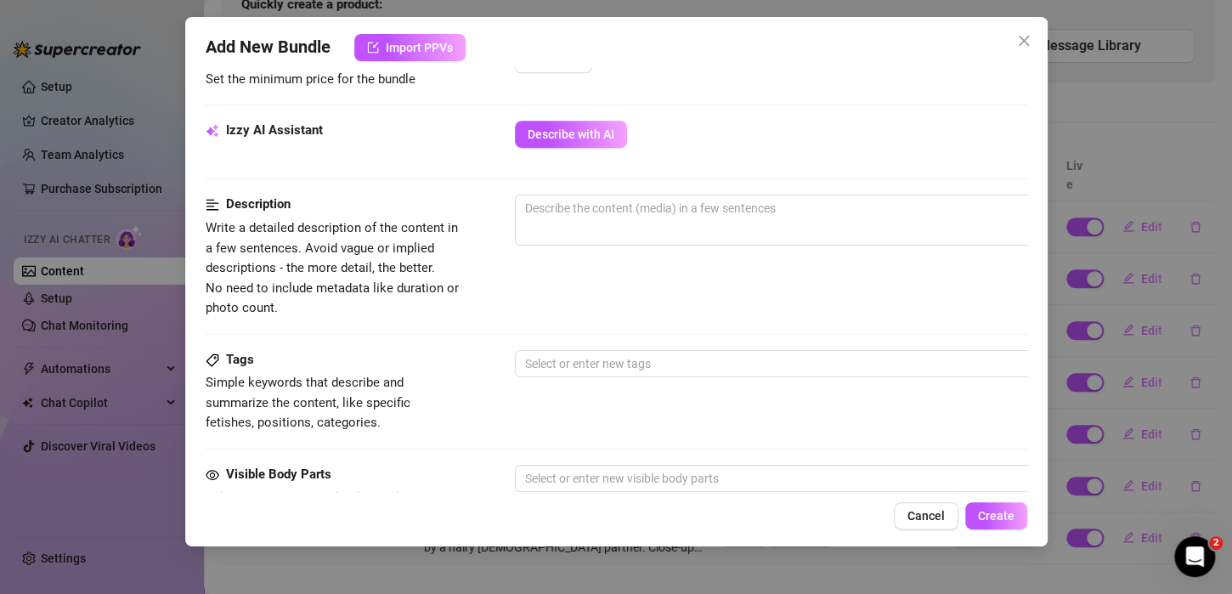
scroll to position [578, 0]
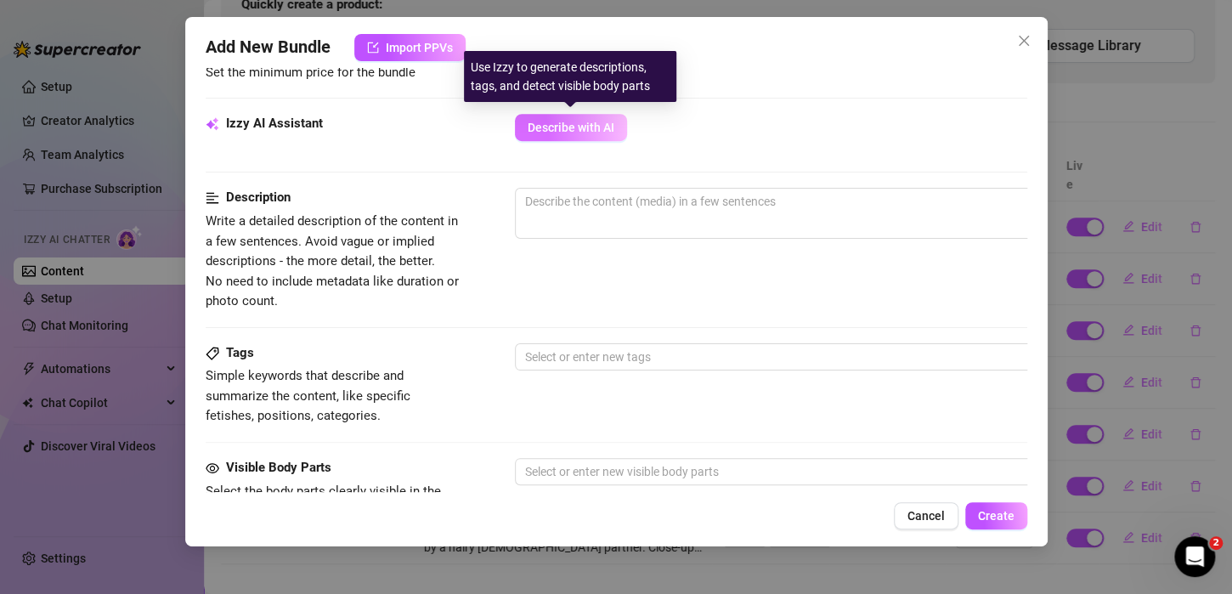
click at [573, 122] on span "Describe with AI" at bounding box center [571, 128] width 87 height 14
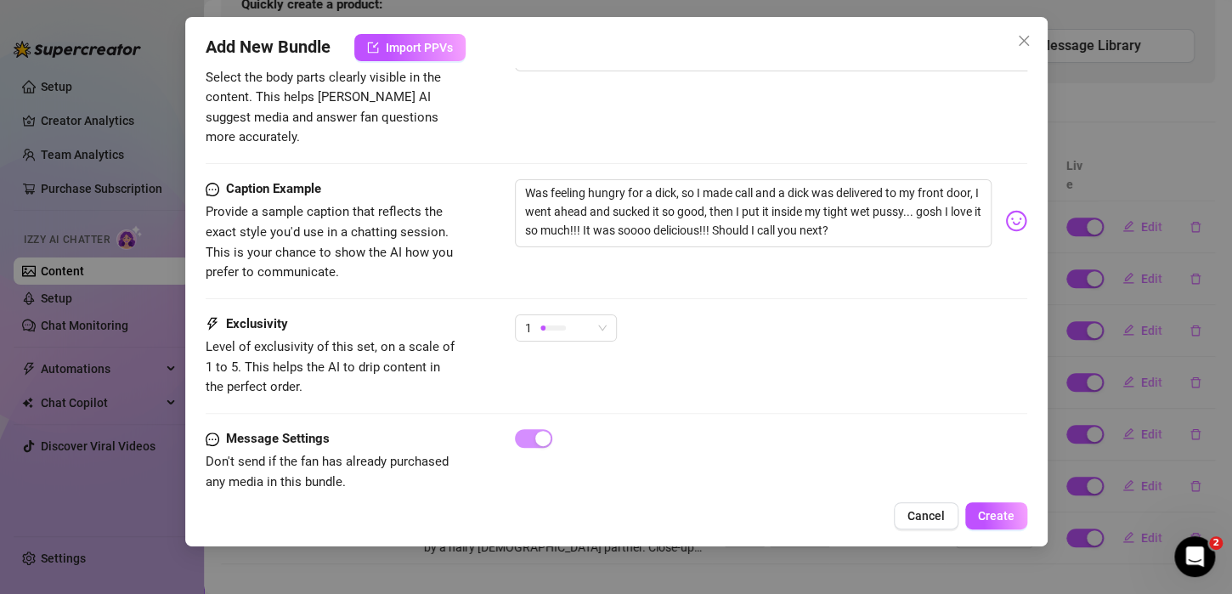
scroll to position [1009, 0]
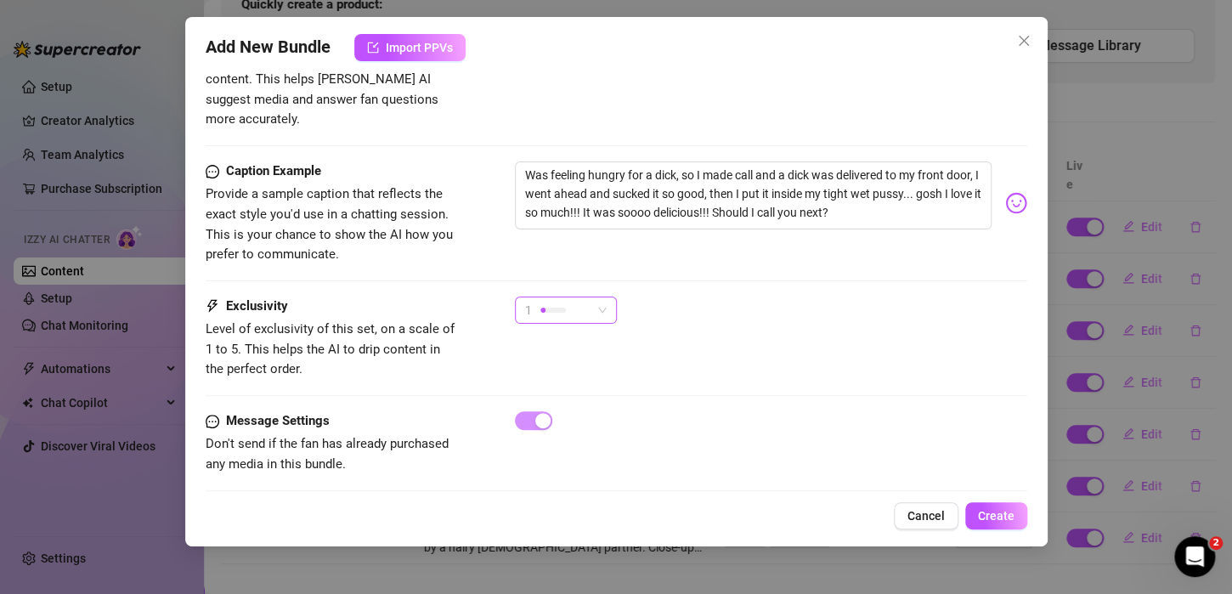
click at [607, 297] on div "1" at bounding box center [566, 310] width 102 height 27
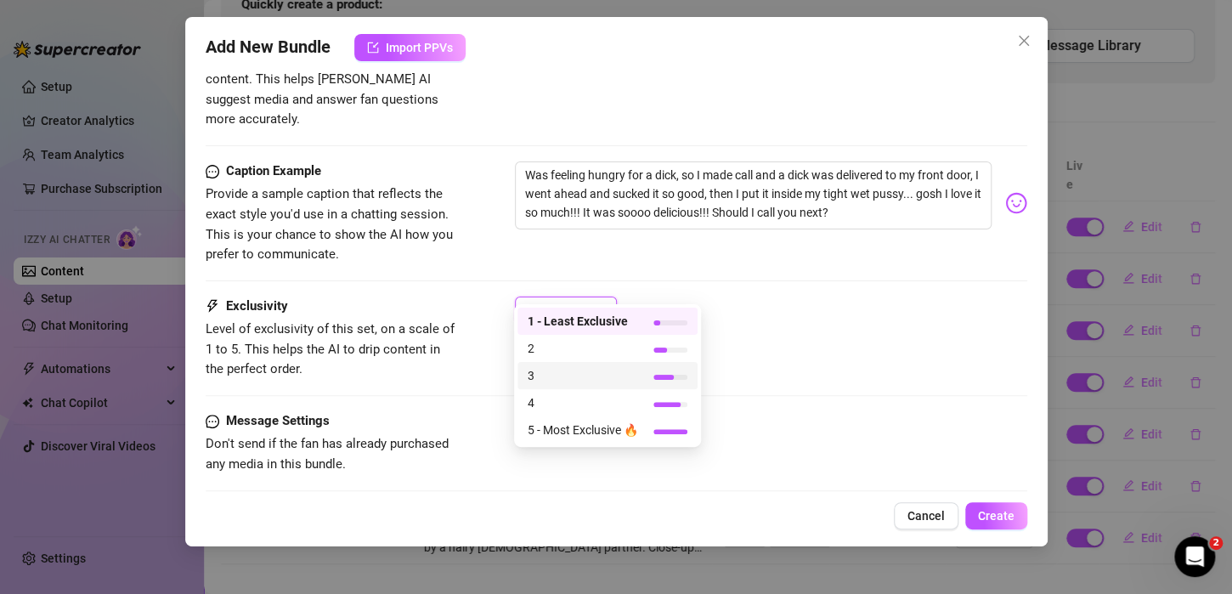
click at [590, 377] on span "3" at bounding box center [583, 375] width 110 height 19
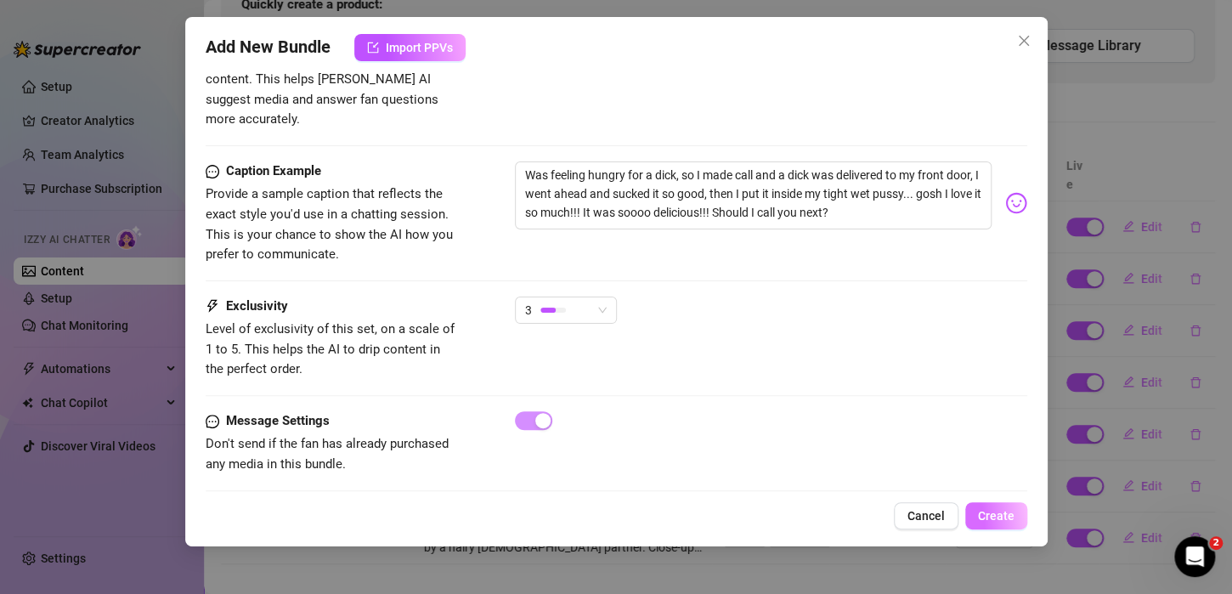
click at [1003, 510] on span "Create" at bounding box center [996, 516] width 37 height 14
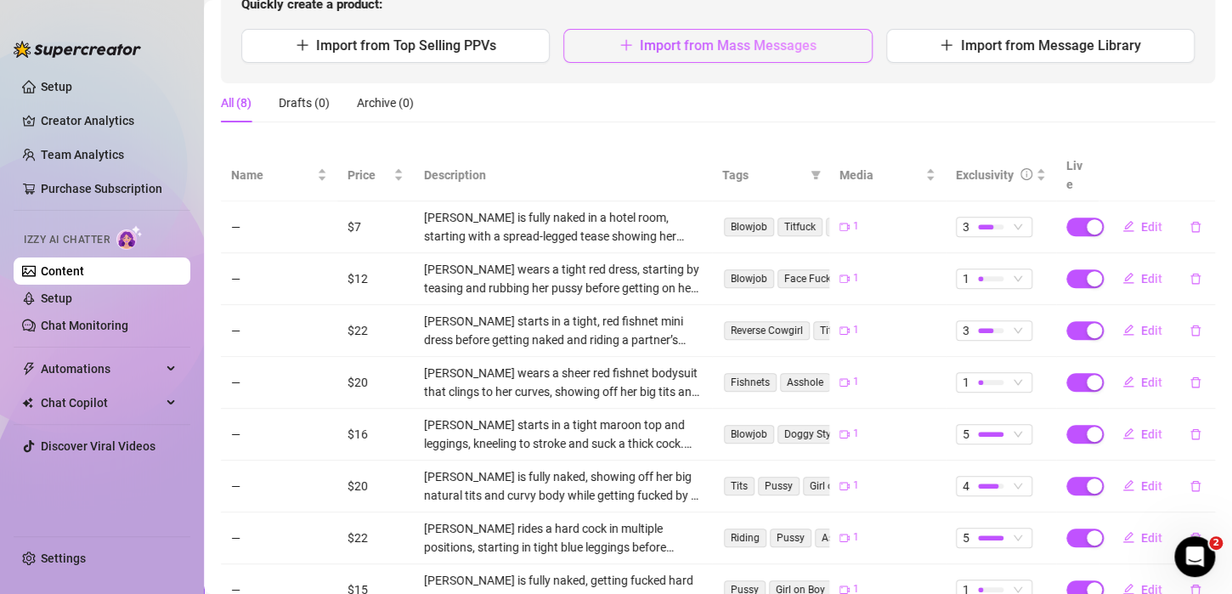
click at [711, 52] on span "Import from Mass Messages" at bounding box center [728, 45] width 177 height 16
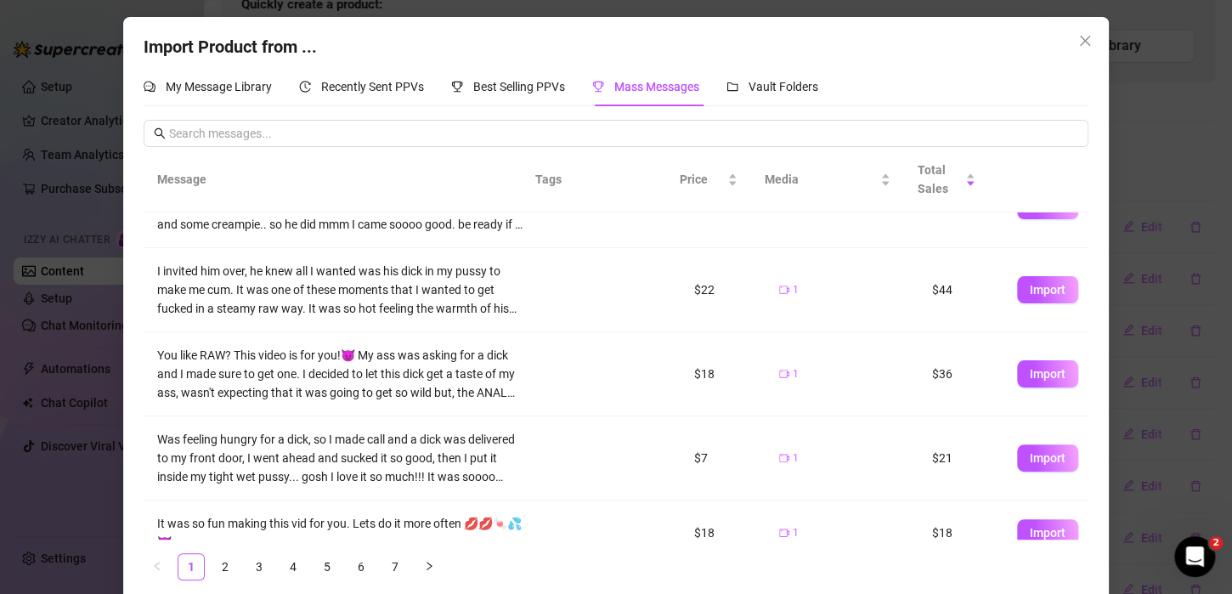
scroll to position [494, 0]
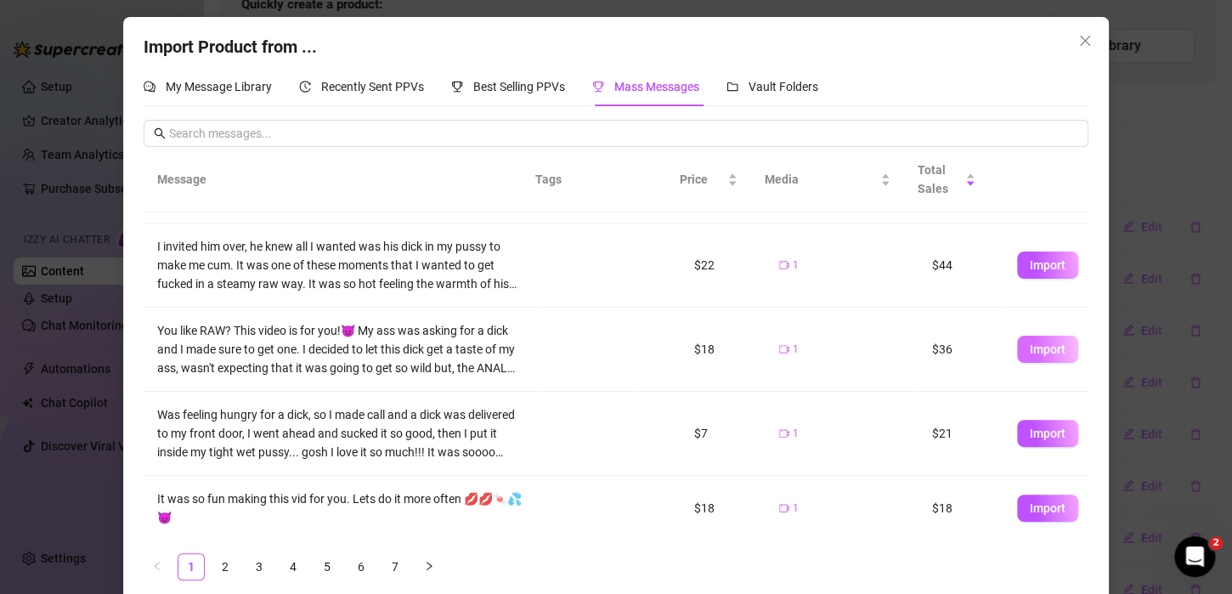
click at [1044, 350] on button "Import" at bounding box center [1047, 349] width 61 height 27
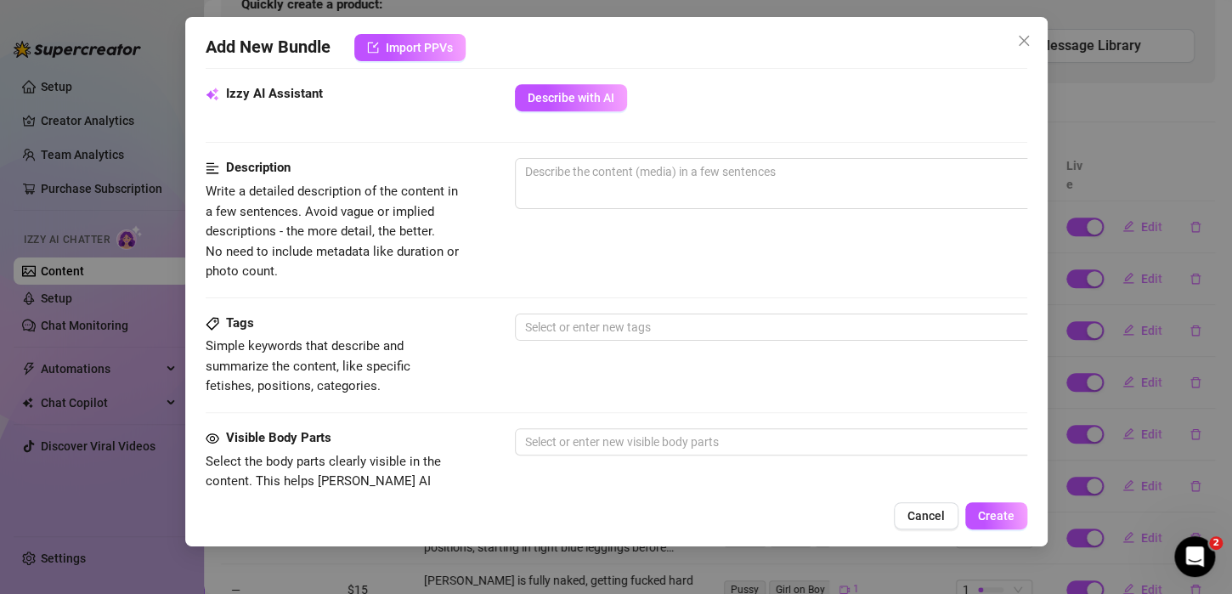
scroll to position [613, 0]
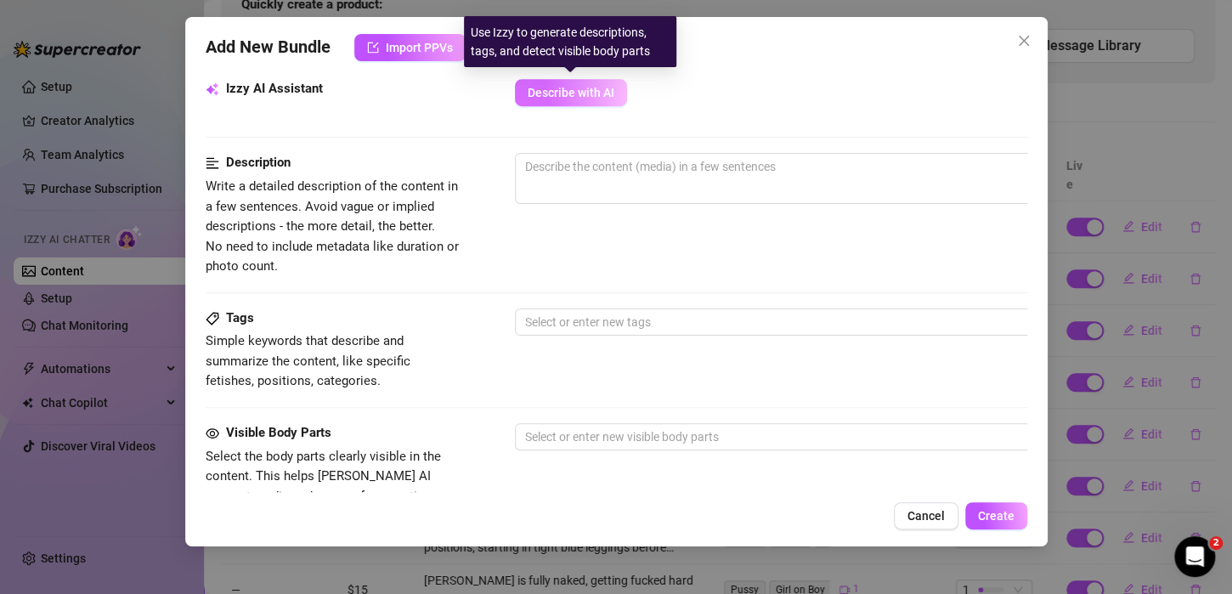
click at [575, 92] on span "Describe with AI" at bounding box center [571, 93] width 87 height 14
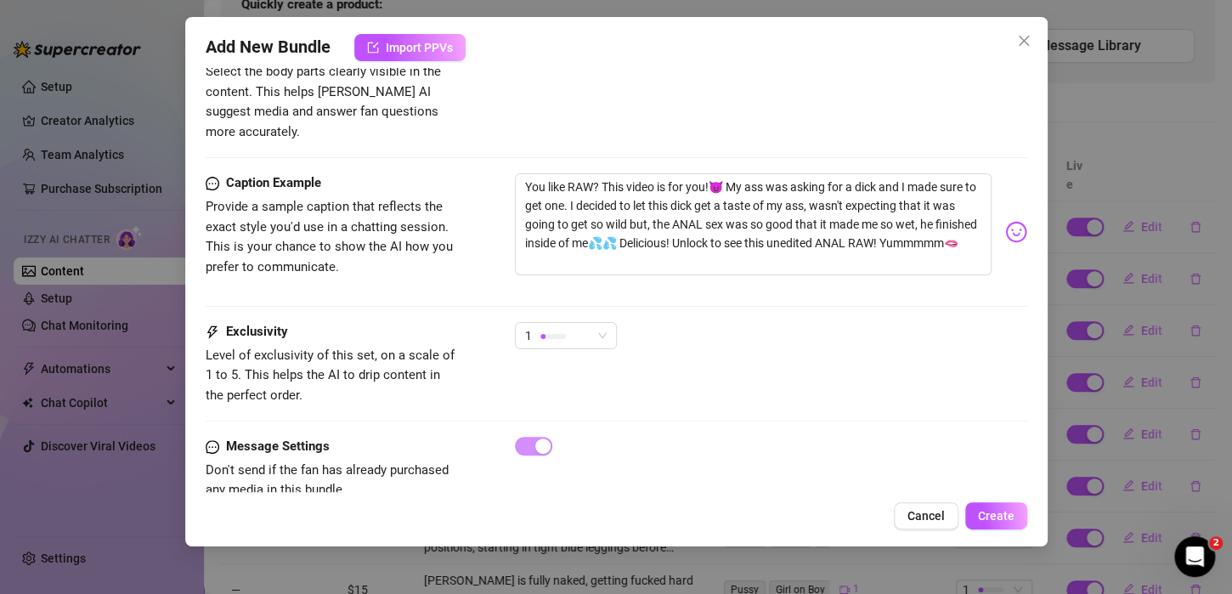
scroll to position [1033, 0]
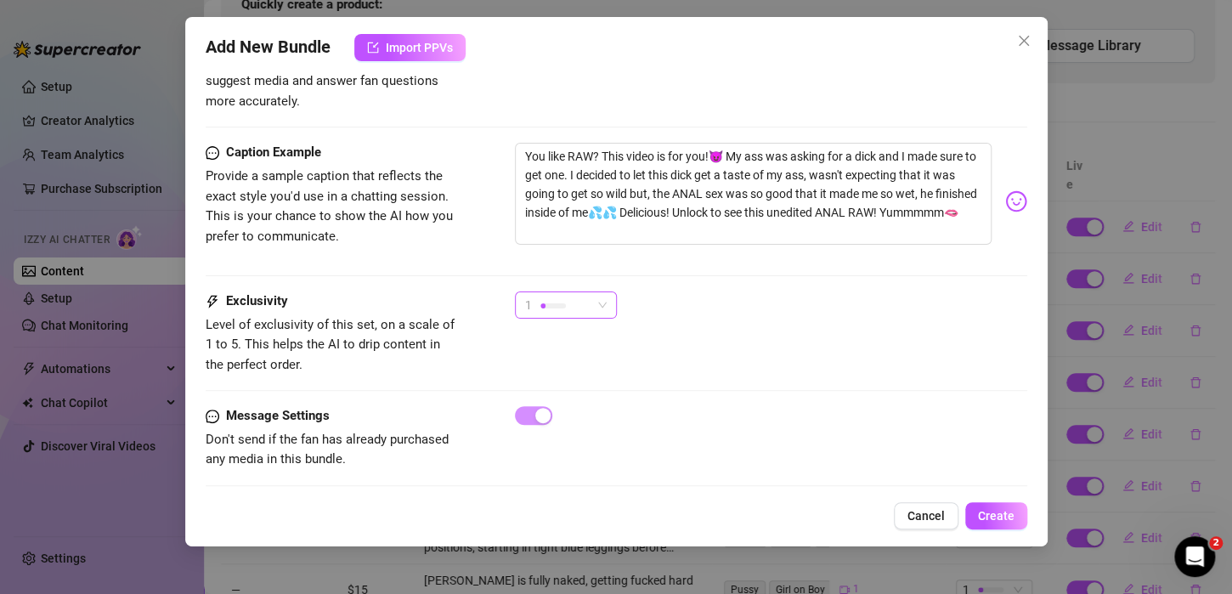
click at [606, 292] on span "1" at bounding box center [566, 304] width 82 height 25
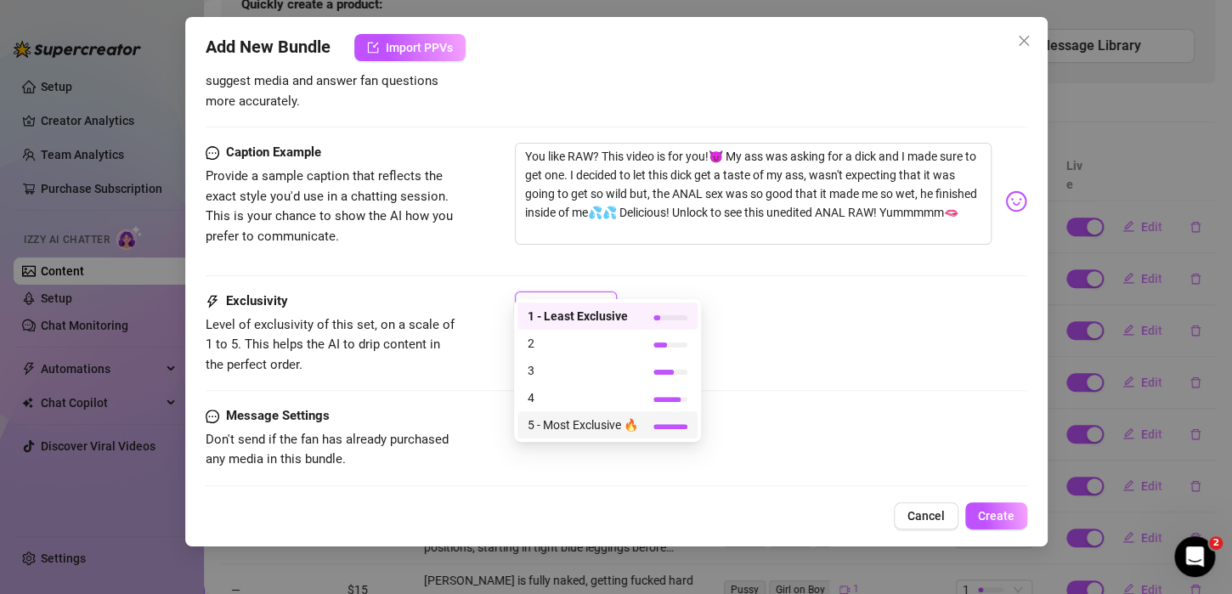
click at [599, 416] on span "5 - Most Exclusive 🔥" at bounding box center [583, 424] width 110 height 19
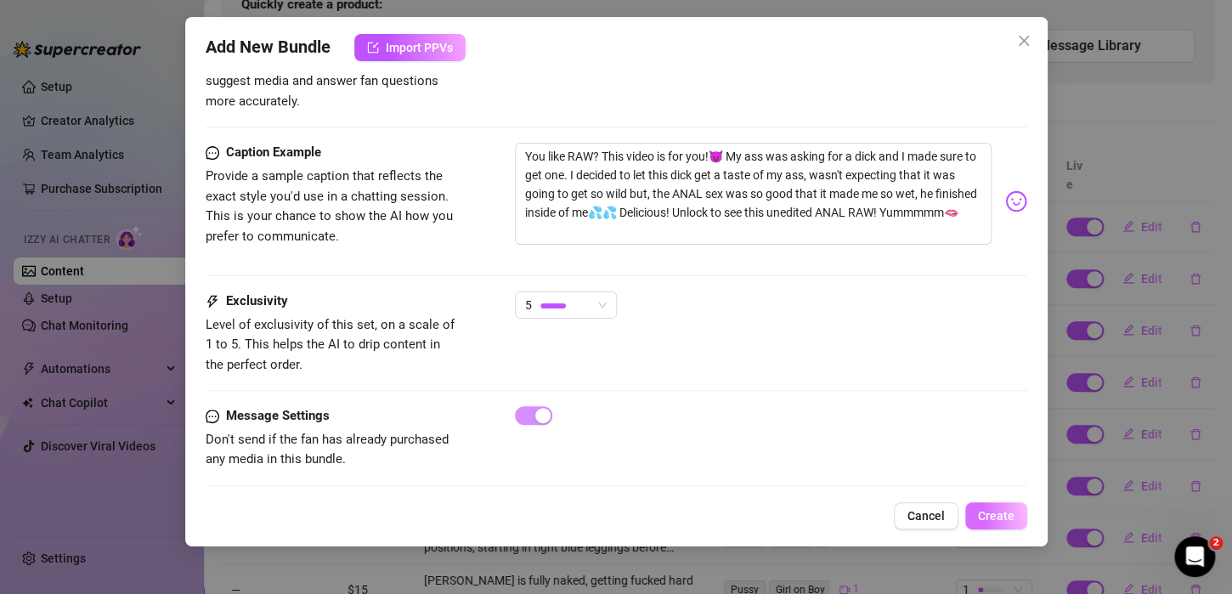
click at [997, 515] on span "Create" at bounding box center [996, 516] width 37 height 14
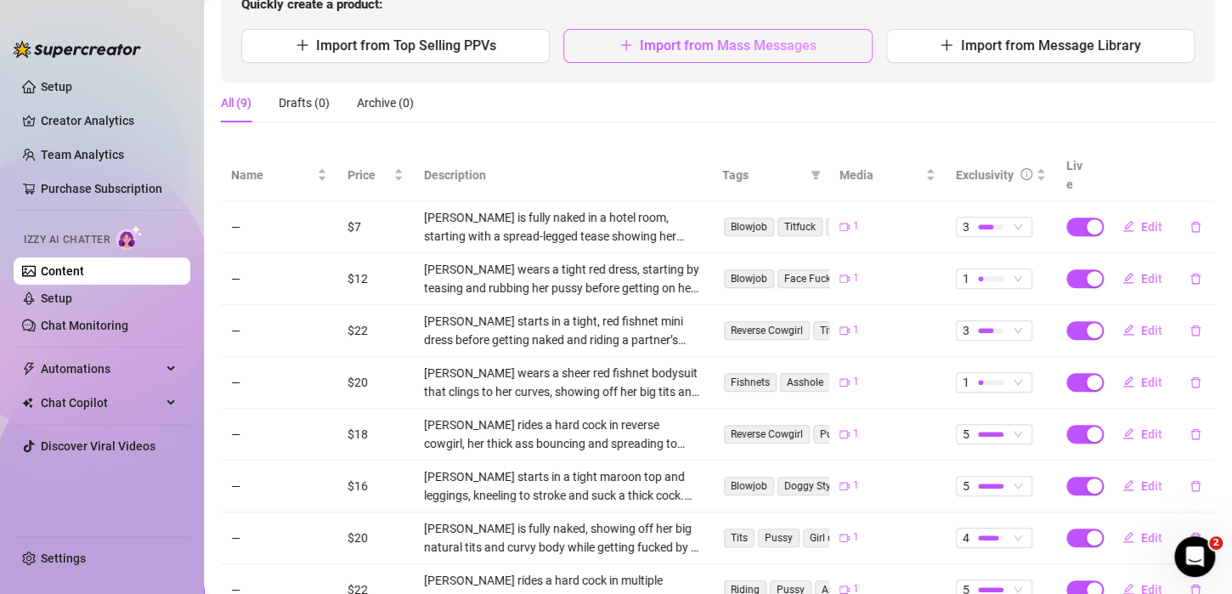
click at [686, 29] on button "Import from Mass Messages" at bounding box center [717, 46] width 308 height 34
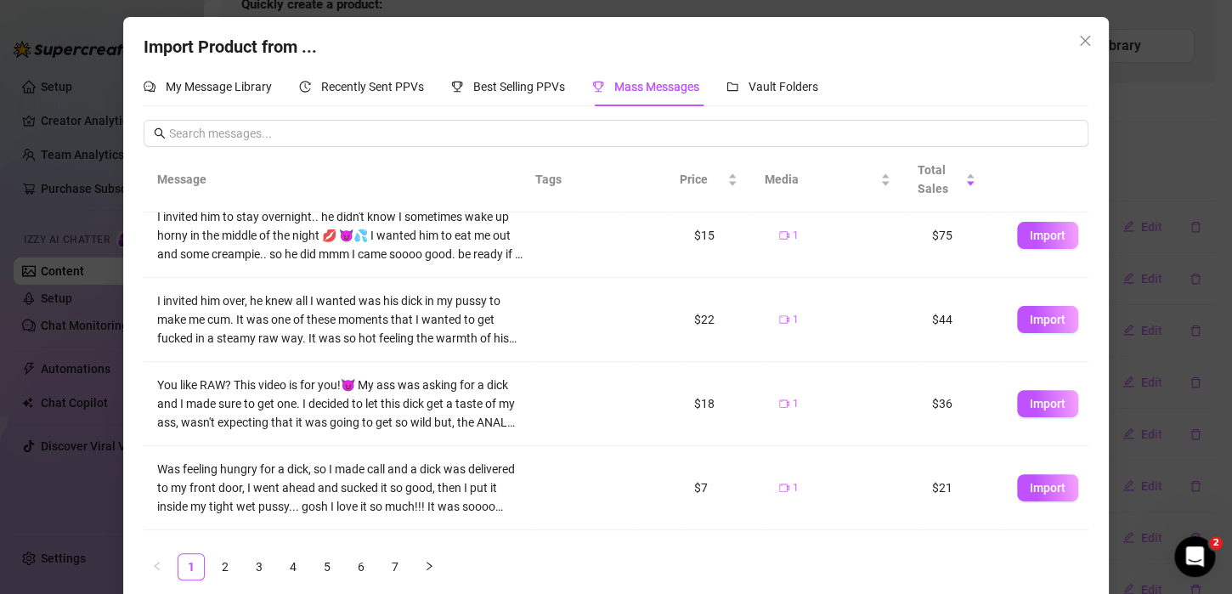
scroll to position [494, 0]
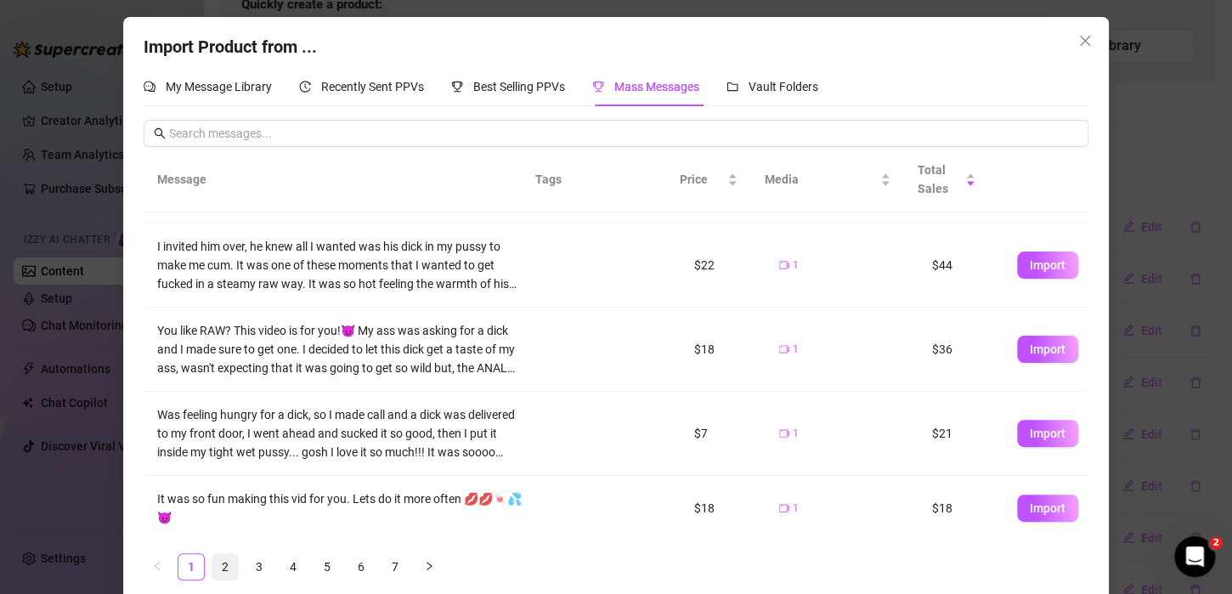
click at [214, 568] on link "2" at bounding box center [224, 566] width 25 height 25
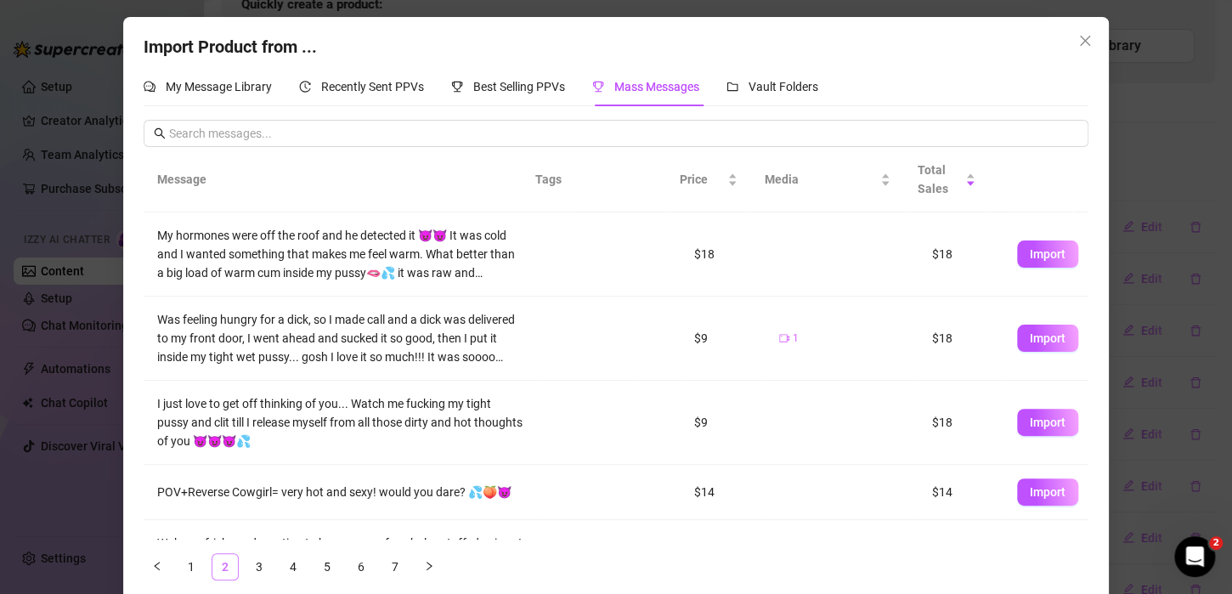
scroll to position [0, 0]
click at [1031, 247] on span "Import" at bounding box center [1048, 254] width 36 height 14
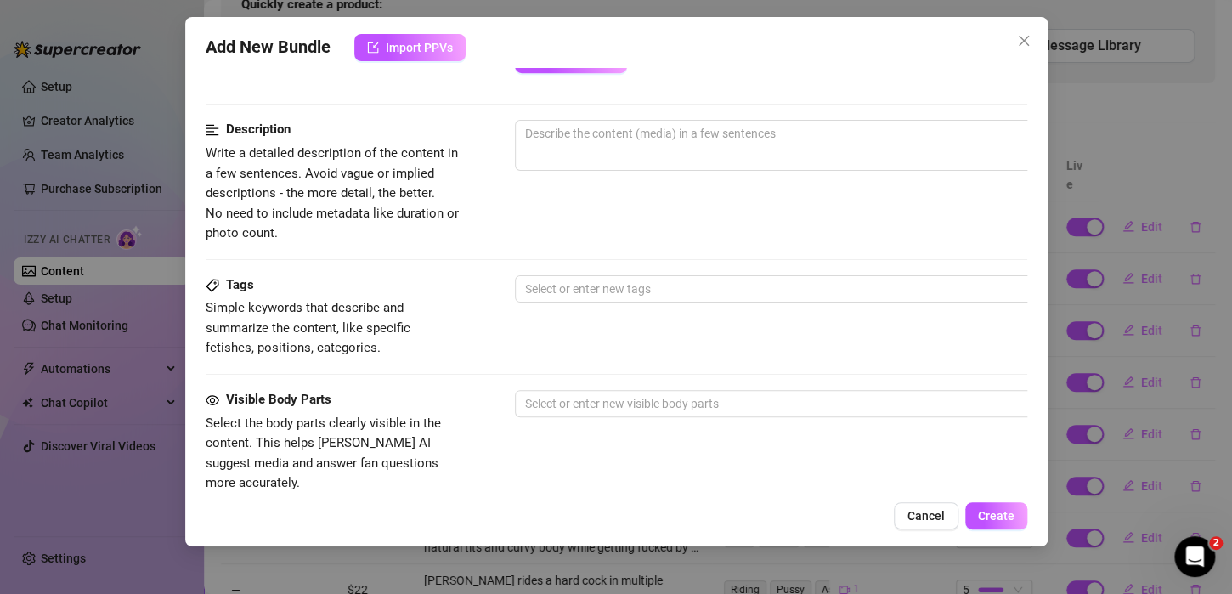
scroll to position [644, 0]
click at [1033, 320] on div "Add New Bundle Import PPVs Account [PERSON_NAME] (@postop-ginger) Name Name is …" at bounding box center [616, 281] width 862 height 529
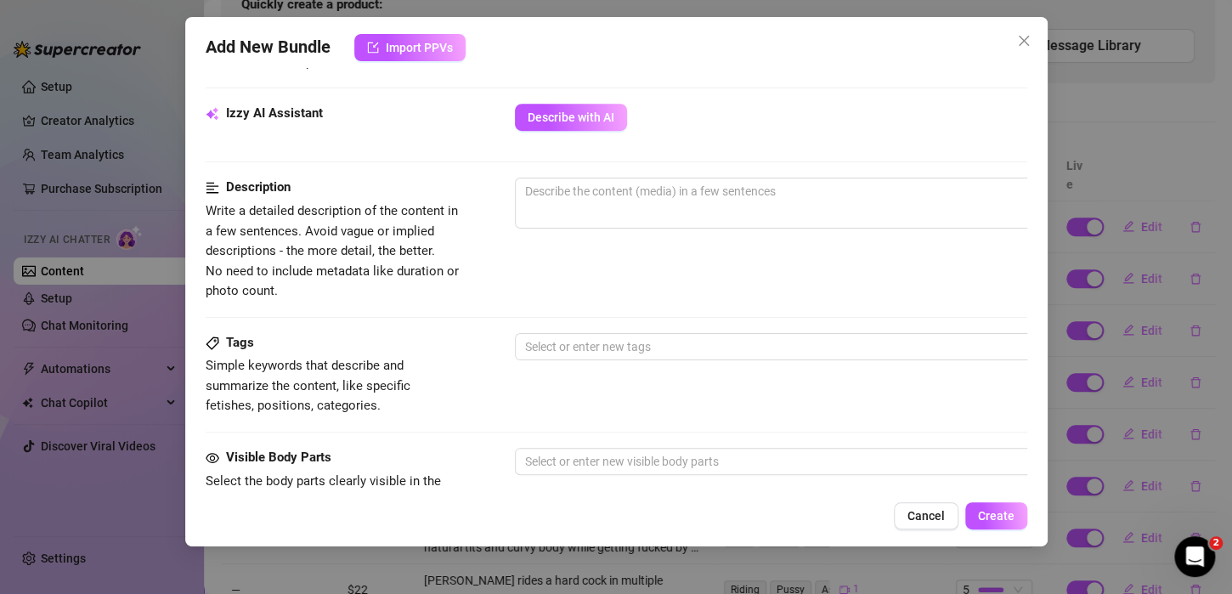
scroll to position [588, 0]
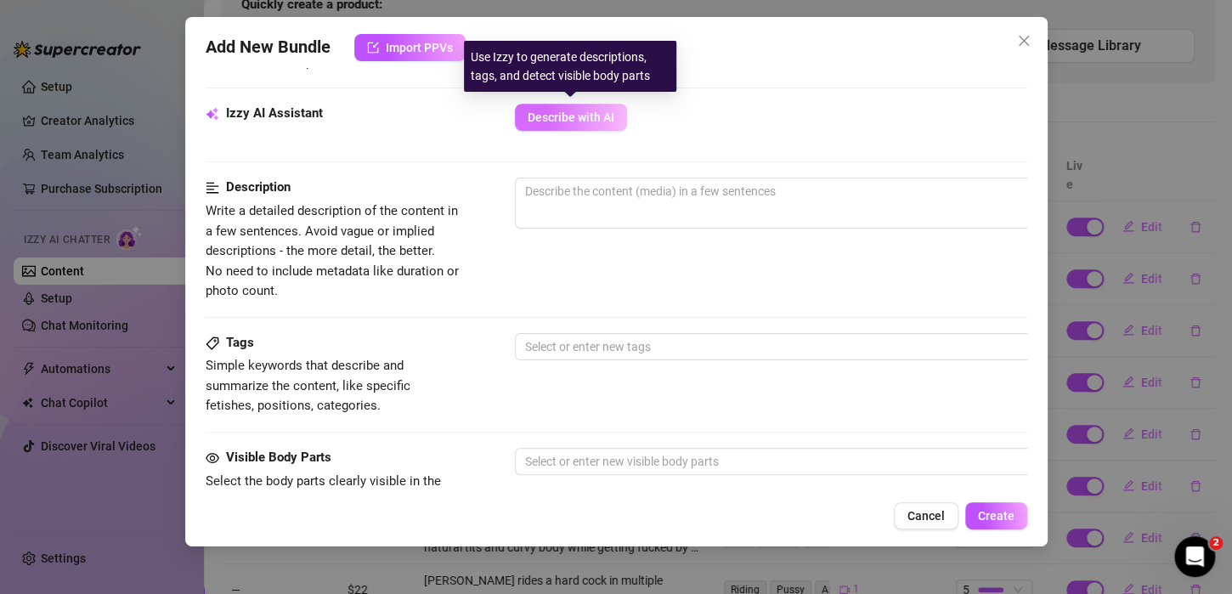
click at [611, 120] on span "Describe with AI" at bounding box center [571, 117] width 87 height 14
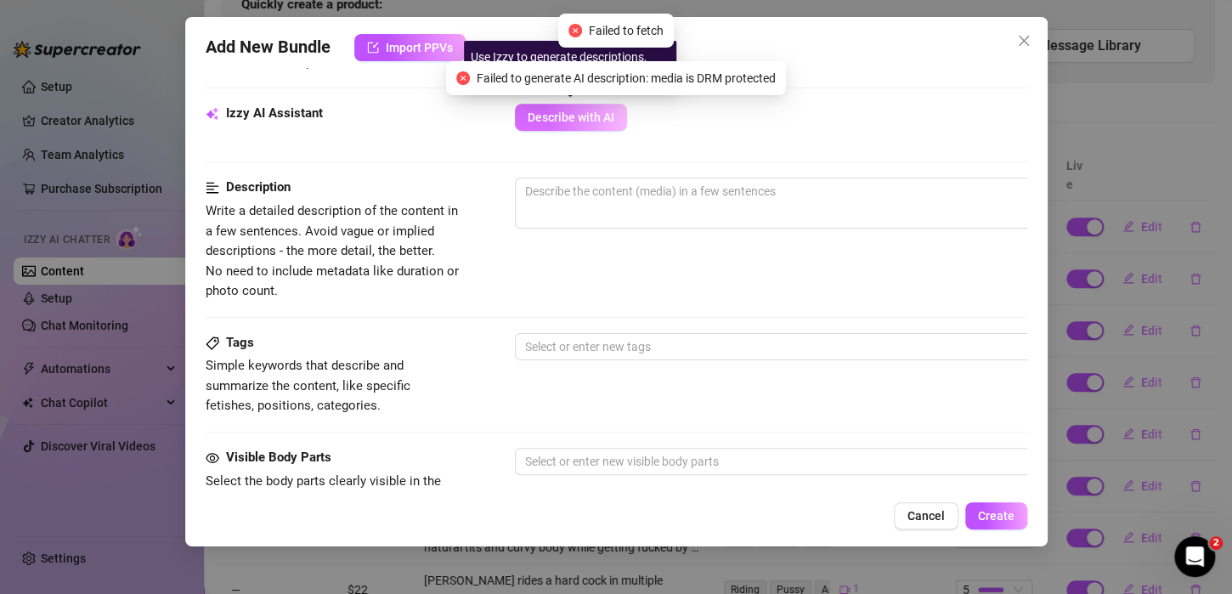
click at [611, 120] on span "Describe with AI" at bounding box center [571, 117] width 87 height 14
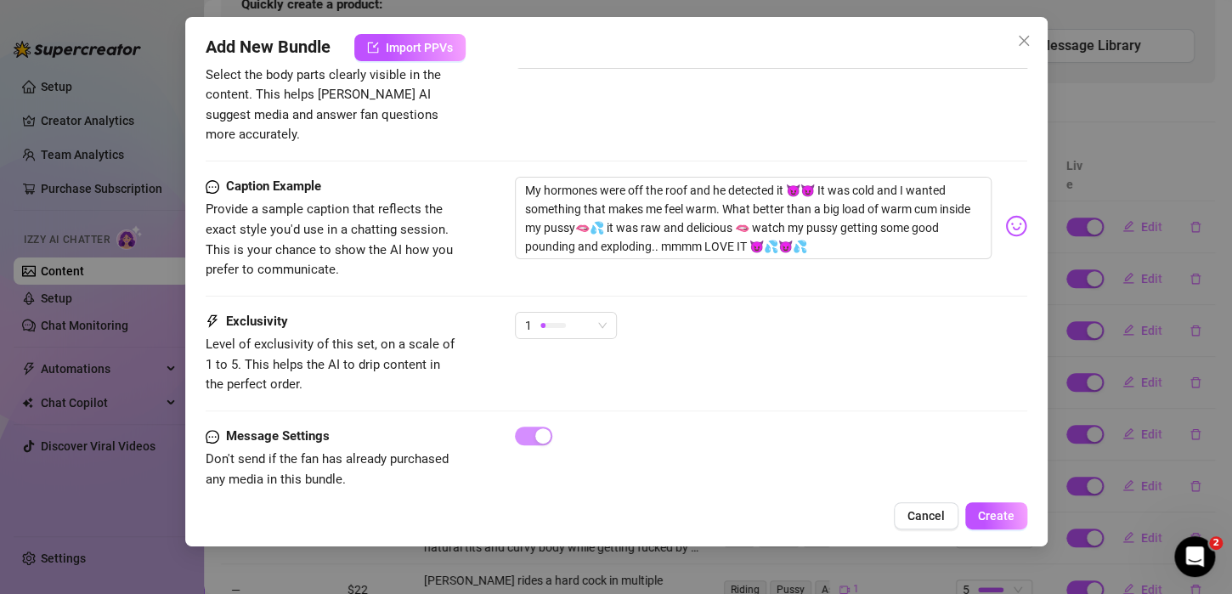
scroll to position [1014, 0]
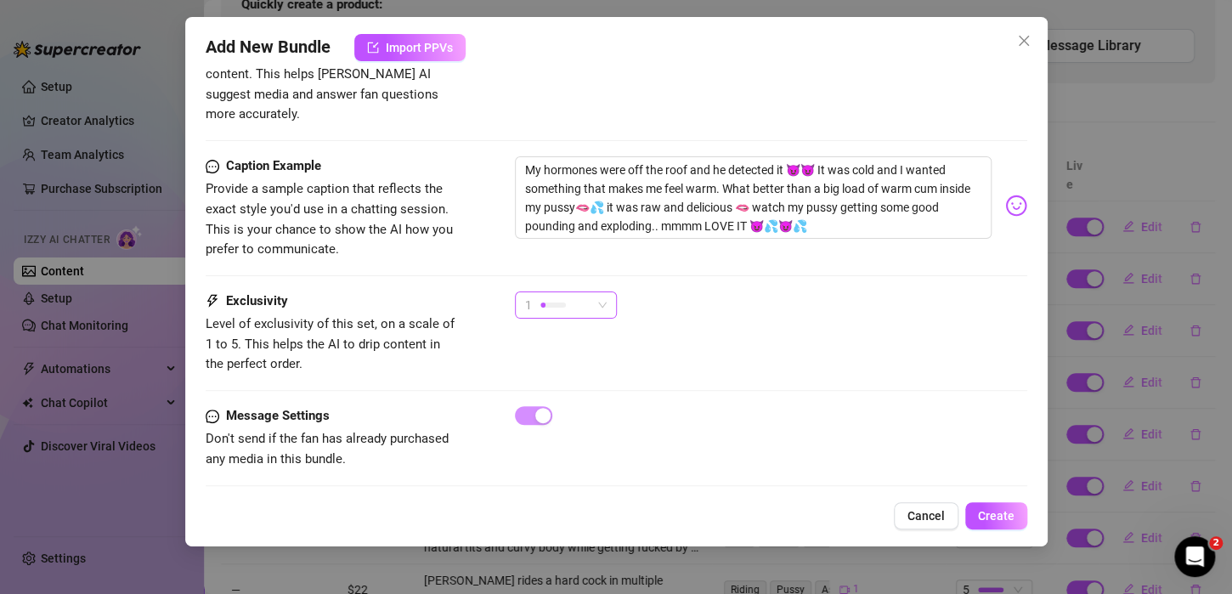
click at [601, 292] on span "1" at bounding box center [566, 304] width 82 height 25
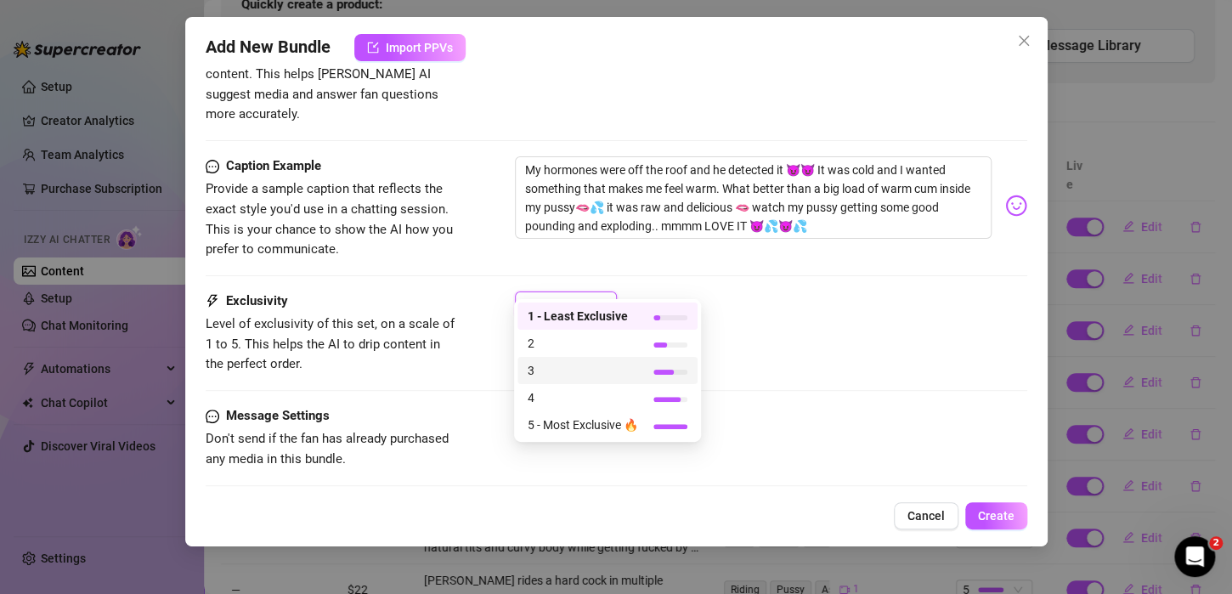
click at [578, 376] on span "3" at bounding box center [583, 370] width 110 height 19
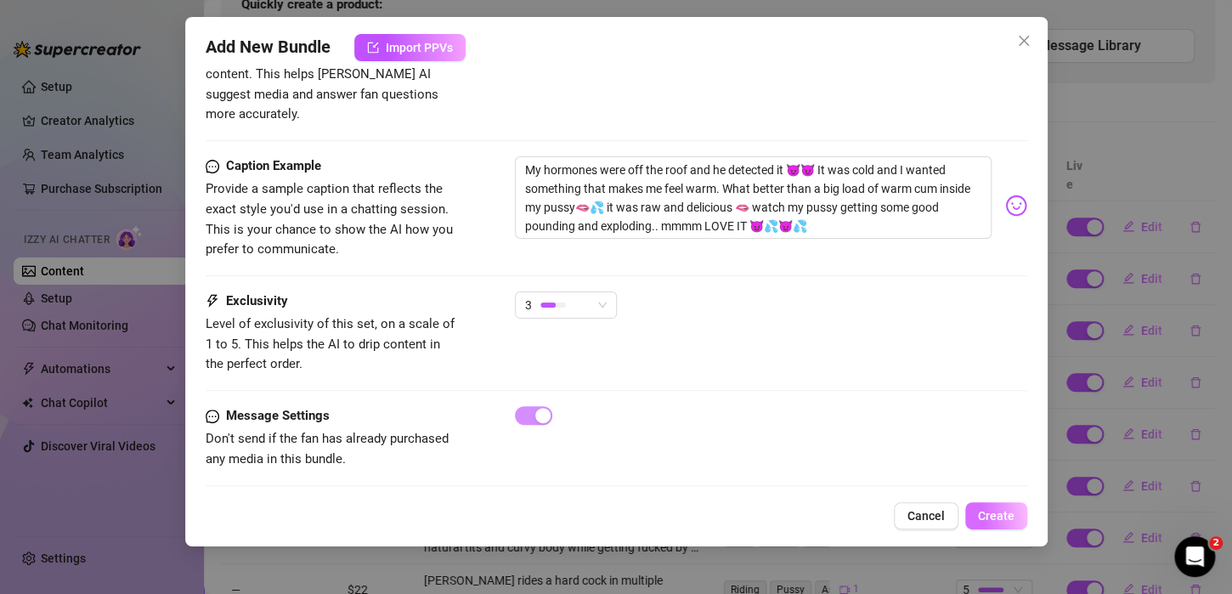
click at [1012, 524] on button "Create" at bounding box center [996, 515] width 62 height 27
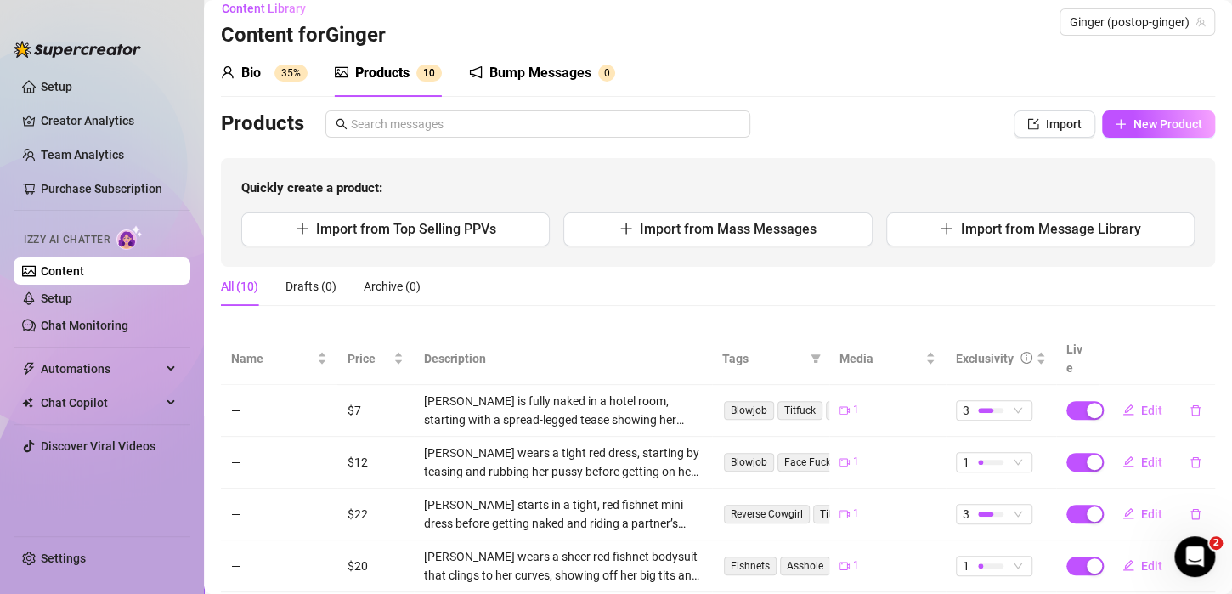
scroll to position [17, 0]
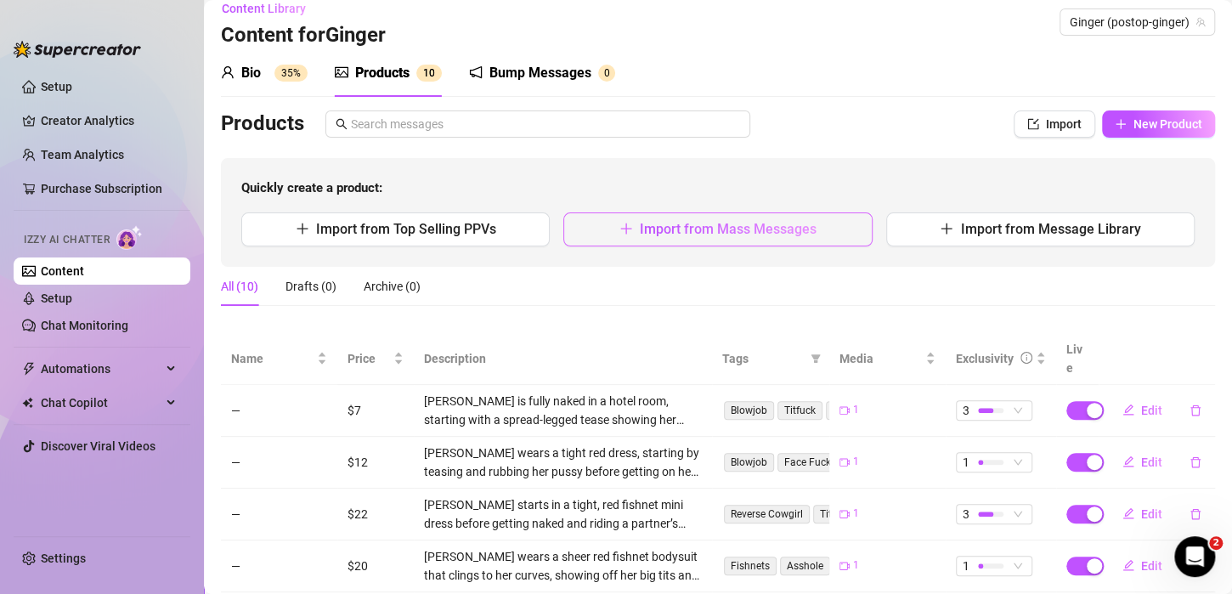
click at [629, 224] on button "Import from Mass Messages" at bounding box center [717, 229] width 308 height 34
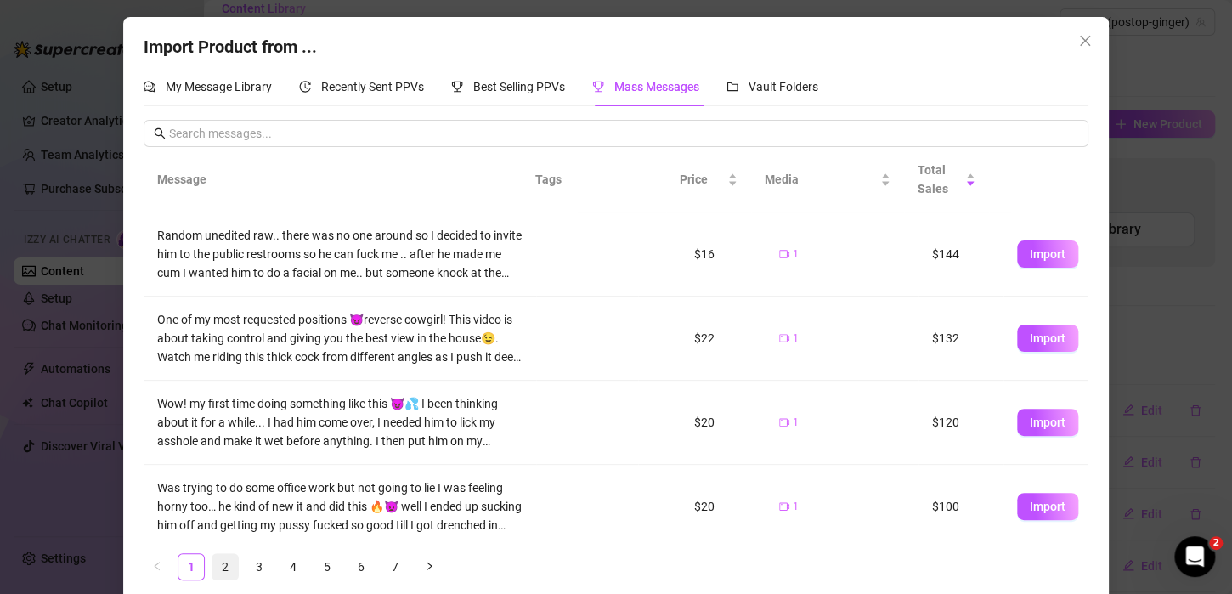
click at [221, 571] on link "2" at bounding box center [224, 566] width 25 height 25
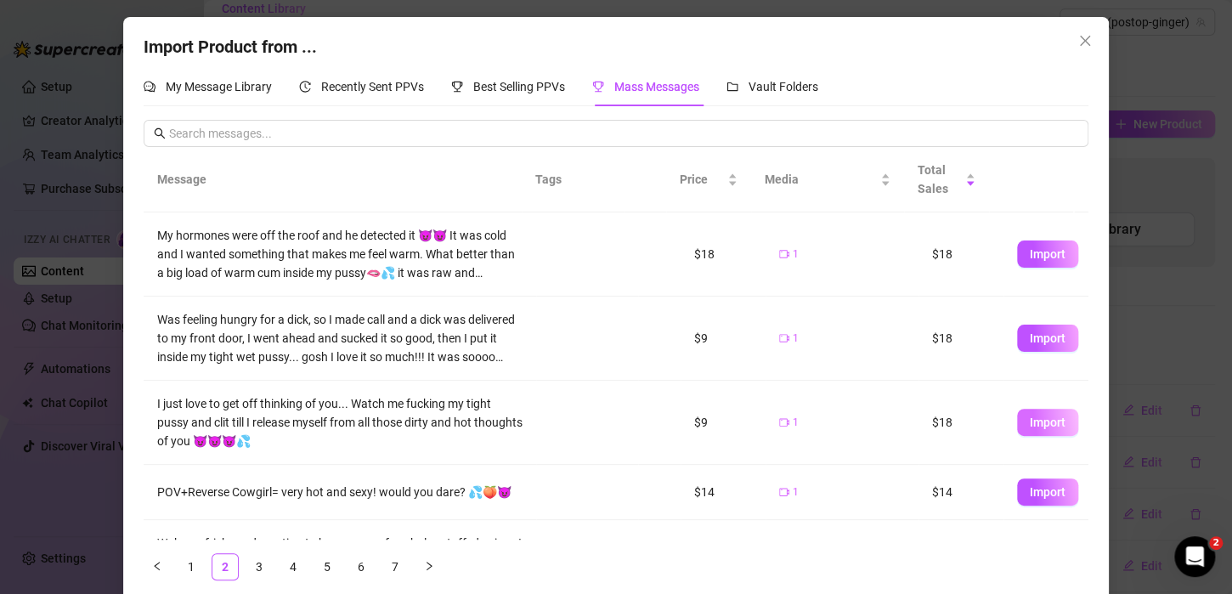
click at [1030, 426] on span "Import" at bounding box center [1048, 422] width 36 height 14
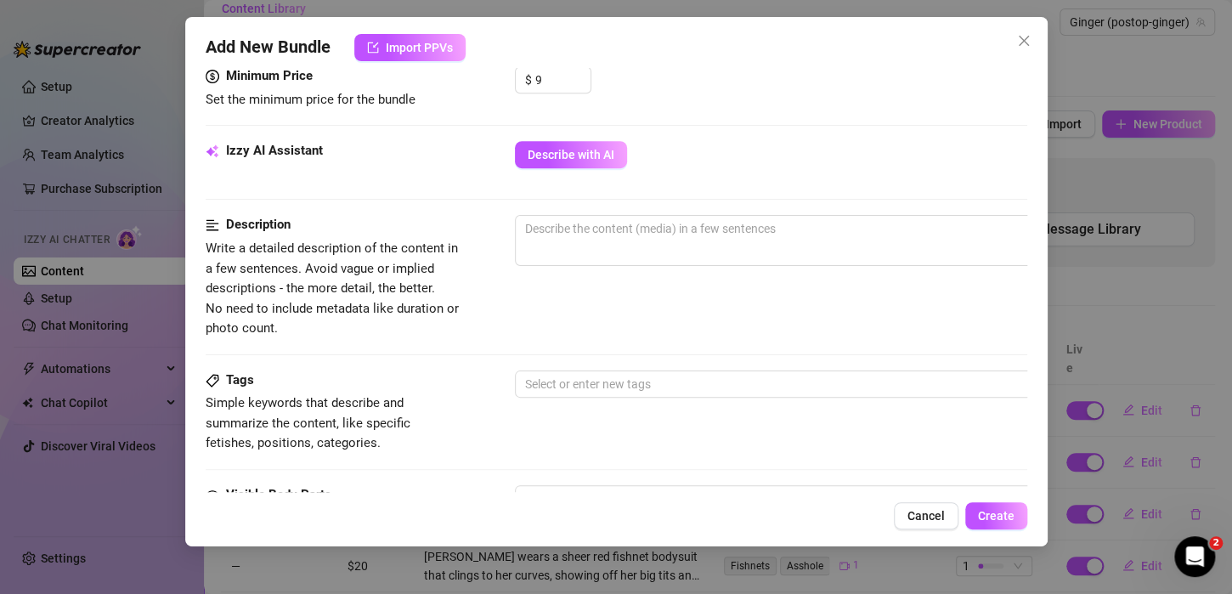
scroll to position [557, 0]
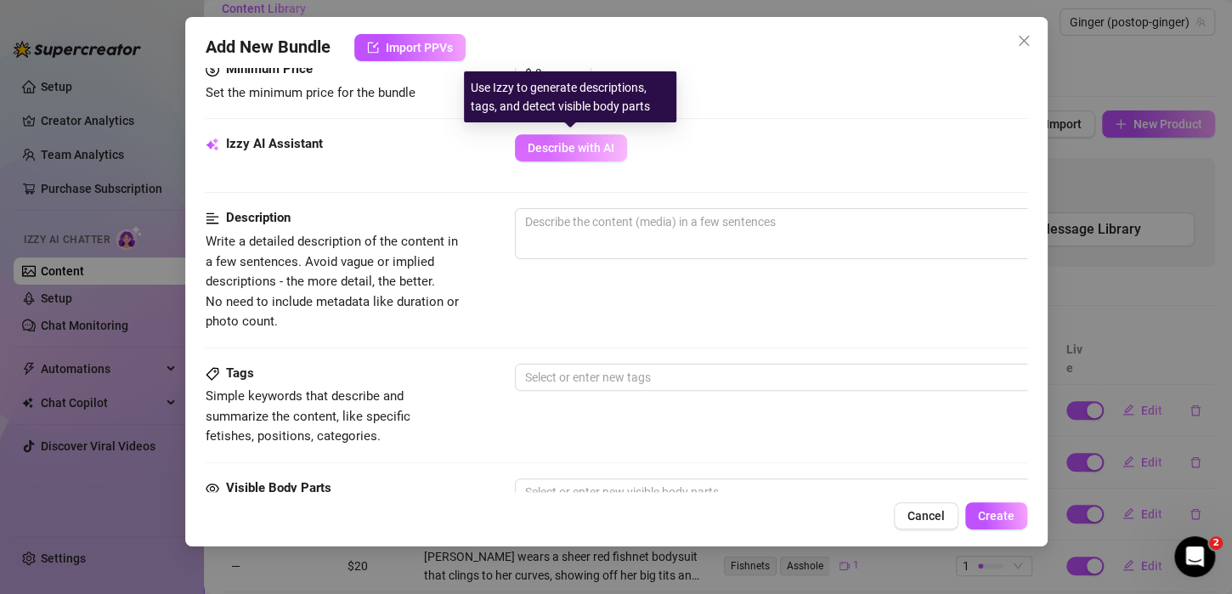
click at [591, 141] on span "Describe with AI" at bounding box center [571, 148] width 87 height 14
click at [585, 155] on button "Describe with AI" at bounding box center [571, 147] width 112 height 27
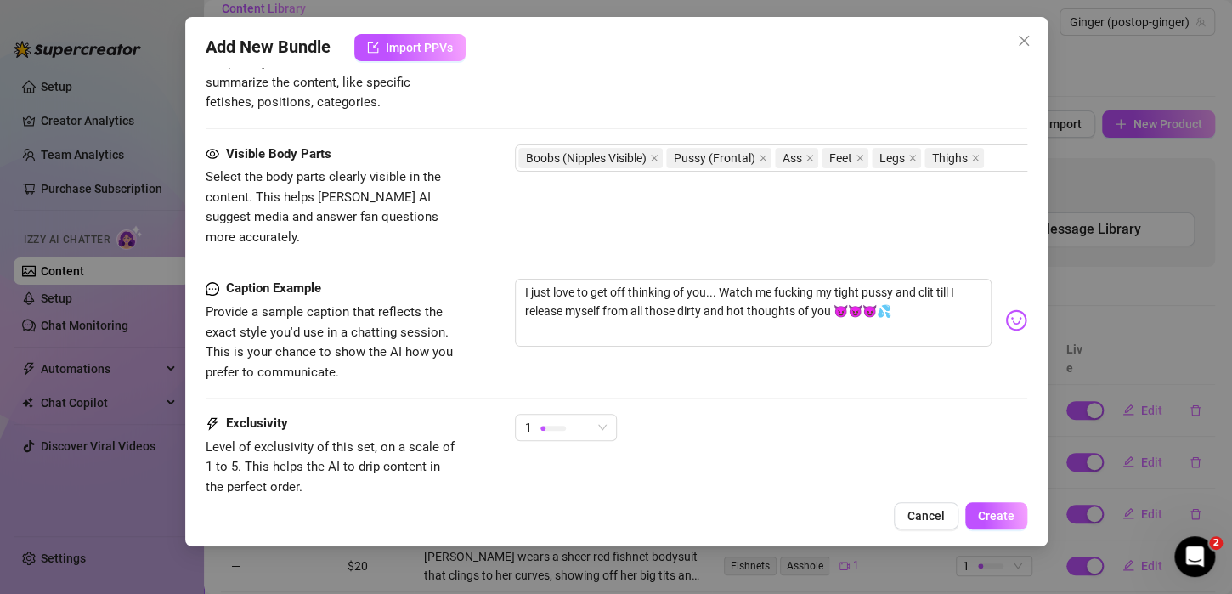
scroll to position [1020, 0]
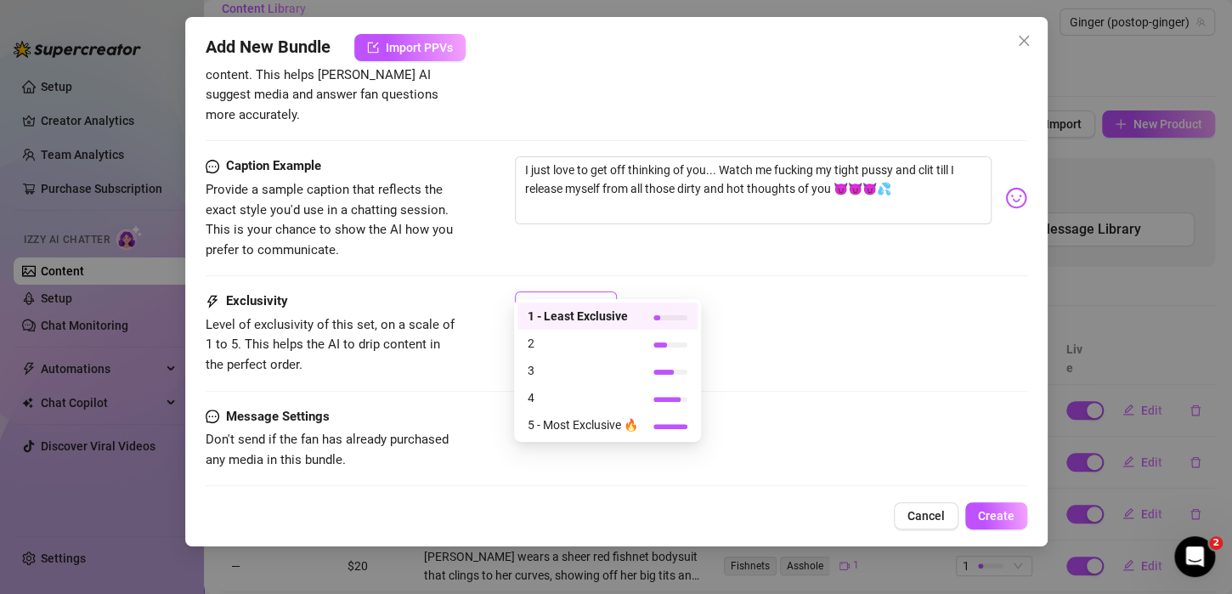
click at [600, 292] on span "1" at bounding box center [566, 304] width 82 height 25
click at [580, 342] on span "2" at bounding box center [583, 343] width 110 height 19
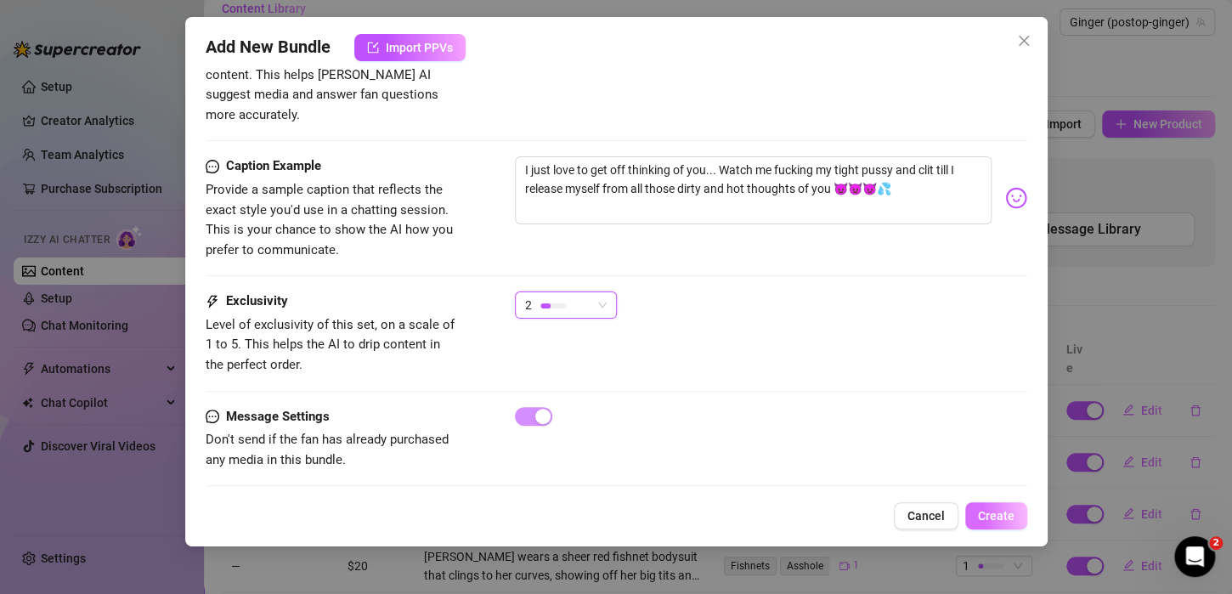
click at [980, 515] on span "Create" at bounding box center [996, 516] width 37 height 14
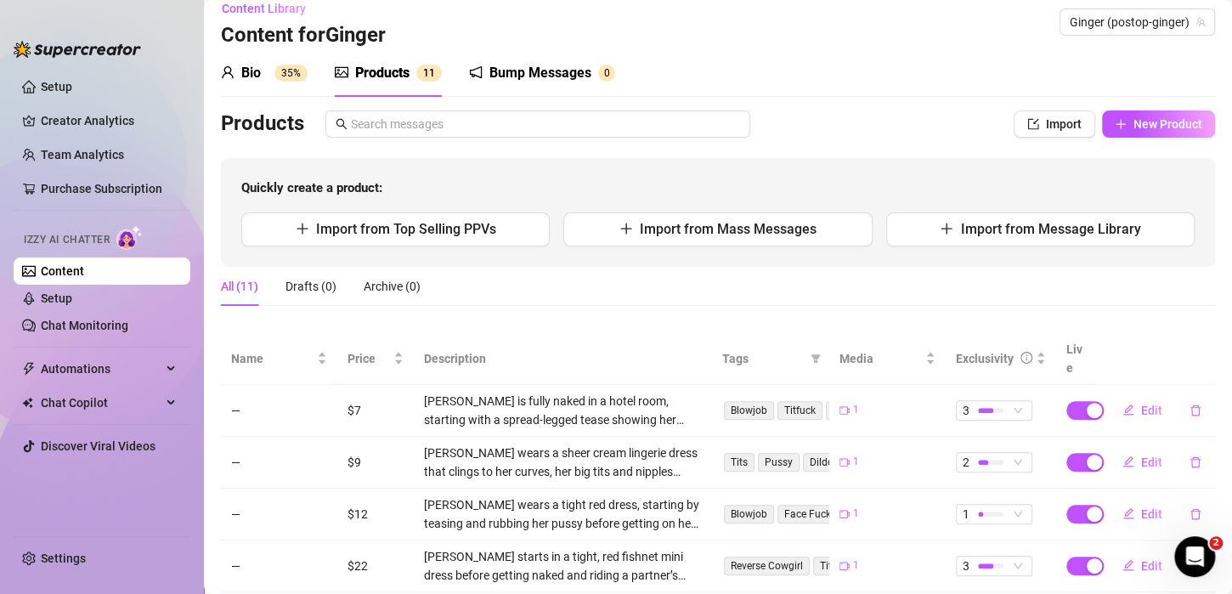
click at [560, 76] on div "Bump Messages" at bounding box center [540, 73] width 102 height 20
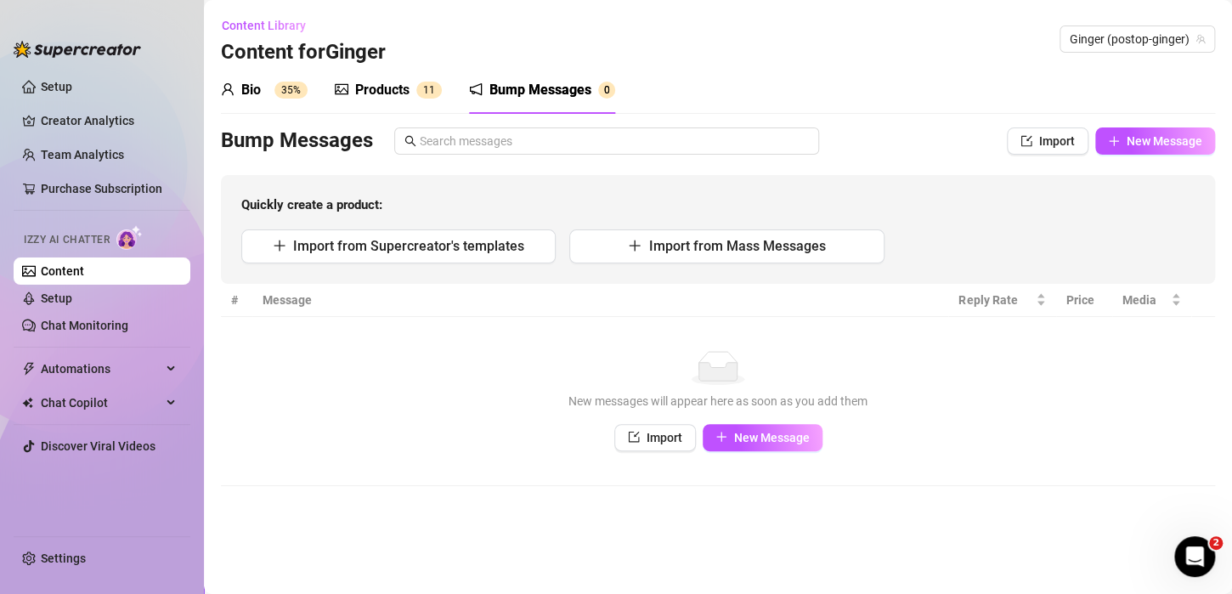
scroll to position [0, 0]
click at [407, 88] on div "Products" at bounding box center [382, 90] width 54 height 20
